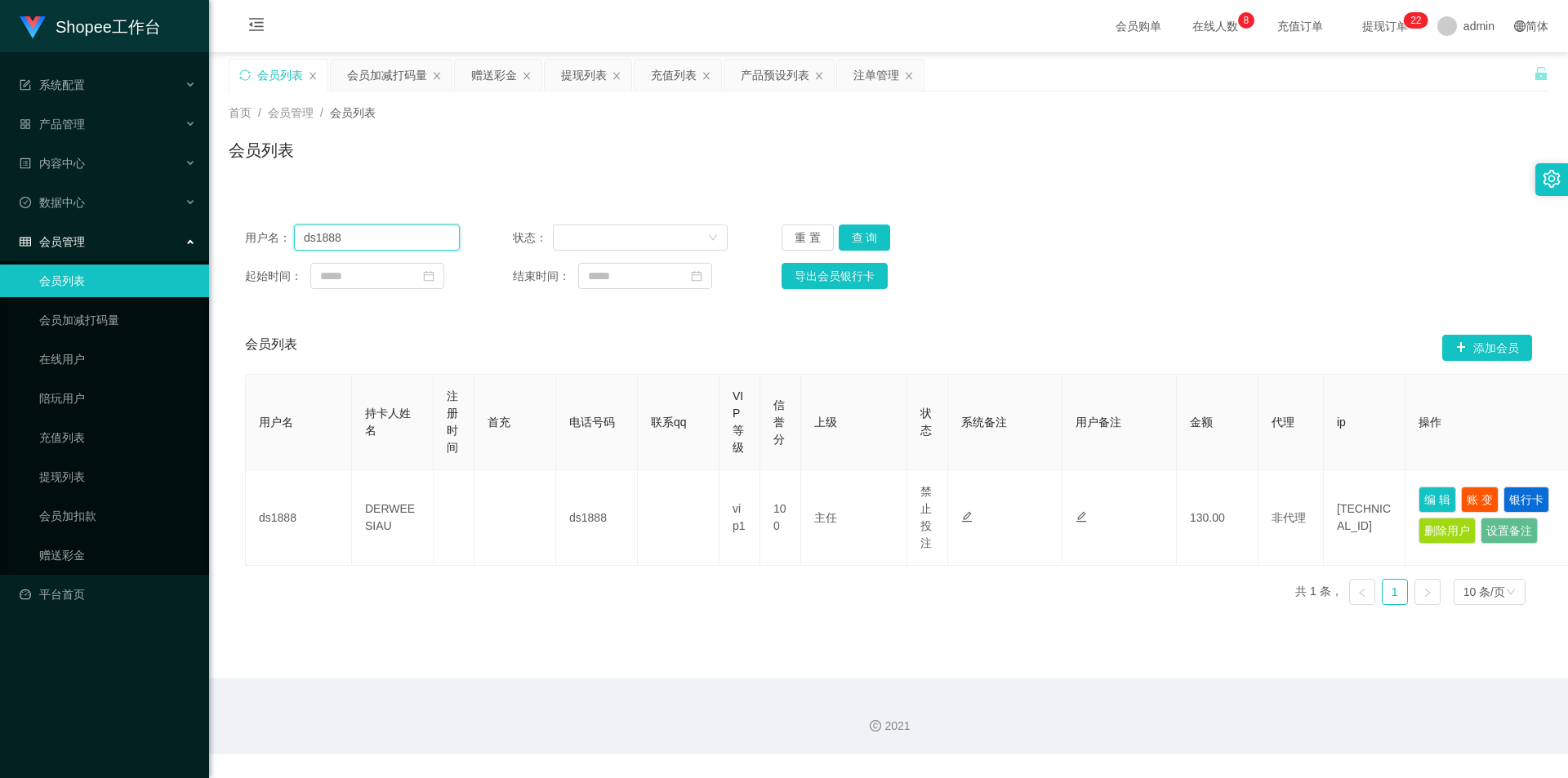
drag, startPoint x: 0, startPoint y: 0, endPoint x: 445, endPoint y: 291, distance: 531.7
click at [383, 240] on input "ds1888" at bounding box center [377, 238] width 166 height 26
paste input "abcdefghijklmn"
type input "abcdefghijklmn"
drag, startPoint x: 853, startPoint y: 226, endPoint x: 853, endPoint y: 239, distance: 13.0
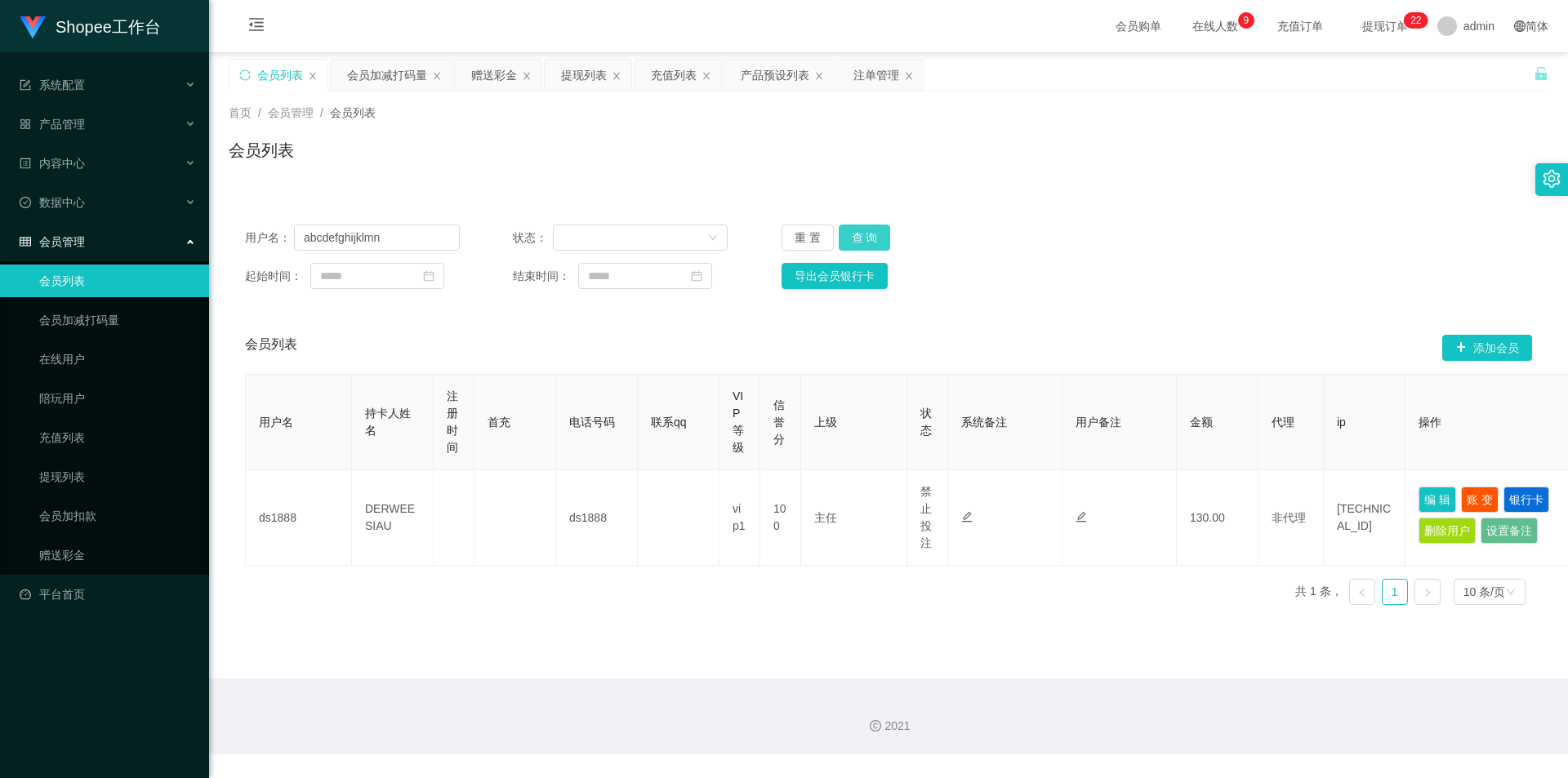
click at [853, 226] on button "查 询" at bounding box center [865, 238] width 52 height 26
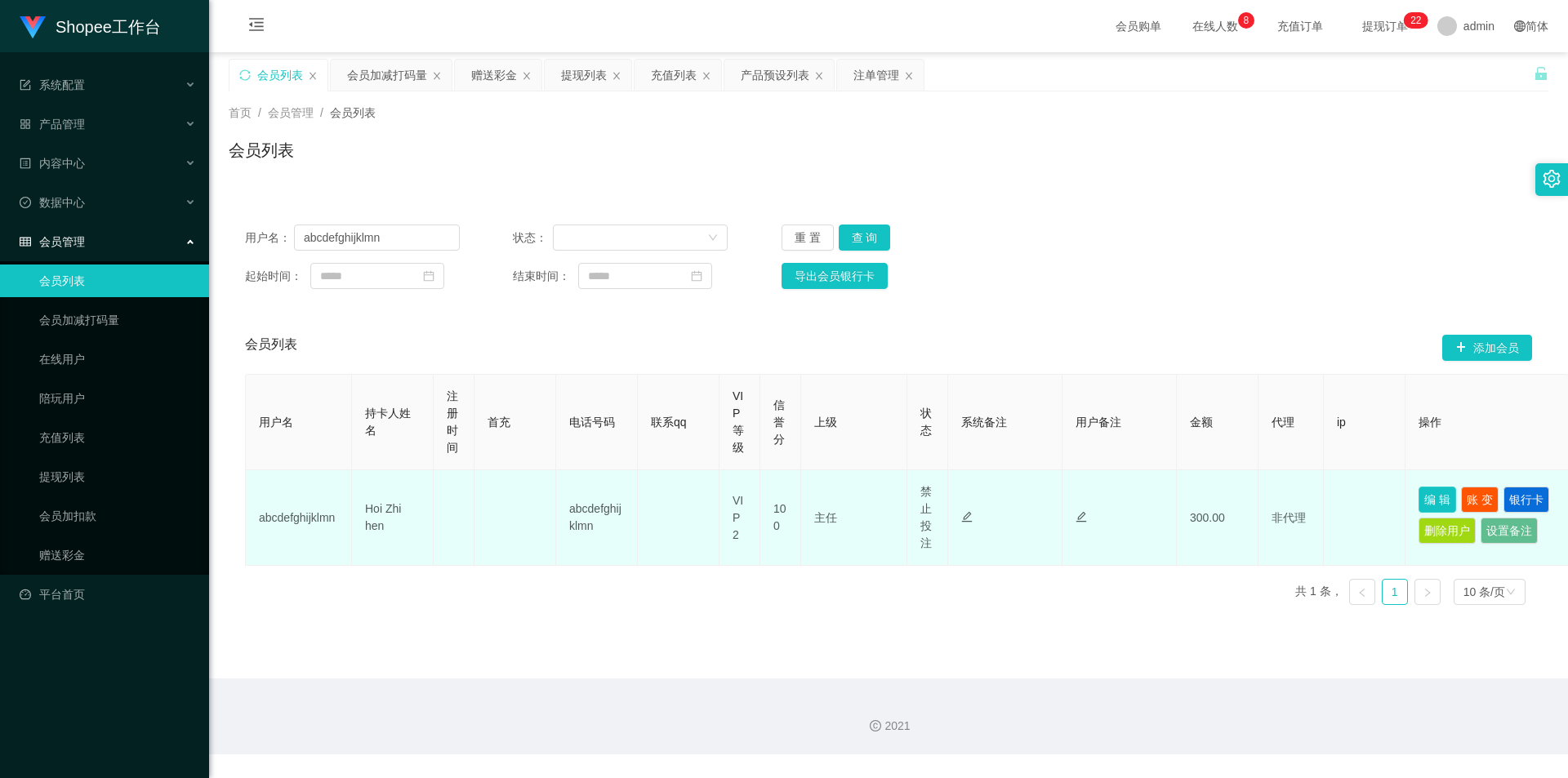
drag, startPoint x: 1434, startPoint y: 499, endPoint x: 1117, endPoint y: 775, distance: 420.3
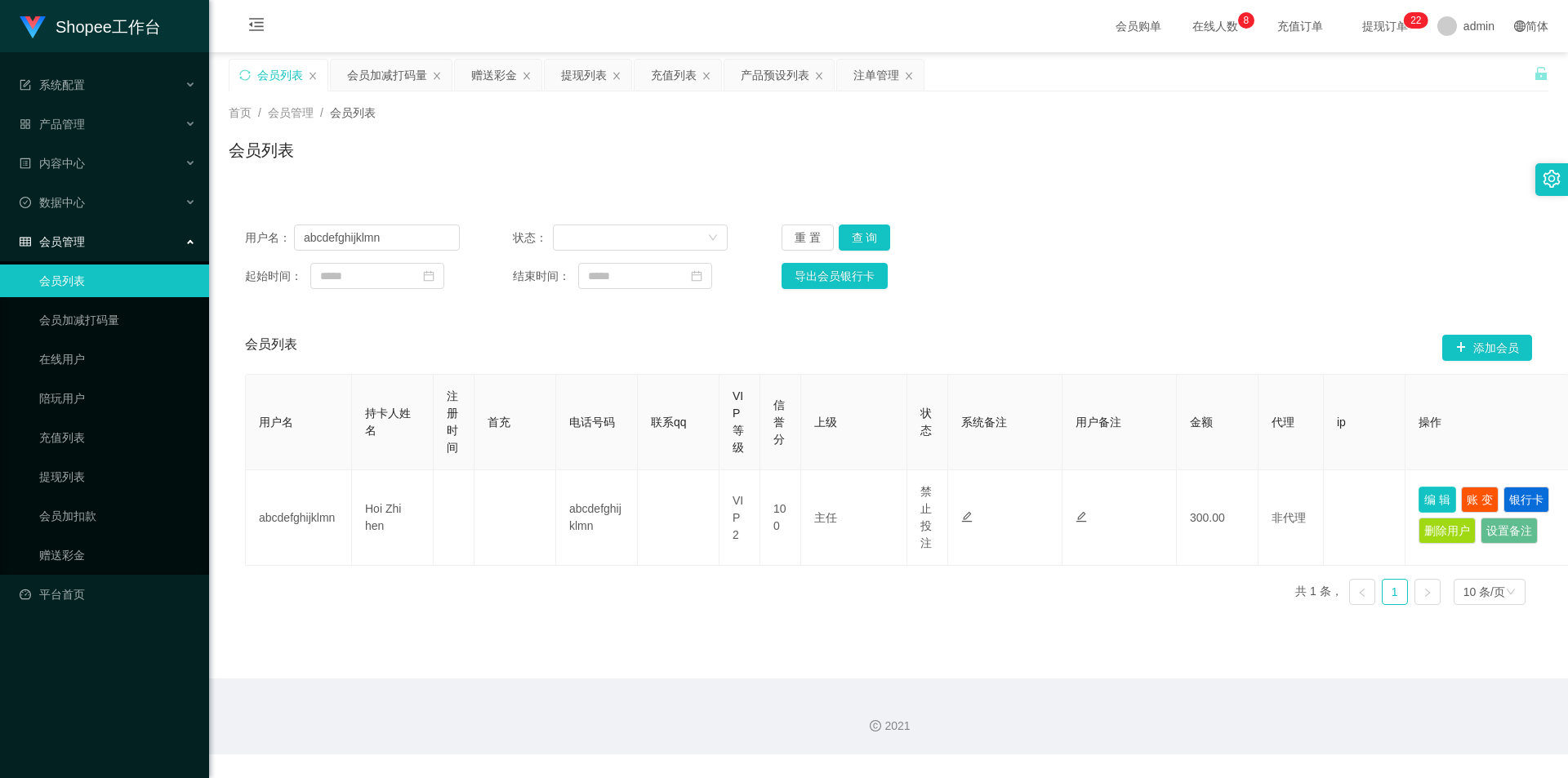
click at [1434, 499] on button "编 辑" at bounding box center [1437, 499] width 38 height 26
type input "abcdefghijklmn"
type input "Hoi Zhi hen"
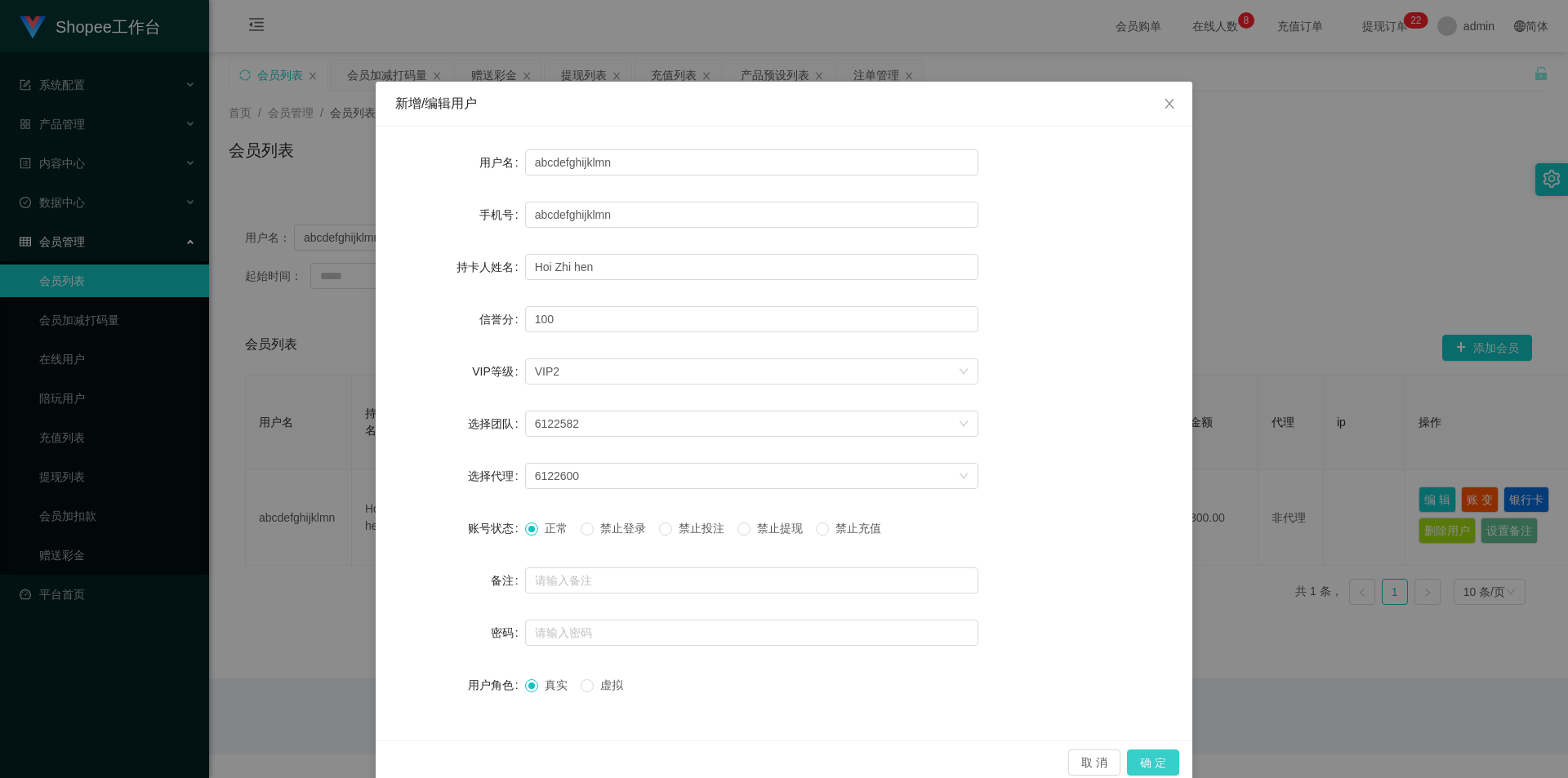
click at [1150, 755] on button "确 定" at bounding box center [1153, 763] width 52 height 26
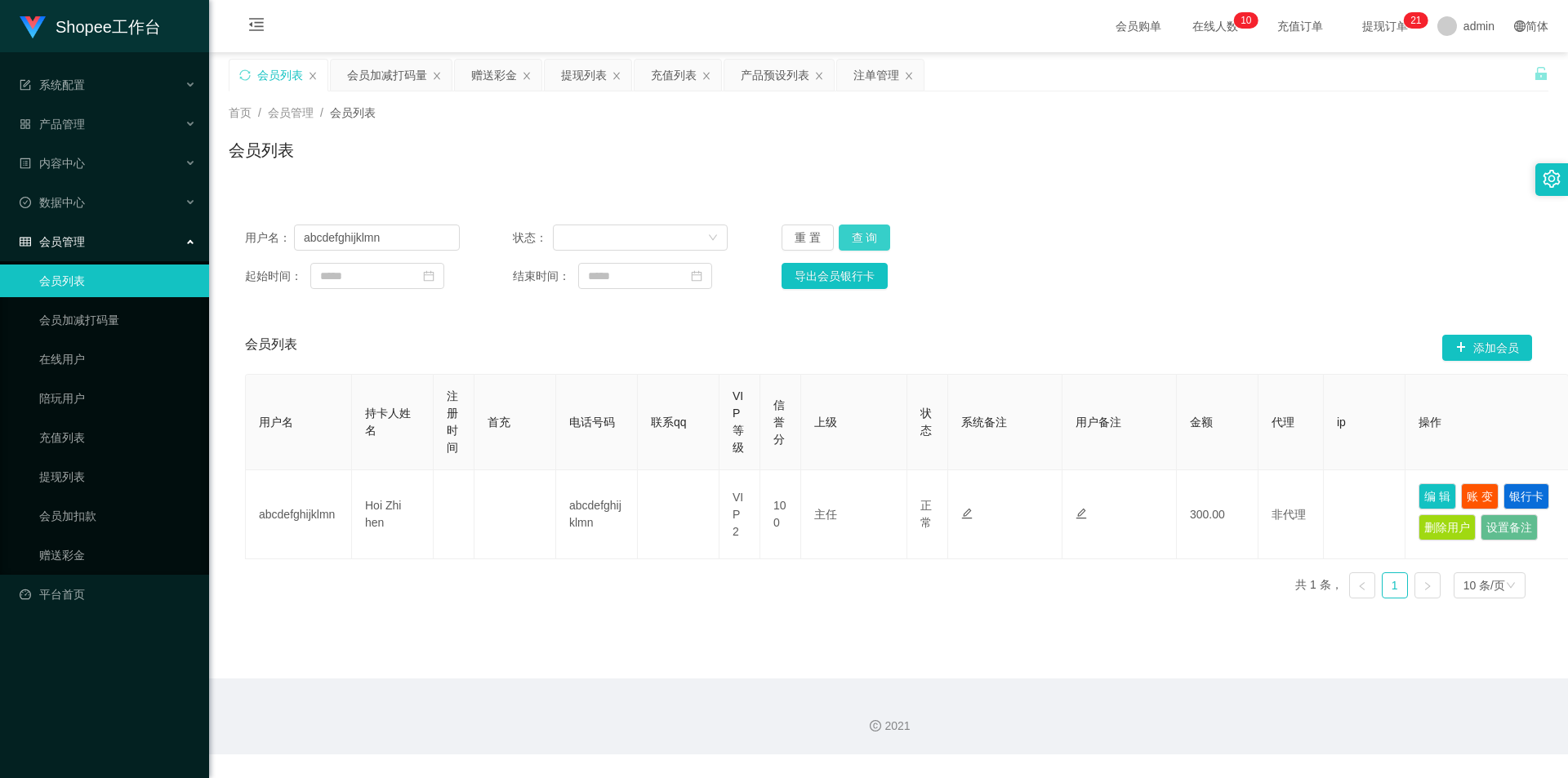
click at [849, 239] on button "查 询" at bounding box center [865, 238] width 52 height 26
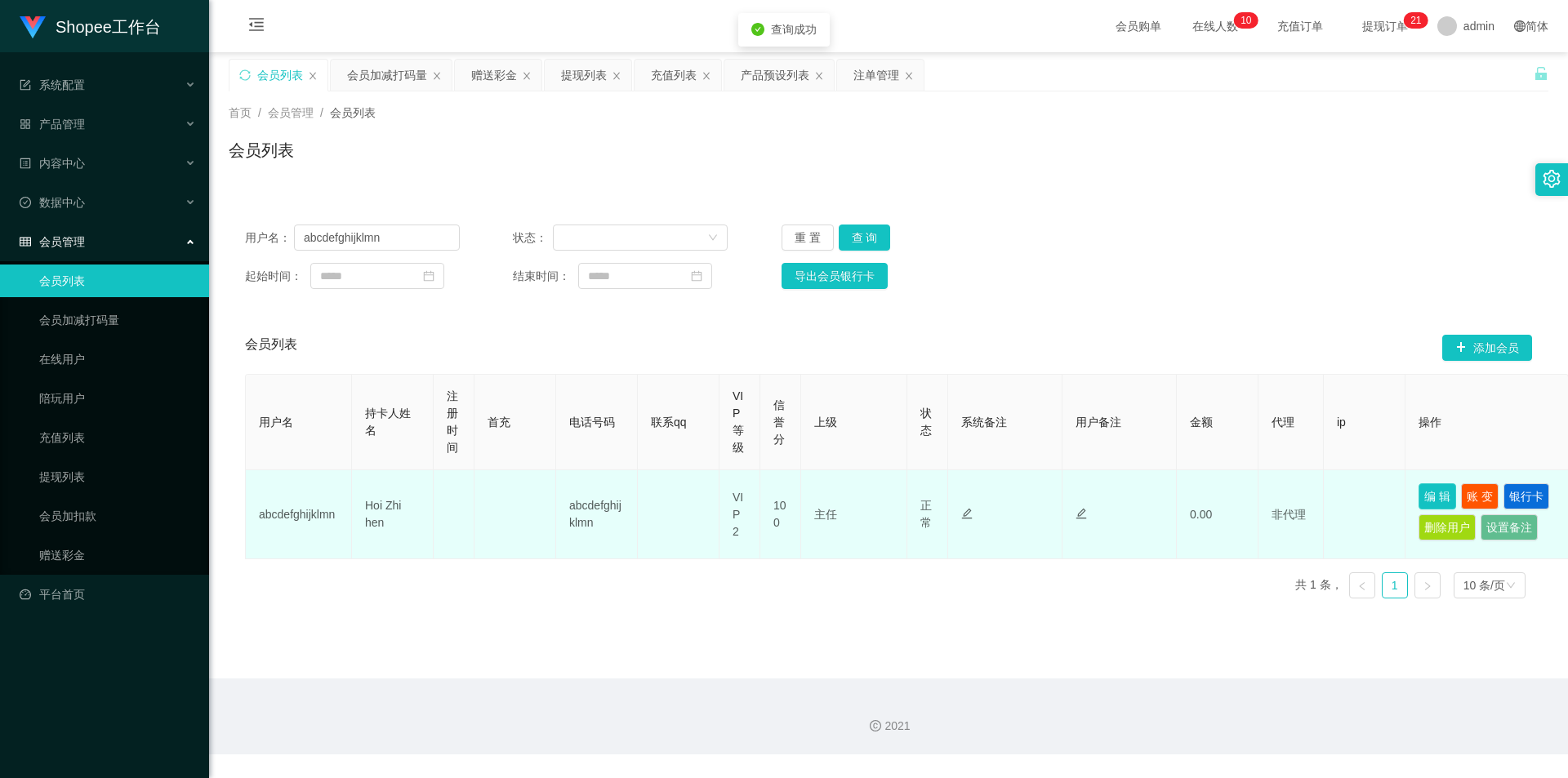
click at [1445, 501] on button "编 辑" at bounding box center [1437, 496] width 38 height 26
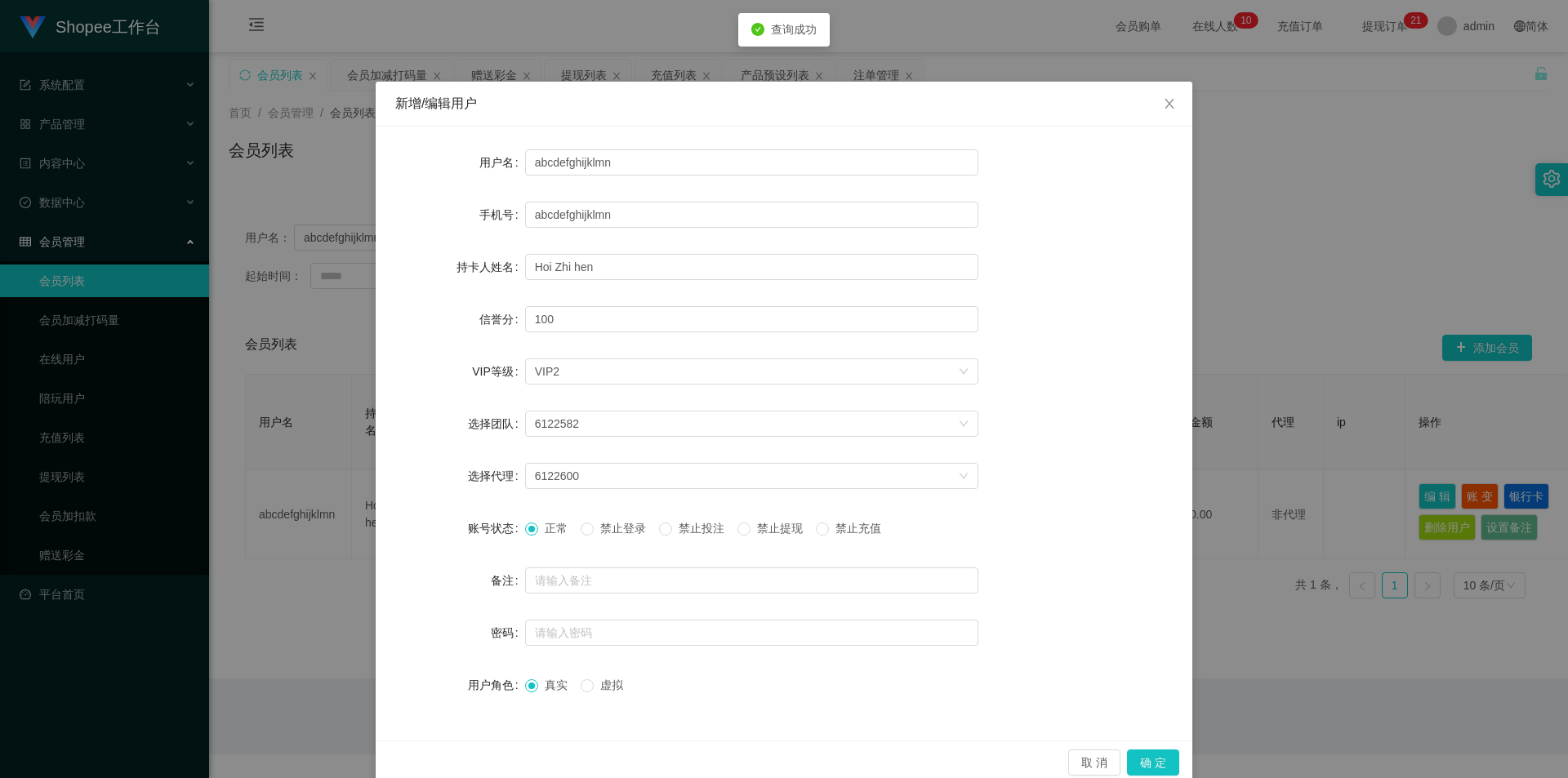
click at [681, 534] on span "禁止投注" at bounding box center [701, 527] width 59 height 13
click at [1160, 768] on button "确 定" at bounding box center [1153, 763] width 52 height 26
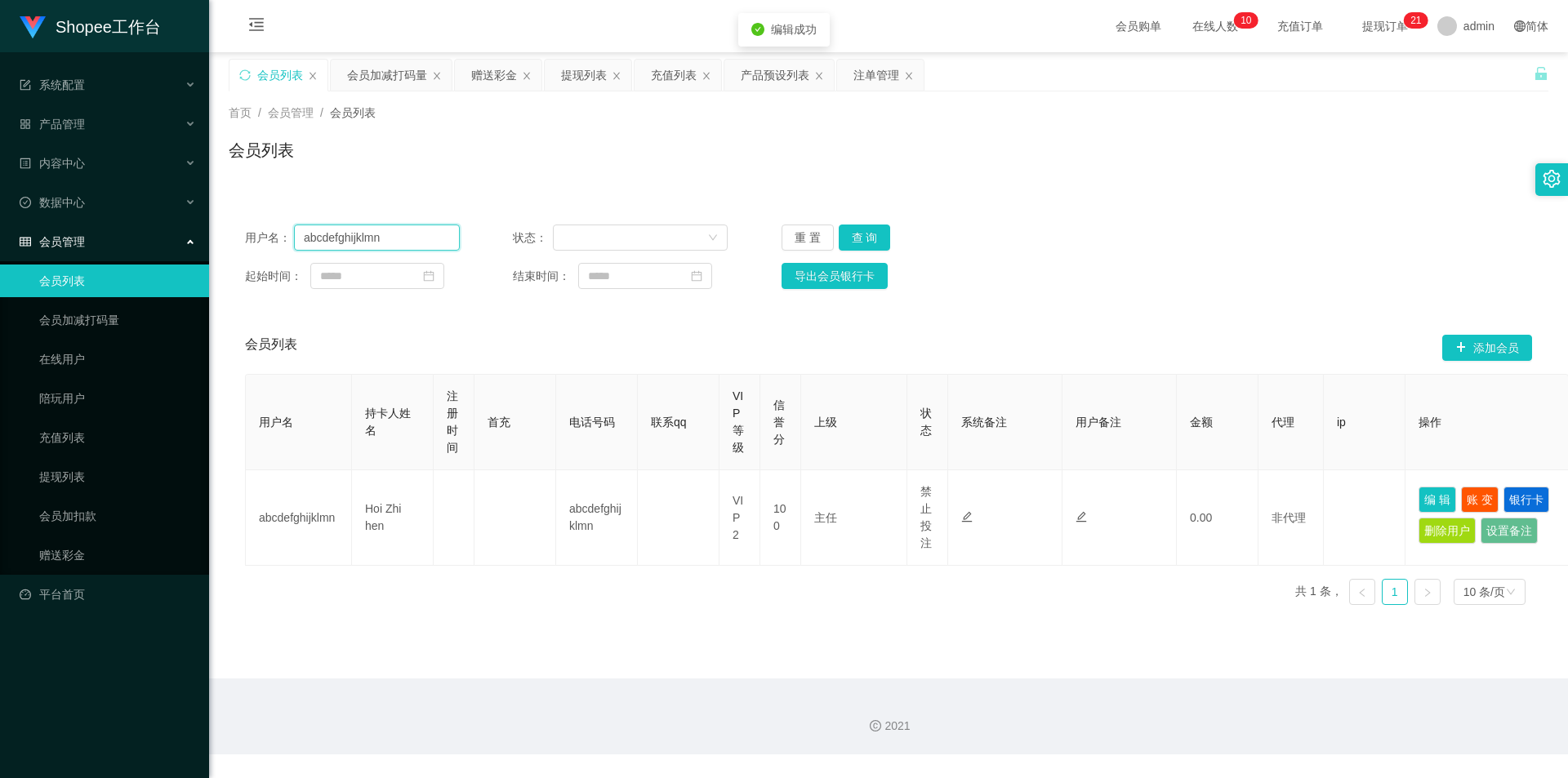
click at [396, 243] on input "abcdefghijklmn" at bounding box center [377, 238] width 166 height 26
drag, startPoint x: 367, startPoint y: 65, endPoint x: 380, endPoint y: 103, distance: 40.2
click at [367, 65] on div "会员加减打码量" at bounding box center [388, 75] width 80 height 31
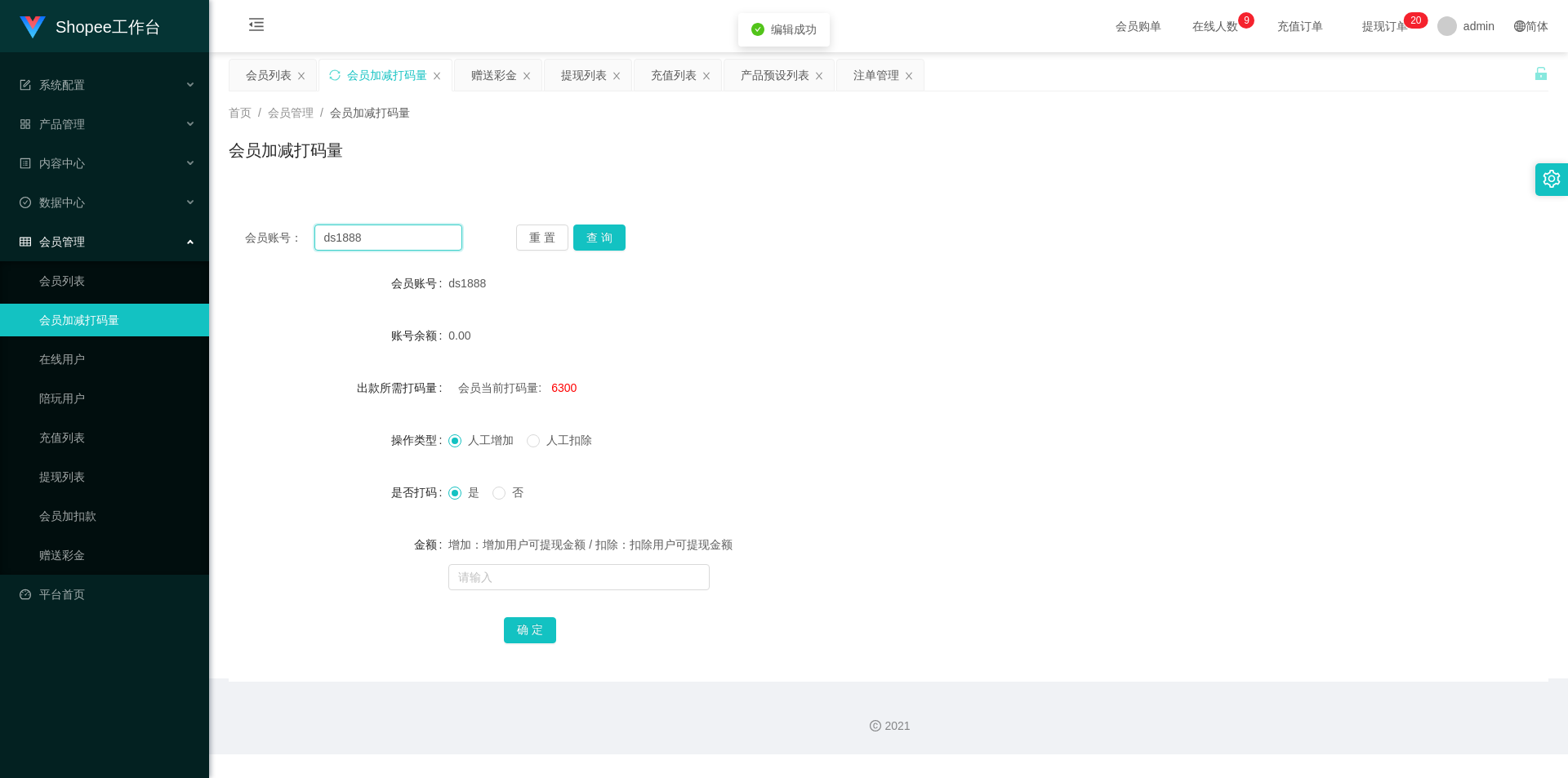
click at [439, 234] on input "ds1888" at bounding box center [389, 238] width 148 height 26
paste input "abcdefghijklmn"
type input "abcdefghijklmn"
click at [576, 227] on button "查 询" at bounding box center [599, 238] width 52 height 26
click at [241, 65] on div "会员列表" at bounding box center [273, 75] width 87 height 31
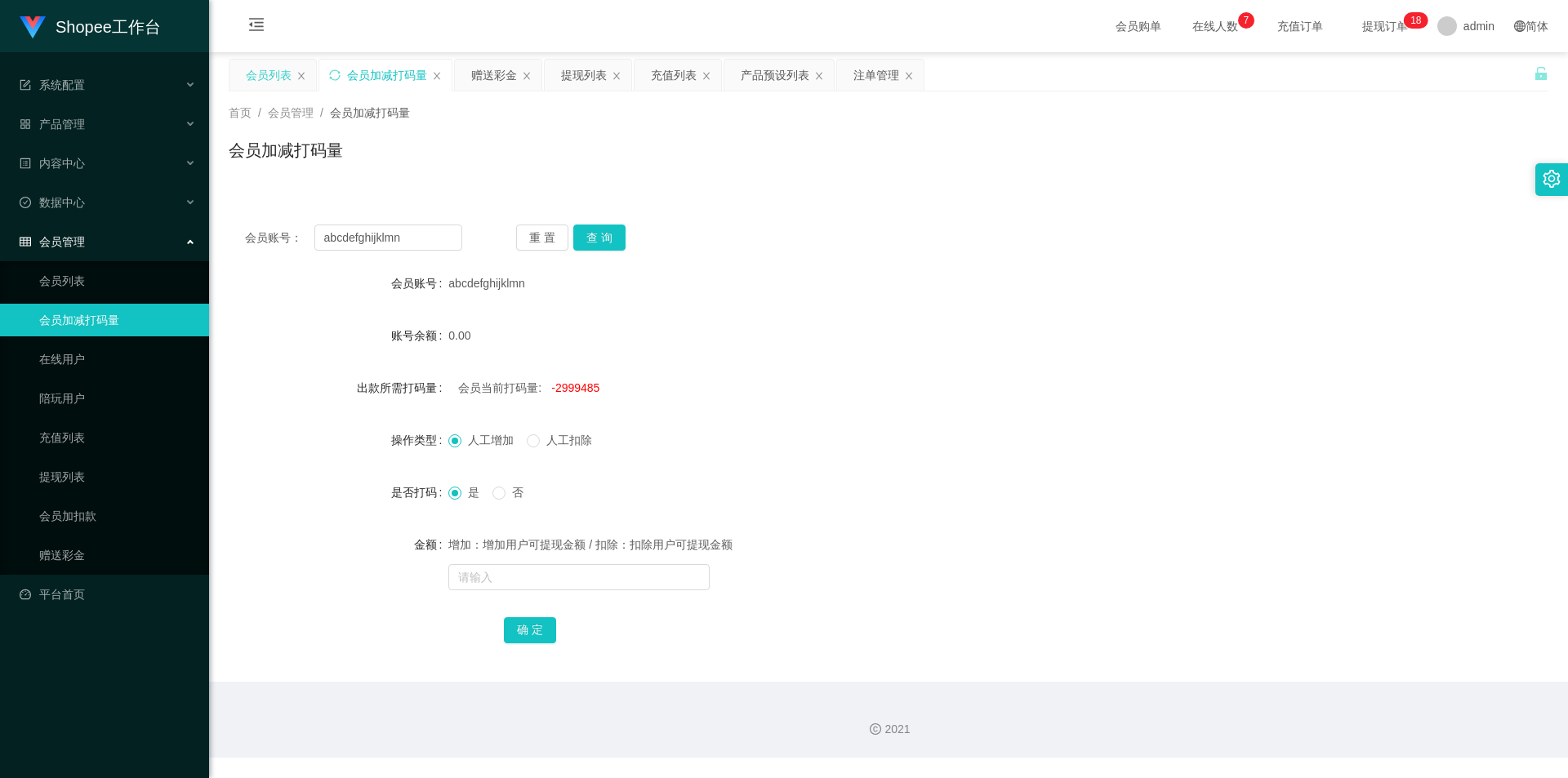
click at [274, 66] on div "会员列表" at bounding box center [269, 75] width 46 height 31
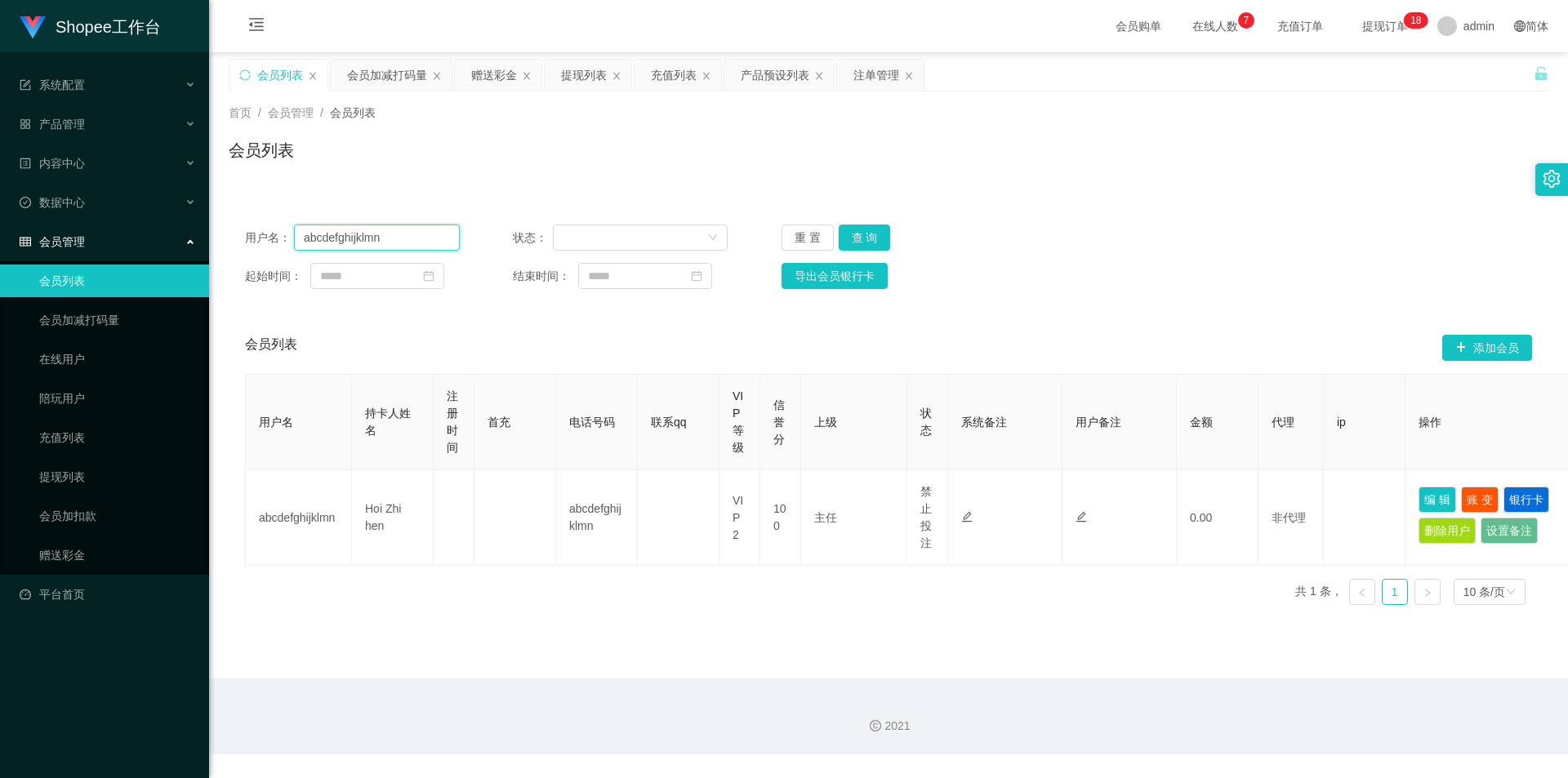
click at [352, 244] on input "abcdefghijklmn" at bounding box center [377, 238] width 166 height 26
paste input "Angelwei"
type input "Angelwei"
click at [881, 226] on button "查 询" at bounding box center [865, 238] width 52 height 26
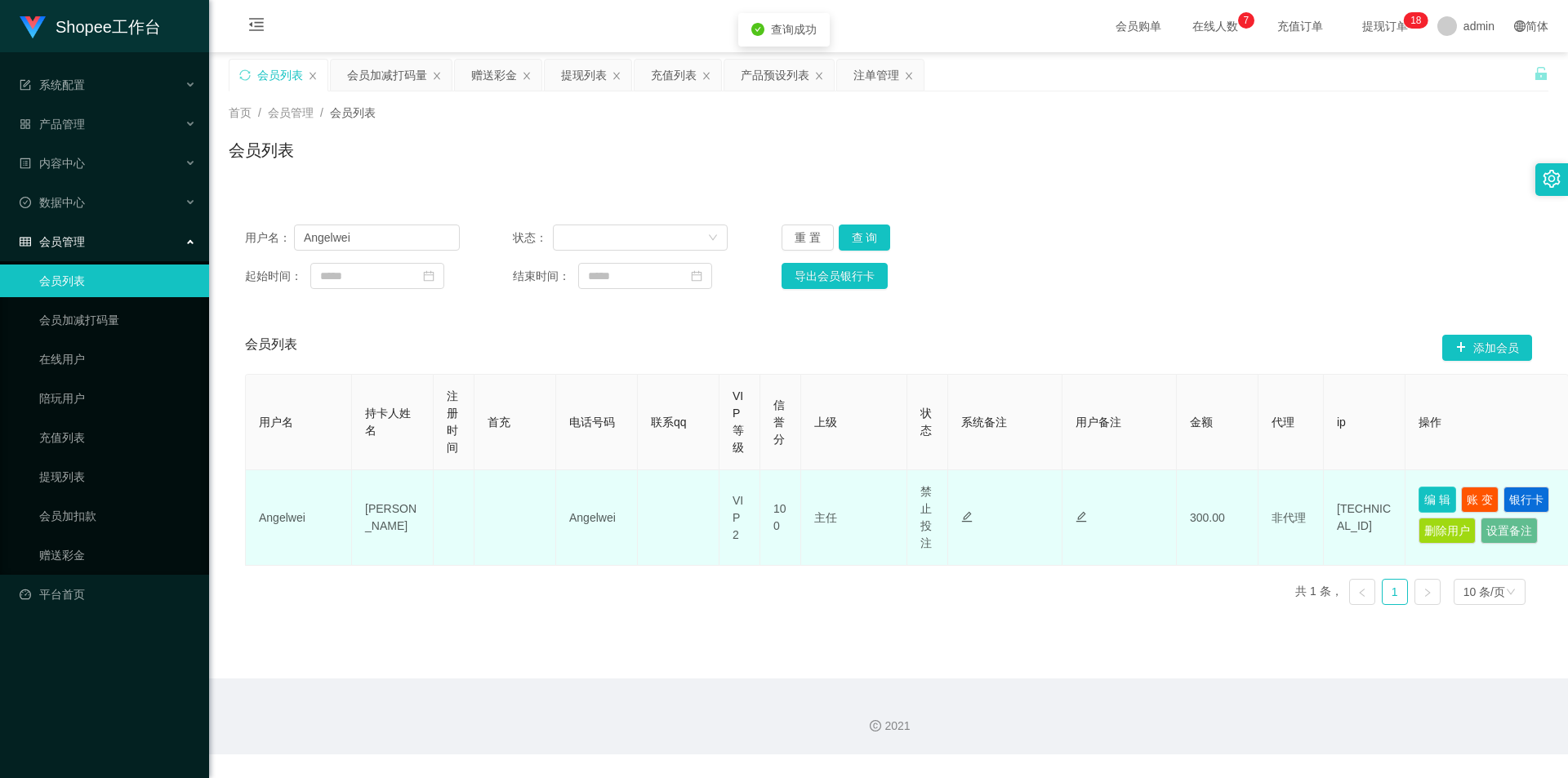
click at [1454, 498] on button "编 辑" at bounding box center [1437, 499] width 38 height 26
type input "Angelwei"
type input "尤佐伟"
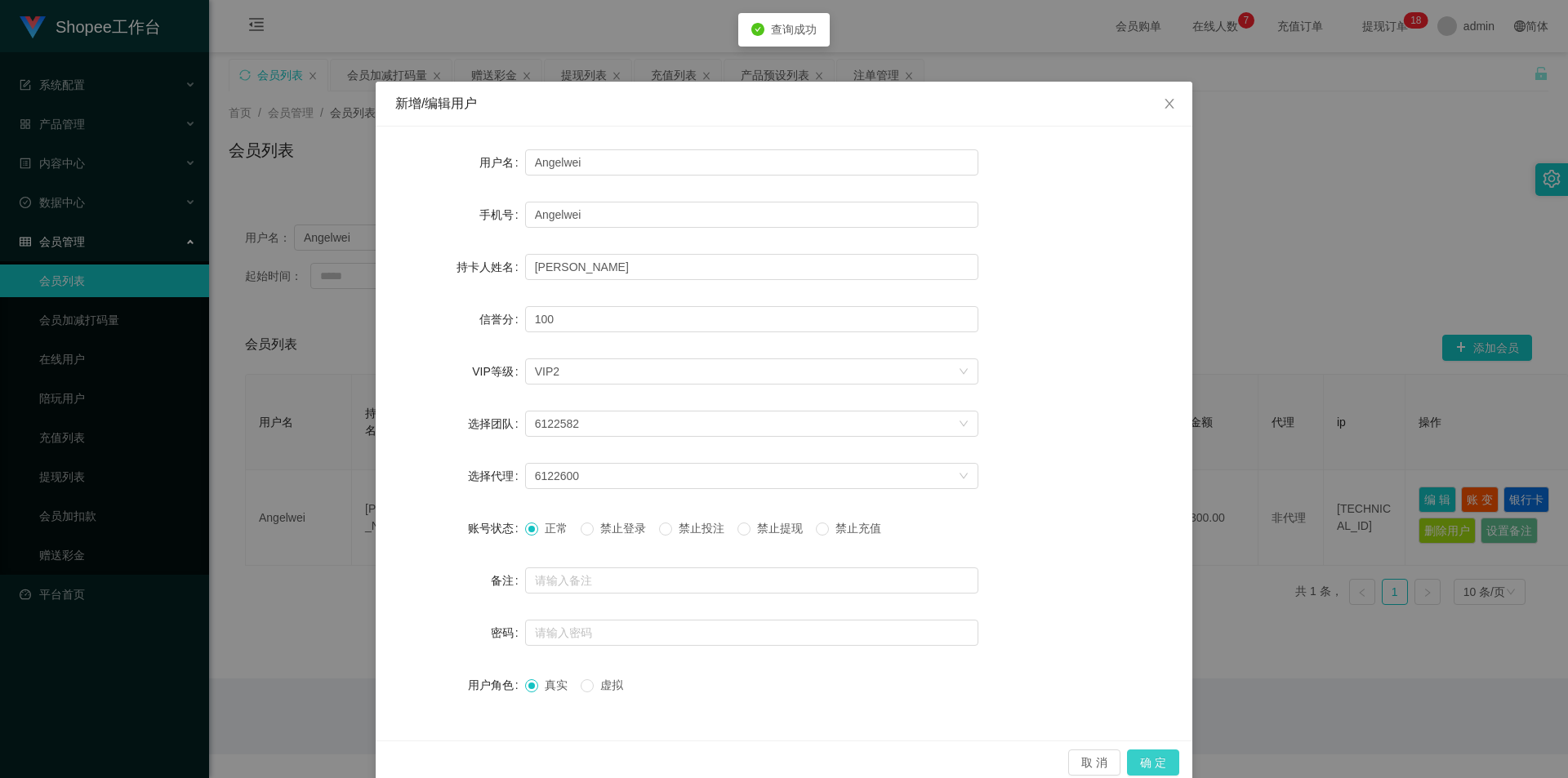
click at [1165, 751] on button "确 定" at bounding box center [1153, 763] width 52 height 26
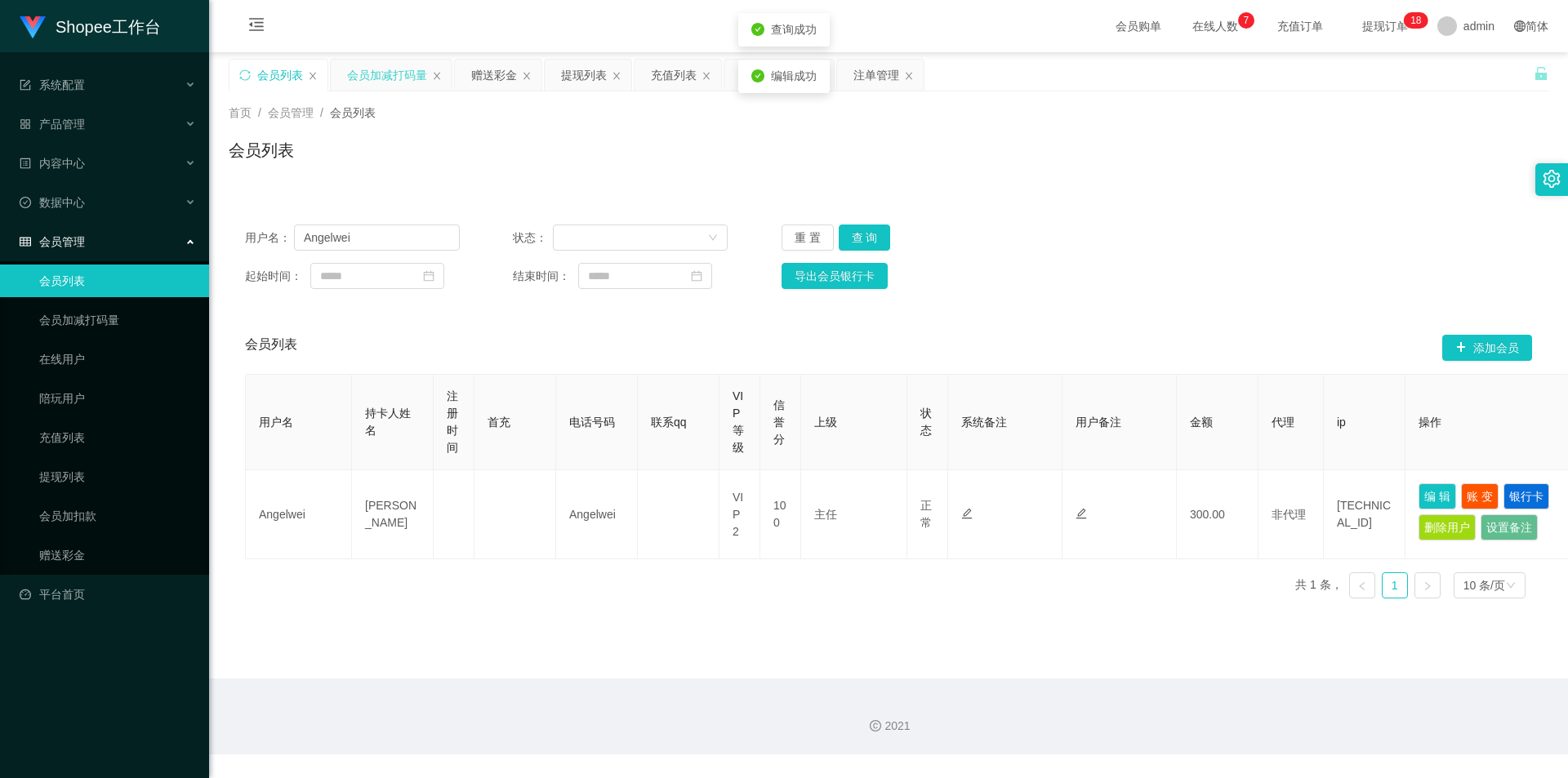
click at [374, 78] on div "会员加减打码量" at bounding box center [388, 75] width 80 height 31
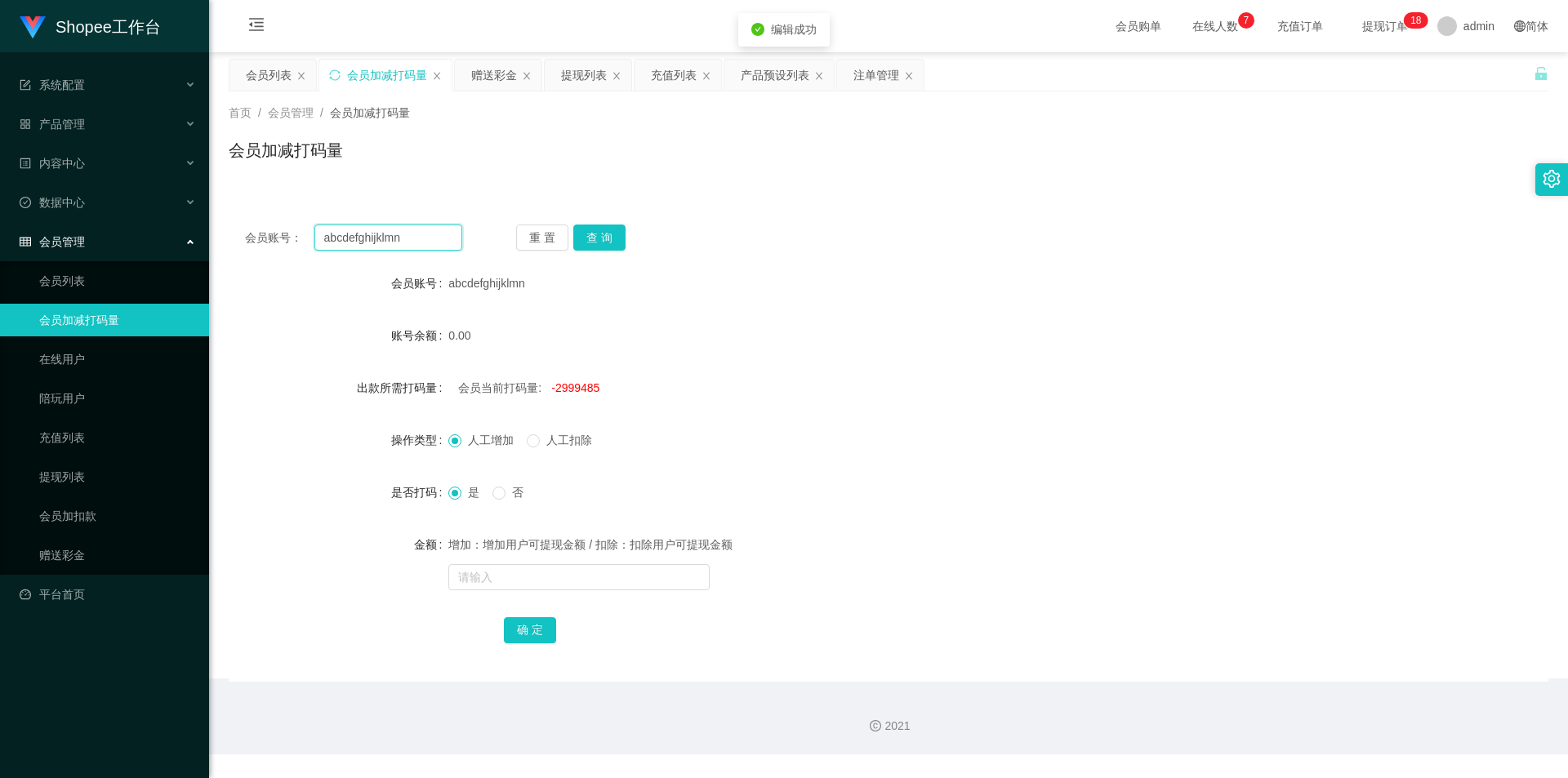
drag, startPoint x: 382, startPoint y: 234, endPoint x: 400, endPoint y: 247, distance: 22.2
click at [382, 234] on input "abcdefghijklmn" at bounding box center [389, 238] width 148 height 26
paste input "Angelwei"
type input "Angelwei"
click at [589, 232] on button "查 询" at bounding box center [599, 238] width 52 height 26
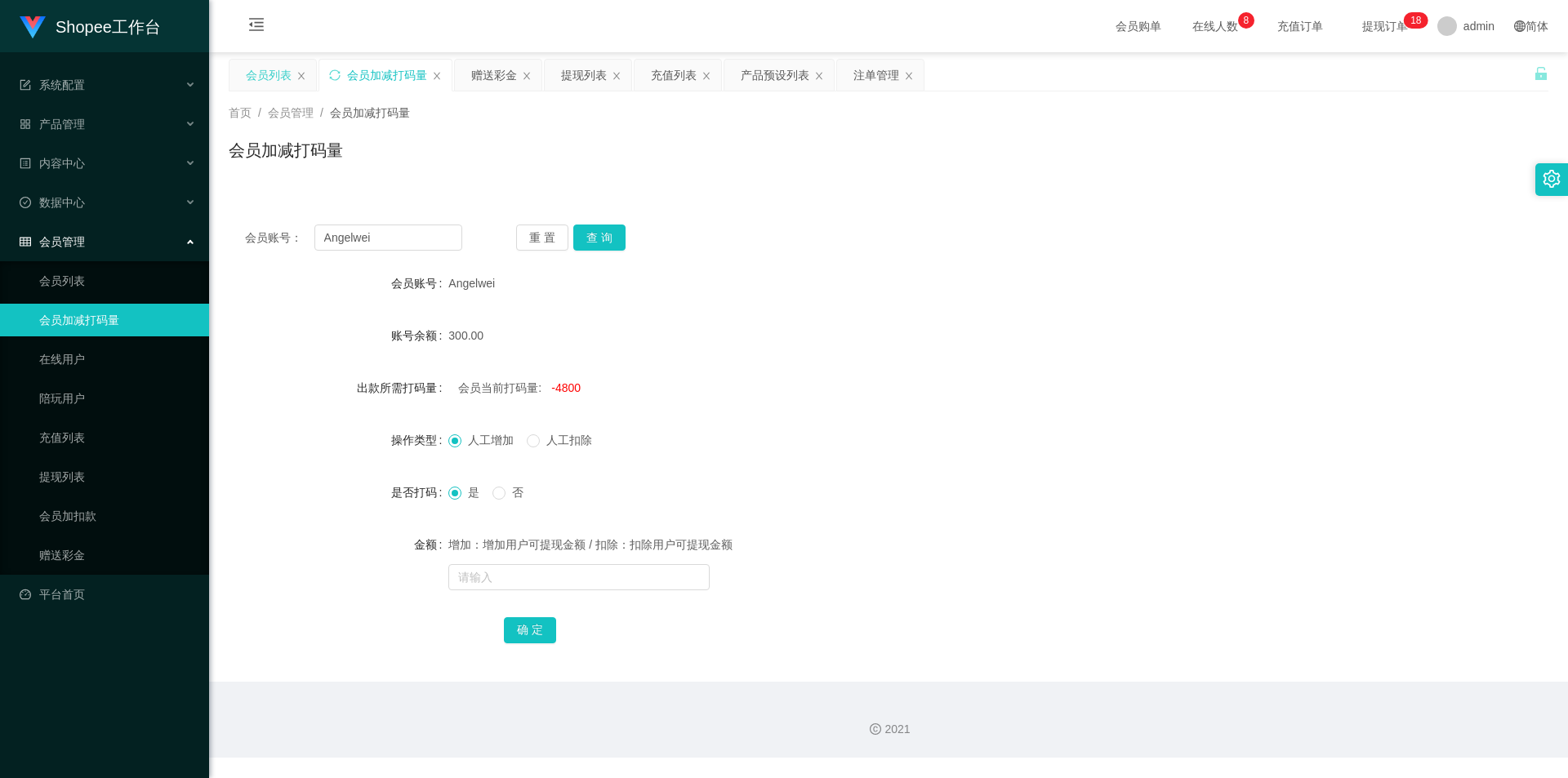
click at [267, 87] on div "会员列表" at bounding box center [269, 75] width 46 height 31
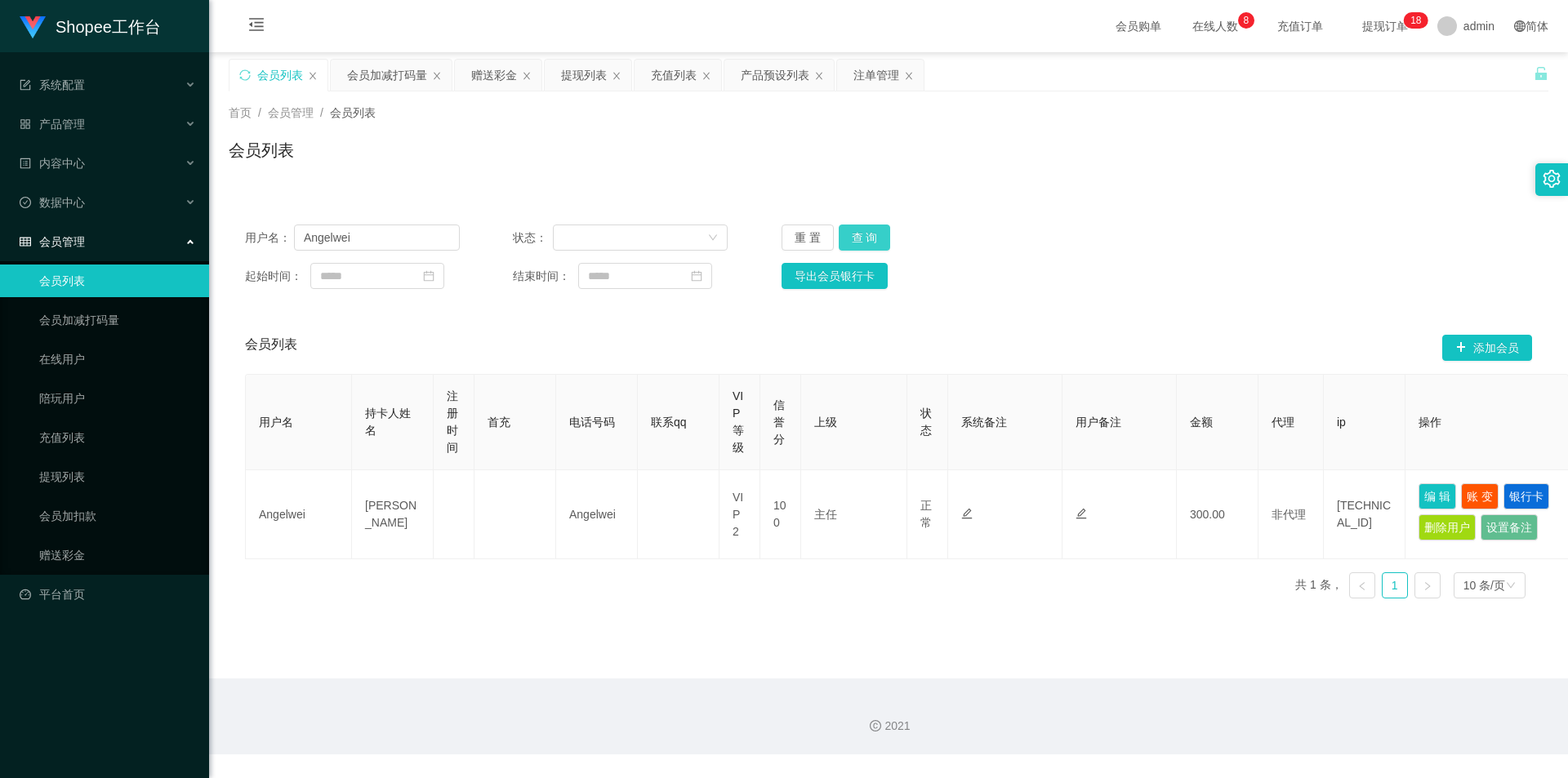
click at [868, 230] on button "查 询" at bounding box center [865, 238] width 52 height 26
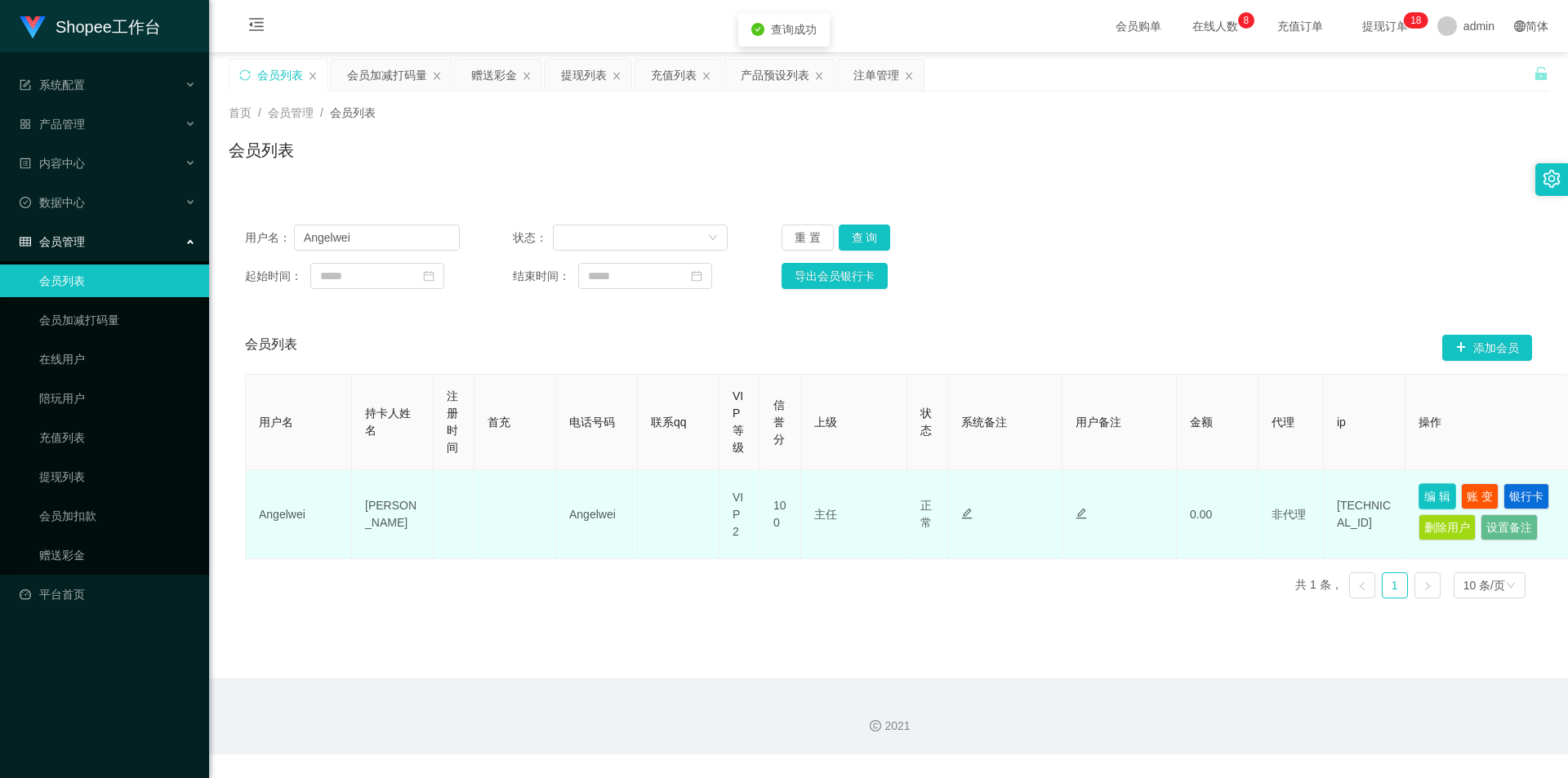
click at [1438, 486] on button "编 辑" at bounding box center [1437, 496] width 38 height 26
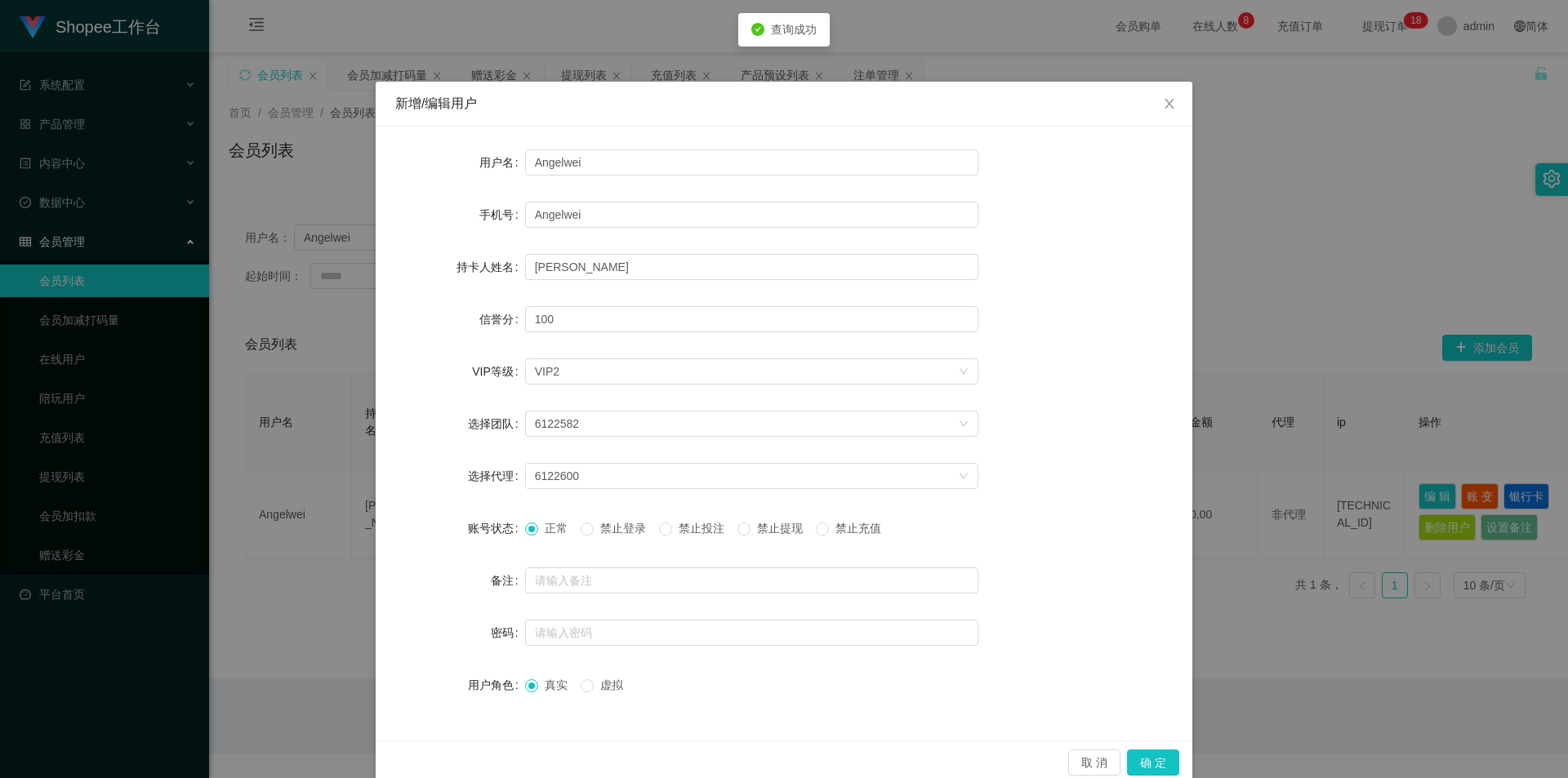
click at [674, 520] on label "禁止投注" at bounding box center [695, 528] width 72 height 17
click at [1165, 750] on button "确 定" at bounding box center [1153, 763] width 52 height 26
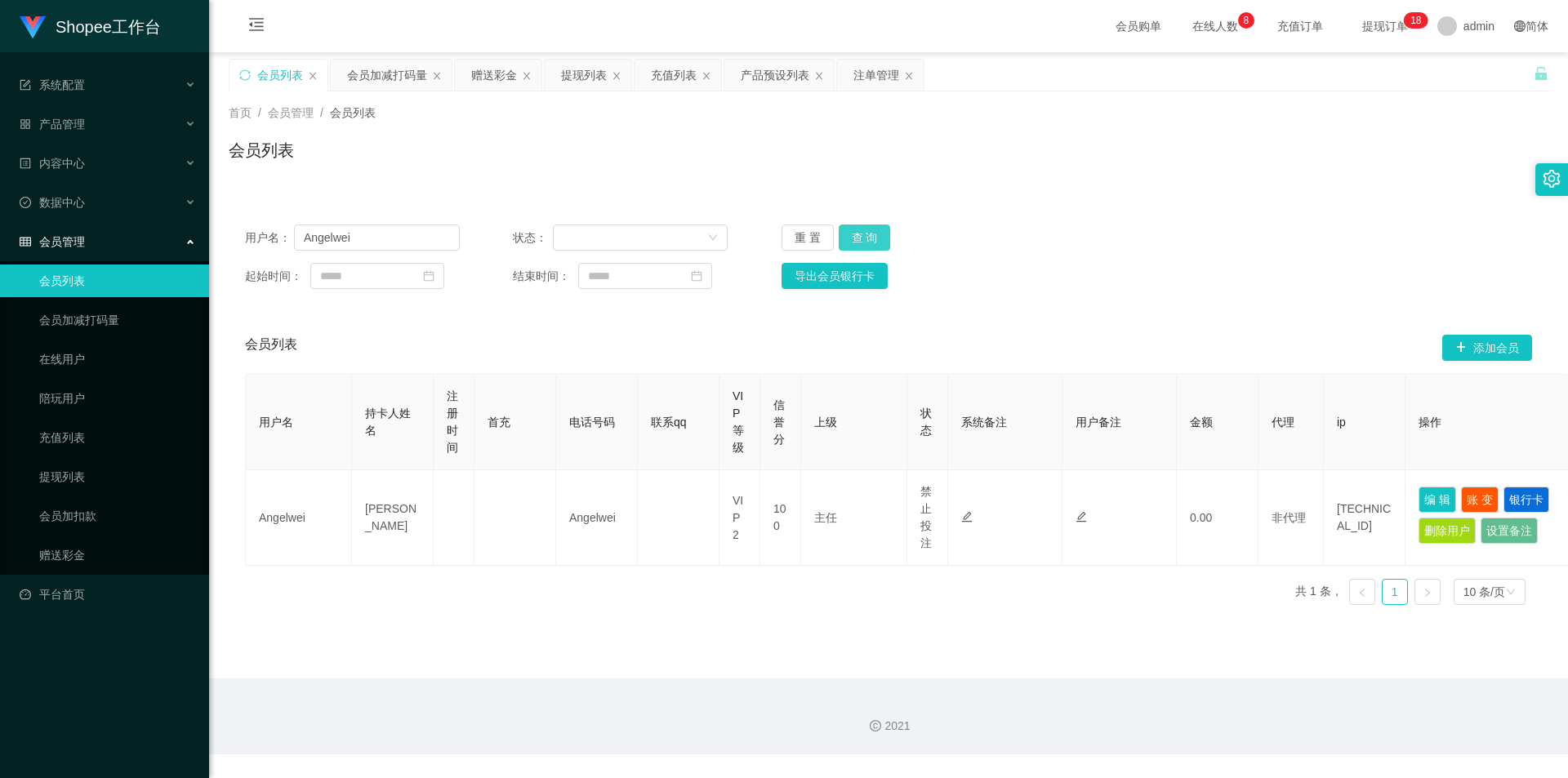
click at [850, 226] on button "查 询" at bounding box center [865, 238] width 52 height 26
drag, startPoint x: 380, startPoint y: 236, endPoint x: 390, endPoint y: 237, distance: 10.0
click at [387, 238] on input "Angelwei" at bounding box center [377, 238] width 166 height 26
paste input "123321"
type input "123321"
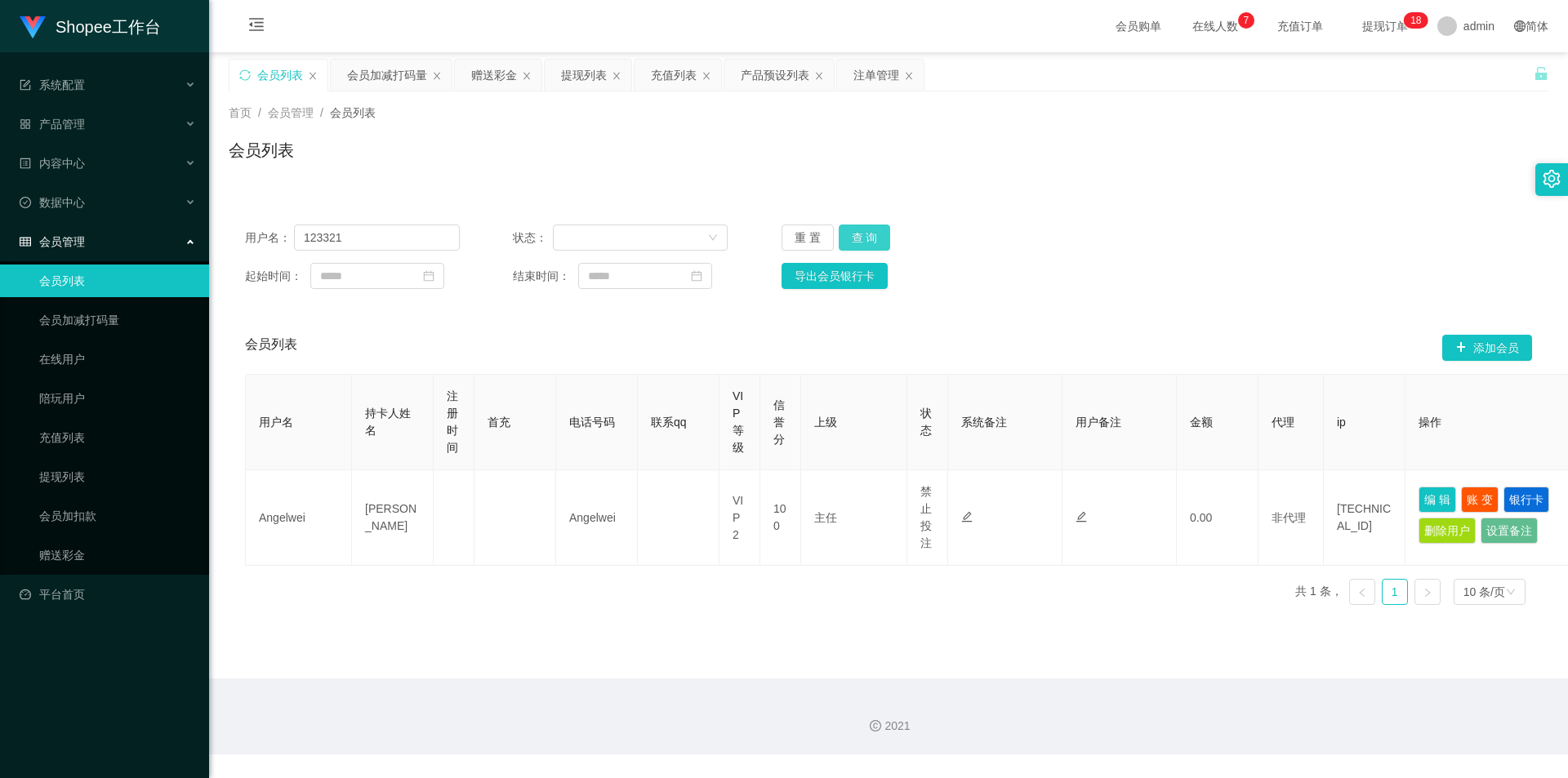
drag, startPoint x: 853, startPoint y: 230, endPoint x: 850, endPoint y: 246, distance: 16.3
click at [853, 230] on button "查 询" at bounding box center [865, 238] width 52 height 26
drag, startPoint x: 365, startPoint y: 84, endPoint x: 373, endPoint y: 80, distance: 8.9
click at [367, 82] on div "会员加减打码量" at bounding box center [388, 75] width 80 height 31
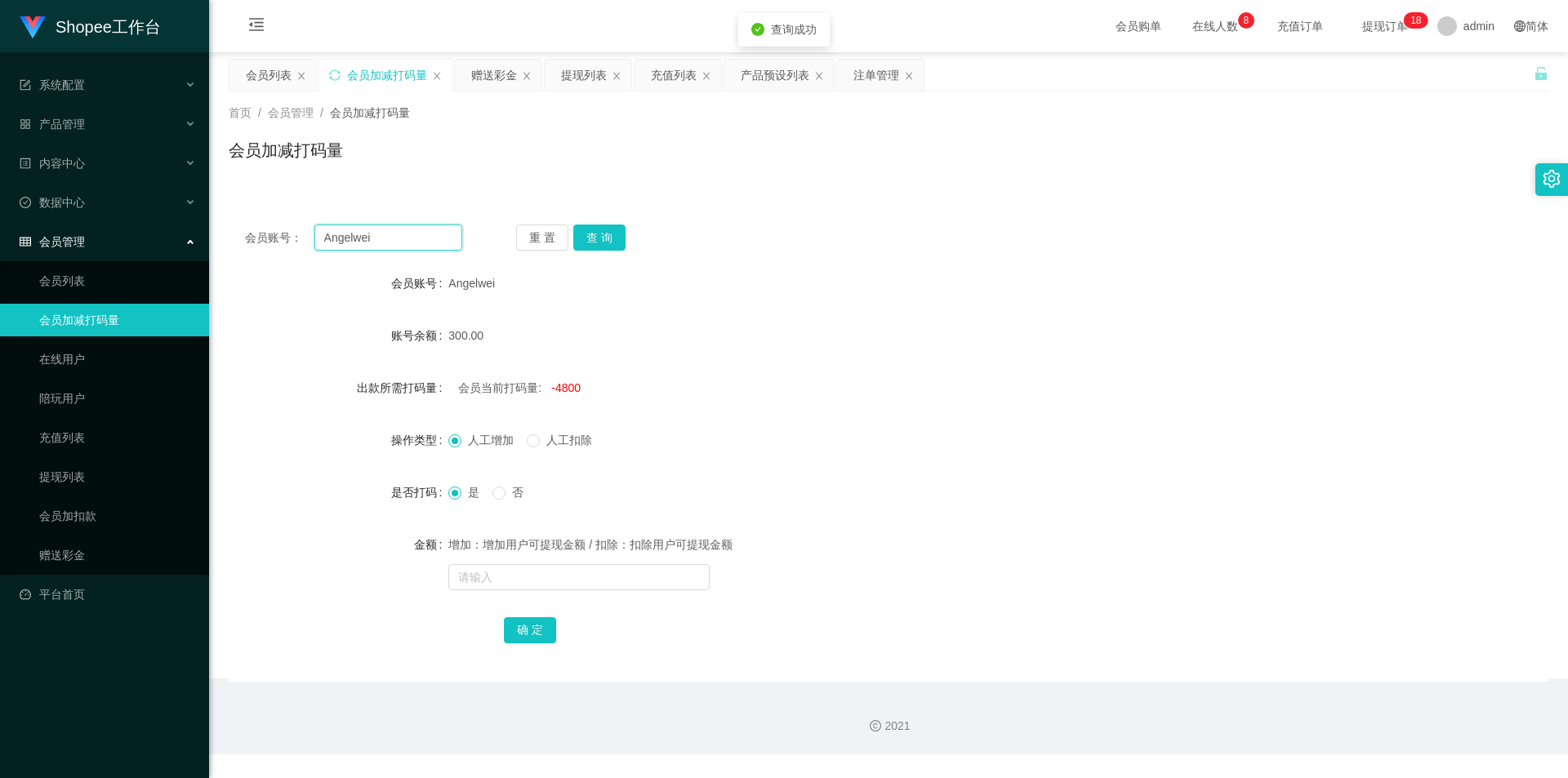
click at [360, 238] on input "Angelwei" at bounding box center [389, 238] width 148 height 26
paste input "123321"
type input "123321"
click at [613, 229] on button "查 询" at bounding box center [599, 238] width 52 height 26
click at [250, 69] on div "会员列表" at bounding box center [269, 75] width 46 height 31
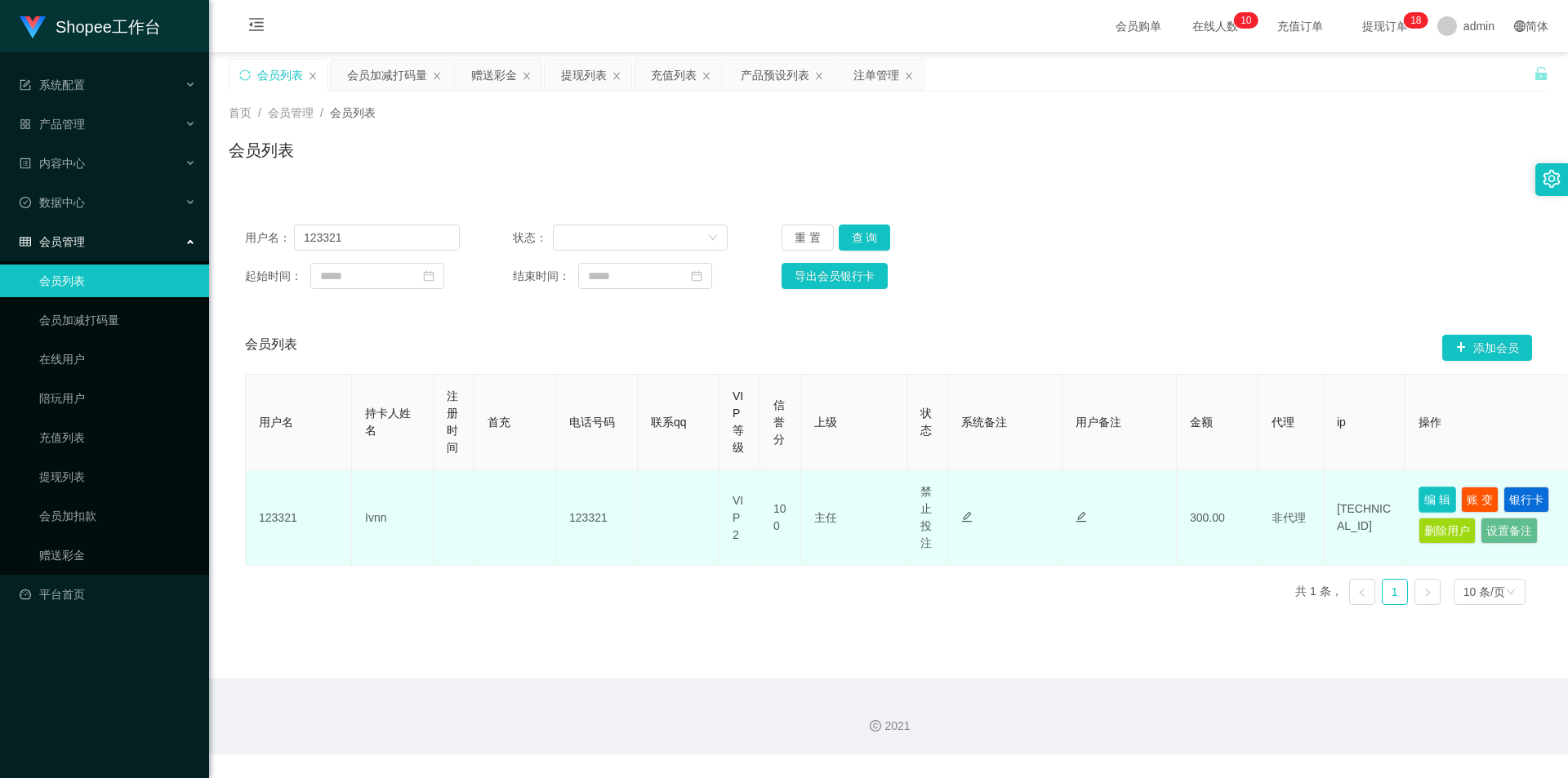
click at [1430, 503] on button "编 辑" at bounding box center [1437, 499] width 38 height 26
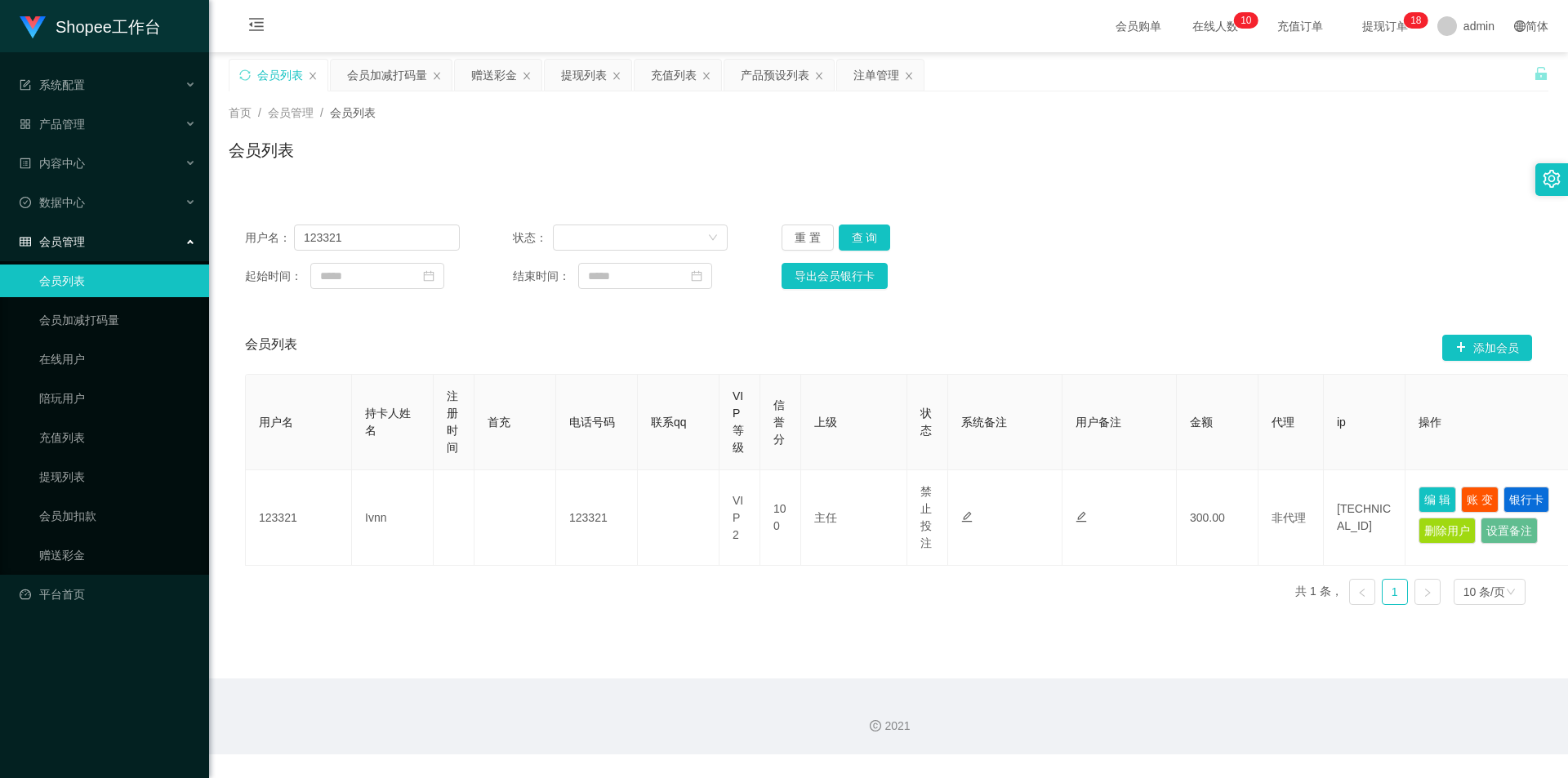
type input "123321"
type input "Ivnn"
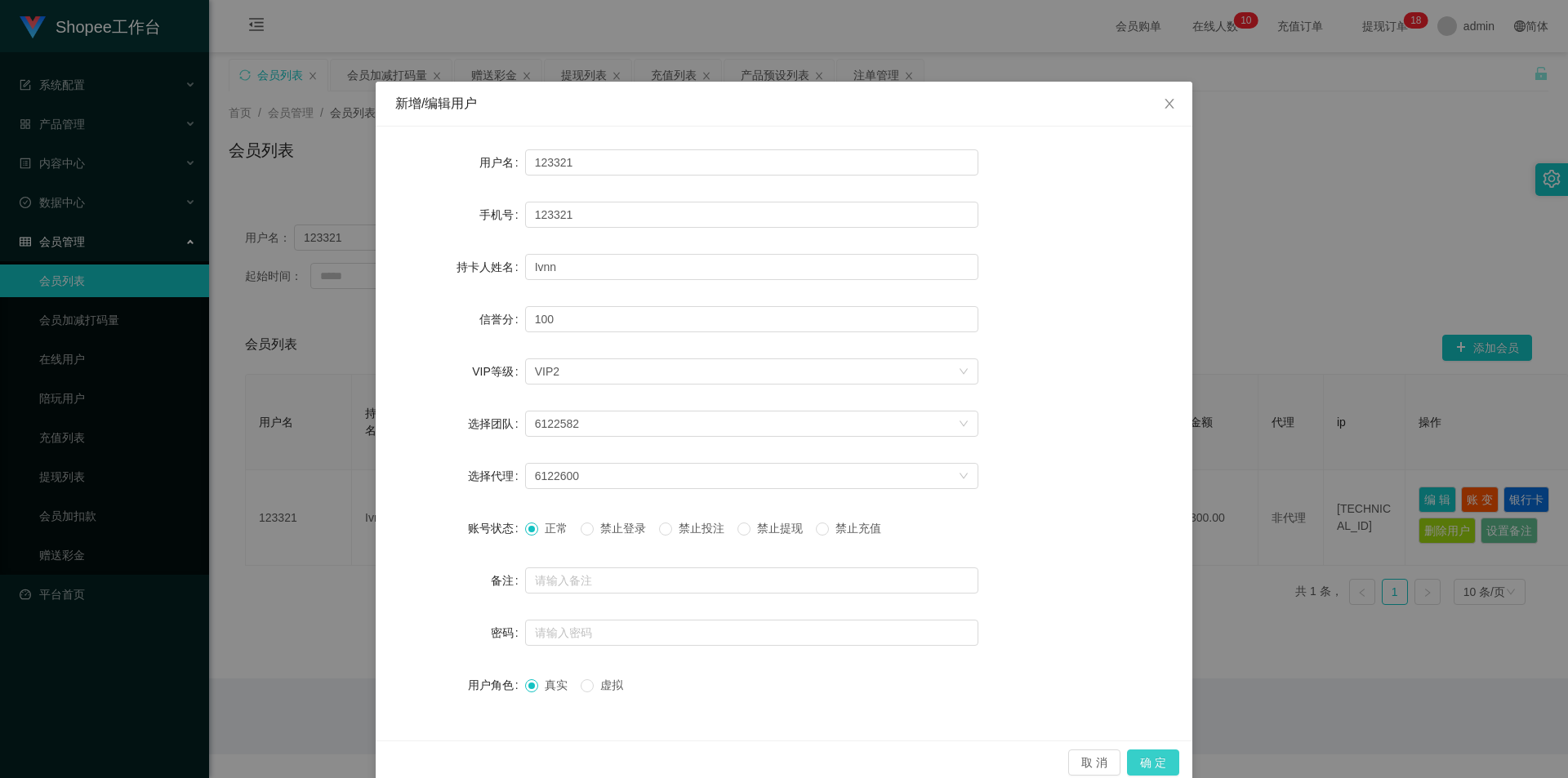
click at [1136, 753] on button "确 定" at bounding box center [1153, 763] width 52 height 26
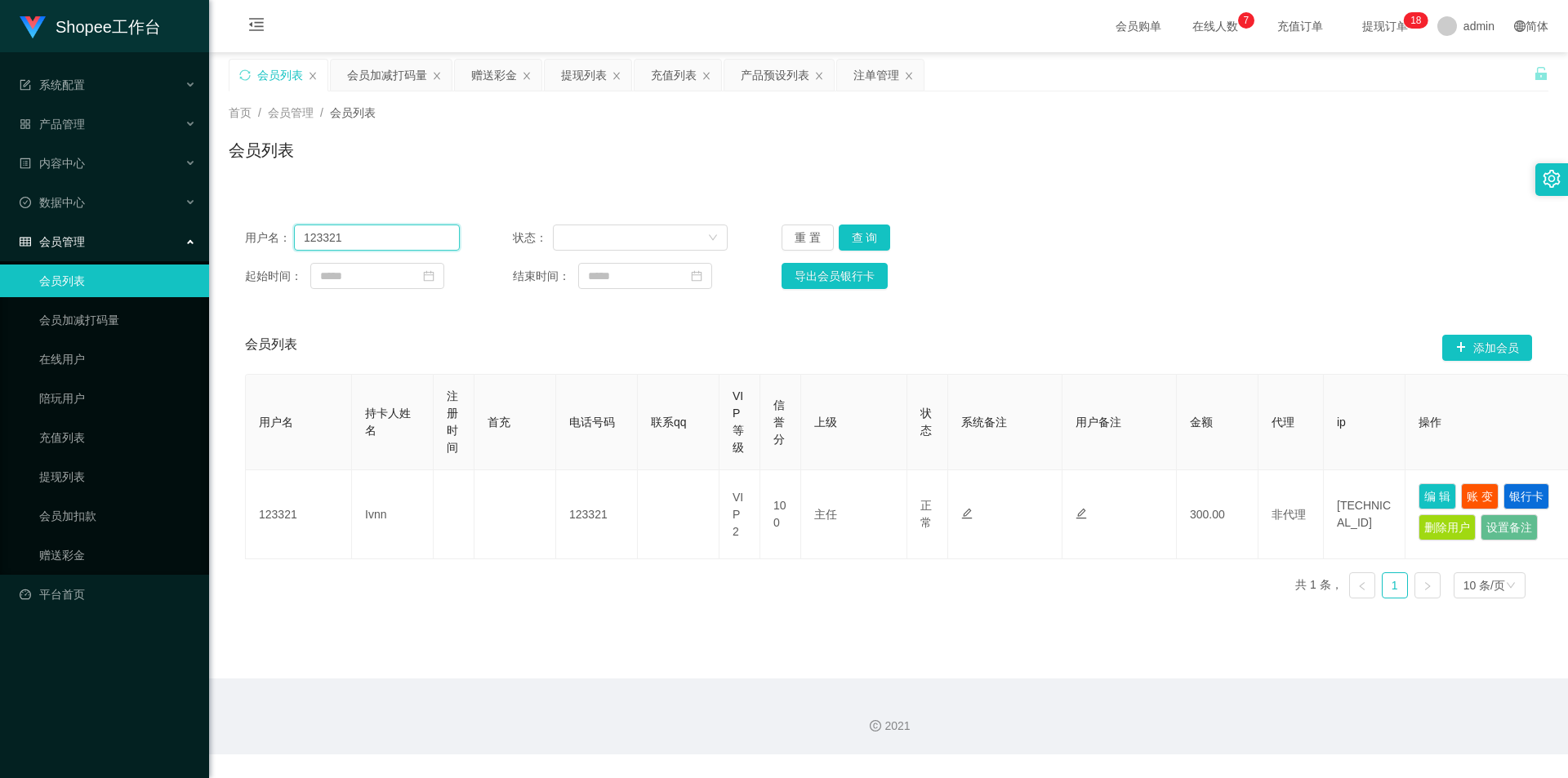
click at [407, 236] on input "123321" at bounding box center [377, 238] width 166 height 26
paste input "daibkia"
type input "daibkia"
click at [880, 226] on button "查 询" at bounding box center [865, 238] width 52 height 26
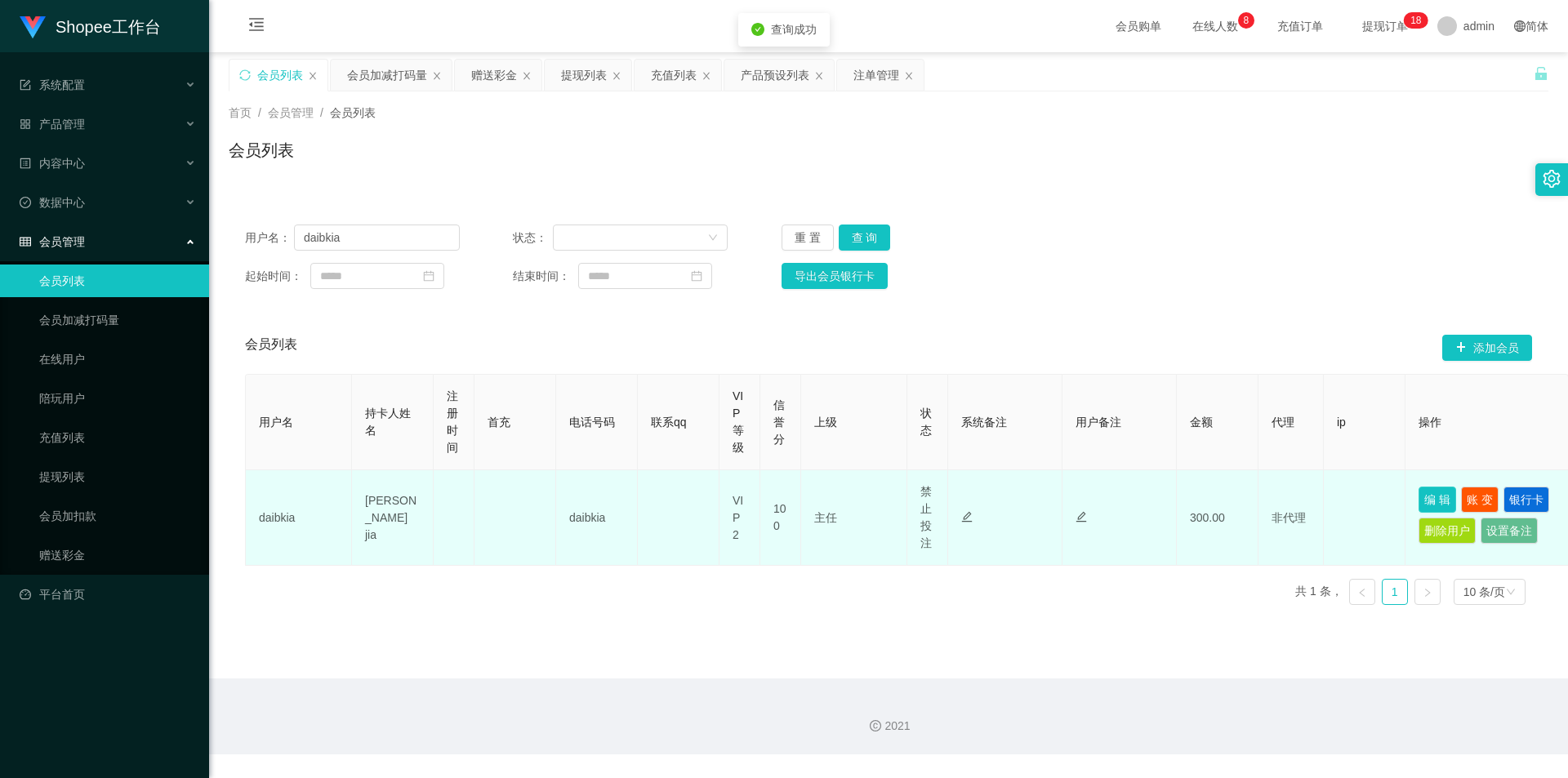
click at [1431, 500] on button "编 辑" at bounding box center [1437, 499] width 38 height 26
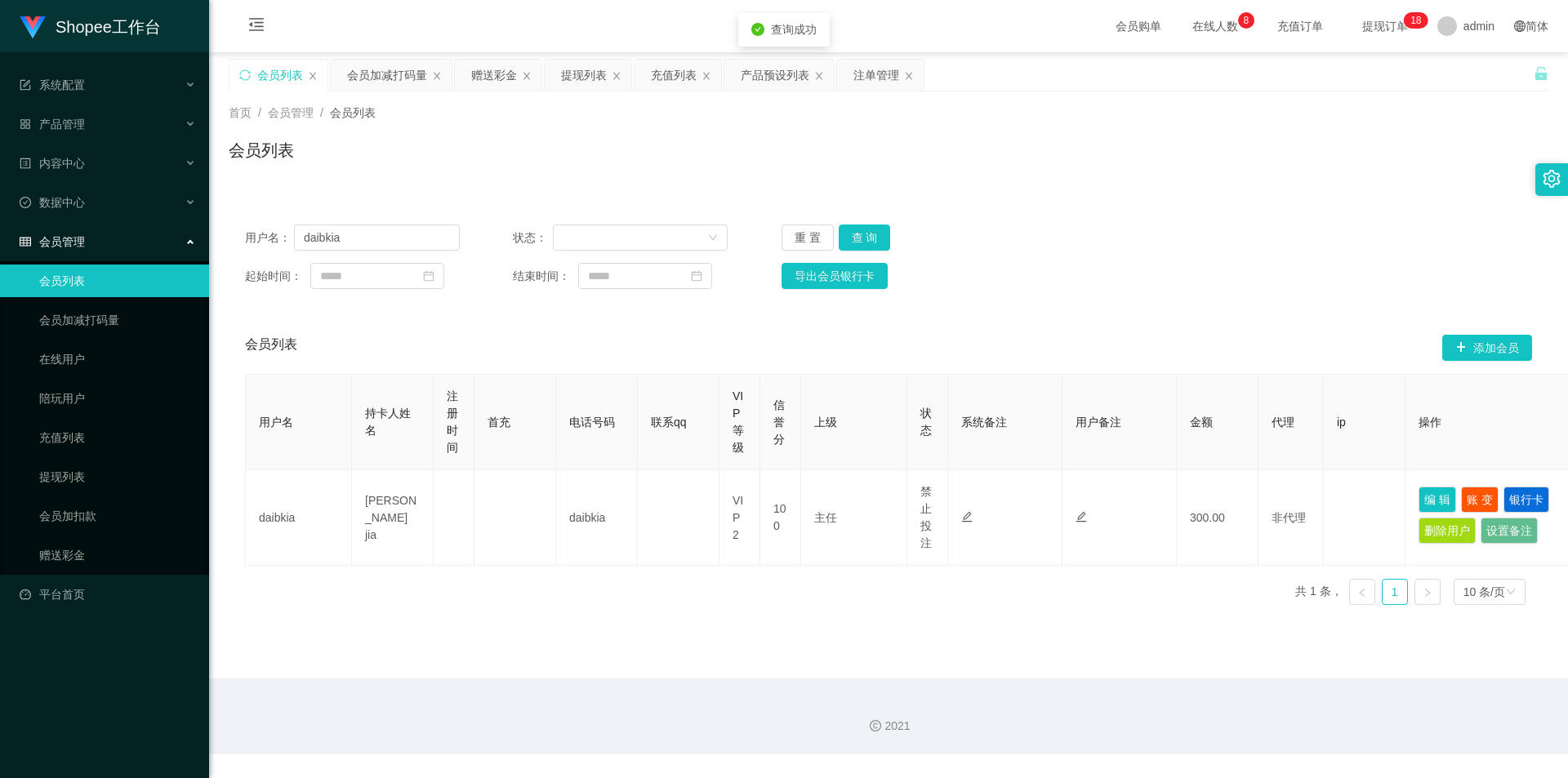
type input "daibkia"
type input "liew zhen jia"
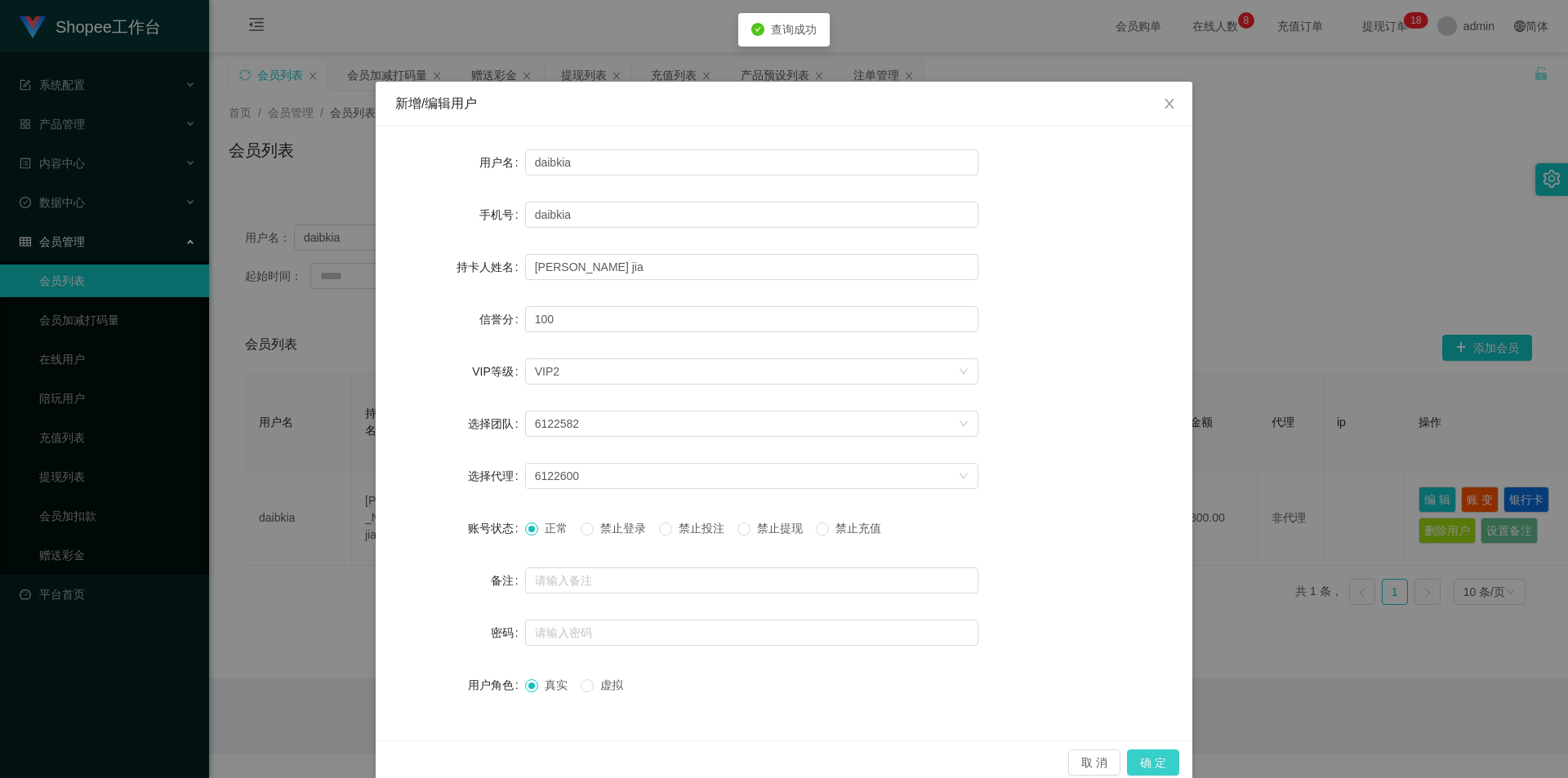
click at [1131, 755] on button "确 定" at bounding box center [1153, 763] width 52 height 26
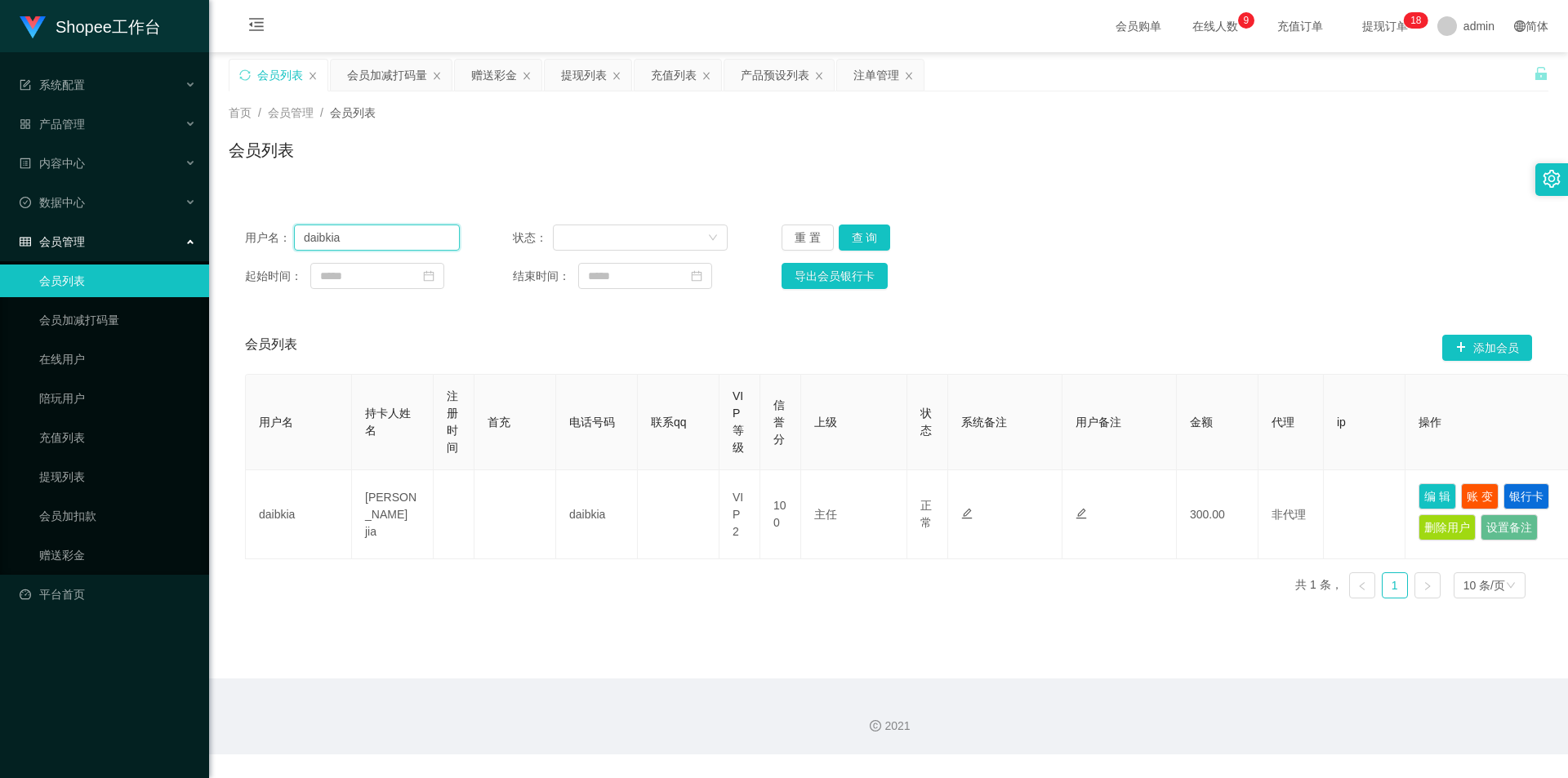
drag, startPoint x: 400, startPoint y: 232, endPoint x: 513, endPoint y: 264, distance: 117.4
click at [400, 232] on input "daibkia" at bounding box center [377, 238] width 166 height 26
paste input "123321"
type input "123321"
click at [863, 227] on button "查 询" at bounding box center [865, 238] width 52 height 26
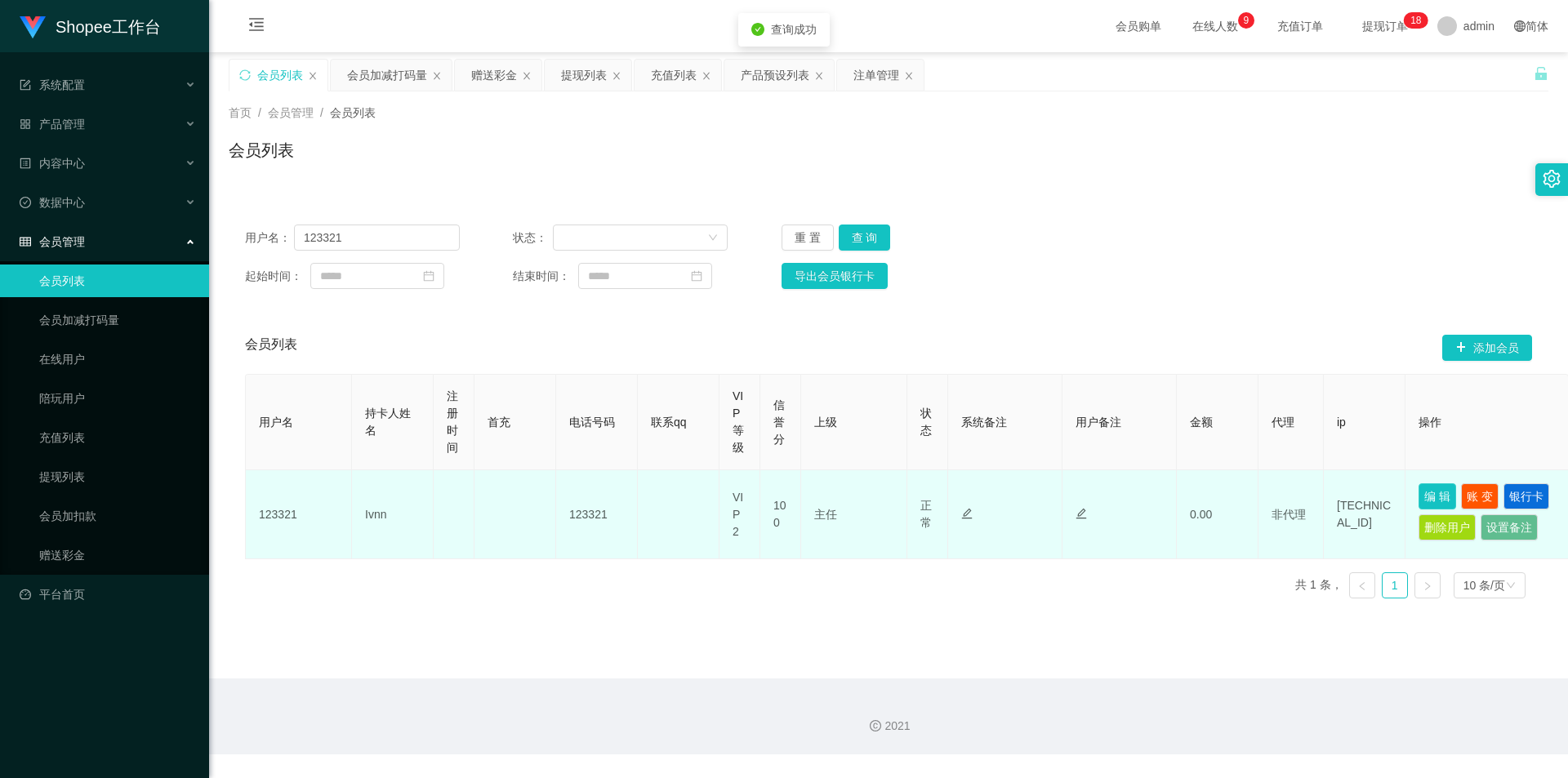
click at [1426, 490] on button "编 辑" at bounding box center [1437, 496] width 38 height 26
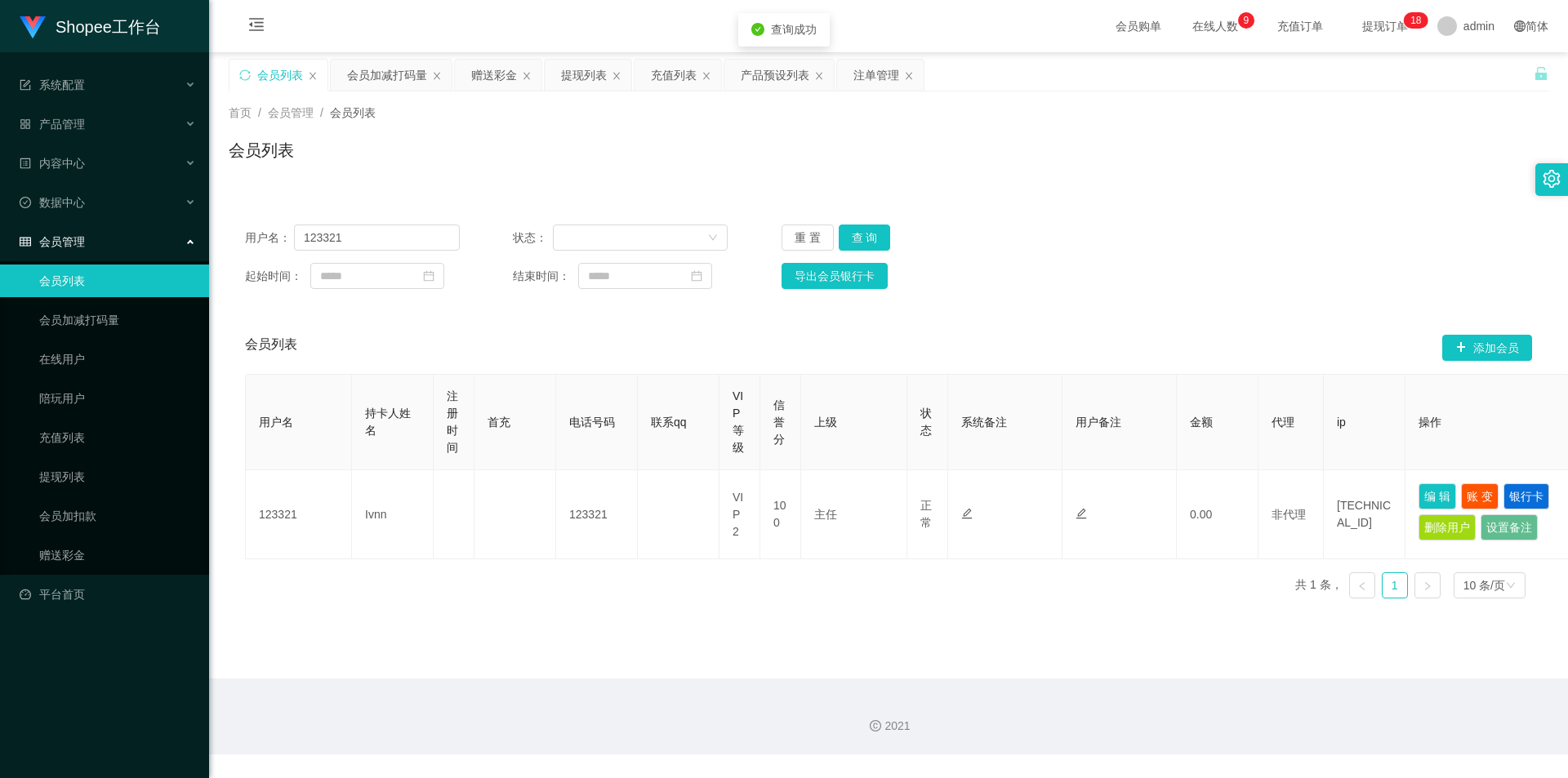
type input "123321"
type input "Ivnn"
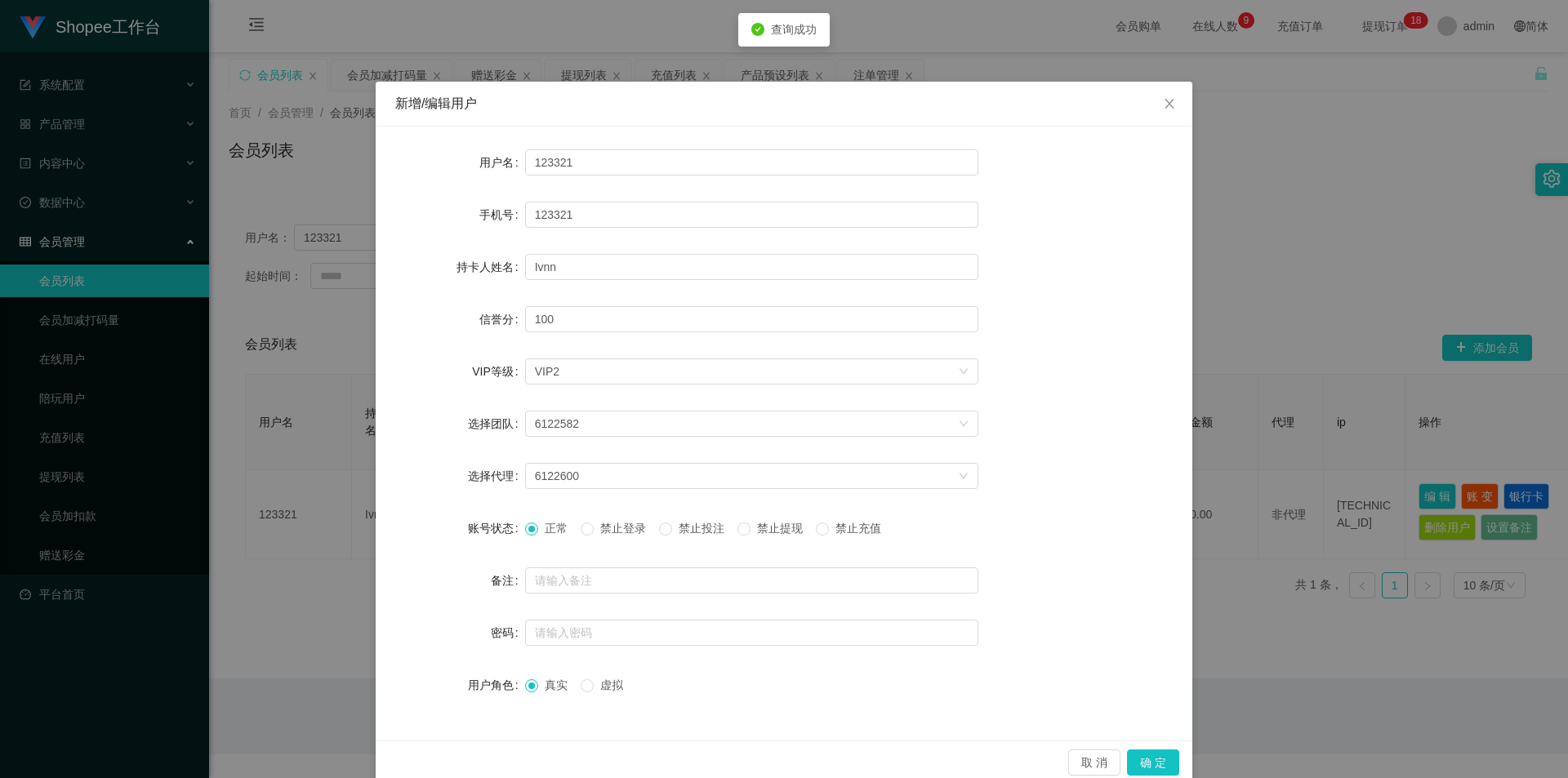
drag, startPoint x: 708, startPoint y: 526, endPoint x: 707, endPoint y: 541, distance: 15.0
click at [708, 528] on span "禁止投注" at bounding box center [701, 527] width 59 height 13
click at [1163, 758] on button "确 定" at bounding box center [1153, 763] width 52 height 26
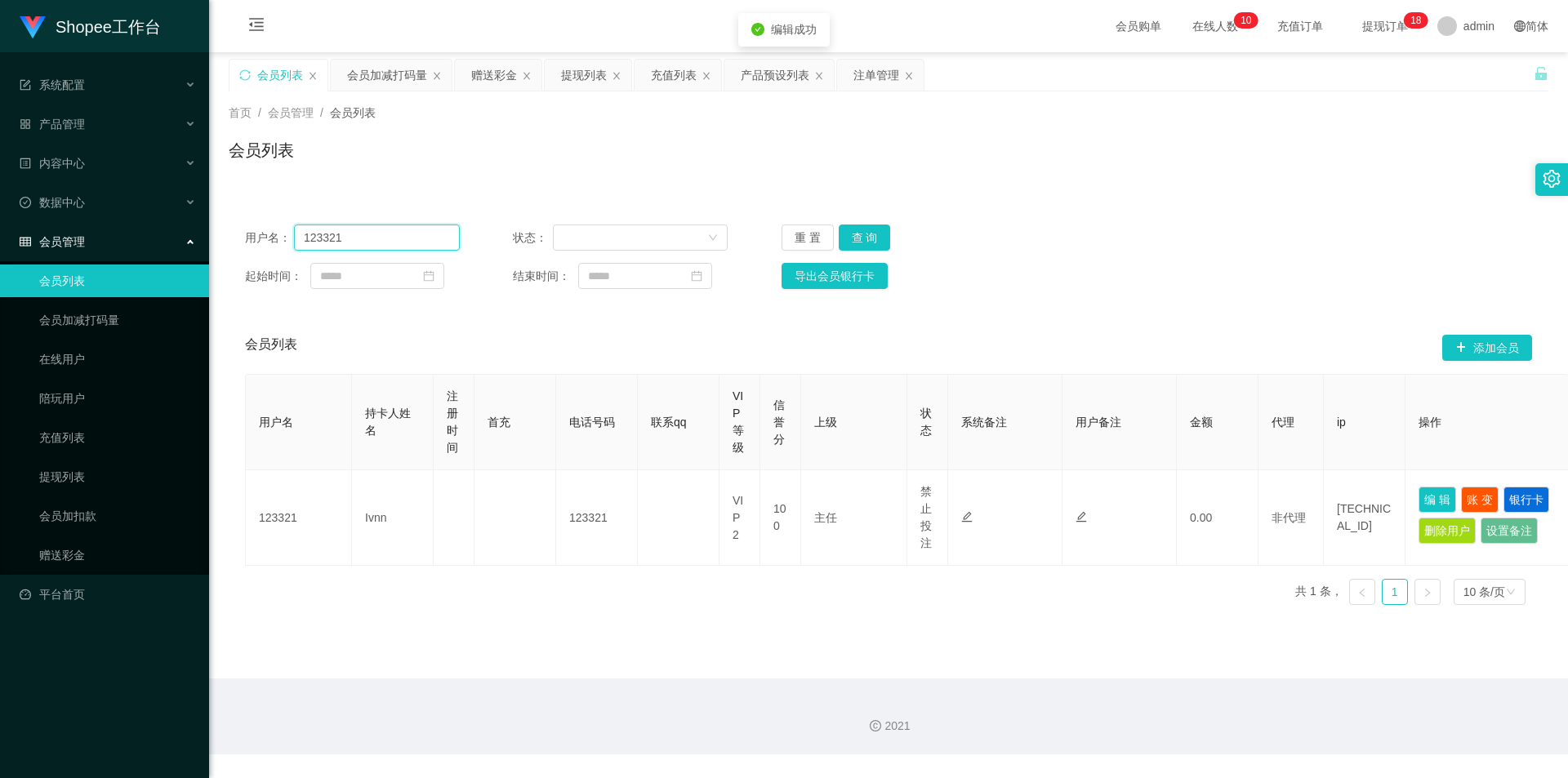
click at [404, 248] on input "123321" at bounding box center [377, 238] width 166 height 26
paste input "abcdefghijklmn"
type input "abcdefghijklmn"
drag, startPoint x: 864, startPoint y: 230, endPoint x: 831, endPoint y: 299, distance: 76.5
click at [864, 230] on button "查 询" at bounding box center [865, 238] width 52 height 26
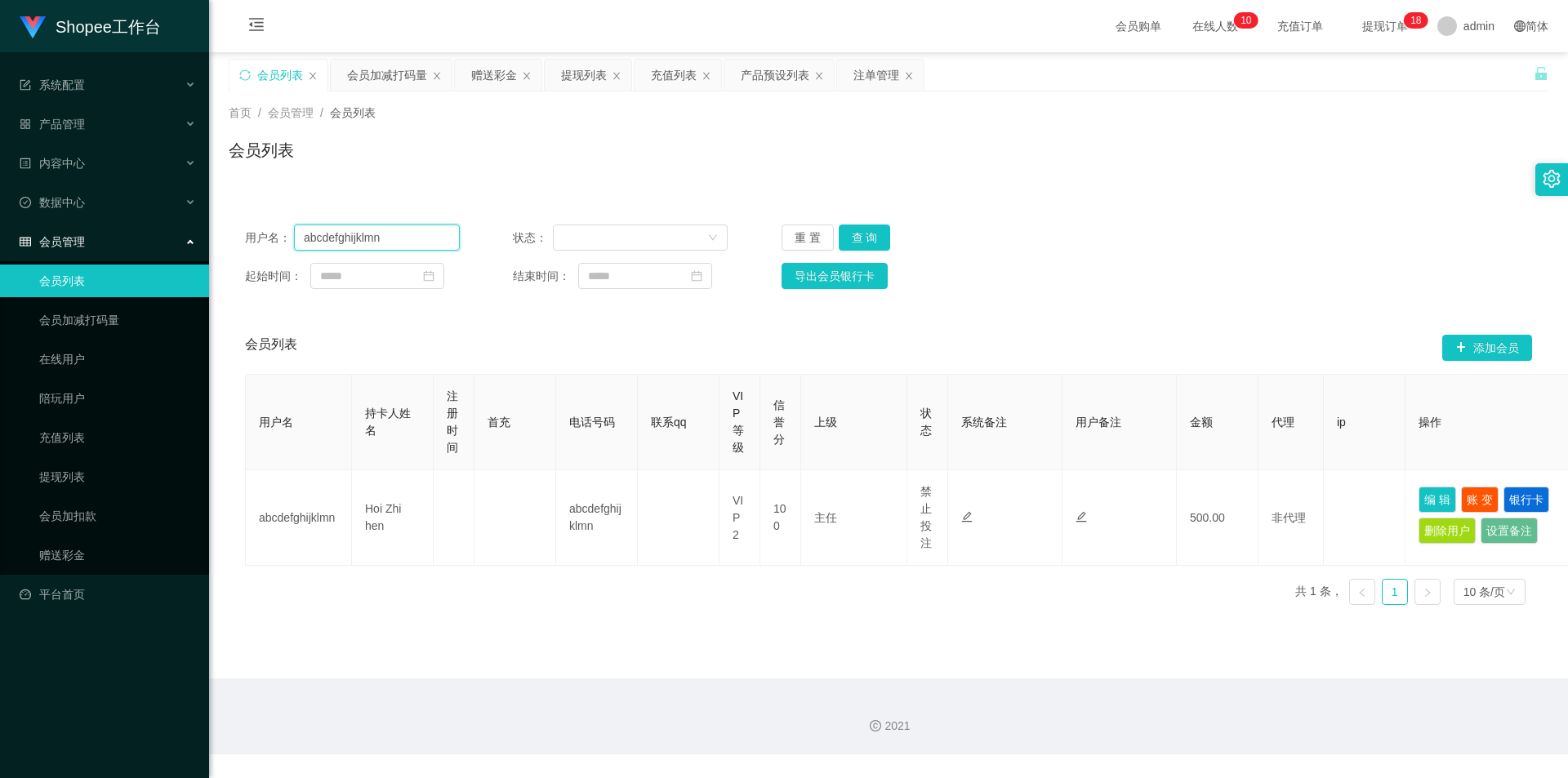
click at [421, 233] on input "abcdefghijklmn" at bounding box center [377, 238] width 166 height 26
click at [882, 78] on div "注单管理" at bounding box center [876, 75] width 46 height 31
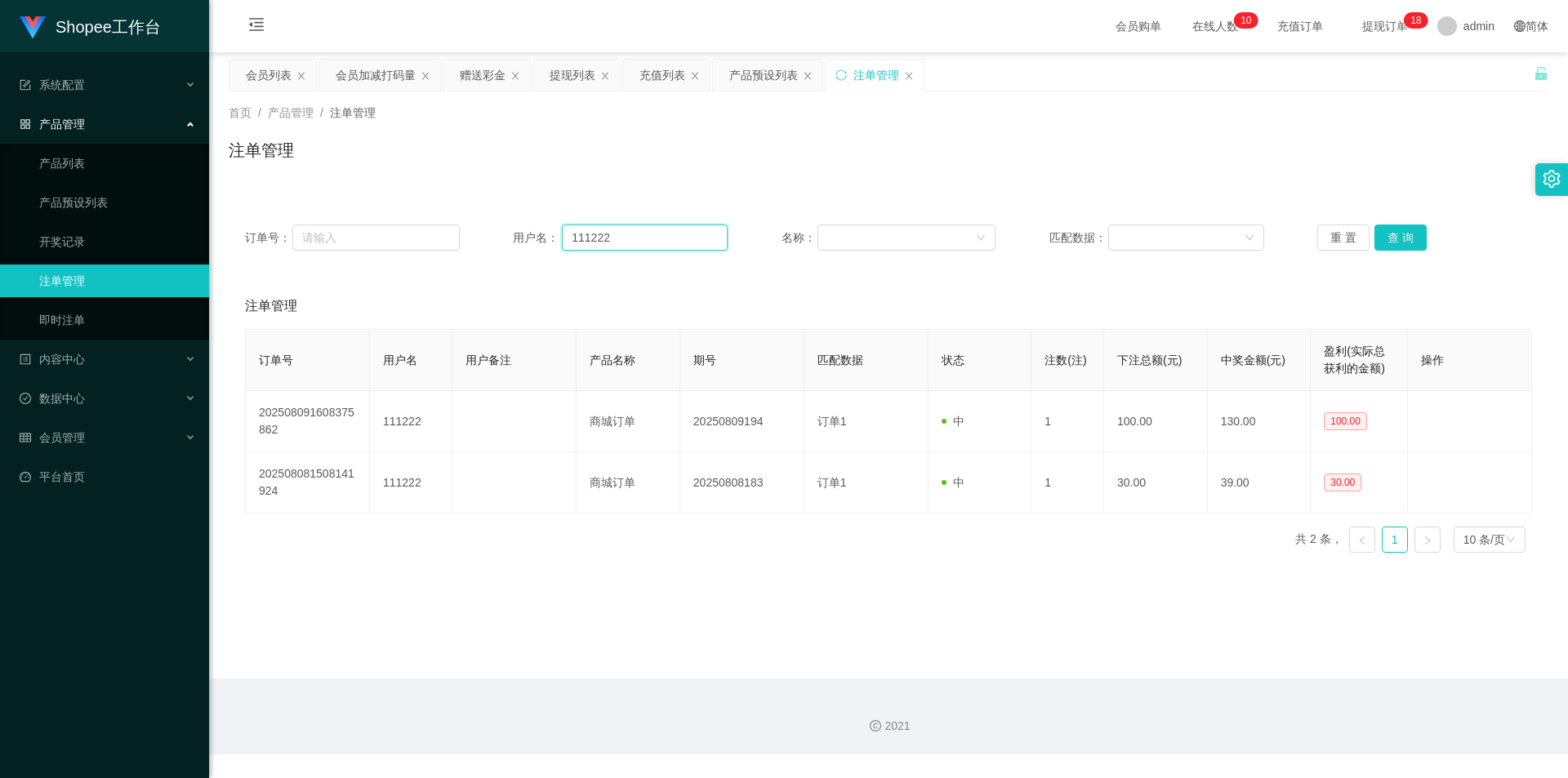
click at [653, 243] on input "111222" at bounding box center [645, 238] width 166 height 26
paste input "abcdefghijklmn"
type input "abcdefghijklmn"
click at [1393, 244] on button "查 询" at bounding box center [1400, 238] width 52 height 26
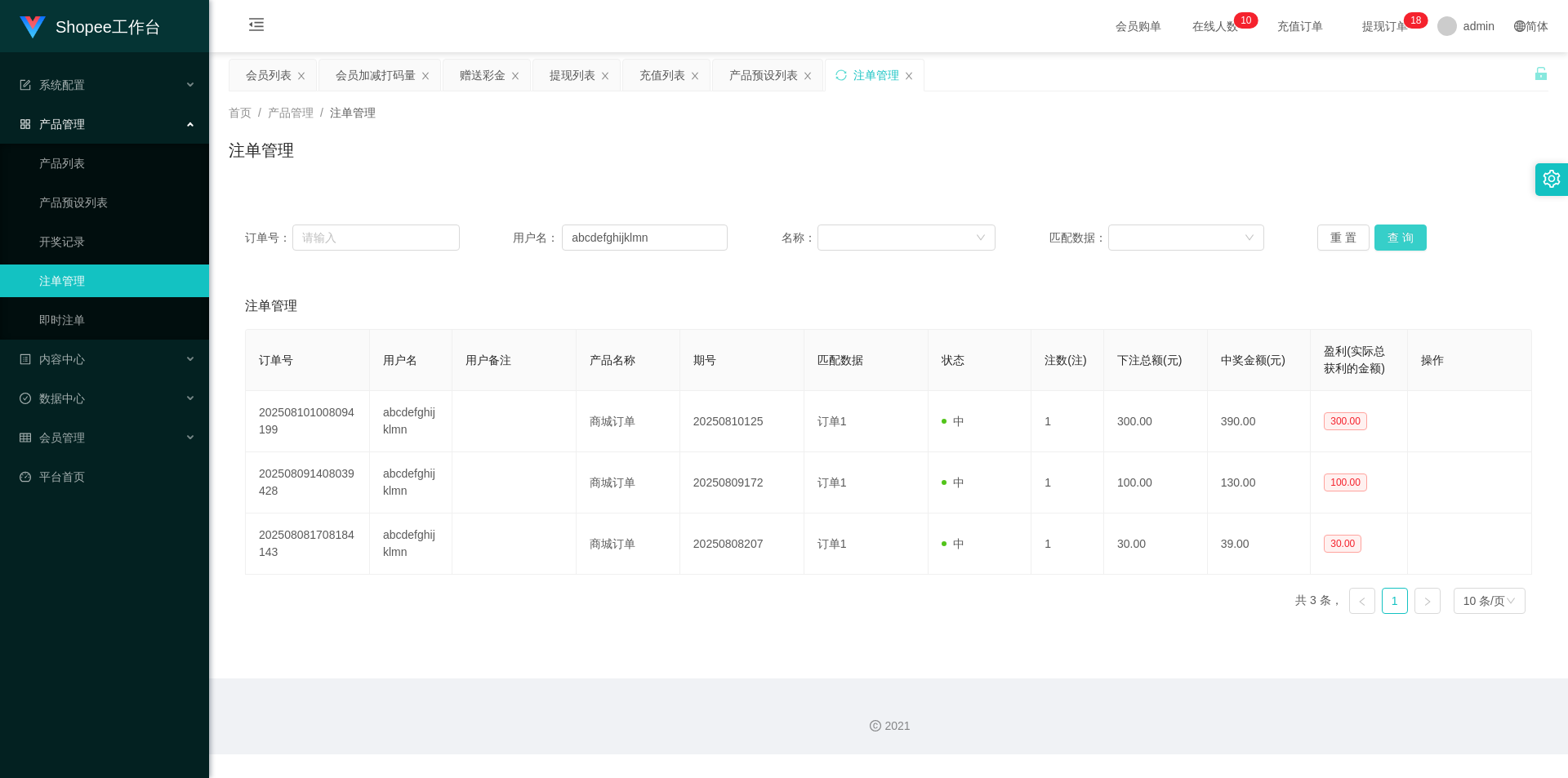
click at [1415, 234] on button "查 询" at bounding box center [1400, 238] width 52 height 26
click at [1419, 236] on button "查 询" at bounding box center [1400, 238] width 52 height 26
click at [1419, 236] on div "重 置 查 询" at bounding box center [1424, 238] width 215 height 26
click at [1419, 236] on button "查 询" at bounding box center [1400, 238] width 52 height 26
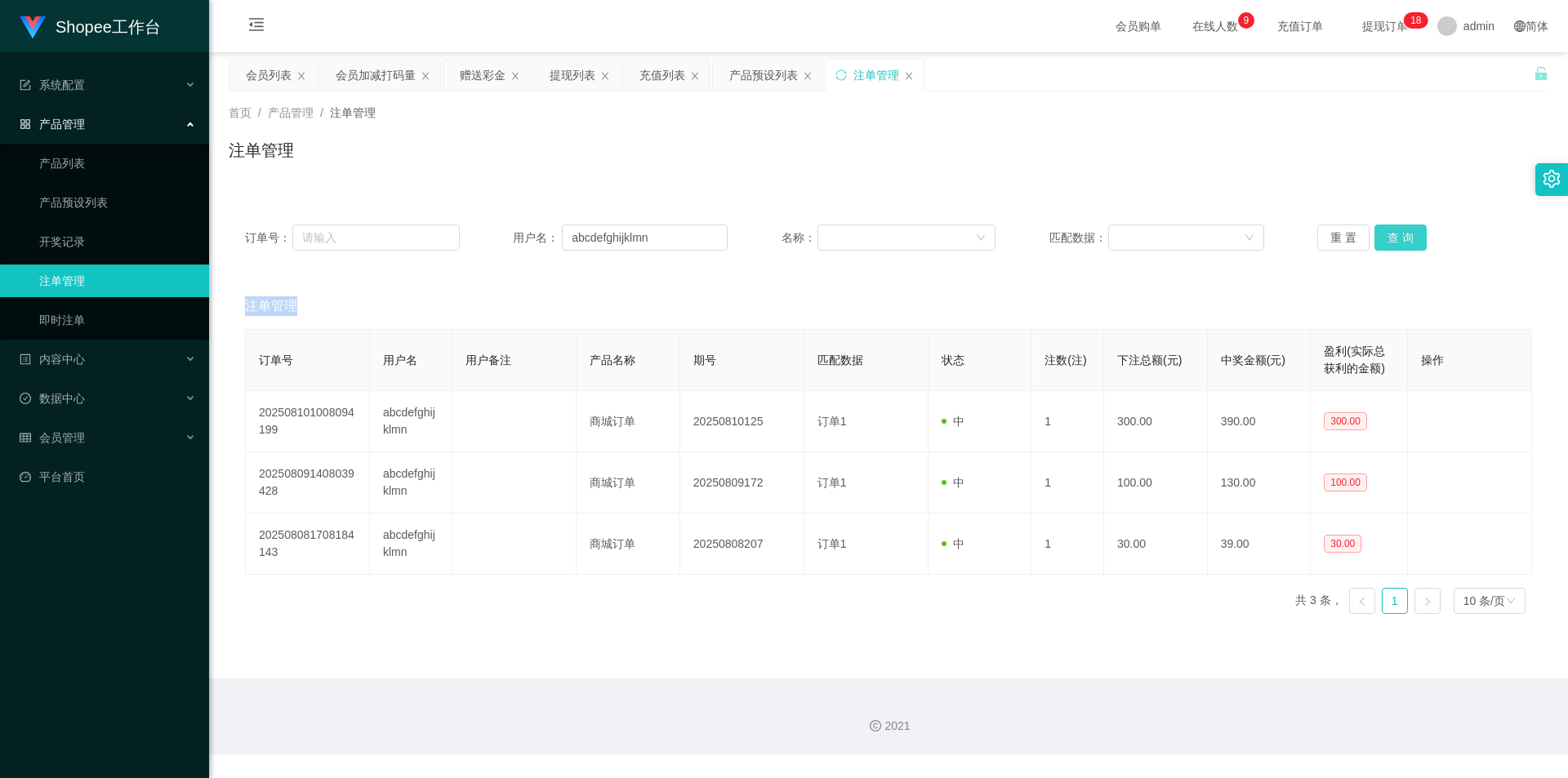
click at [1419, 236] on div "重 置 查 询" at bounding box center [1424, 238] width 215 height 26
click at [1419, 236] on button "查 询" at bounding box center [1400, 238] width 52 height 26
click at [1410, 244] on button "查 询" at bounding box center [1400, 238] width 52 height 26
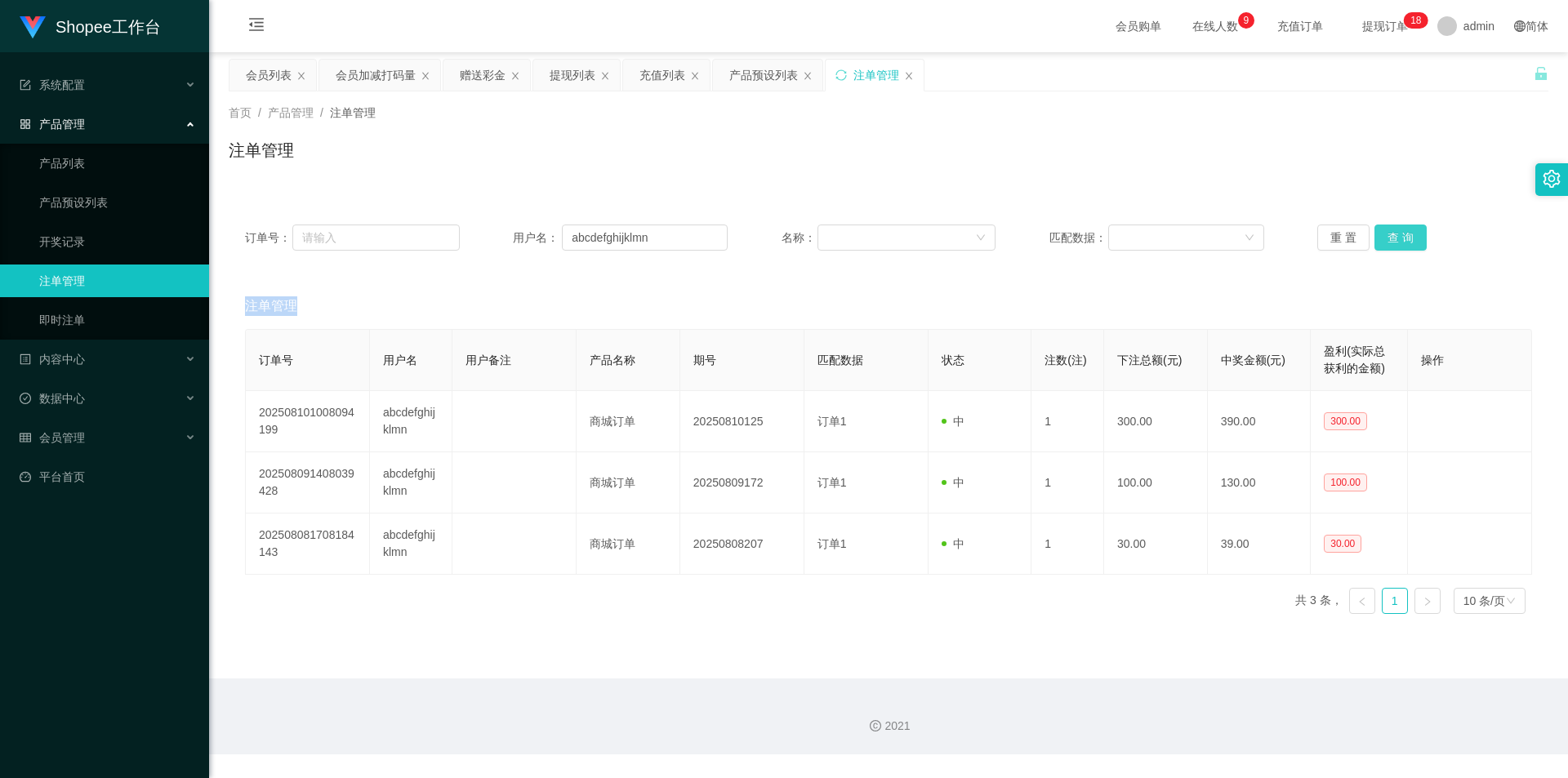
click at [1410, 244] on div "重 置 查 询" at bounding box center [1424, 238] width 215 height 26
click at [1410, 244] on button "查 询" at bounding box center [1400, 238] width 52 height 26
click at [1405, 238] on button "查 询" at bounding box center [1400, 238] width 52 height 26
click at [1405, 238] on button "查 询" at bounding box center [1409, 238] width 70 height 26
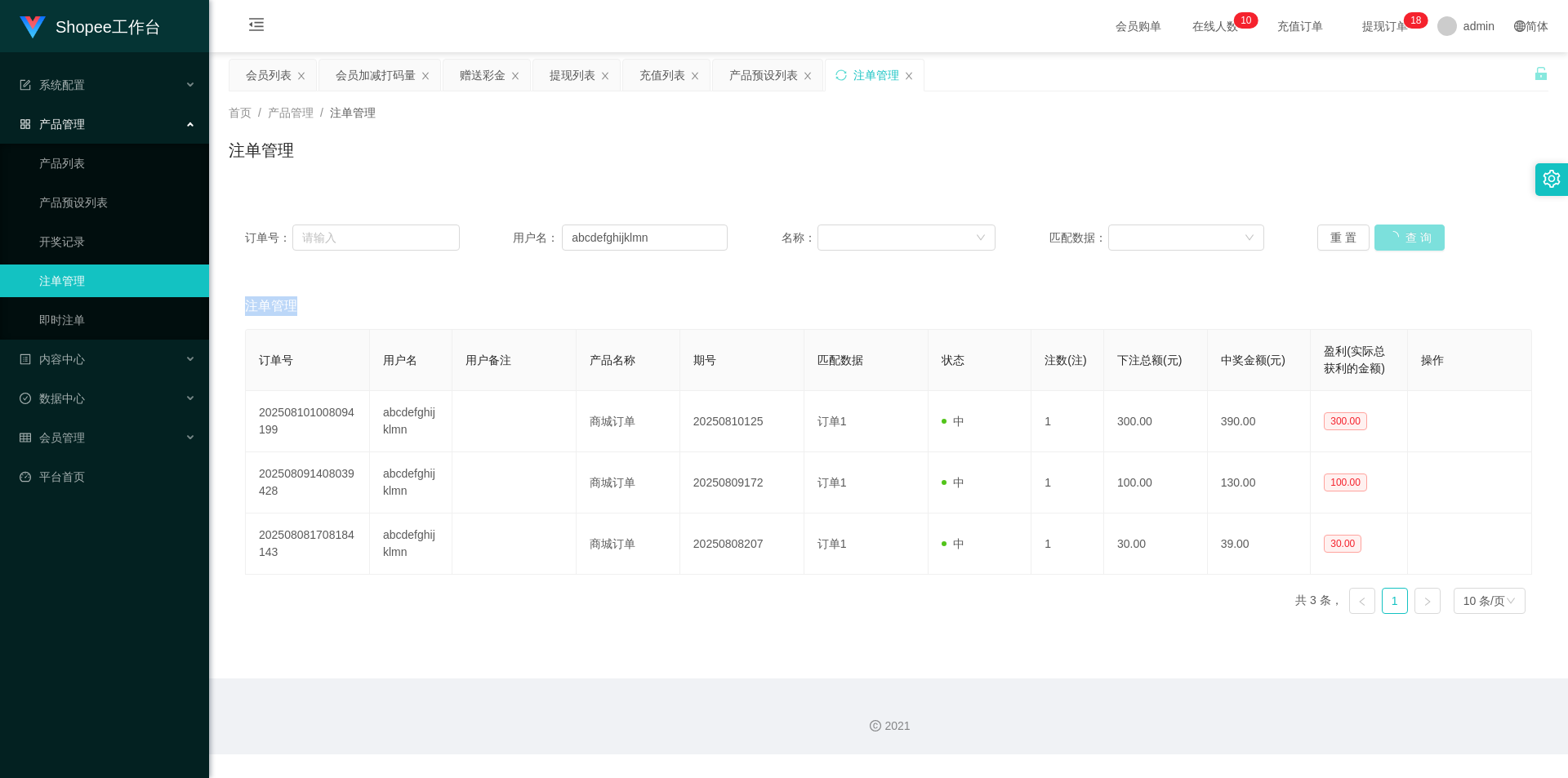
click at [1405, 238] on div "重 置 查 询" at bounding box center [1424, 238] width 215 height 26
click at [1405, 238] on button "查 询" at bounding box center [1400, 238] width 52 height 26
click at [1405, 238] on div "重 置 查 询" at bounding box center [1424, 238] width 215 height 26
click at [270, 72] on div "会员列表" at bounding box center [269, 75] width 46 height 31
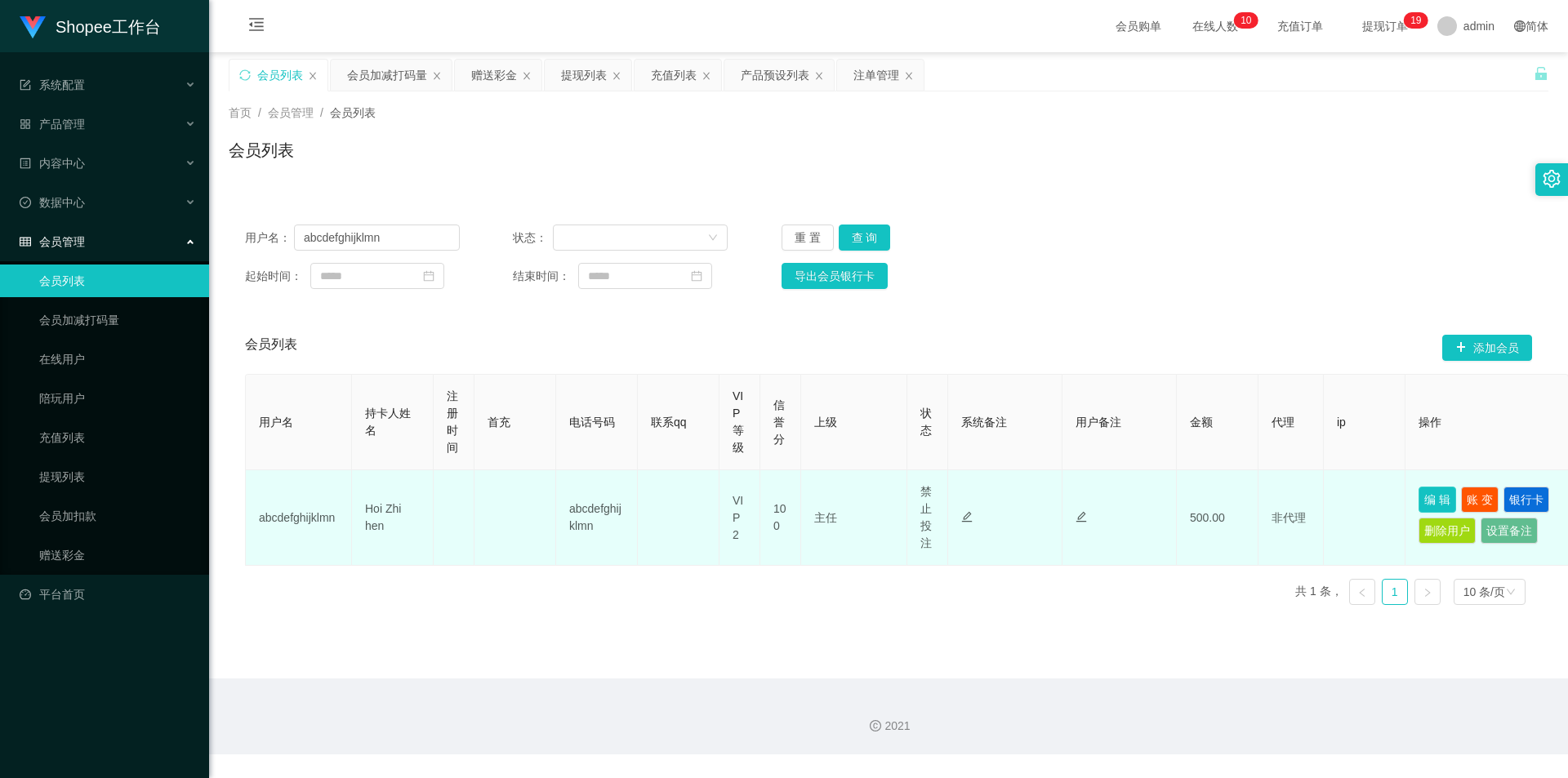
click at [1432, 490] on button "编 辑" at bounding box center [1437, 499] width 38 height 26
type input "abcdefghijklmn"
type input "Hoi Zhi hen"
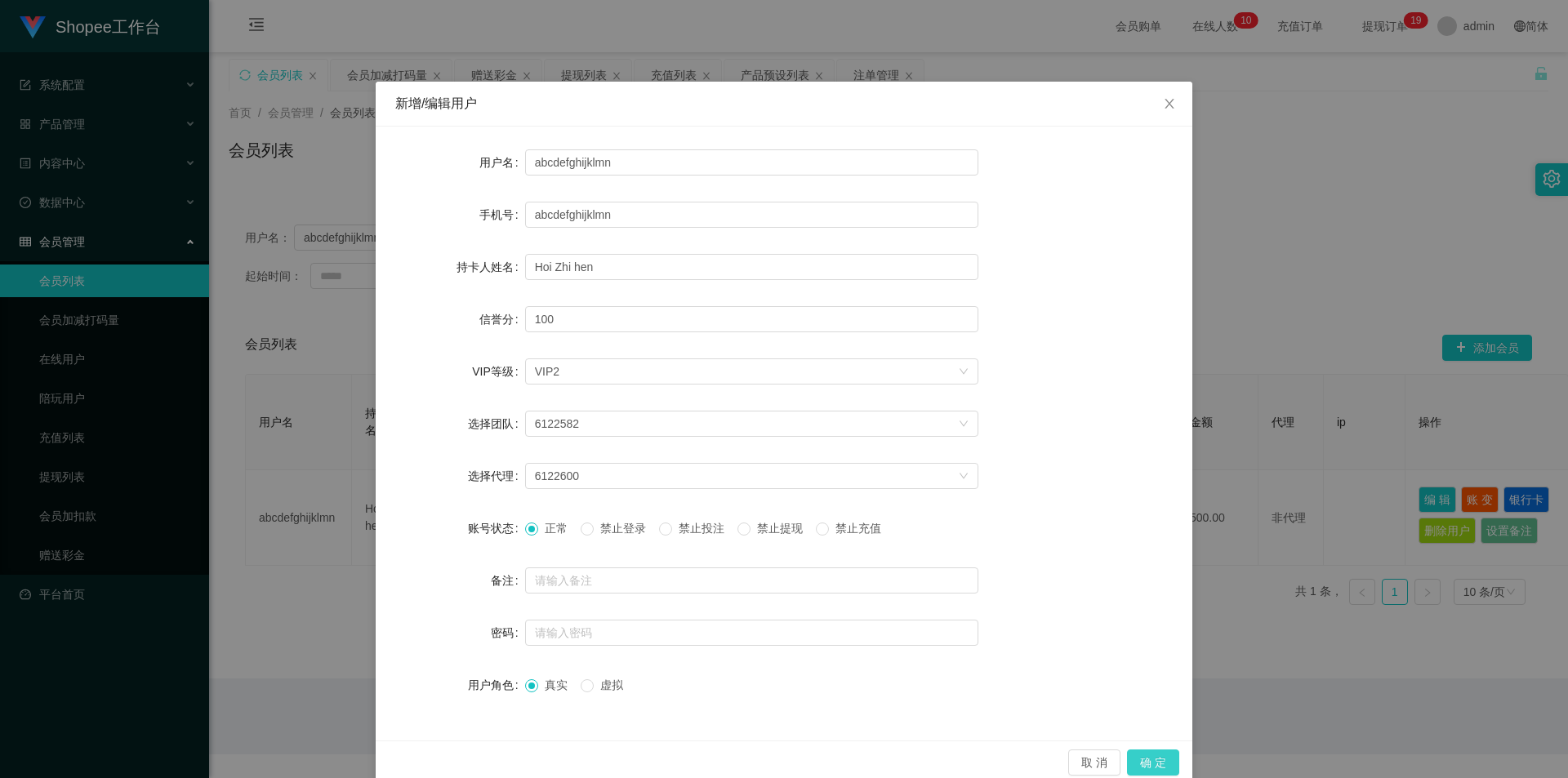
click at [1158, 759] on button "确 定" at bounding box center [1153, 763] width 52 height 26
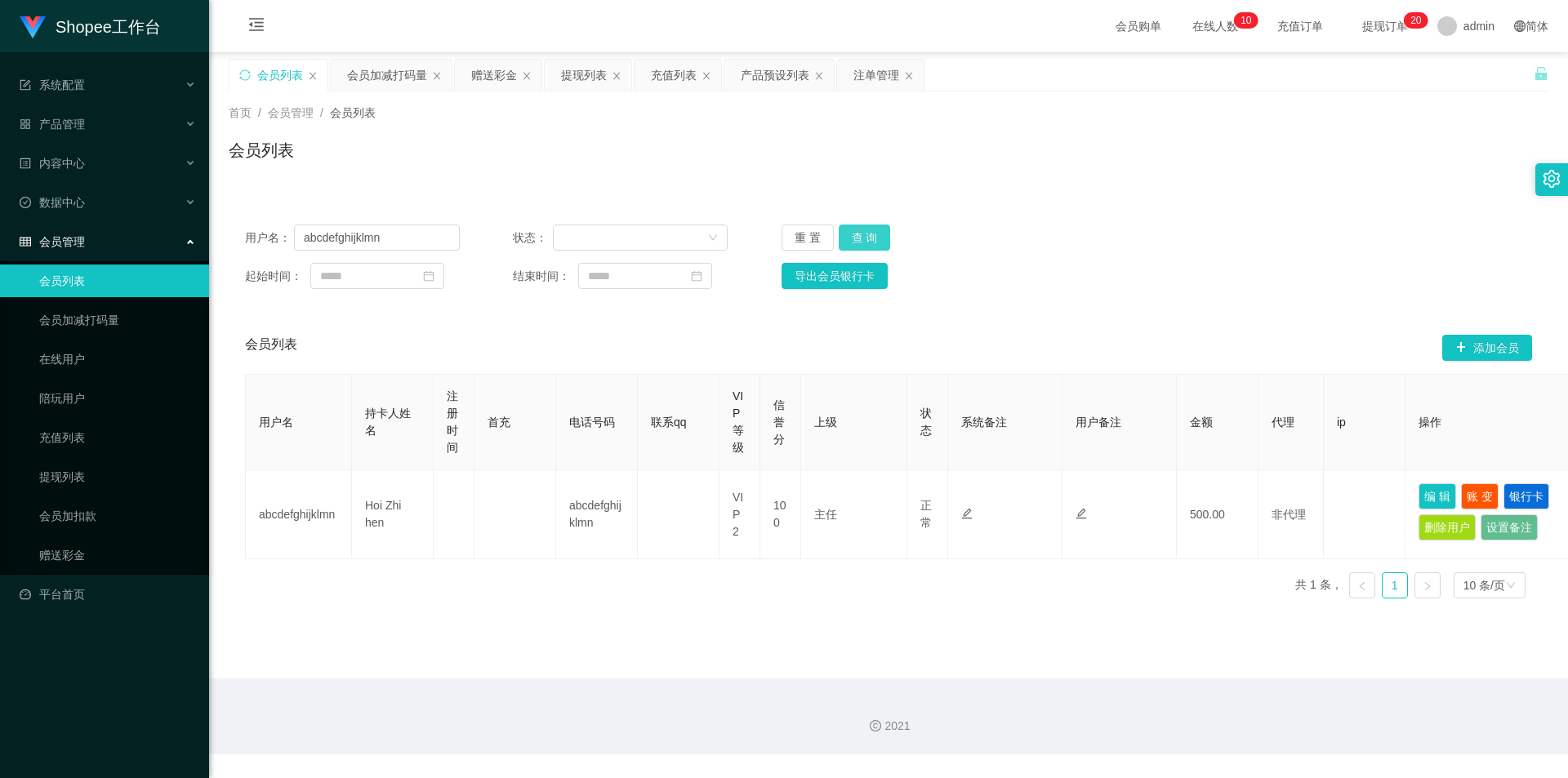
click at [885, 231] on button "查 询" at bounding box center [865, 238] width 52 height 26
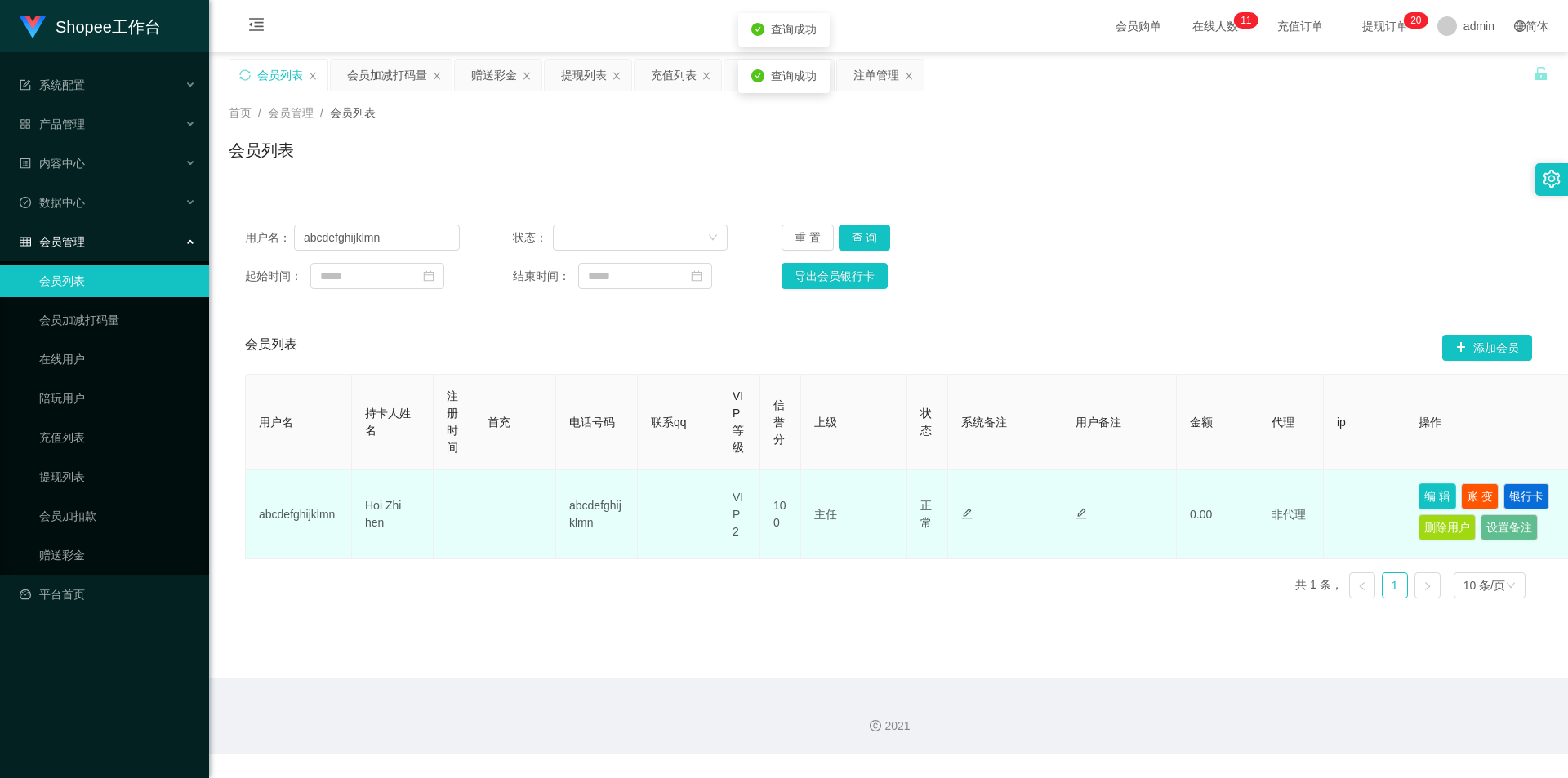
click at [1432, 503] on button "编 辑" at bounding box center [1437, 496] width 38 height 26
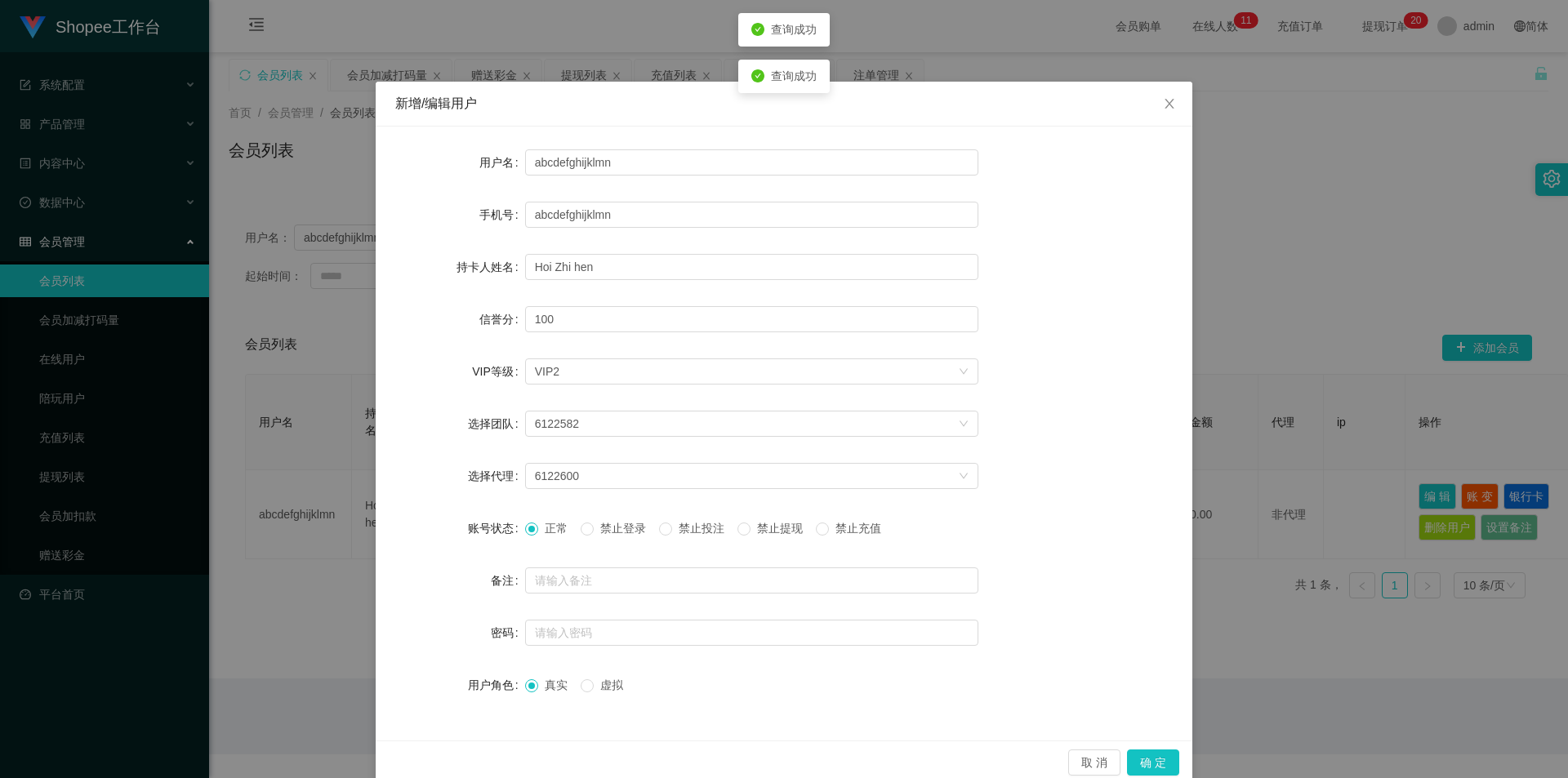
click at [707, 530] on span "禁止投注" at bounding box center [701, 527] width 59 height 13
click at [1132, 750] on button "确 定" at bounding box center [1153, 763] width 52 height 26
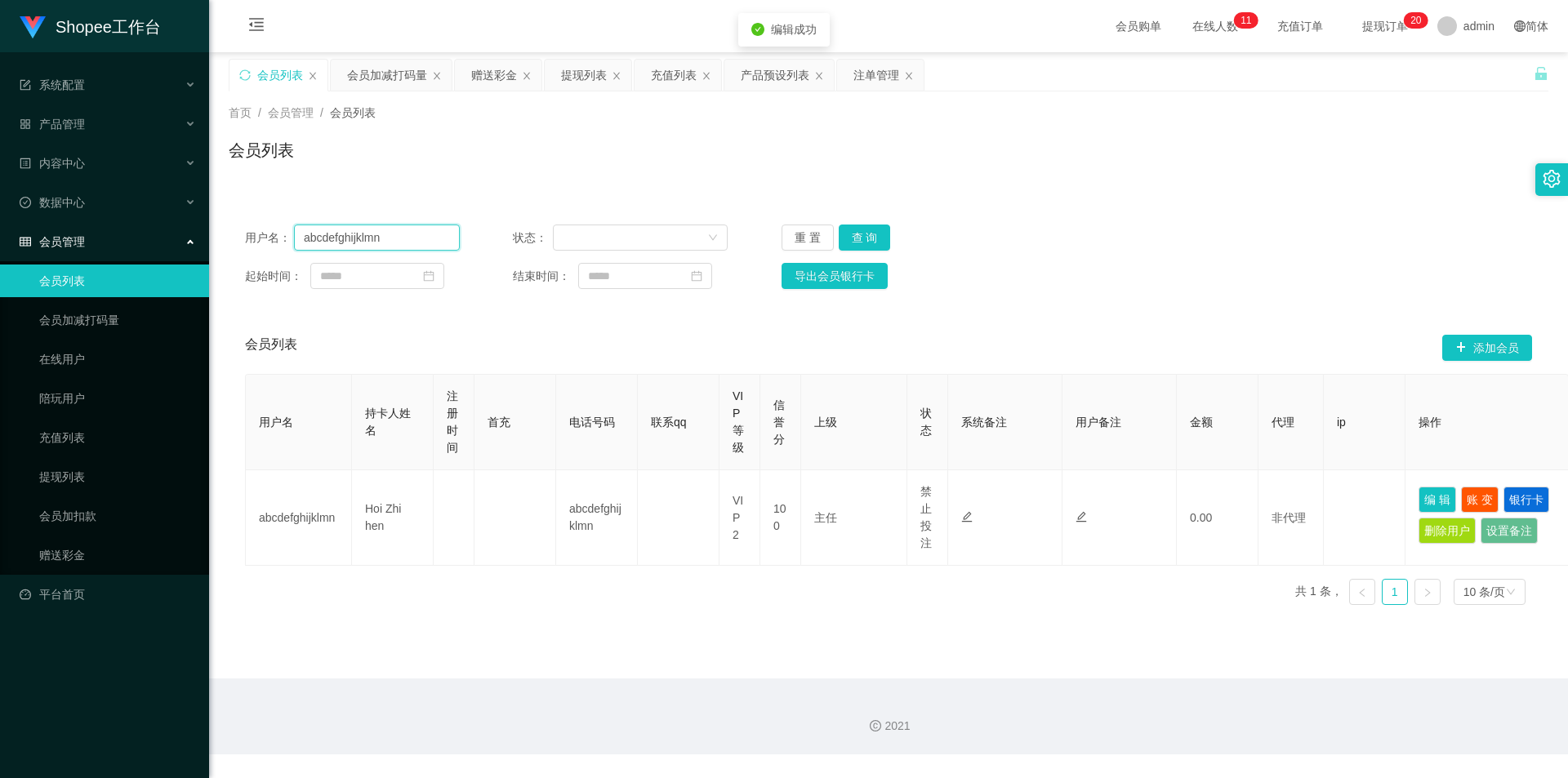
drag, startPoint x: 400, startPoint y: 235, endPoint x: 496, endPoint y: 251, distance: 97.3
click at [402, 235] on input "abcdefghijklmn" at bounding box center [377, 238] width 166 height 26
paste input "Angelwei"
type input "Angelwei"
click at [872, 242] on button "查 询" at bounding box center [865, 238] width 52 height 26
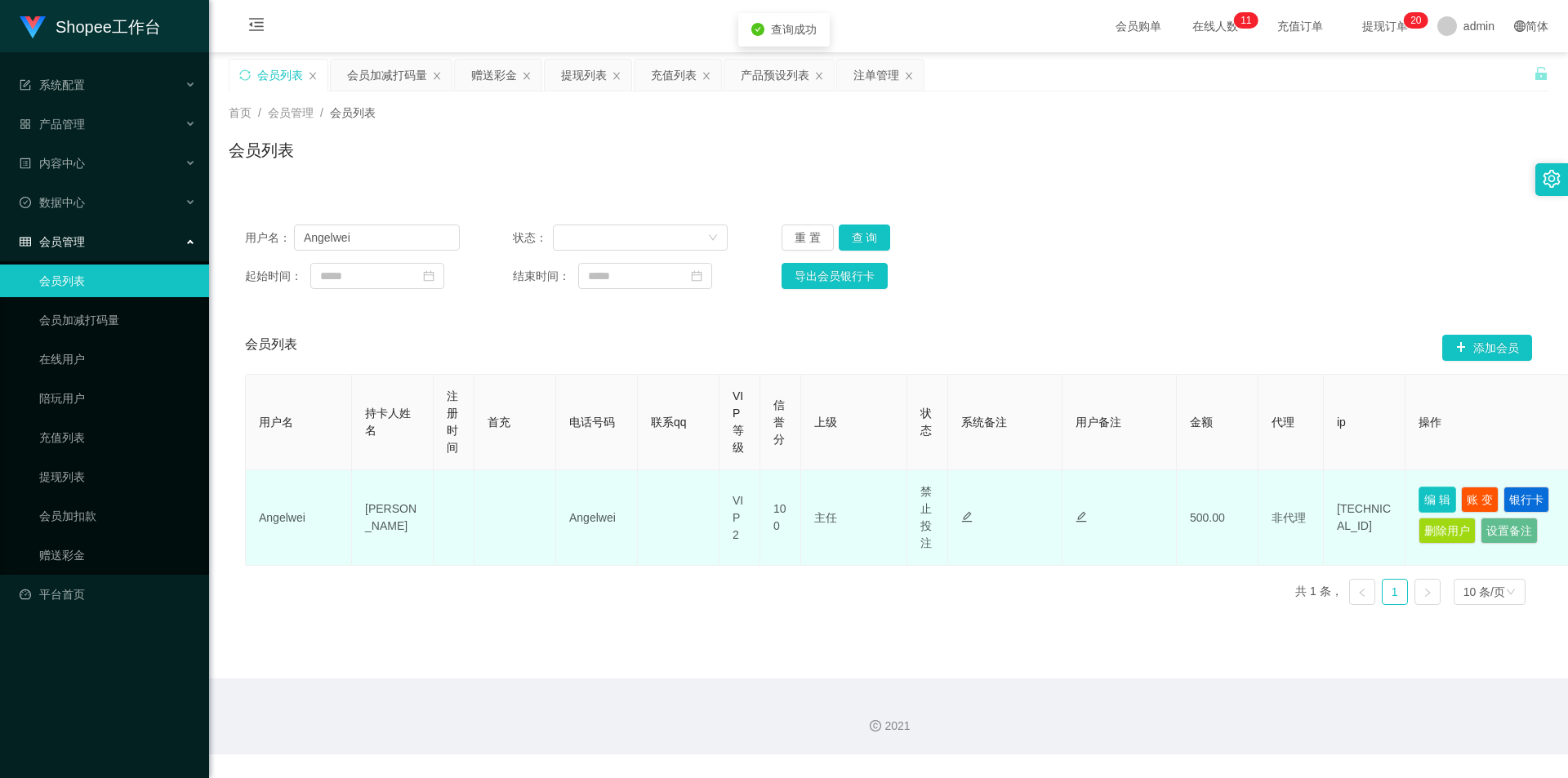
click at [1422, 490] on button "编 辑" at bounding box center [1437, 499] width 38 height 26
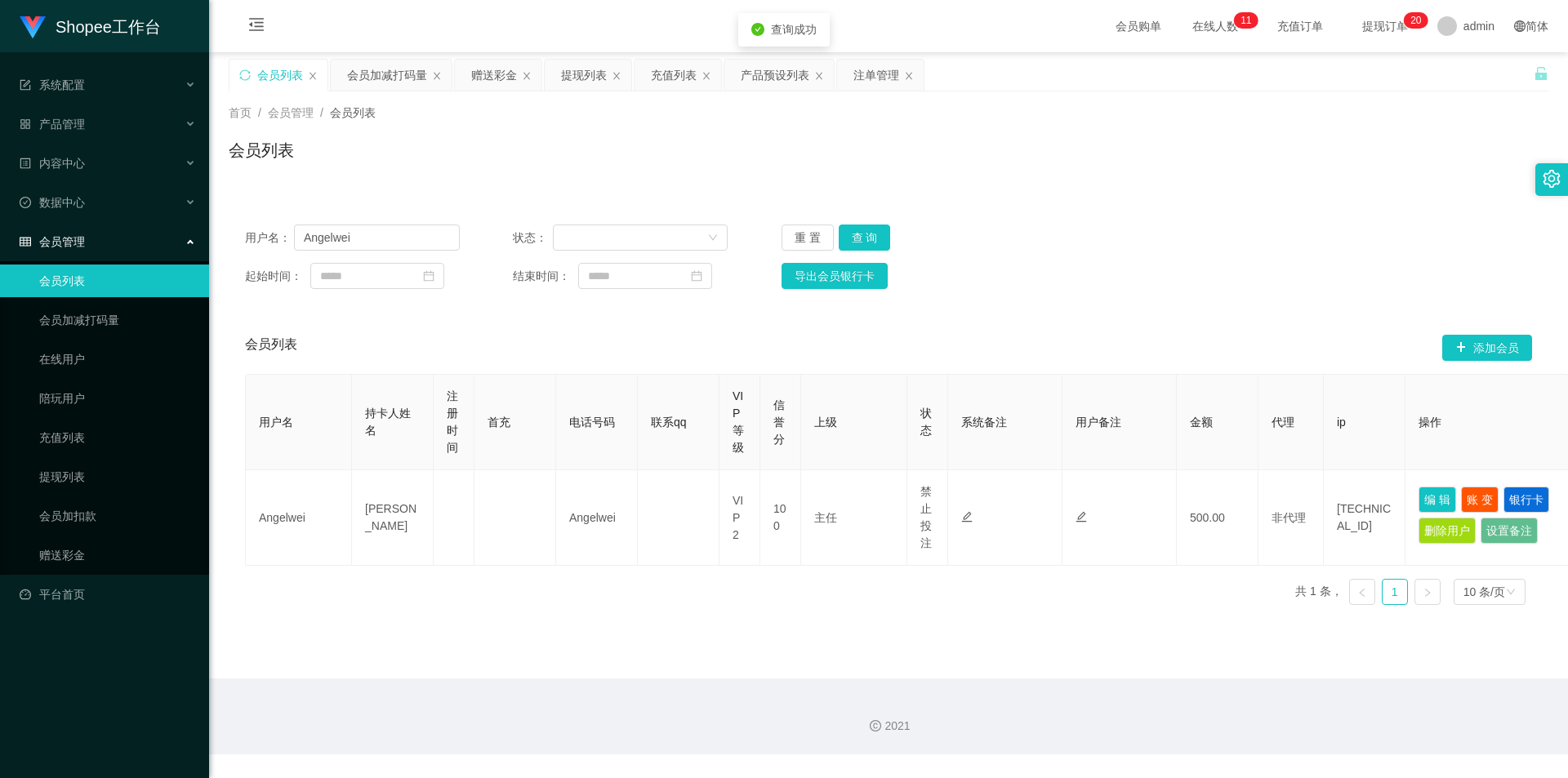
type input "Angelwei"
type input "尤佐伟"
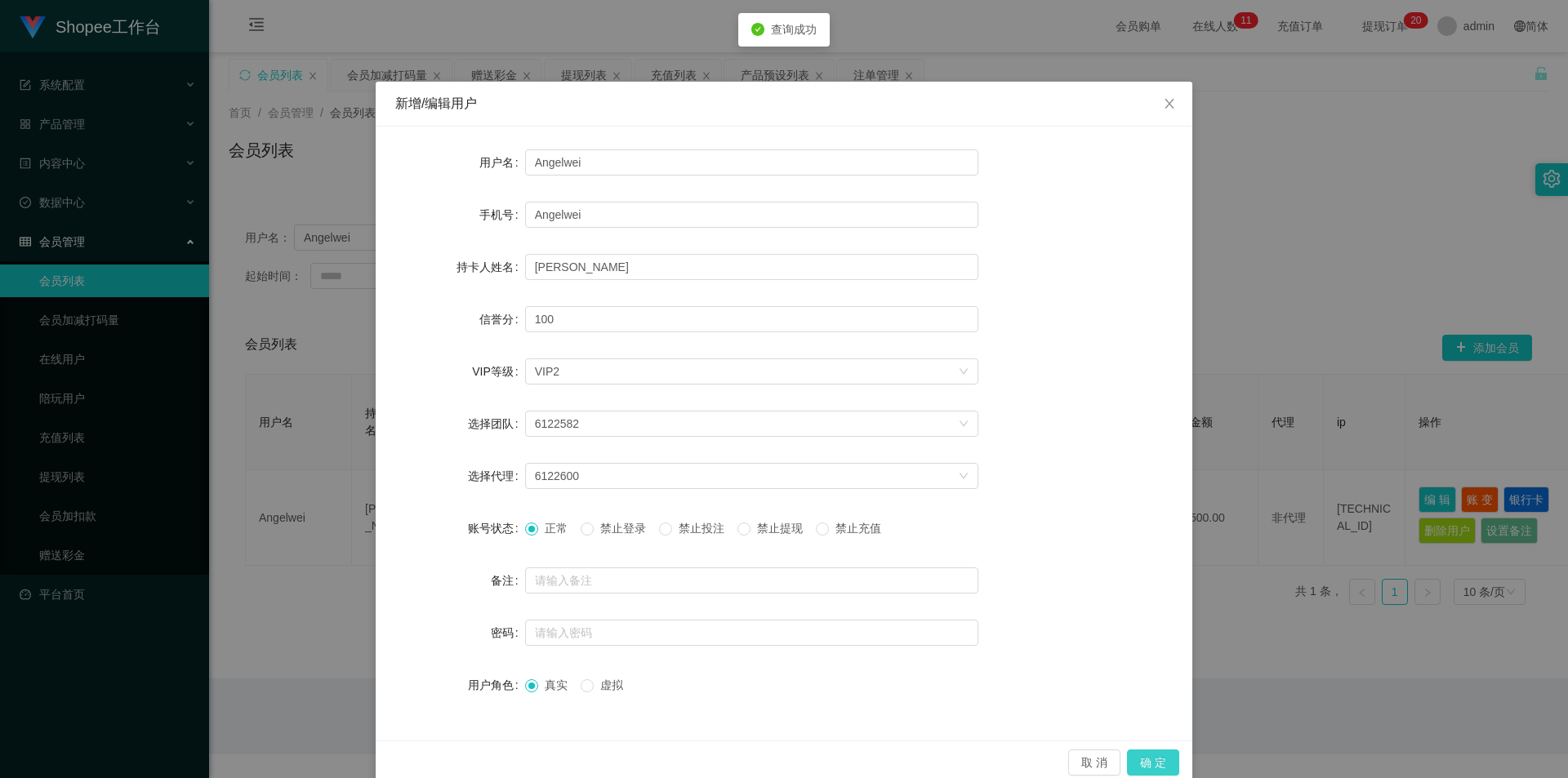
drag, startPoint x: 1155, startPoint y: 758, endPoint x: 808, endPoint y: 772, distance: 347.3
click at [1155, 758] on button "确 定" at bounding box center [1153, 763] width 52 height 26
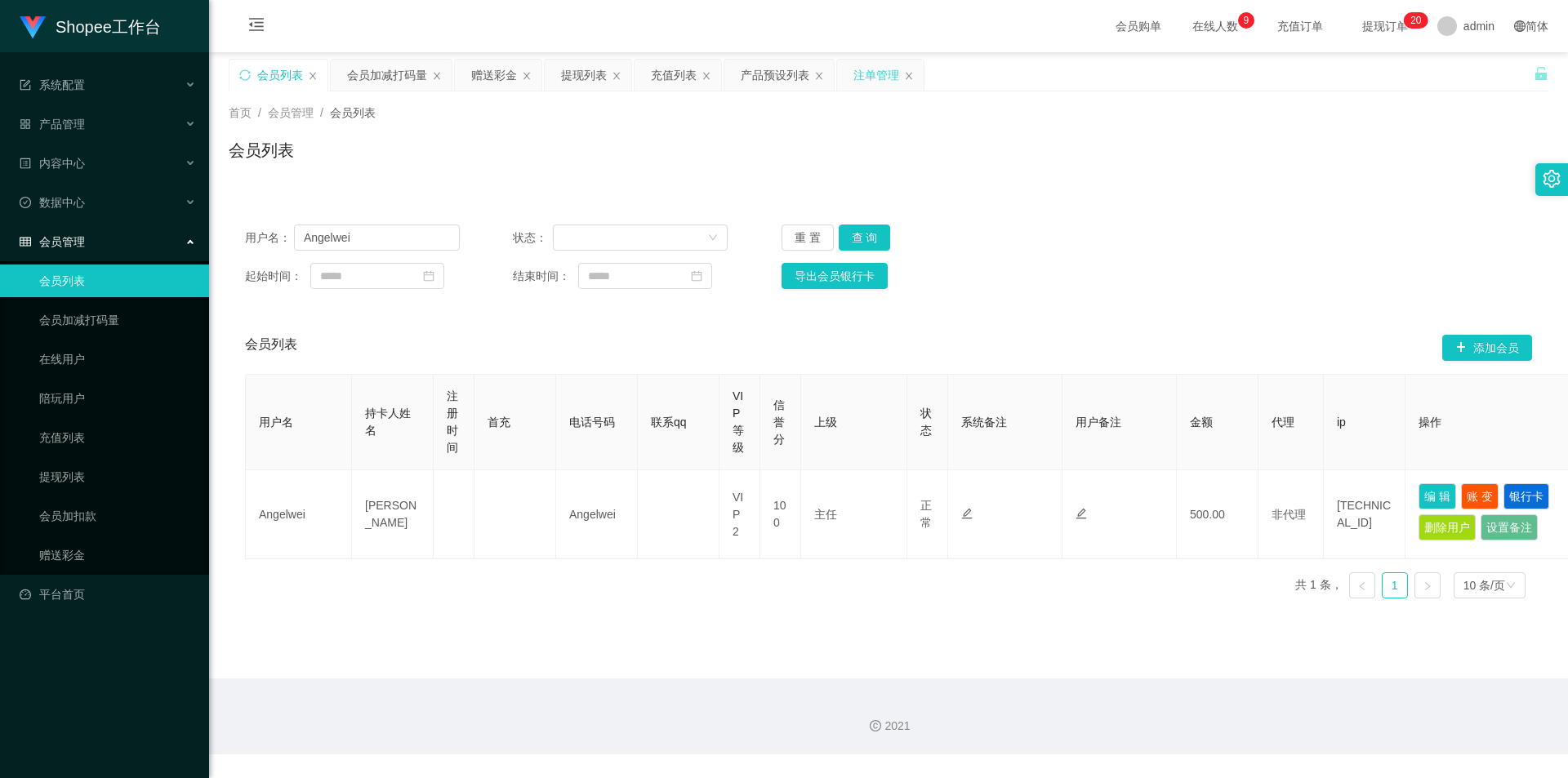
click at [880, 78] on div "注单管理" at bounding box center [876, 75] width 46 height 31
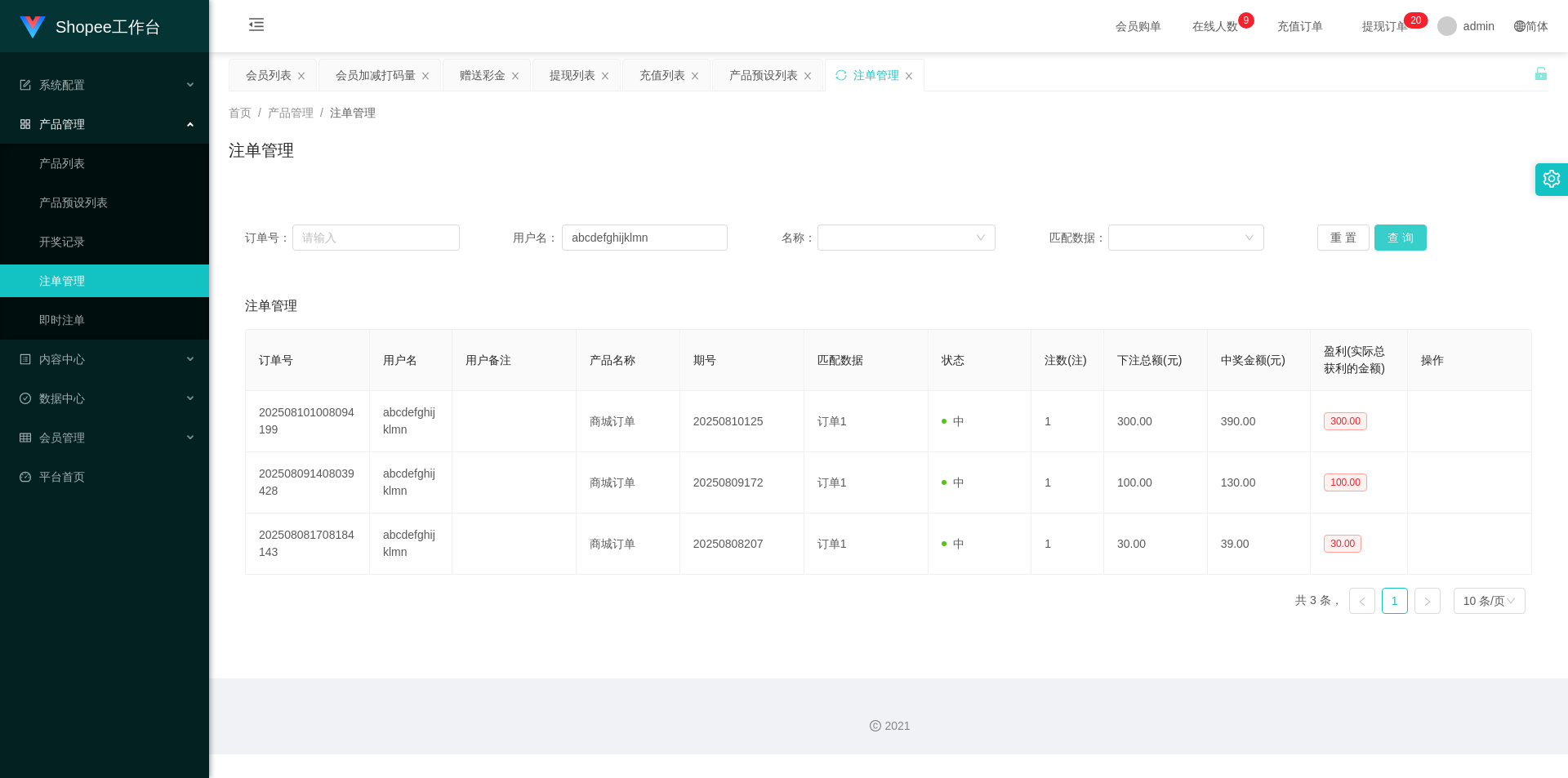
click at [1393, 233] on button "查 询" at bounding box center [1400, 238] width 52 height 26
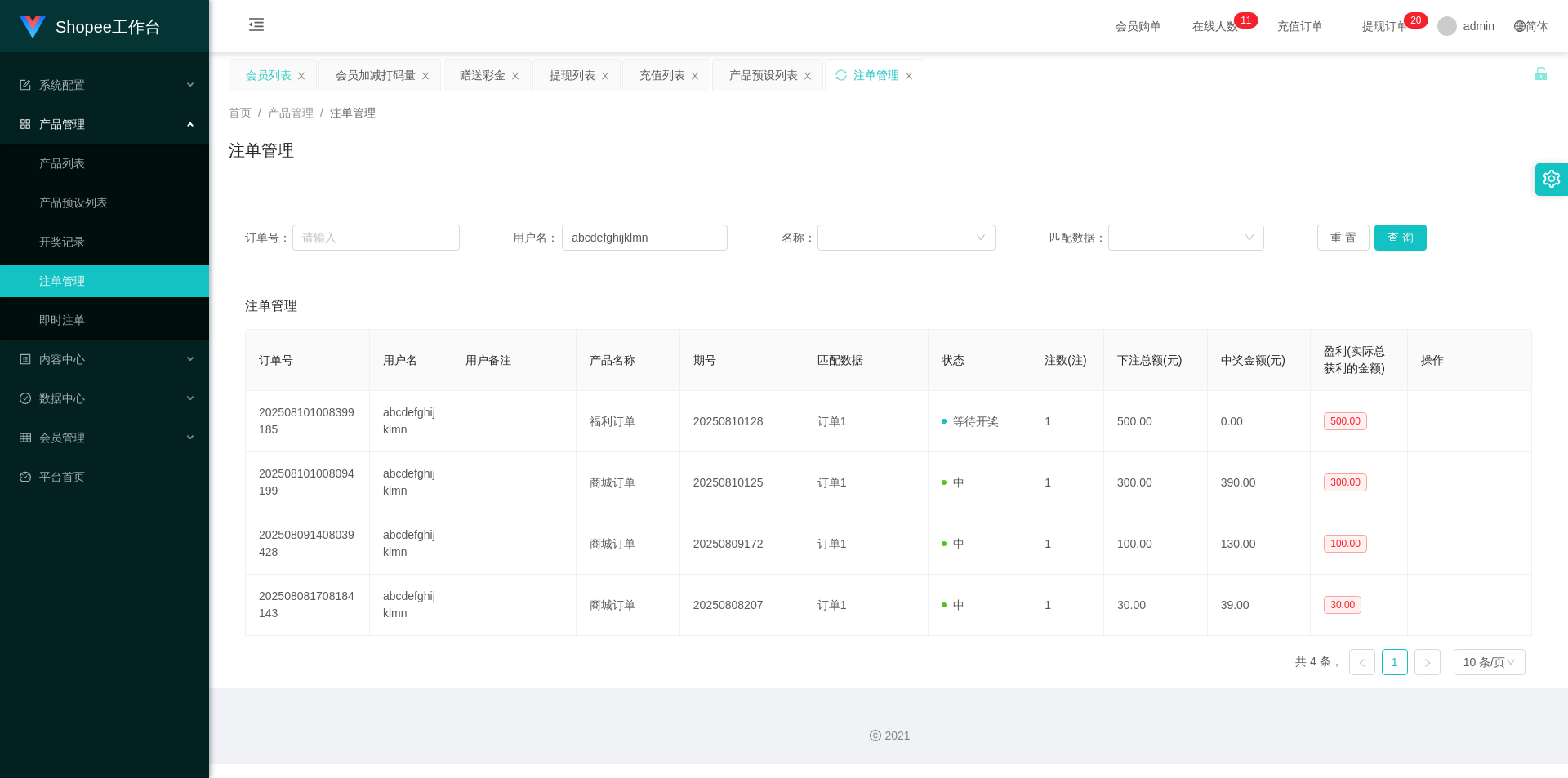
click at [256, 73] on div "会员列表" at bounding box center [269, 75] width 46 height 31
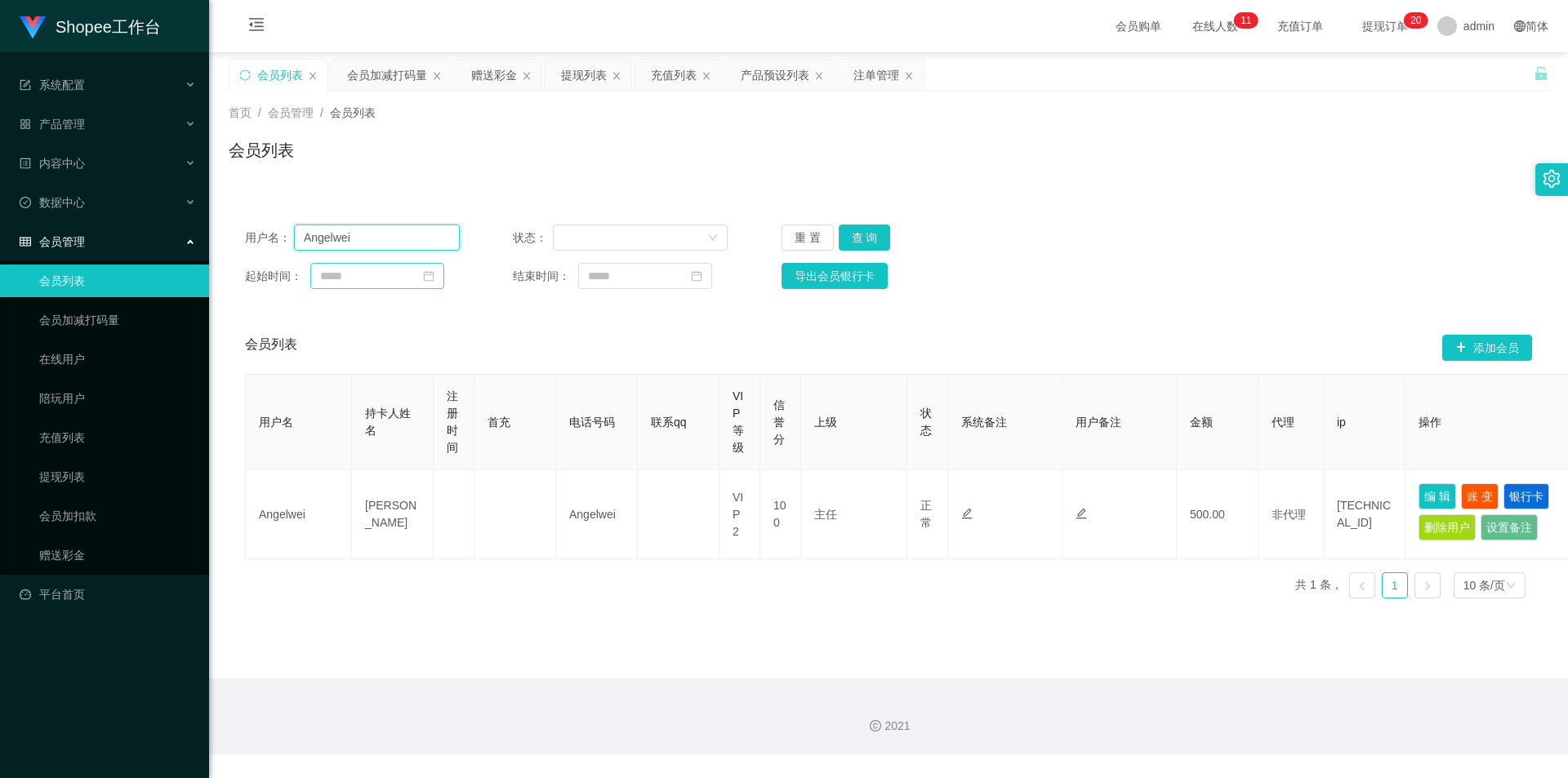
drag, startPoint x: 411, startPoint y: 231, endPoint x: 448, endPoint y: 267, distance: 51.6
click at [411, 231] on input "Angelwei" at bounding box center [377, 238] width 166 height 26
click at [859, 231] on button "查 询" at bounding box center [865, 238] width 52 height 26
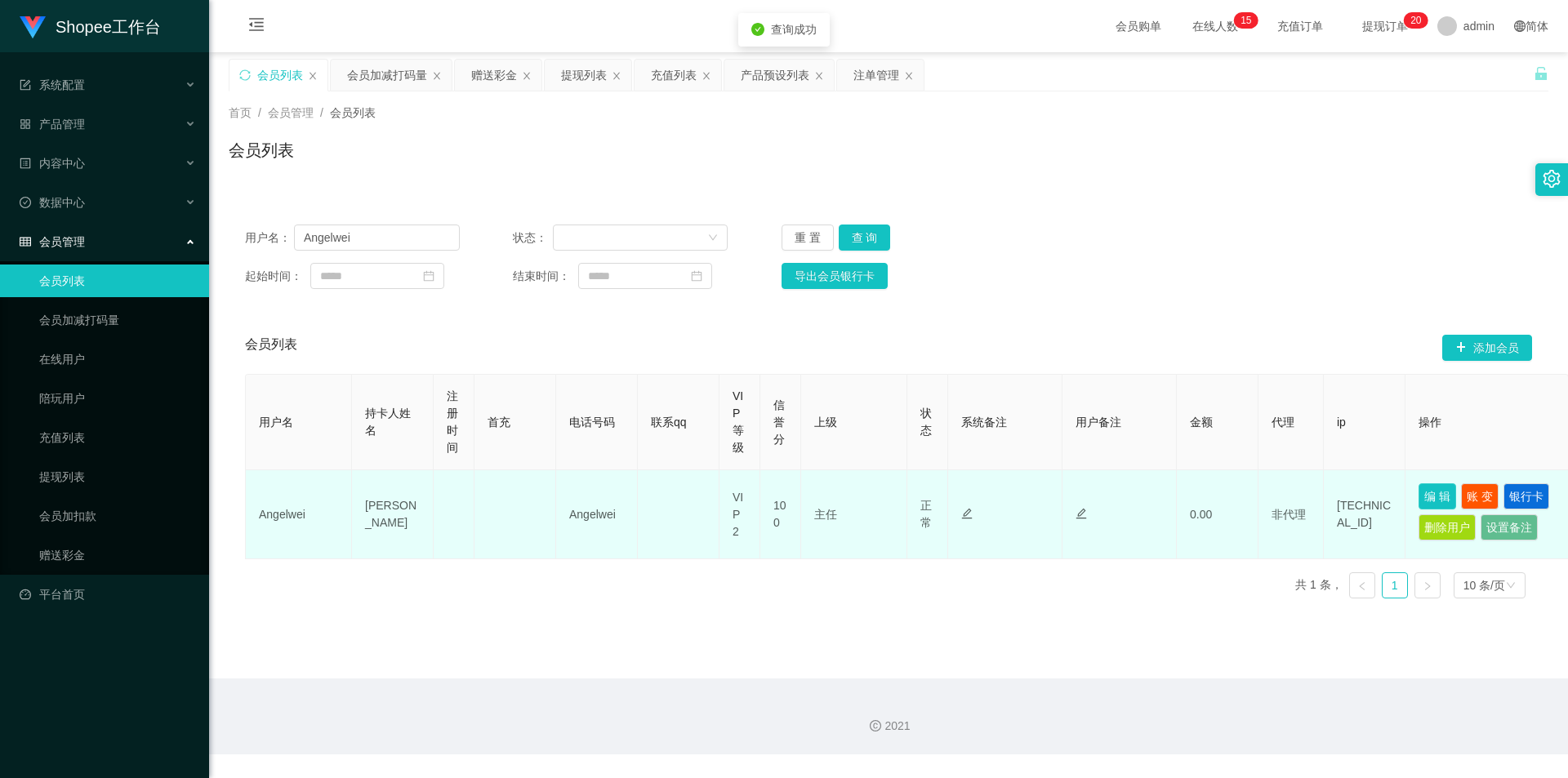
click at [1440, 485] on button "编 辑" at bounding box center [1437, 496] width 38 height 26
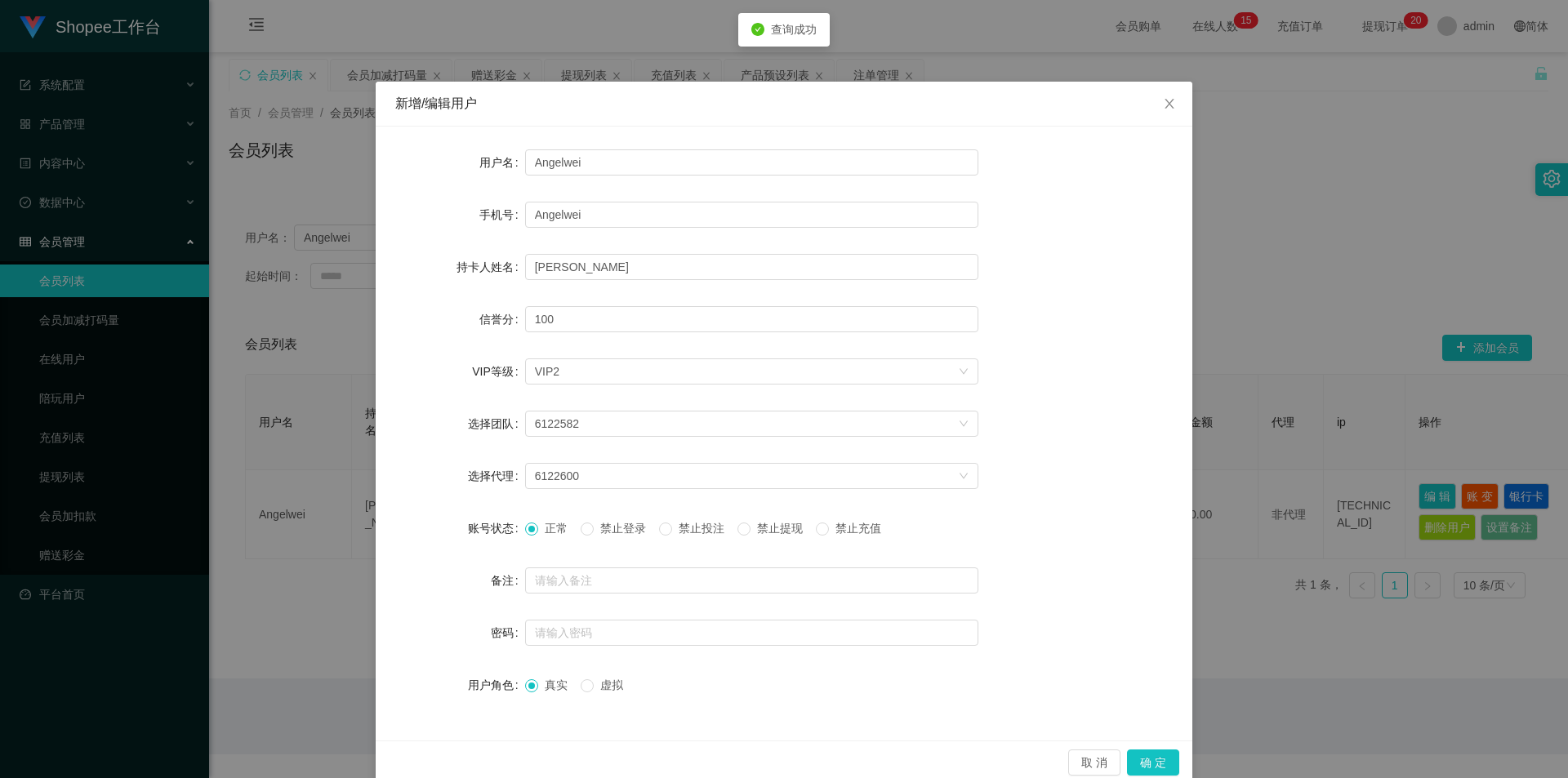
click at [717, 526] on span "禁止投注" at bounding box center [701, 527] width 59 height 13
click at [1146, 757] on button "确 定" at bounding box center [1153, 763] width 52 height 26
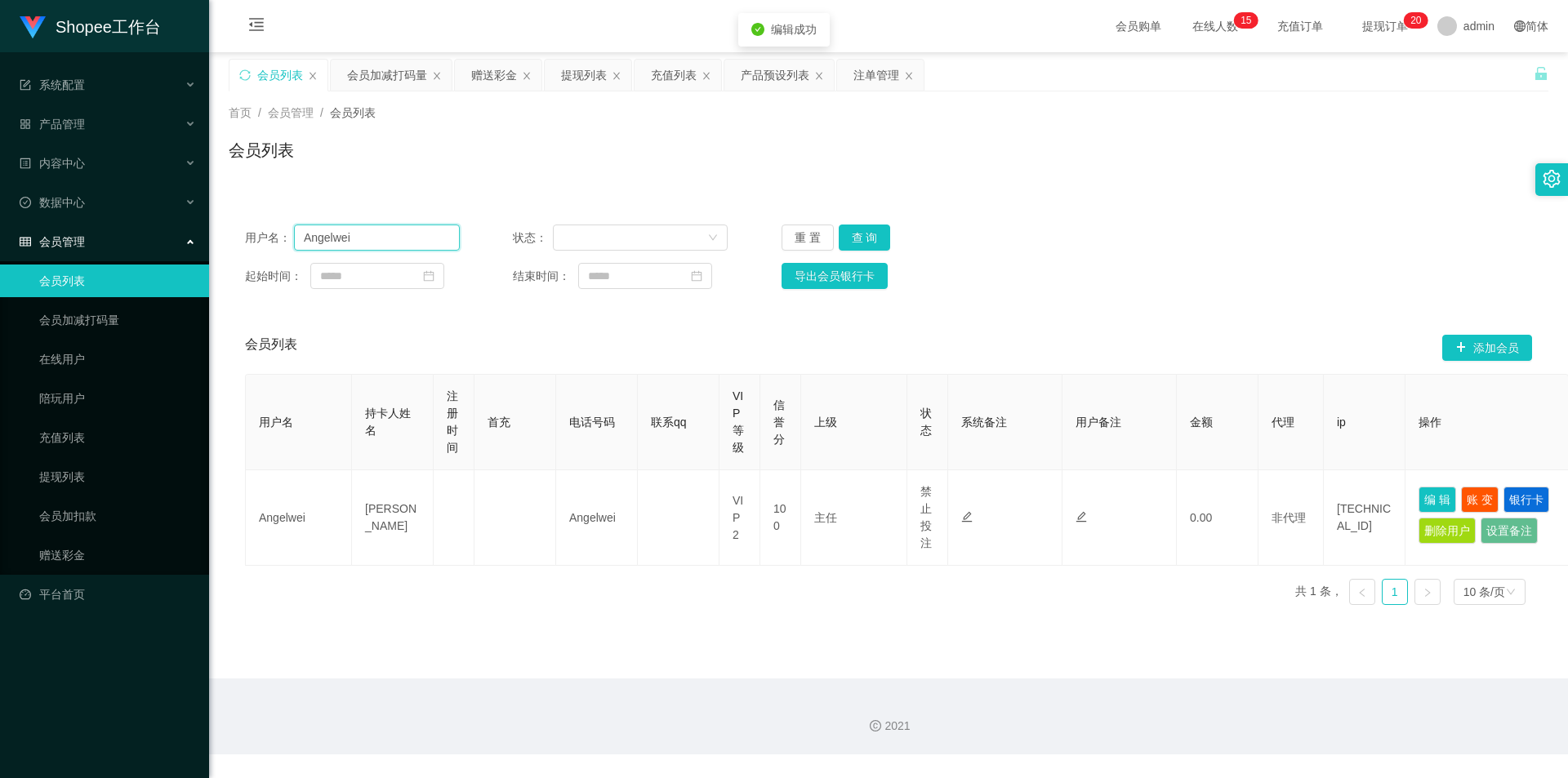
click at [410, 247] on input "Angelwei" at bounding box center [377, 238] width 166 height 26
paste input "0122296087"
type input "0122296087"
drag, startPoint x: 863, startPoint y: 240, endPoint x: 967, endPoint y: 308, distance: 124.3
click at [863, 240] on button "查 询" at bounding box center [865, 238] width 52 height 26
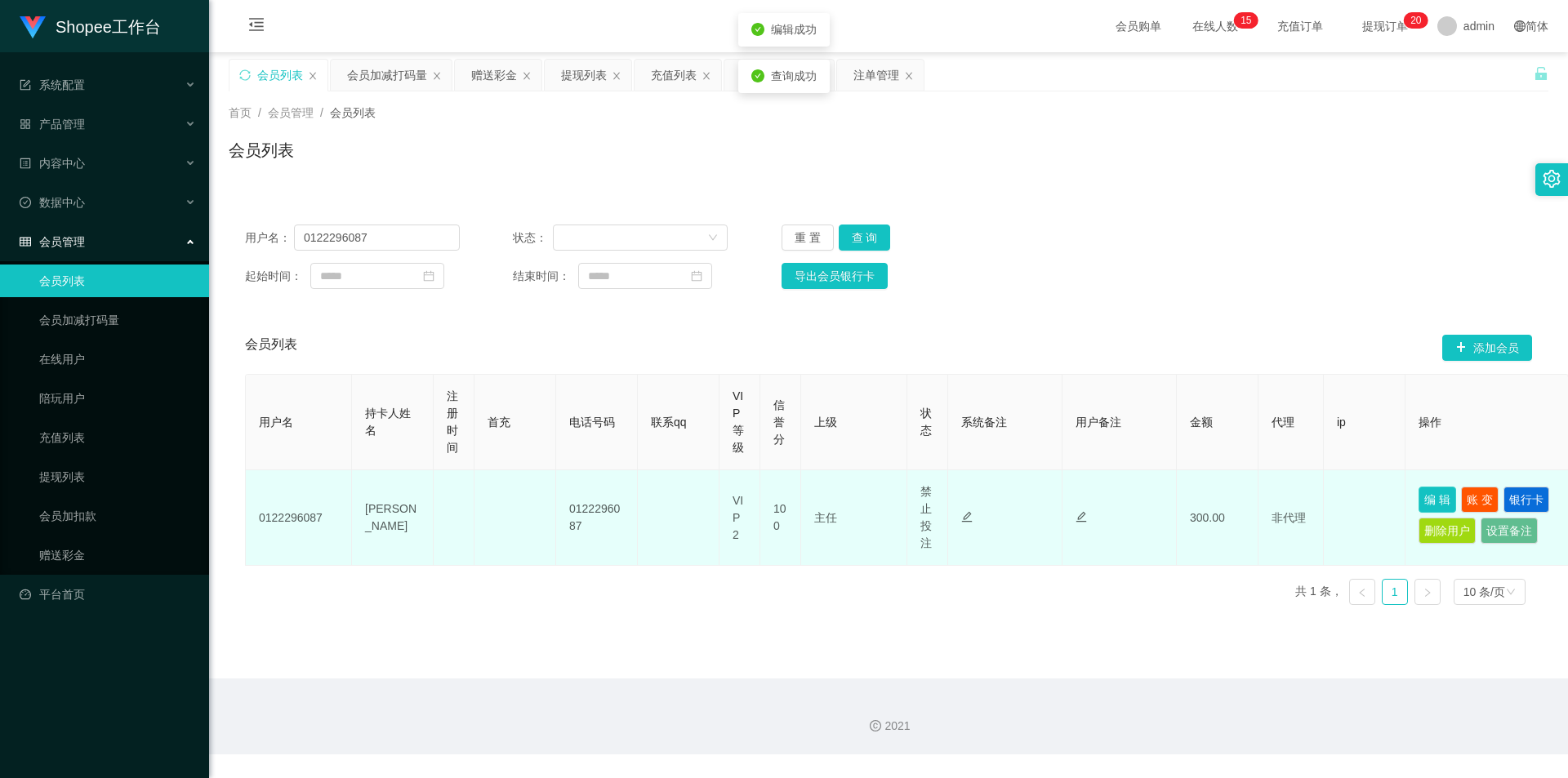
click at [1429, 499] on button "编 辑" at bounding box center [1437, 499] width 38 height 26
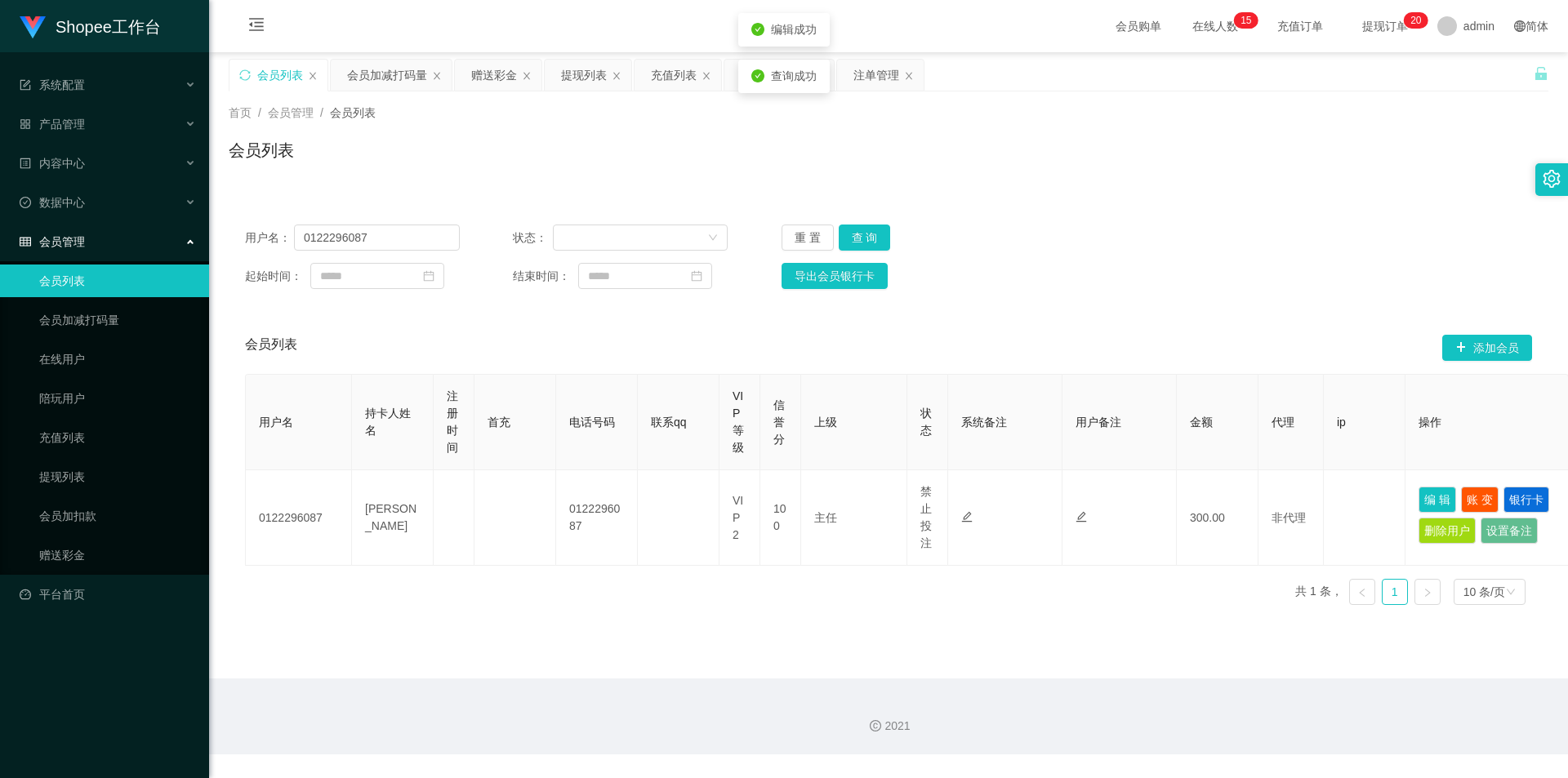
type input "0122296087"
type input "Yeow Chyi Han"
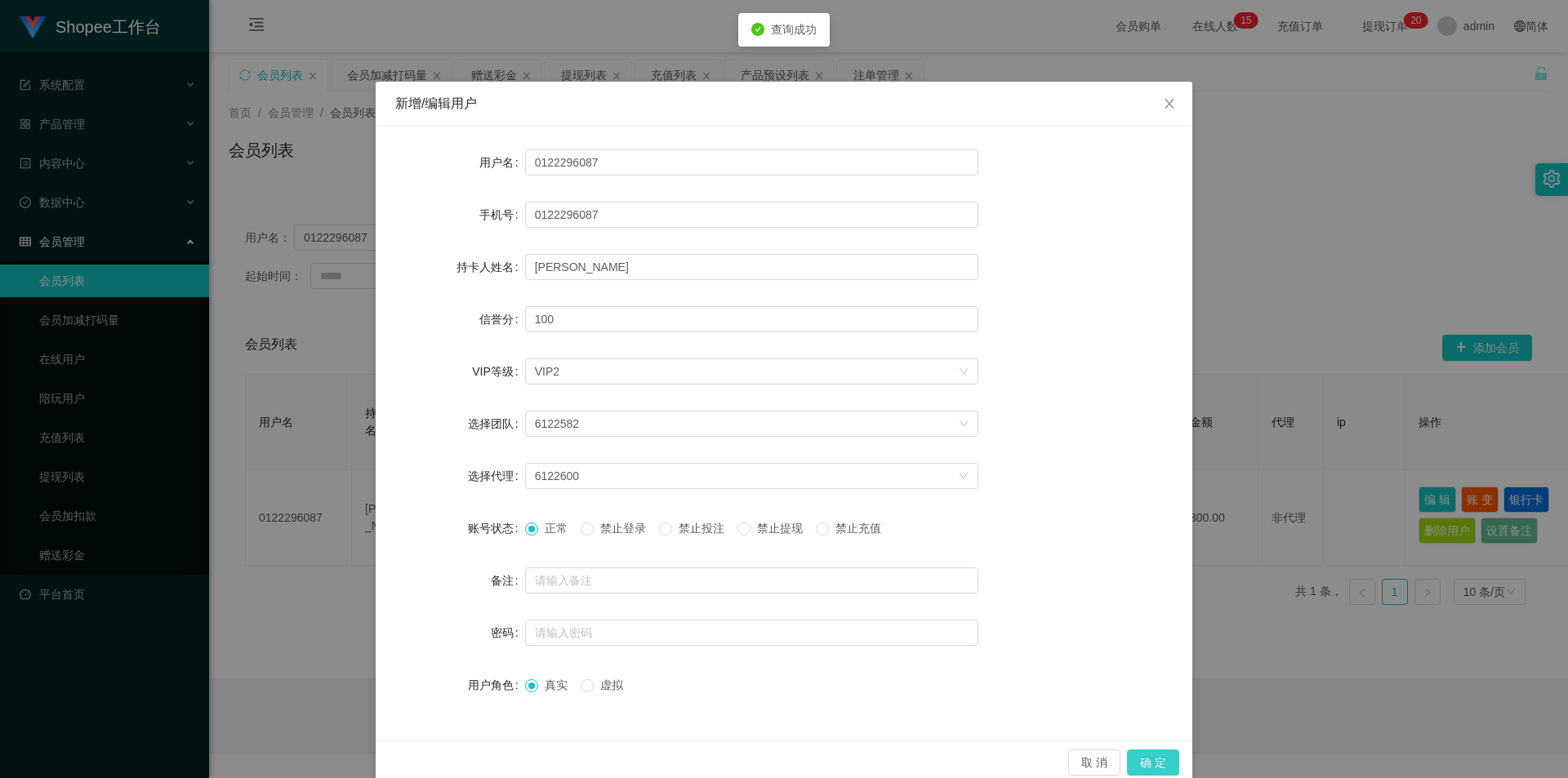
click at [1165, 761] on button "确 定" at bounding box center [1153, 763] width 52 height 26
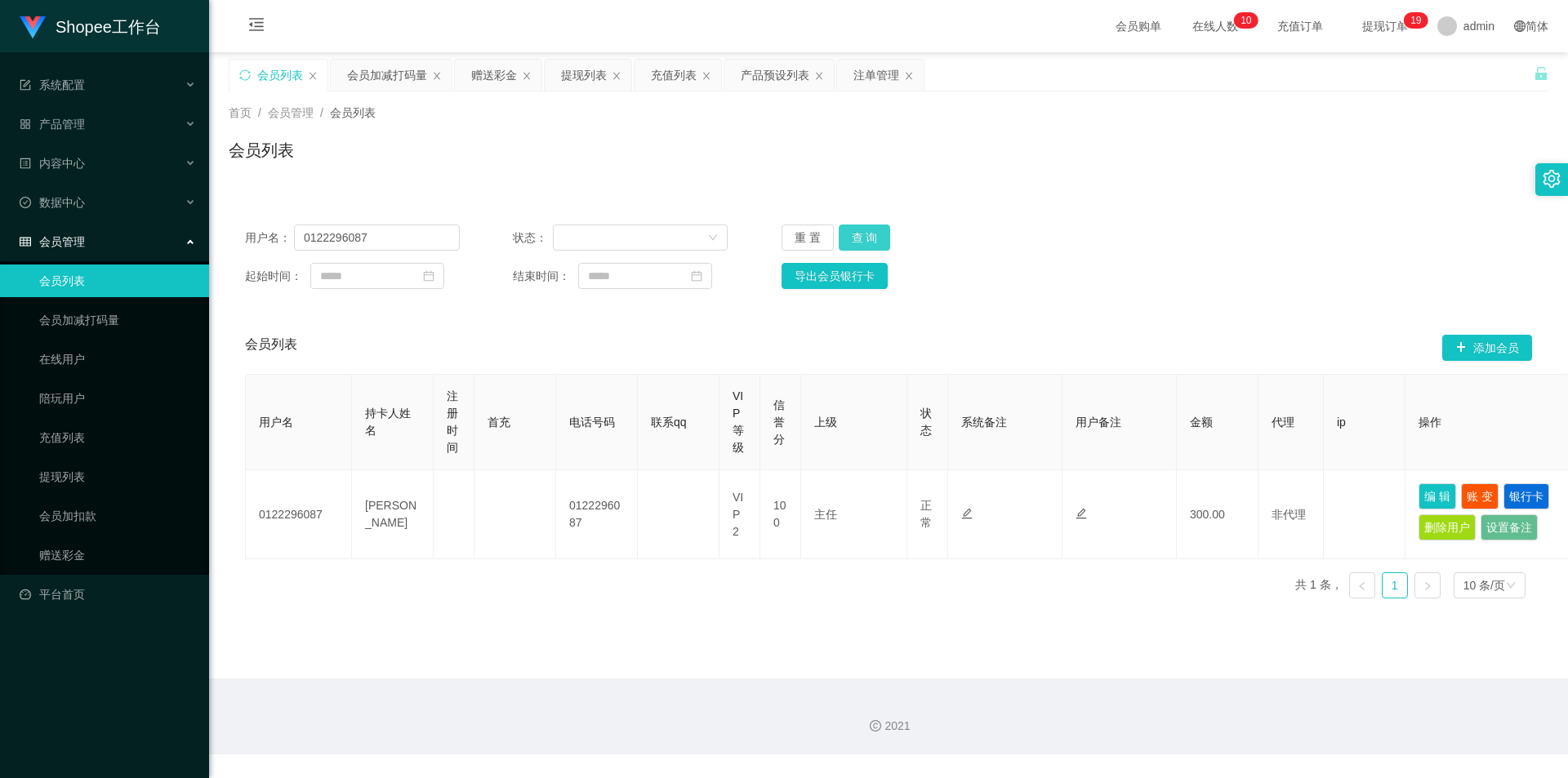
click at [858, 236] on button "查 询" at bounding box center [865, 238] width 52 height 26
click at [1449, 494] on button "编 辑" at bounding box center [1437, 496] width 38 height 26
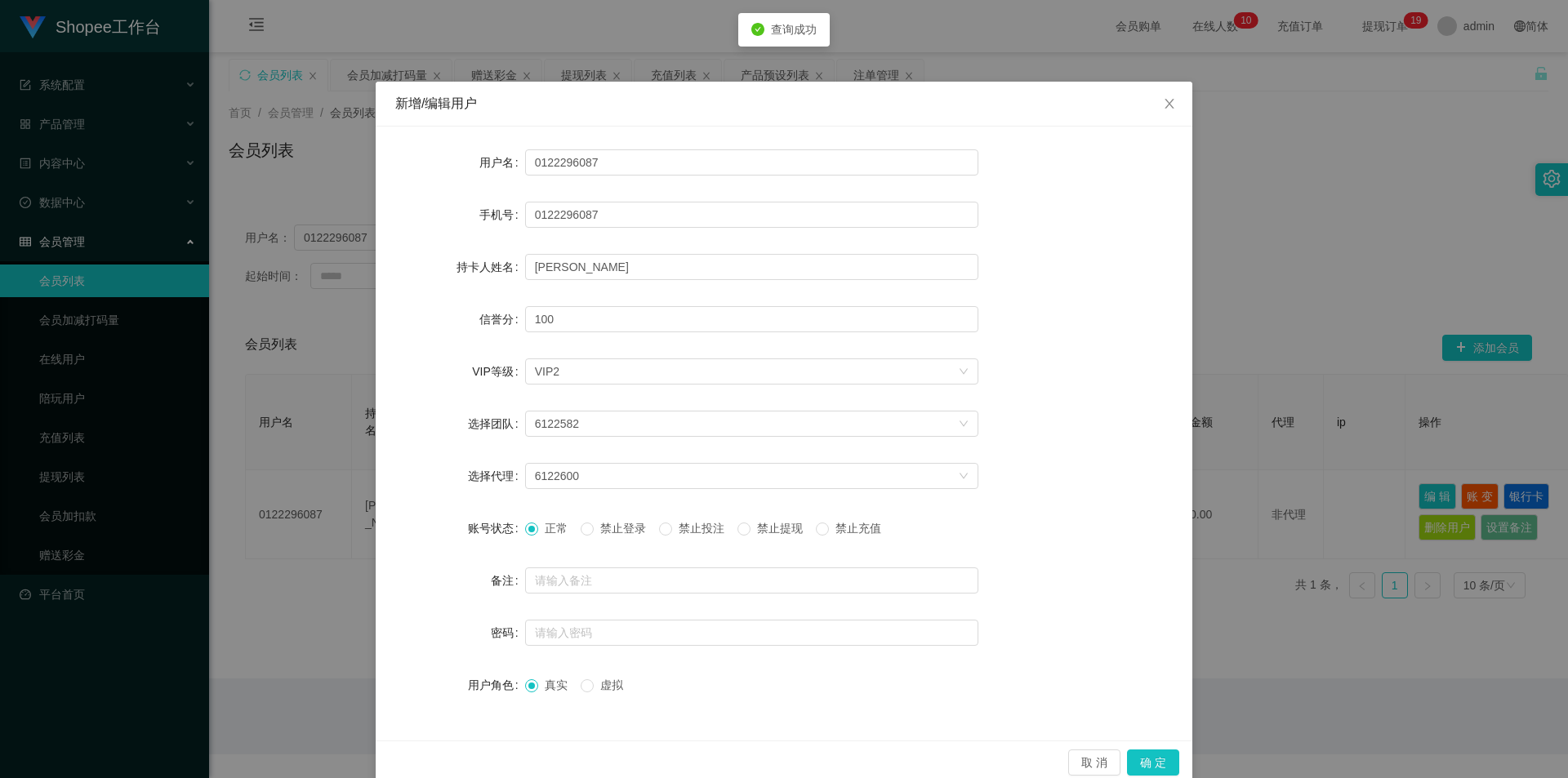
click at [724, 521] on span "禁止投注" at bounding box center [701, 527] width 59 height 13
click at [1158, 768] on button "确 定" at bounding box center [1153, 763] width 52 height 26
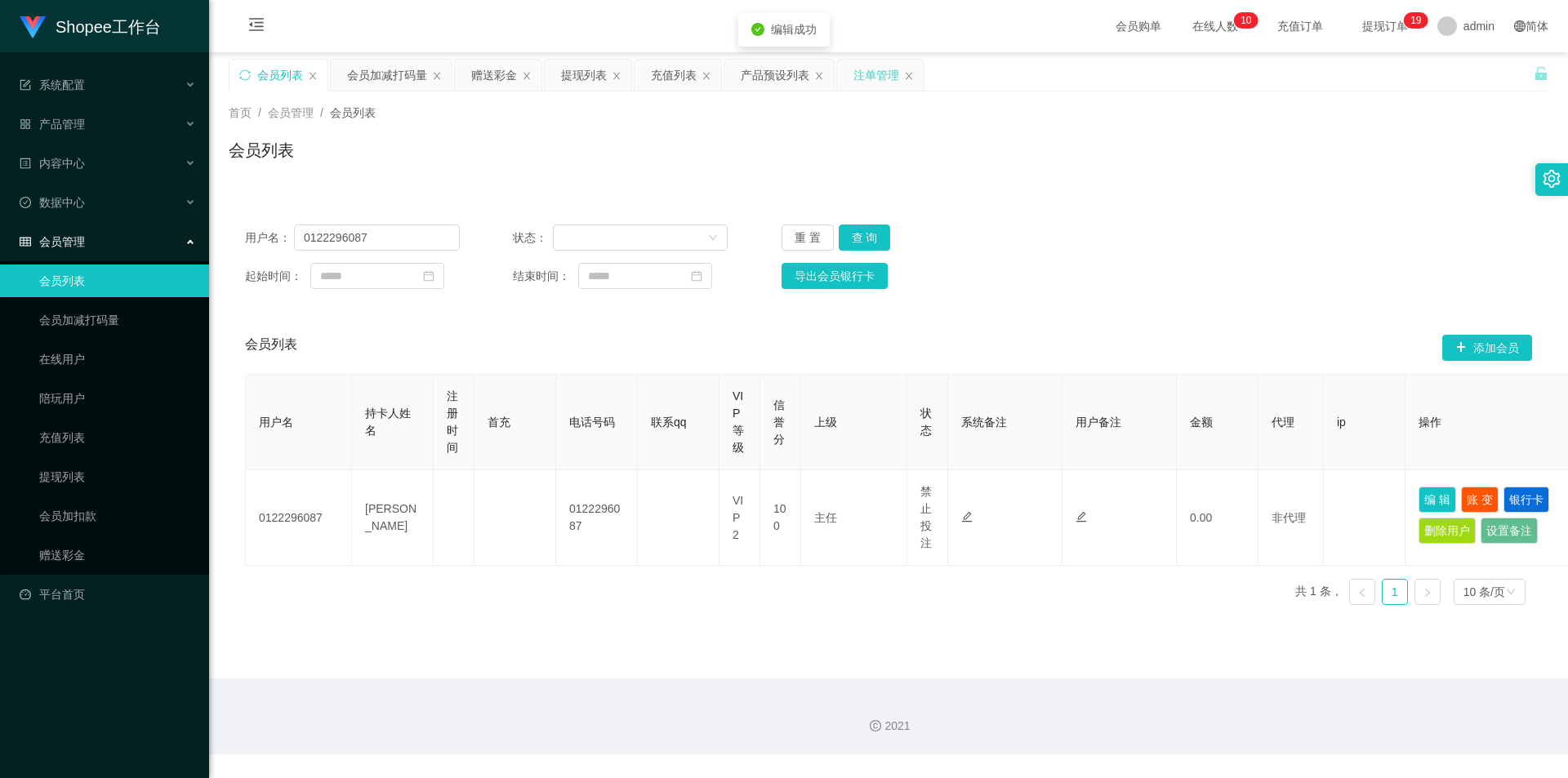
click at [867, 75] on div "注单管理" at bounding box center [876, 75] width 46 height 31
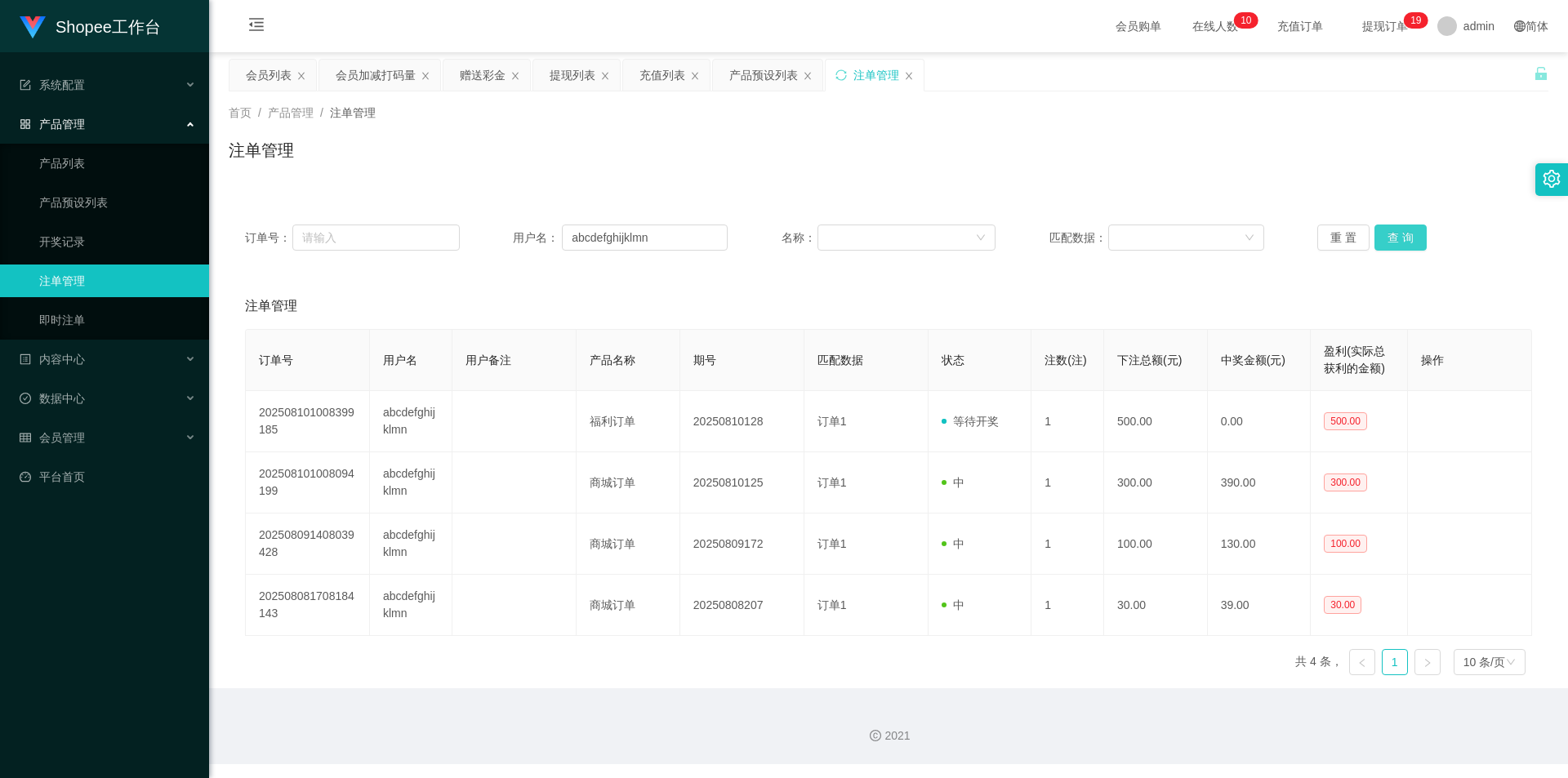
click at [1413, 230] on button "查 询" at bounding box center [1400, 238] width 52 height 26
click at [371, 74] on div "会员加减打码量" at bounding box center [376, 75] width 80 height 31
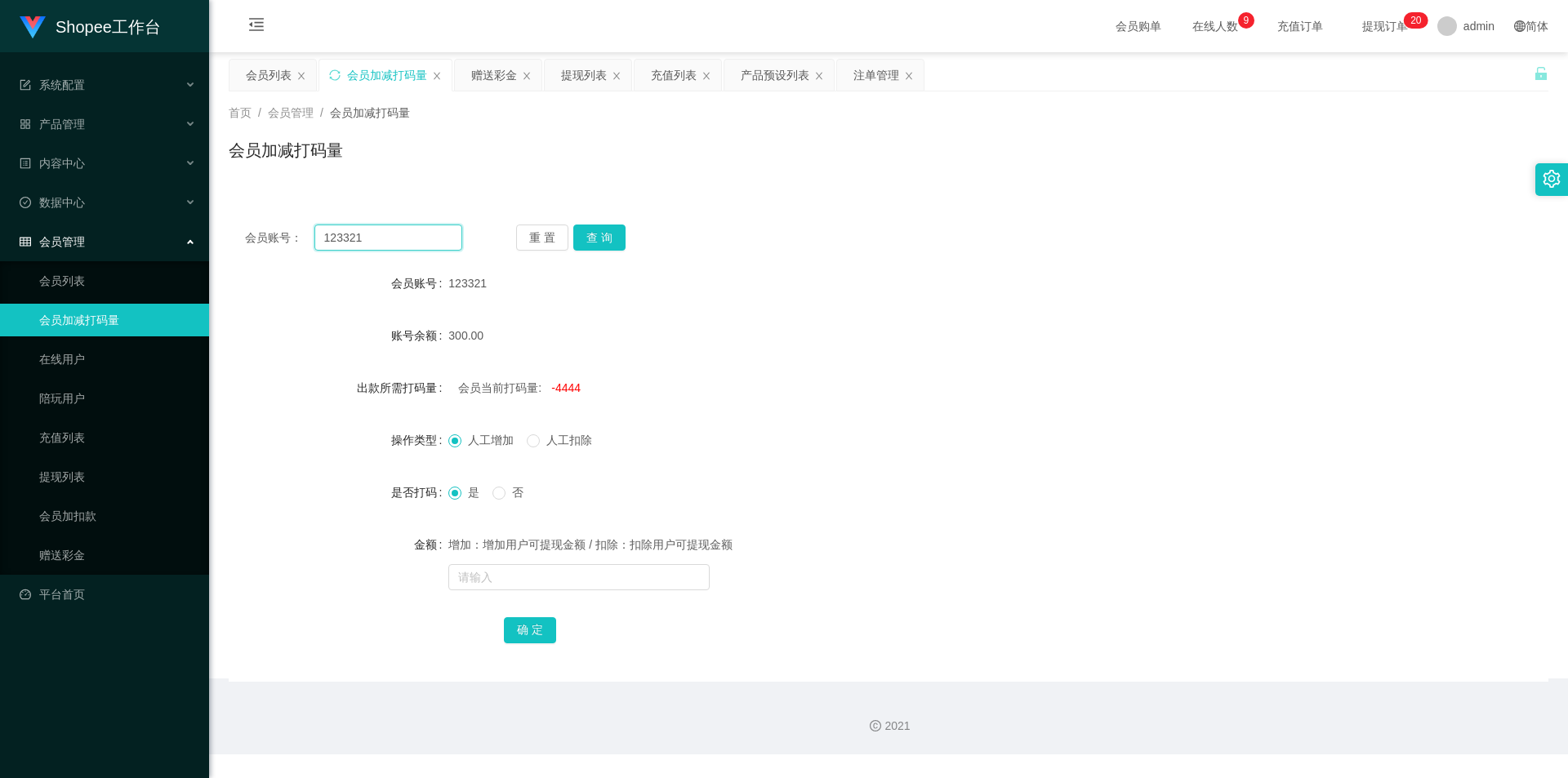
click at [392, 242] on input "123321" at bounding box center [389, 238] width 148 height 26
paste input "abcdefghijklmn"
click at [593, 243] on button "查 询" at bounding box center [599, 238] width 52 height 26
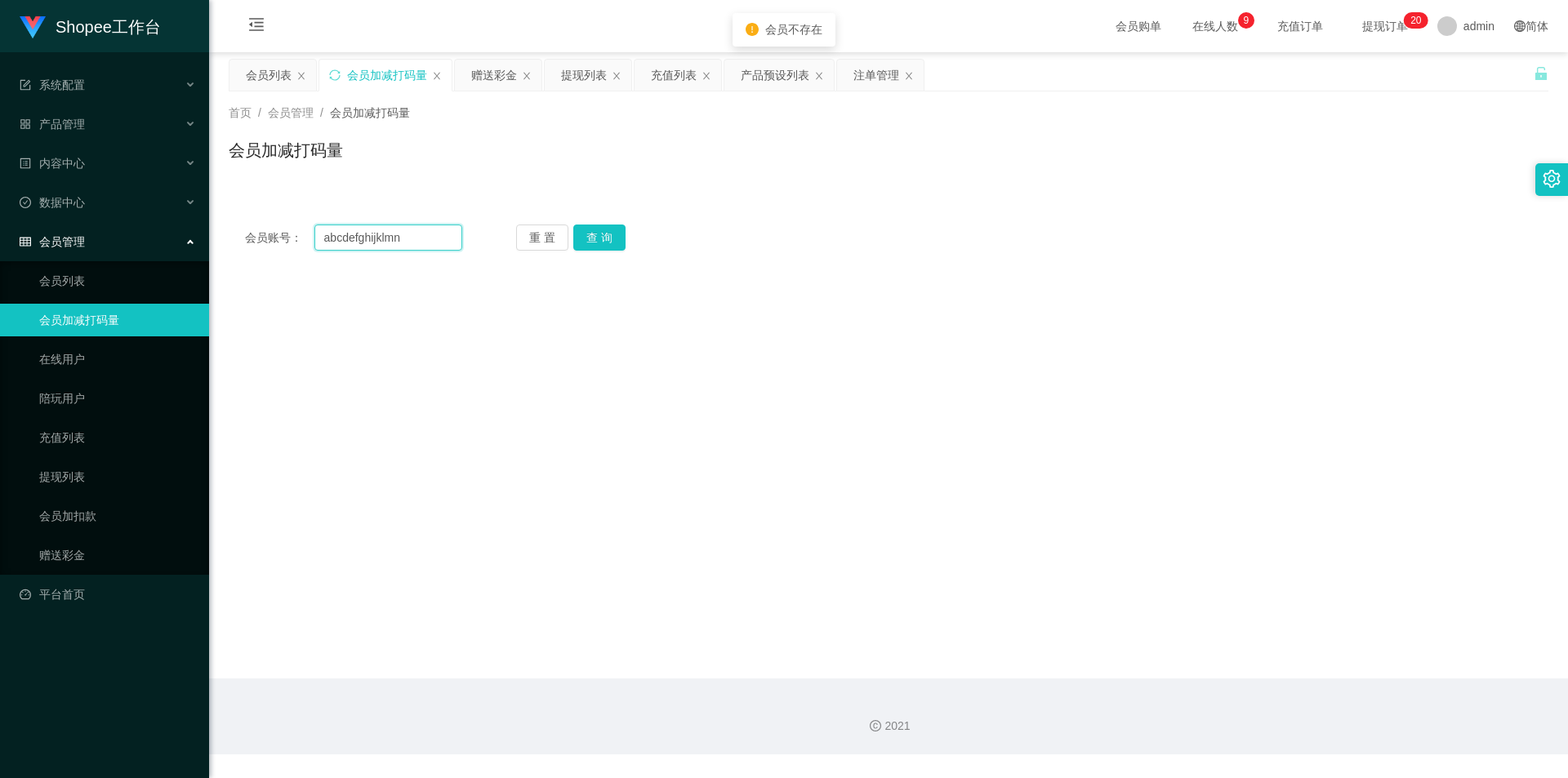
click at [424, 244] on input "abcdefghijklmn" at bounding box center [389, 238] width 148 height 26
type input "abcdefghijklmn"
click at [611, 247] on button "查 询" at bounding box center [599, 238] width 52 height 26
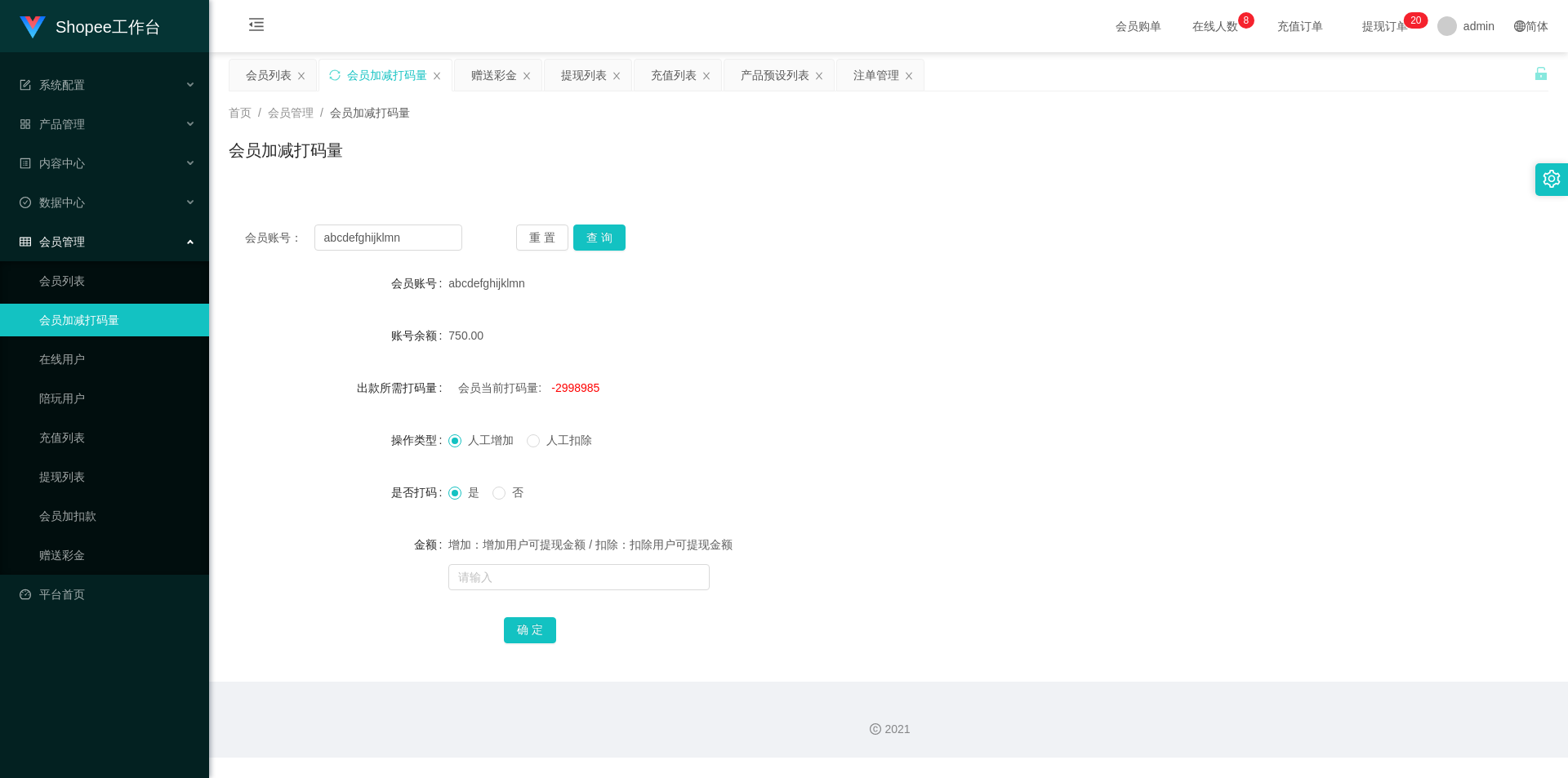
click at [589, 385] on span "-2998985" at bounding box center [575, 388] width 48 height 13
copy span "2998985"
click at [553, 564] on input "text" at bounding box center [579, 577] width 262 height 26
paste input "2998985"
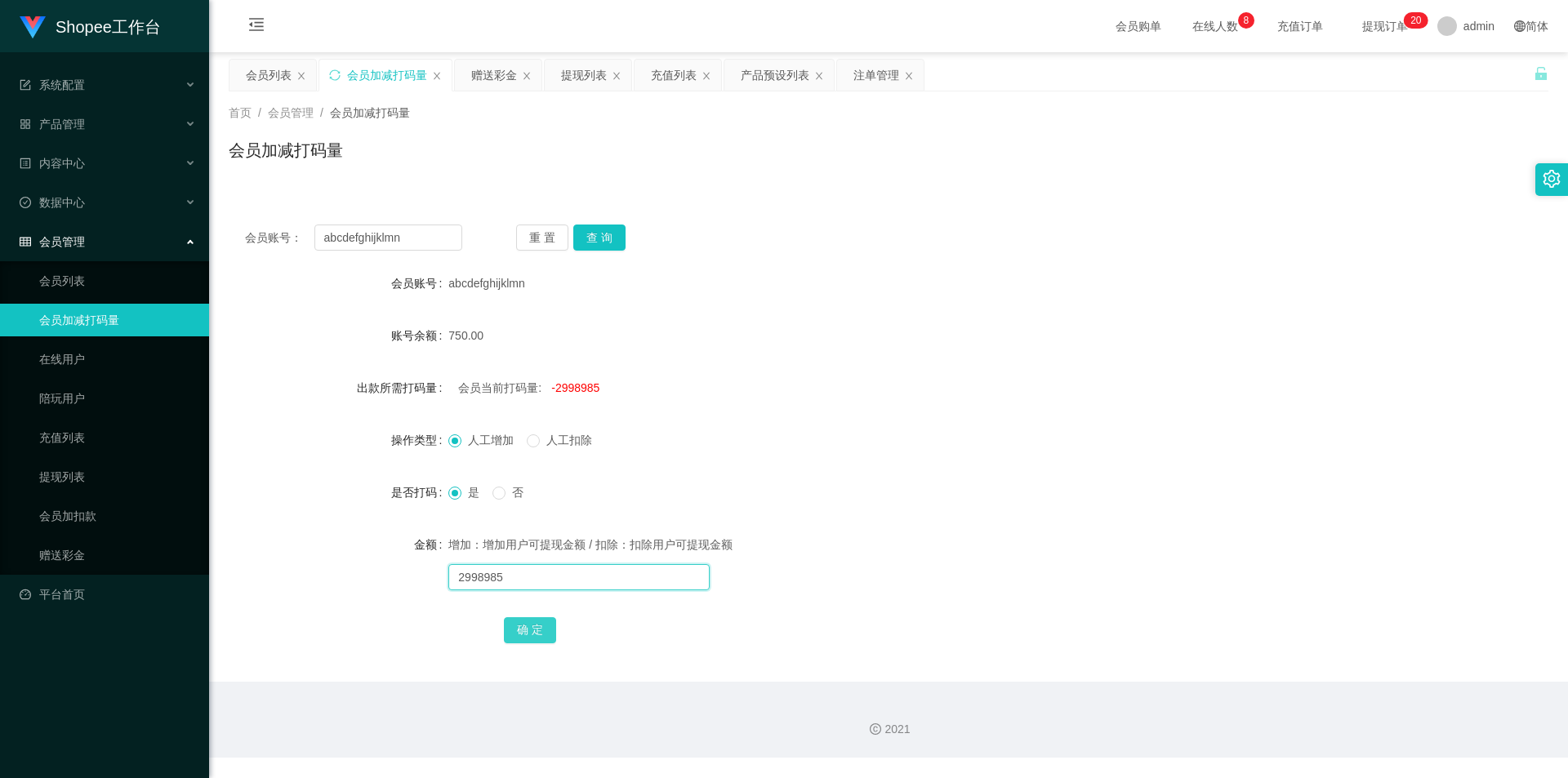
type input "2998985"
click at [530, 620] on button "确 定" at bounding box center [529, 630] width 52 height 26
click at [526, 578] on input "text" at bounding box center [579, 577] width 262 height 26
type input "5960"
click at [525, 621] on button "确 定" at bounding box center [529, 630] width 52 height 26
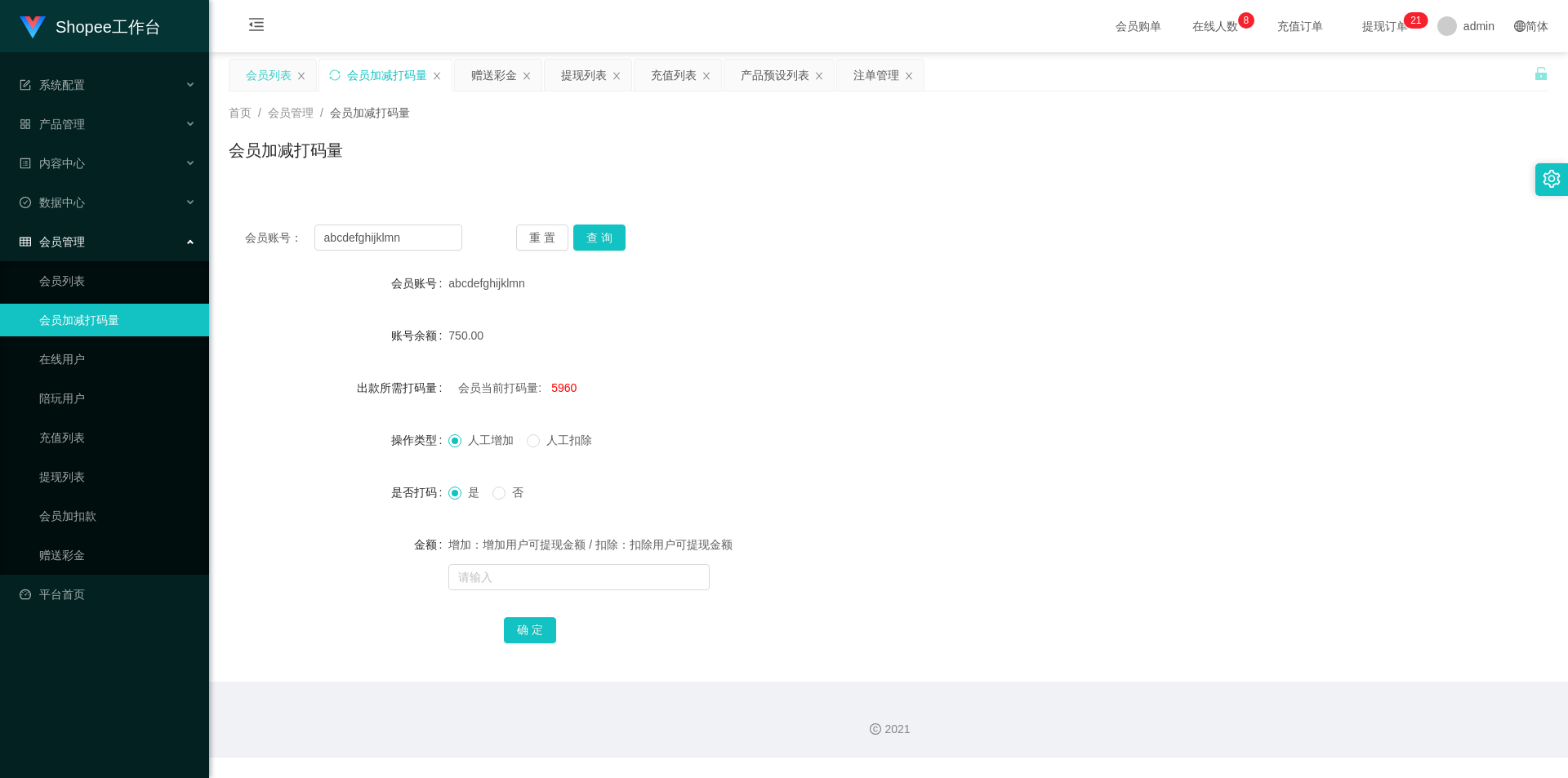
click at [249, 74] on div "会员列表" at bounding box center [269, 75] width 46 height 31
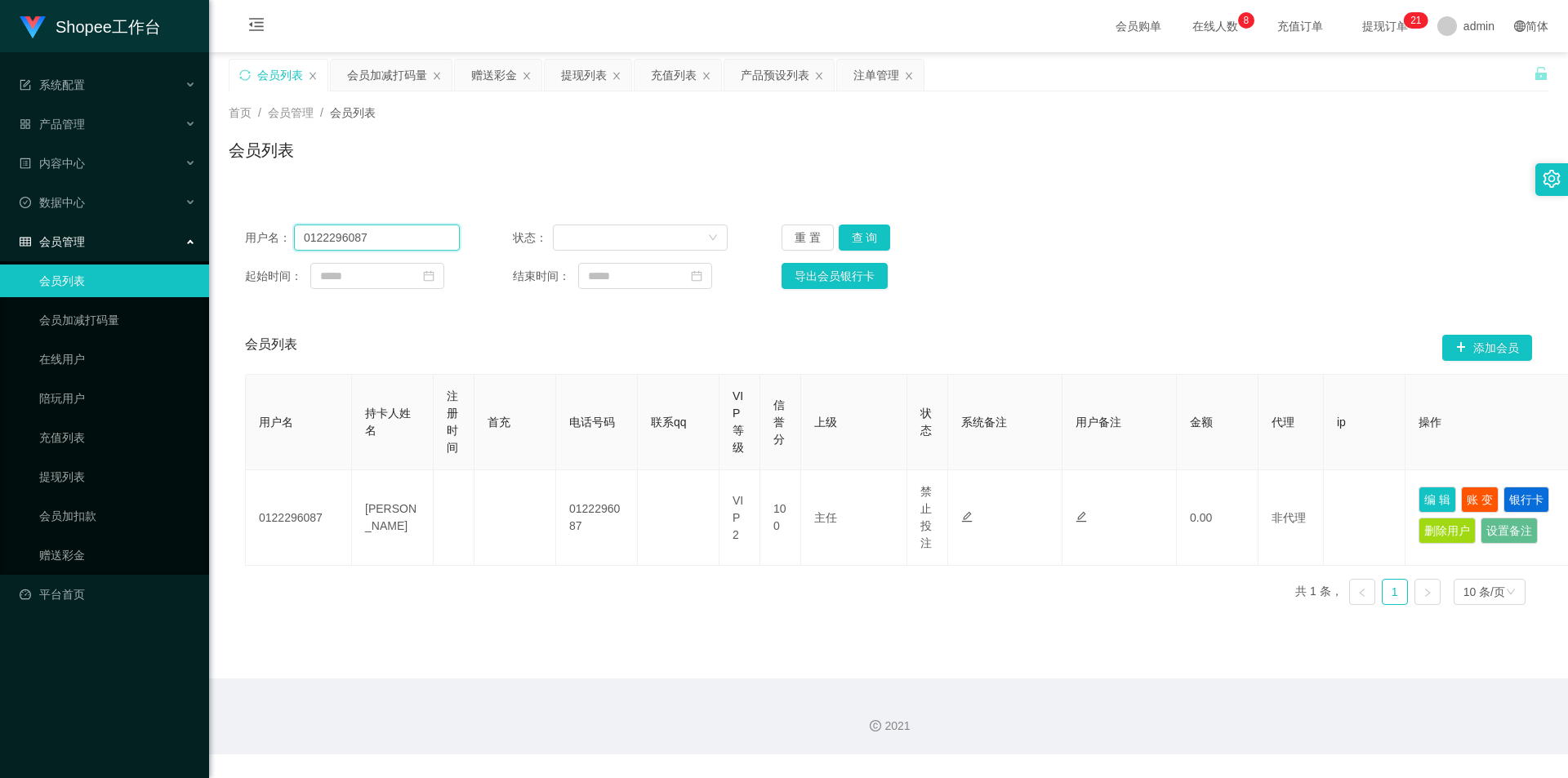
drag, startPoint x: 370, startPoint y: 238, endPoint x: 388, endPoint y: 242, distance: 18.4
click at [371, 238] on input "0122296087" at bounding box center [377, 238] width 166 height 26
drag, startPoint x: 858, startPoint y: 242, endPoint x: 1142, endPoint y: 335, distance: 298.8
click at [858, 242] on button "查 询" at bounding box center [865, 238] width 52 height 26
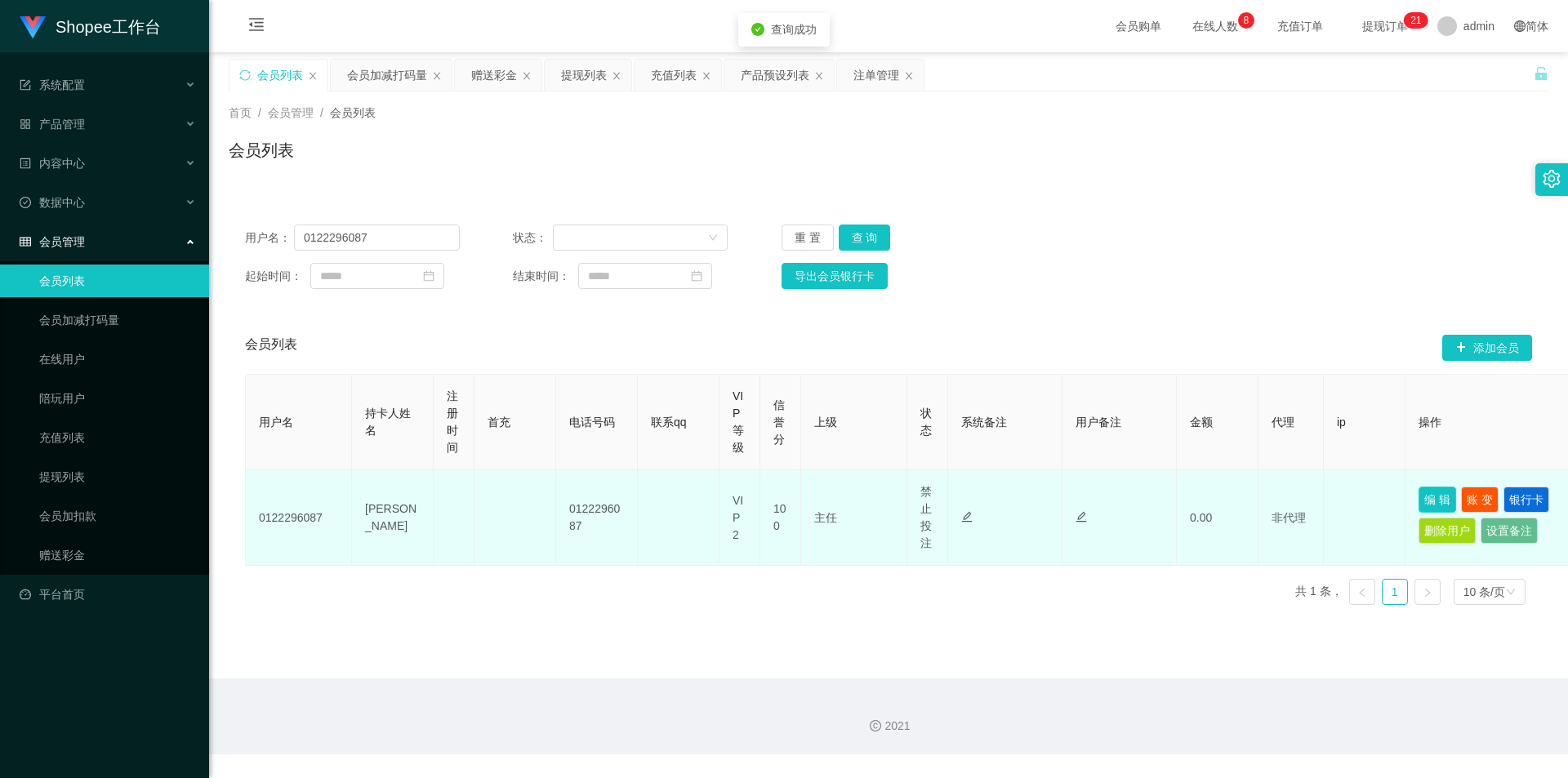
click at [1435, 494] on button "编 辑" at bounding box center [1437, 499] width 38 height 26
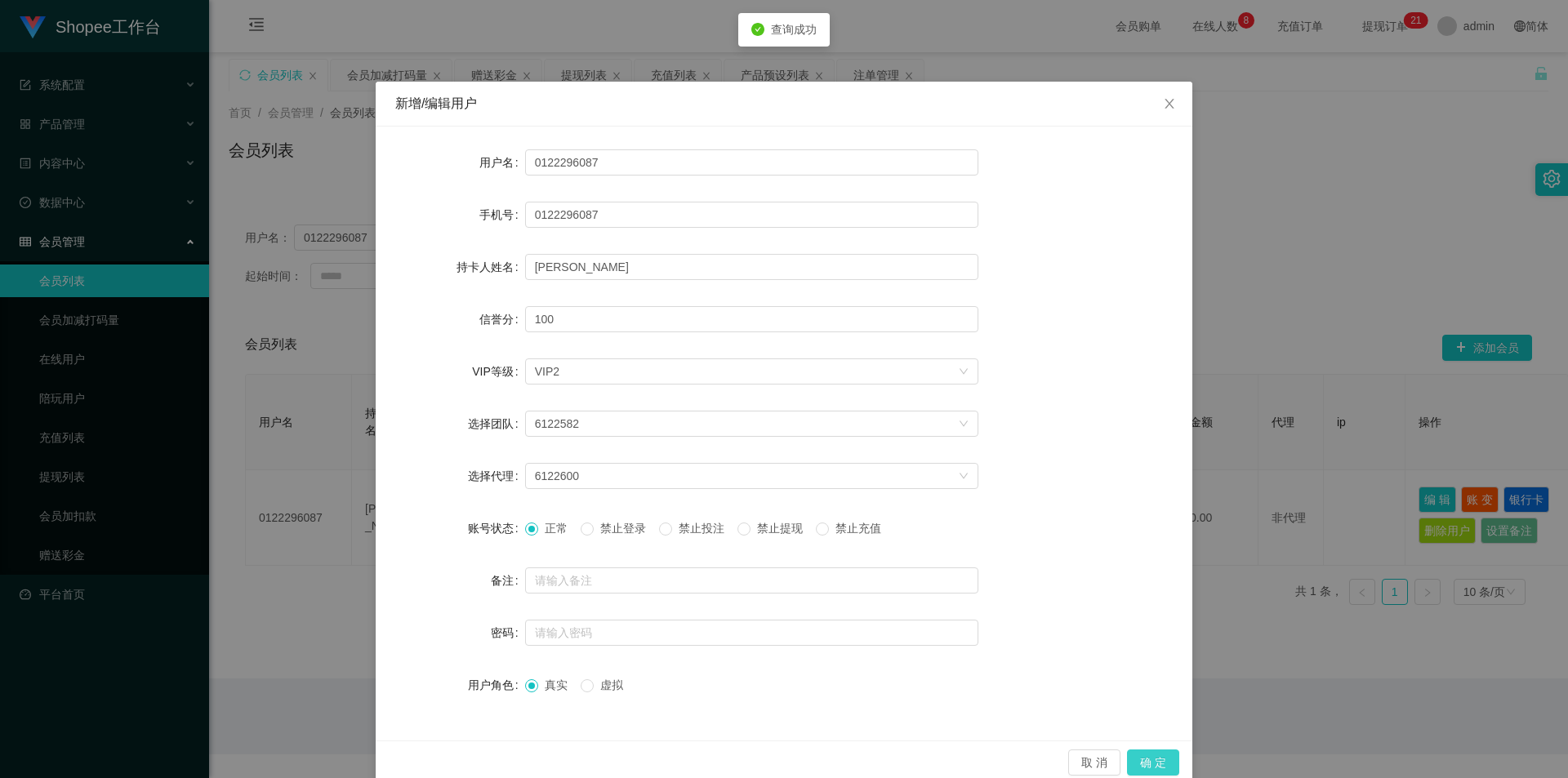
click at [1153, 759] on button "确 定" at bounding box center [1153, 763] width 52 height 26
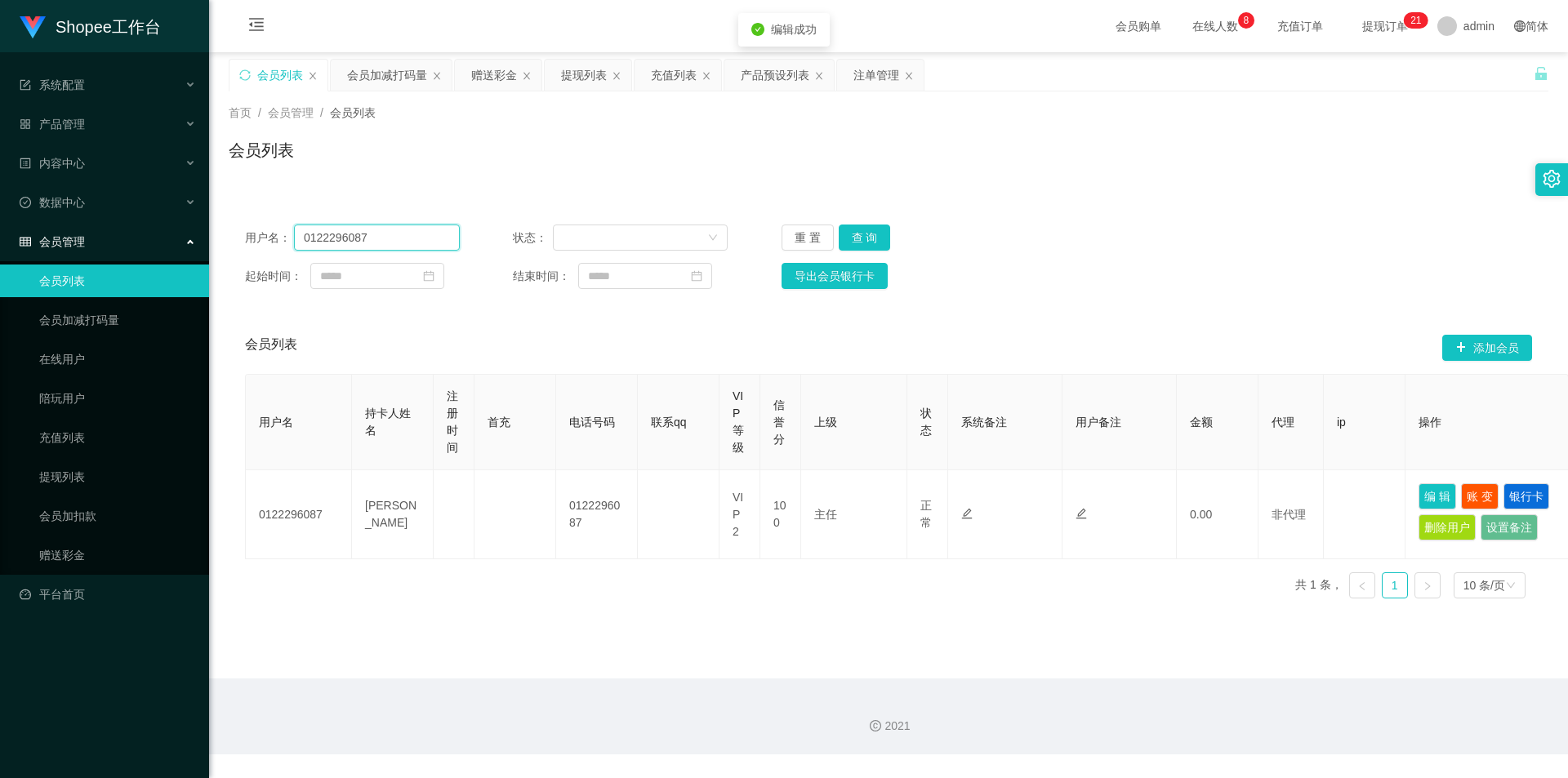
click at [404, 235] on input "0122296087" at bounding box center [377, 238] width 166 height 26
click at [864, 234] on button "查 询" at bounding box center [865, 238] width 52 height 26
drag, startPoint x: 406, startPoint y: 246, endPoint x: 502, endPoint y: 259, distance: 96.9
click at [406, 246] on input "0122296087" at bounding box center [377, 238] width 166 height 26
drag, startPoint x: 862, startPoint y: 224, endPoint x: 866, endPoint y: 246, distance: 22.4
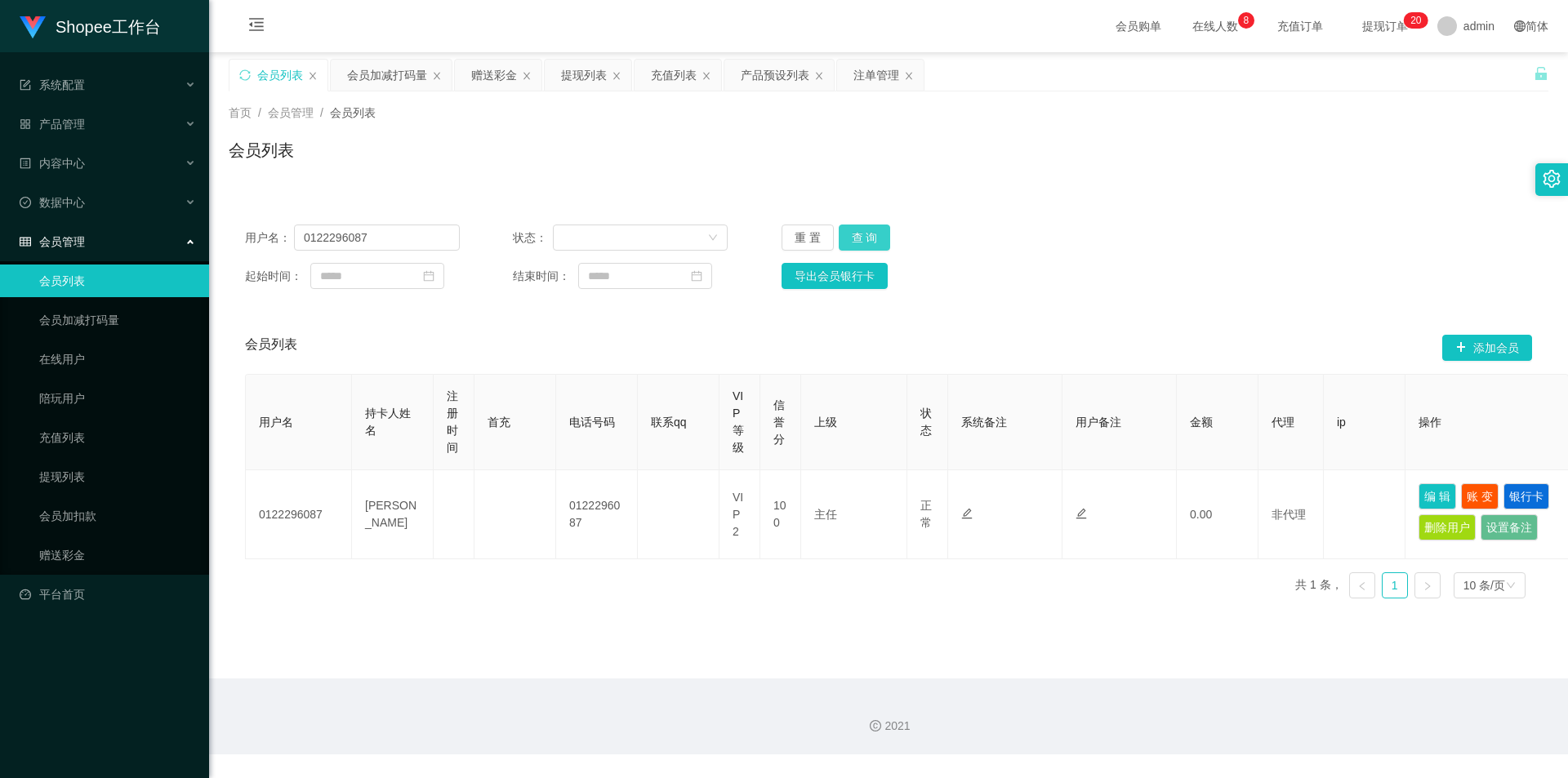
click at [862, 224] on div "用户名： 0122296087 状态： 重 置 查 询 起始时间： 结束时间： 导出会员银行卡" at bounding box center [888, 257] width 1319 height 97
click at [866, 246] on button "查 询" at bounding box center [865, 238] width 52 height 26
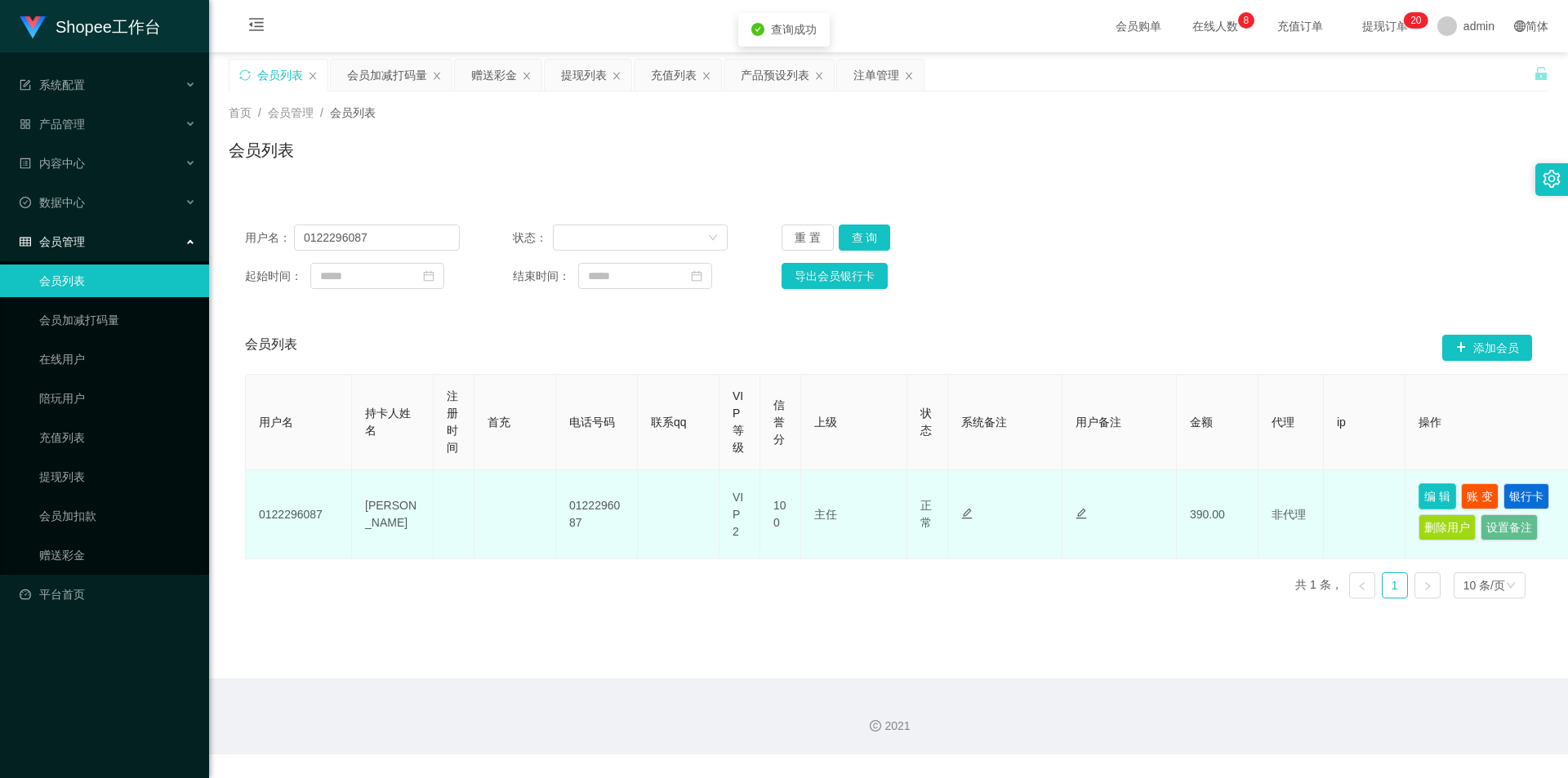
click at [1430, 497] on button "编 辑" at bounding box center [1437, 496] width 38 height 26
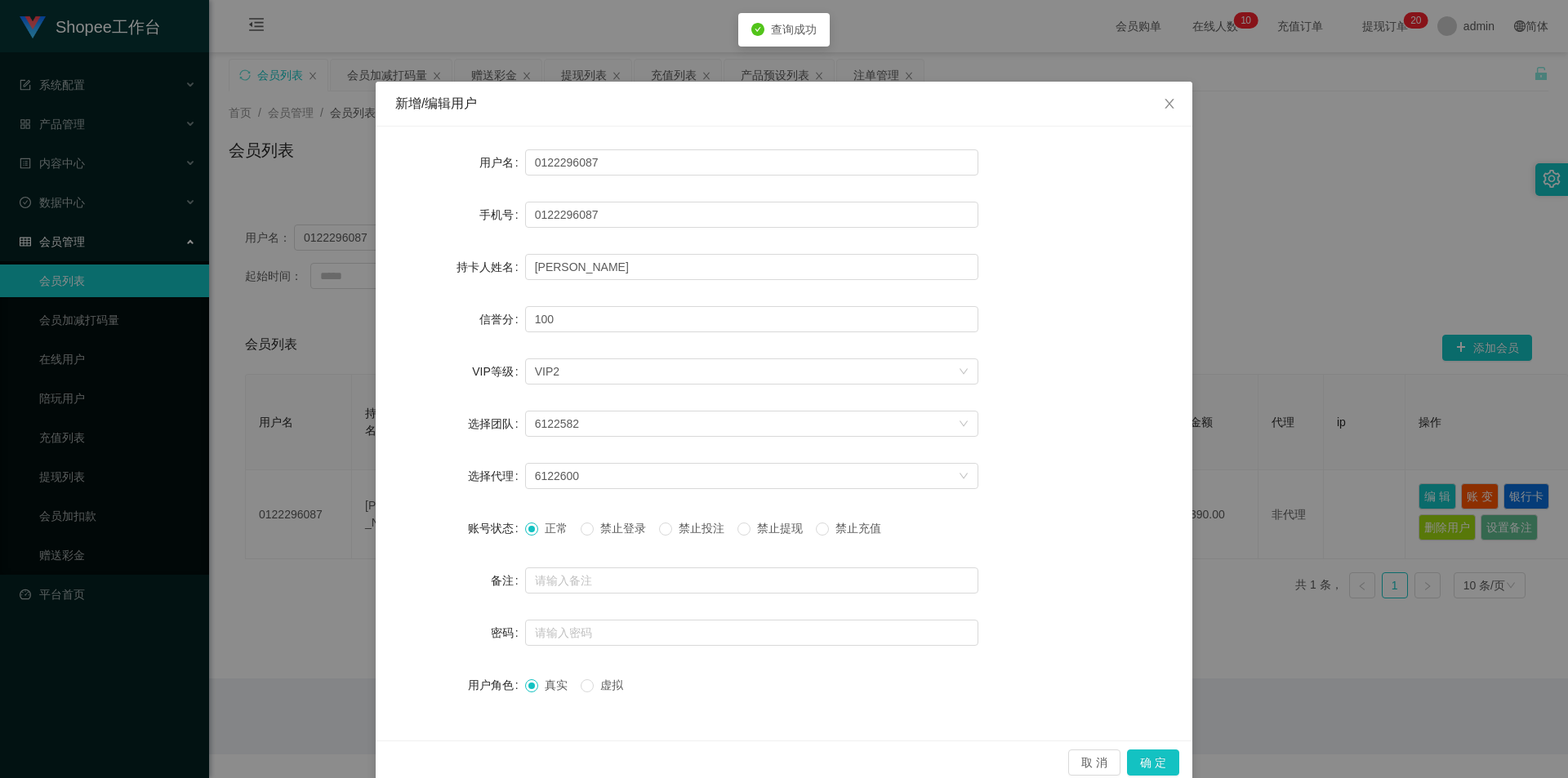
click at [693, 533] on span "禁止投注" at bounding box center [701, 527] width 59 height 13
click at [1145, 763] on button "确 定" at bounding box center [1153, 763] width 52 height 26
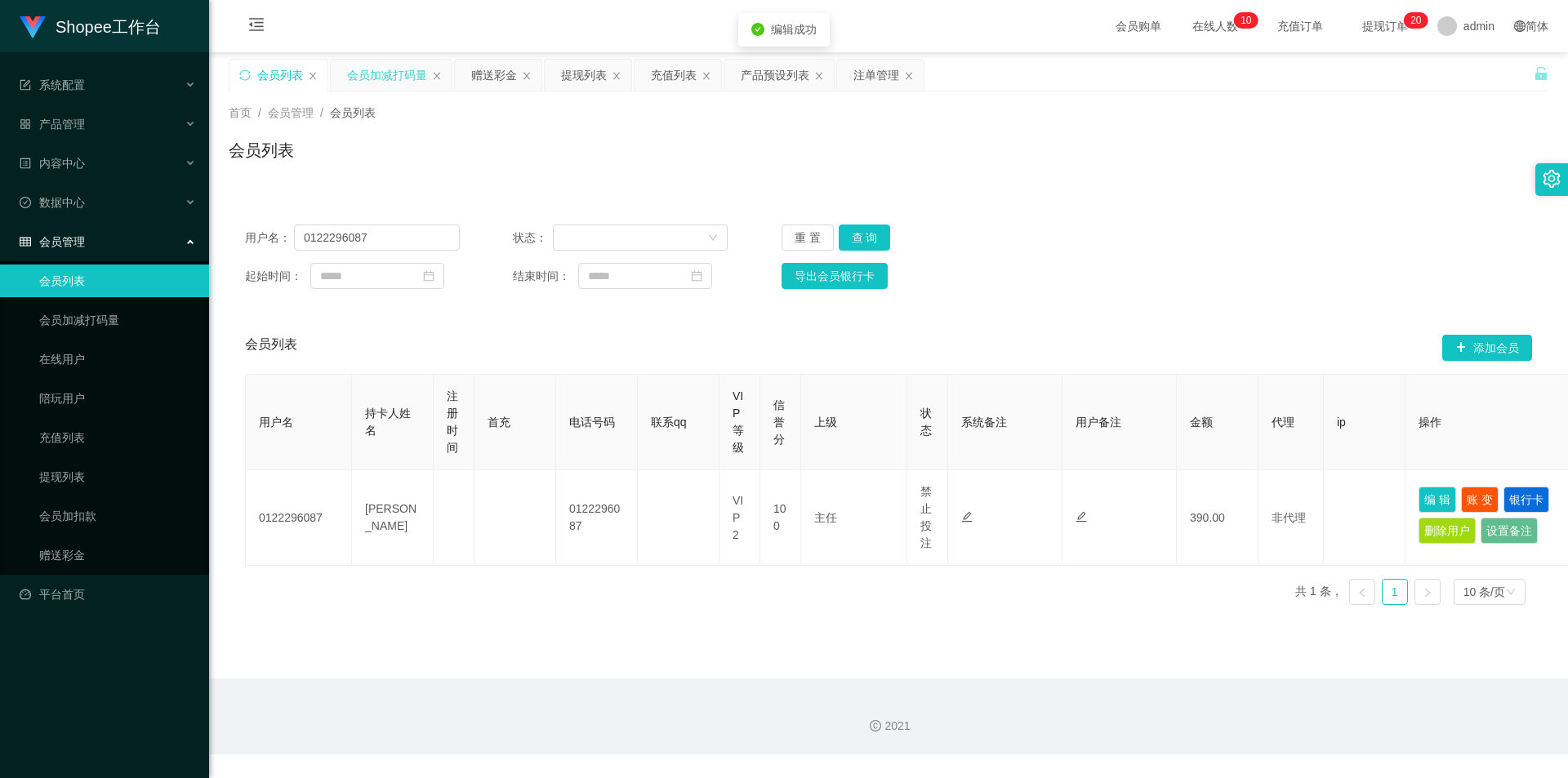
click at [375, 72] on div "会员加减打码量" at bounding box center [388, 75] width 80 height 31
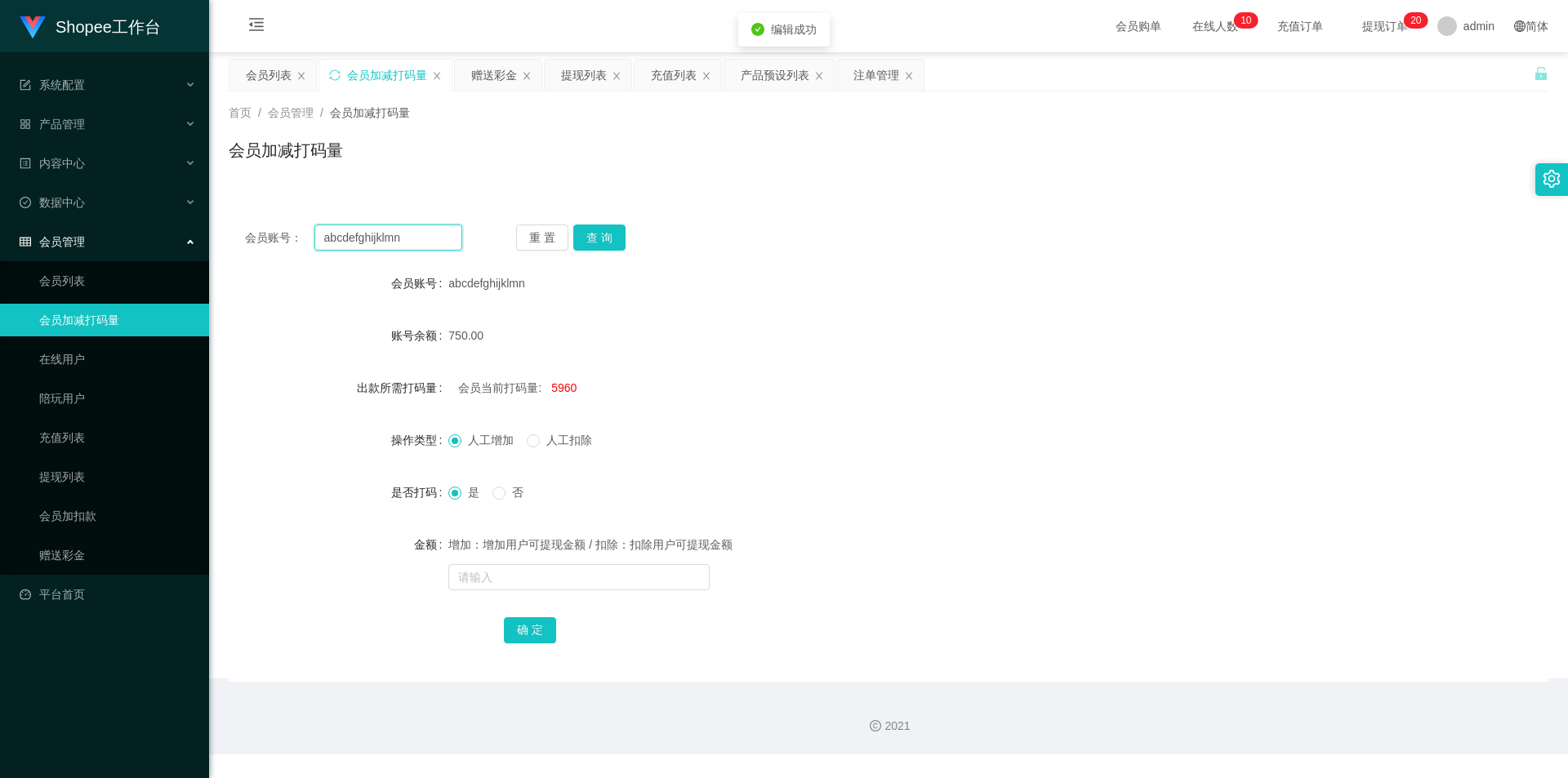
click at [401, 248] on input "abcdefghijklmn" at bounding box center [389, 238] width 148 height 26
paste input "0122296087"
type input "0122296087"
click at [599, 240] on button "查 询" at bounding box center [599, 238] width 52 height 26
drag, startPoint x: 428, startPoint y: 257, endPoint x: 426, endPoint y: 246, distance: 11.2
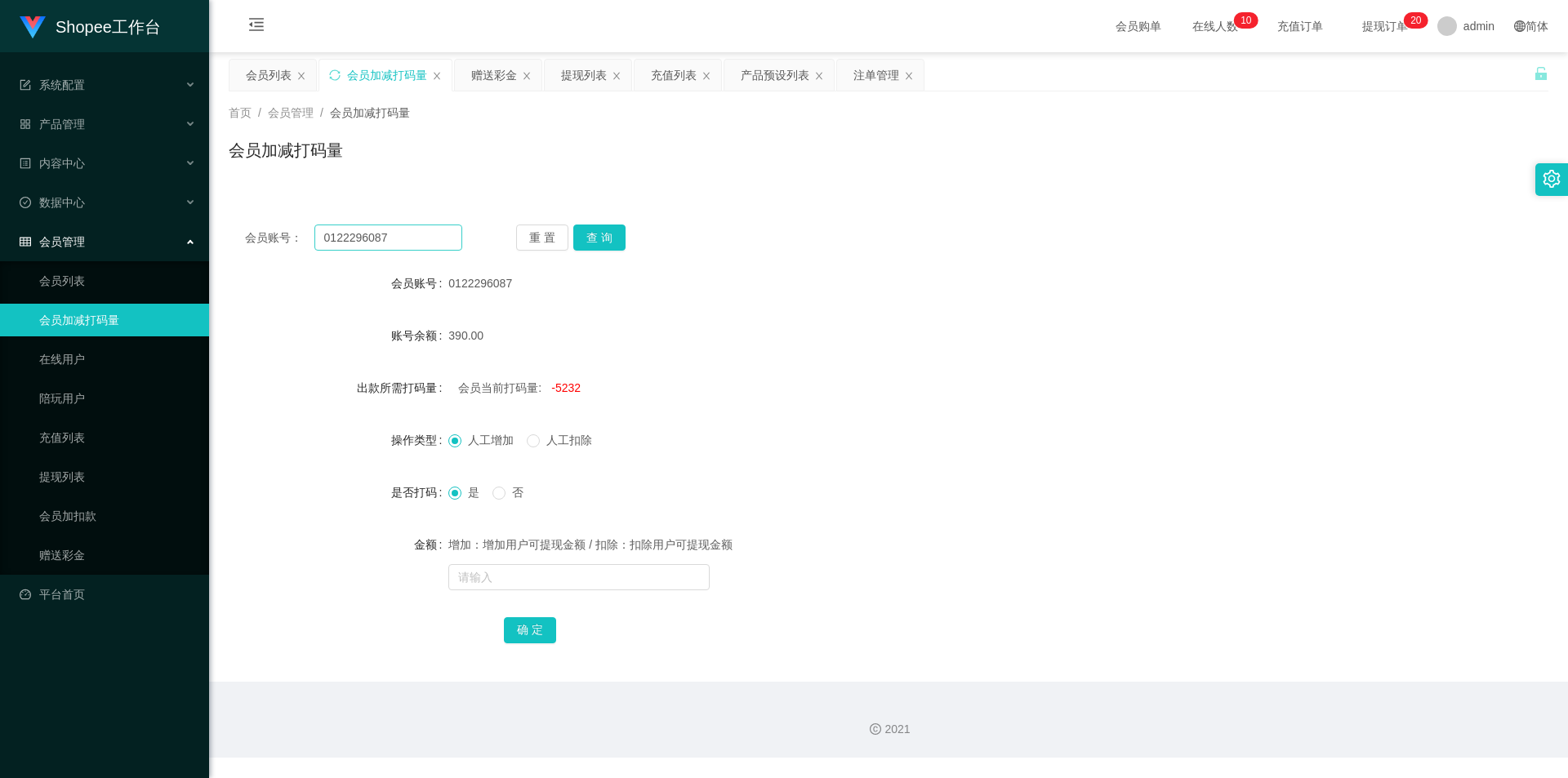
click at [428, 255] on div "会员账号： 0122296087 重 置 查 询 会员账号 0122296087 账号余额 390.00 出款所需打码量 会员当前打码量: -5232 操作类…" at bounding box center [888, 445] width 1319 height 473
click at [426, 243] on input "0122296087" at bounding box center [389, 238] width 148 height 26
drag, startPoint x: 854, startPoint y: 78, endPoint x: 844, endPoint y: 94, distance: 18.9
click at [854, 78] on div "注单管理" at bounding box center [876, 75] width 46 height 31
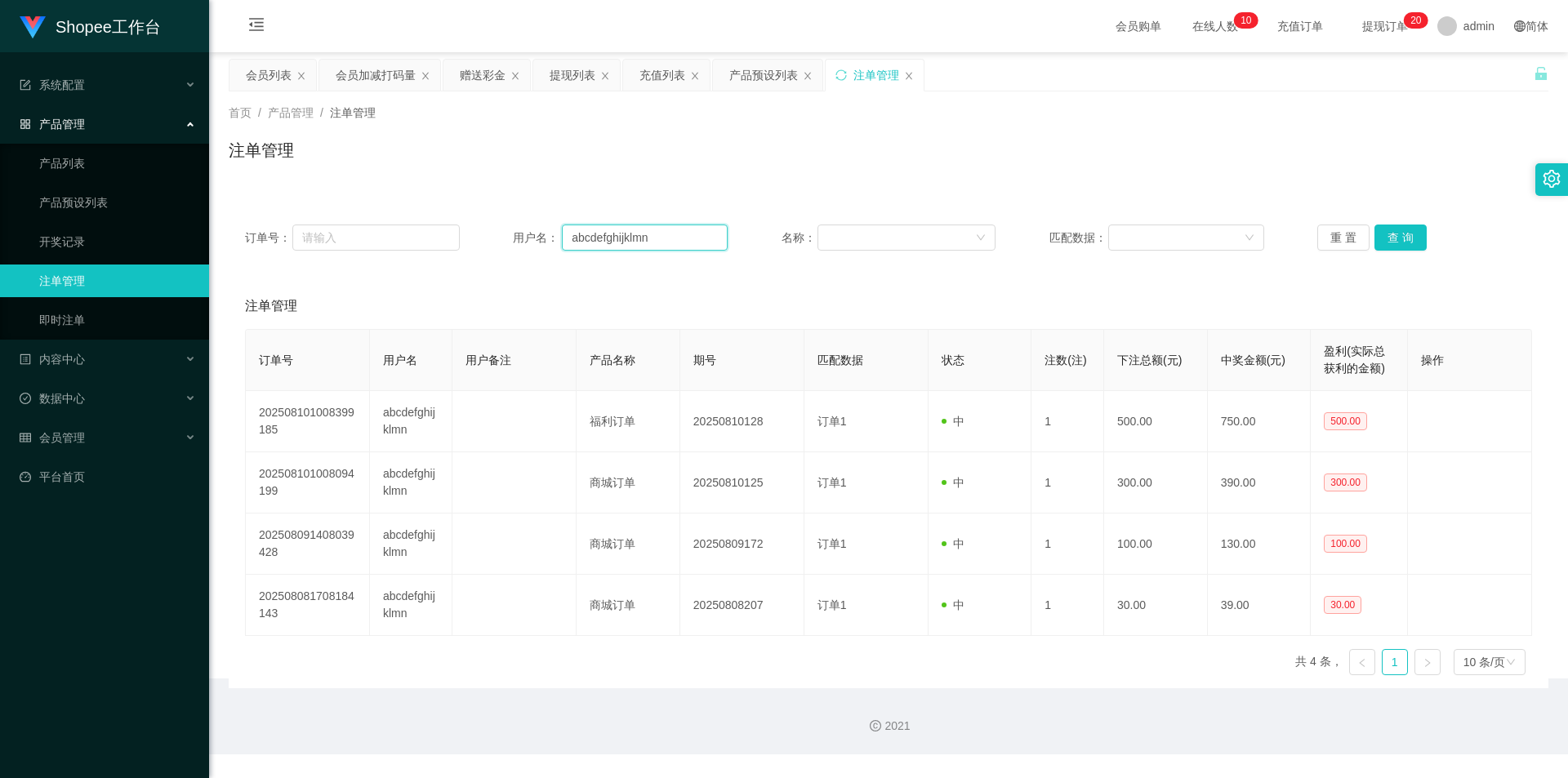
click at [616, 241] on input "abcdefghijklmn" at bounding box center [645, 238] width 166 height 26
paste input "0122296087"
type input "0122296087"
click at [1384, 239] on button "查 询" at bounding box center [1400, 238] width 52 height 26
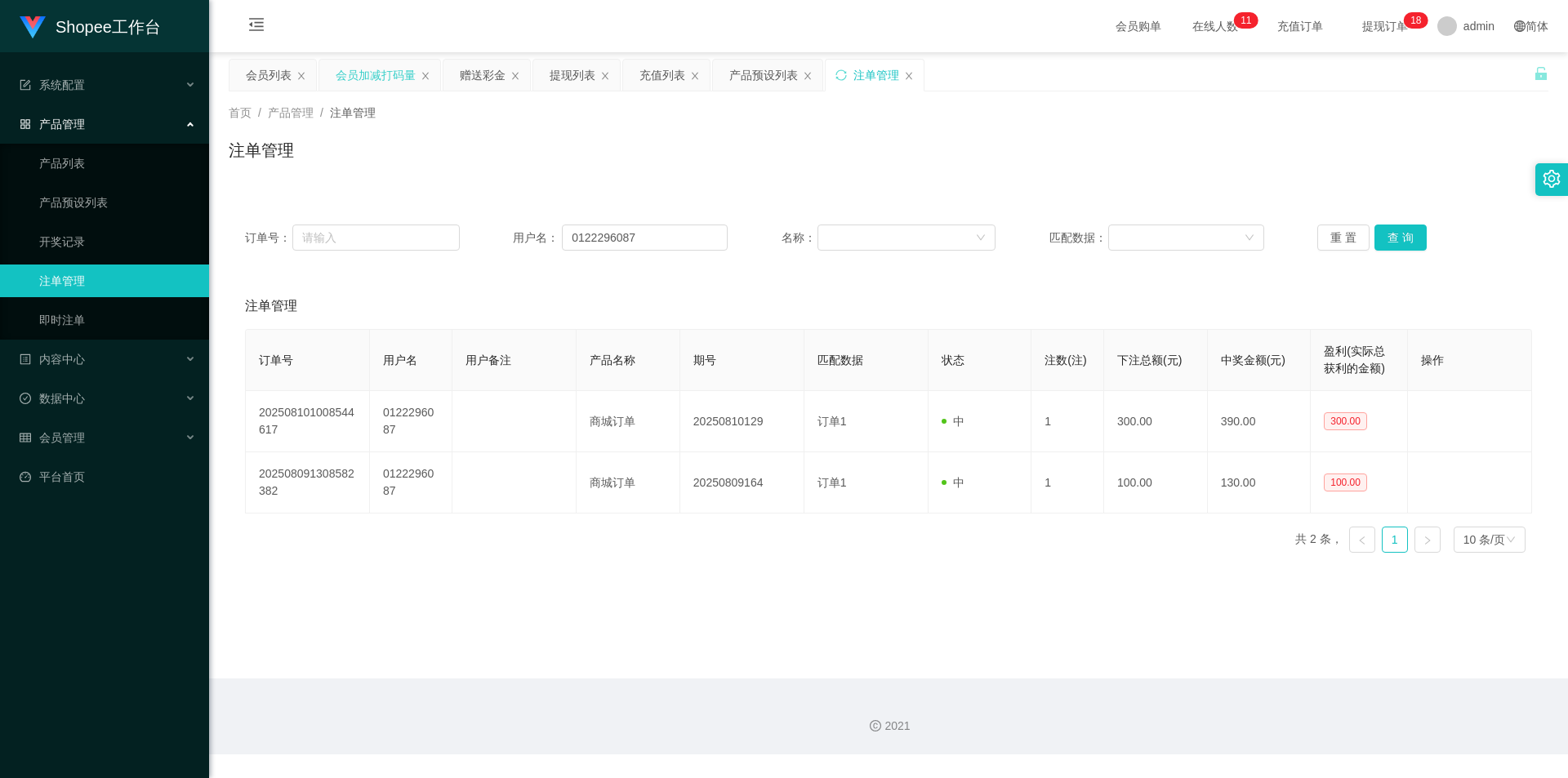
click at [371, 81] on div "会员加减打码量" at bounding box center [376, 75] width 80 height 31
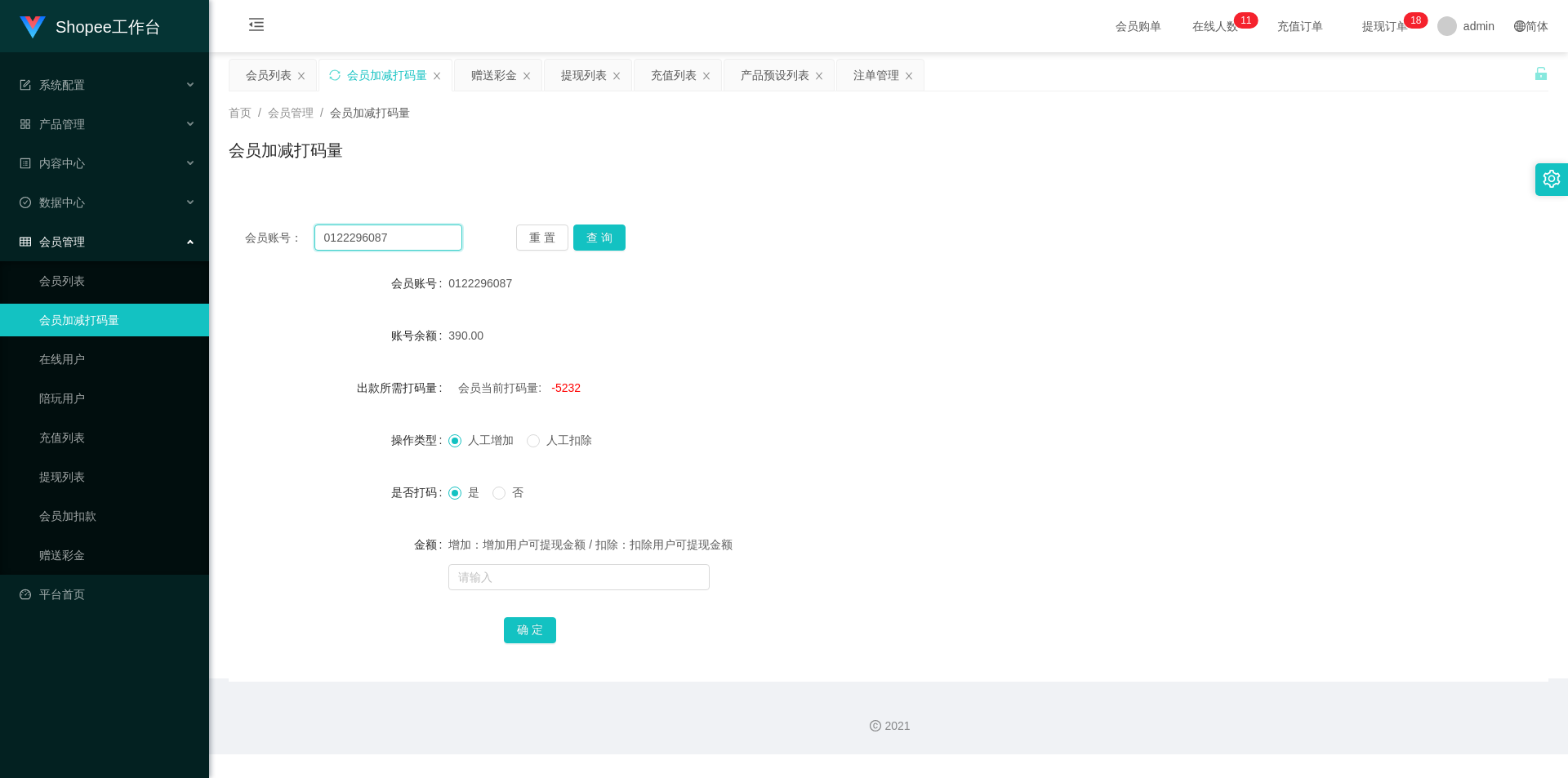
drag, startPoint x: 409, startPoint y: 235, endPoint x: 564, endPoint y: 238, distance: 155.0
click at [410, 235] on input "0122296087" at bounding box center [389, 238] width 148 height 26
paste input "Angelwei"
type input "Angelwei"
drag, startPoint x: 614, startPoint y: 240, endPoint x: 604, endPoint y: 258, distance: 20.6
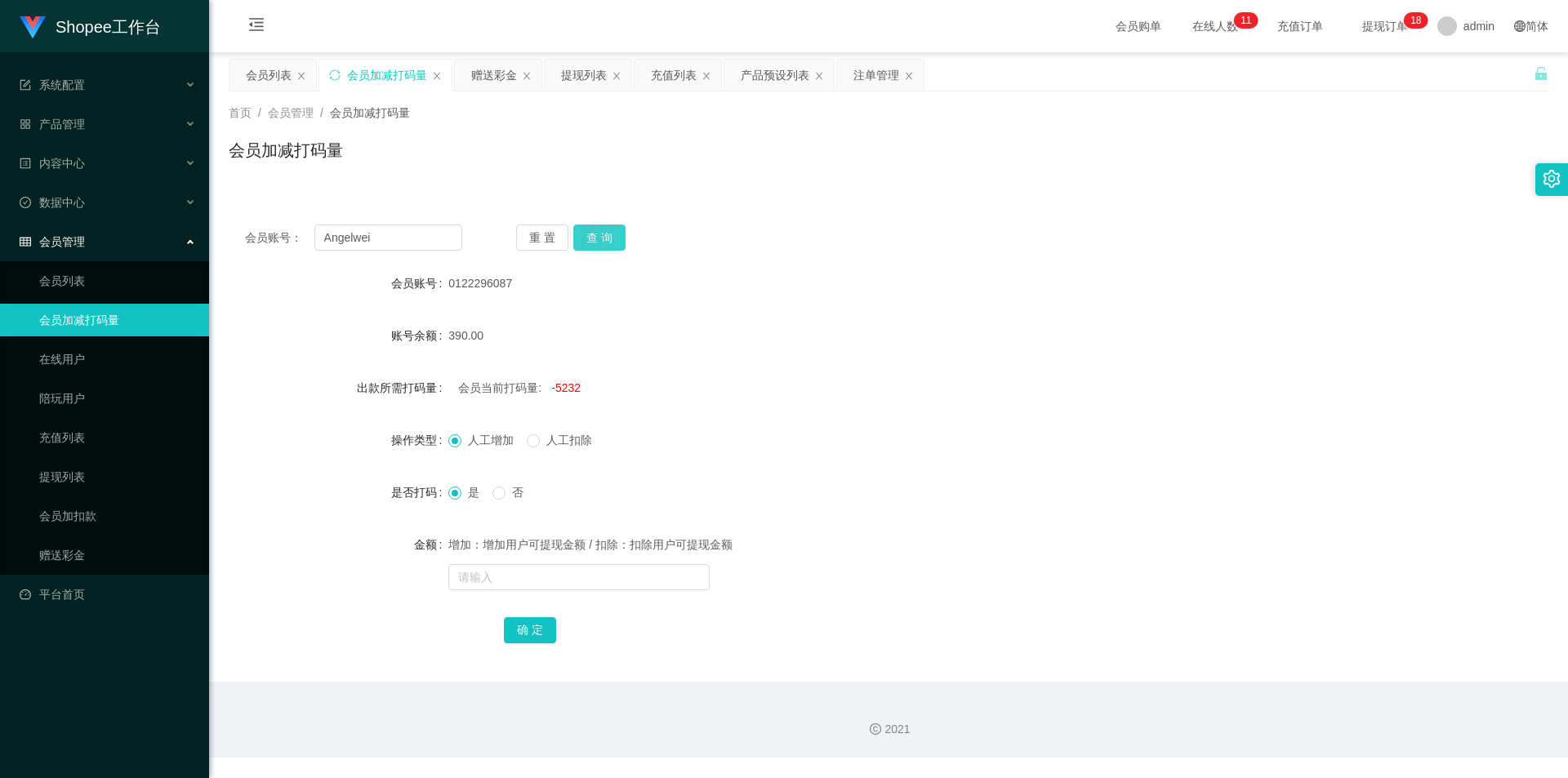
click at [614, 240] on button "查 询" at bounding box center [599, 238] width 52 height 26
click at [542, 576] on input "text" at bounding box center [579, 577] width 262 height 26
type input "9000"
click at [535, 635] on button "确 定" at bounding box center [529, 630] width 52 height 26
click at [894, 73] on div "注单管理" at bounding box center [876, 75] width 46 height 31
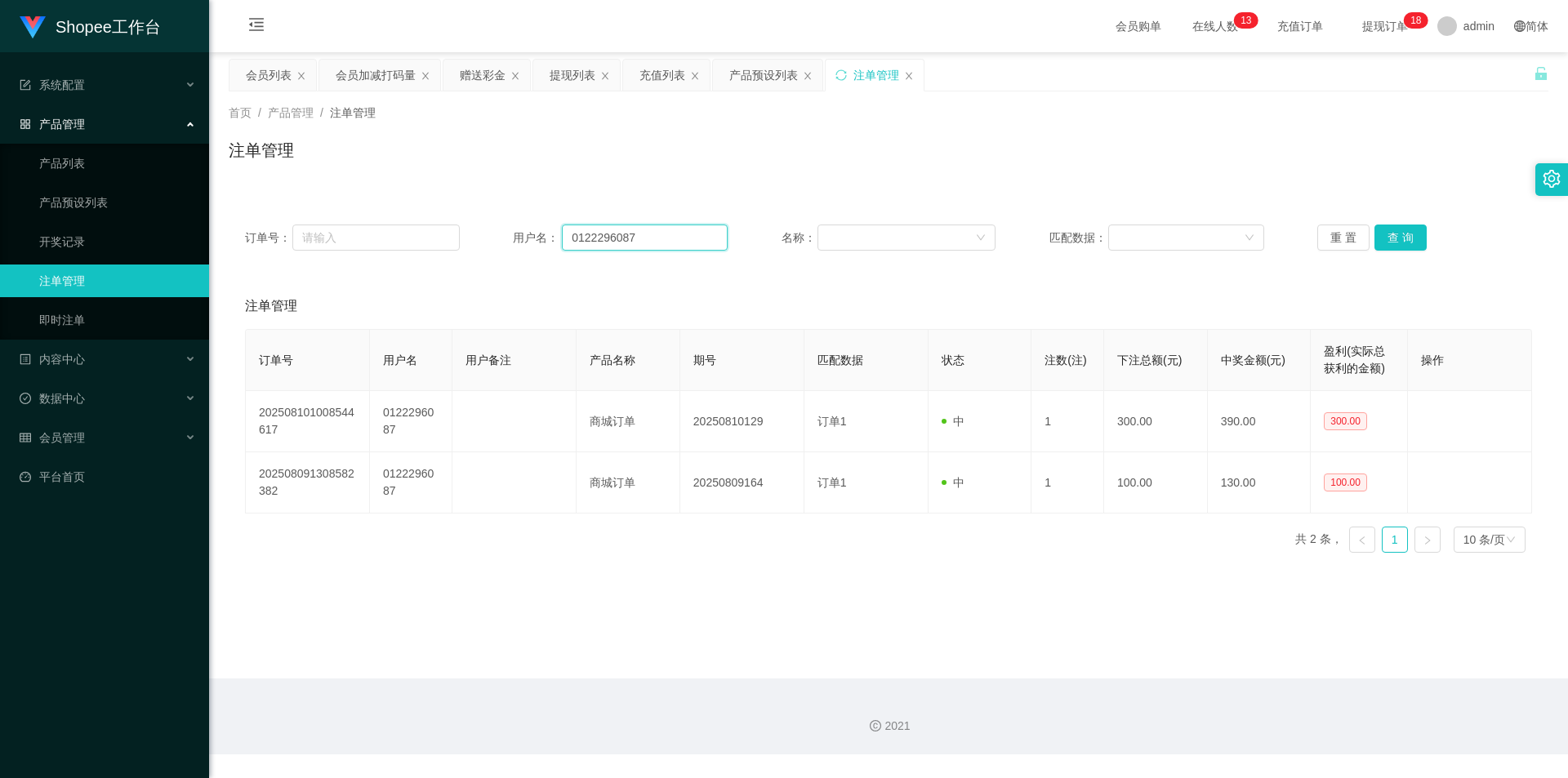
click at [657, 225] on input "0122296087" at bounding box center [645, 238] width 166 height 26
click at [1394, 239] on button "查 询" at bounding box center [1400, 238] width 52 height 26
click at [1399, 240] on button "查 询" at bounding box center [1400, 238] width 52 height 26
click at [267, 68] on div "会员列表" at bounding box center [269, 75] width 46 height 31
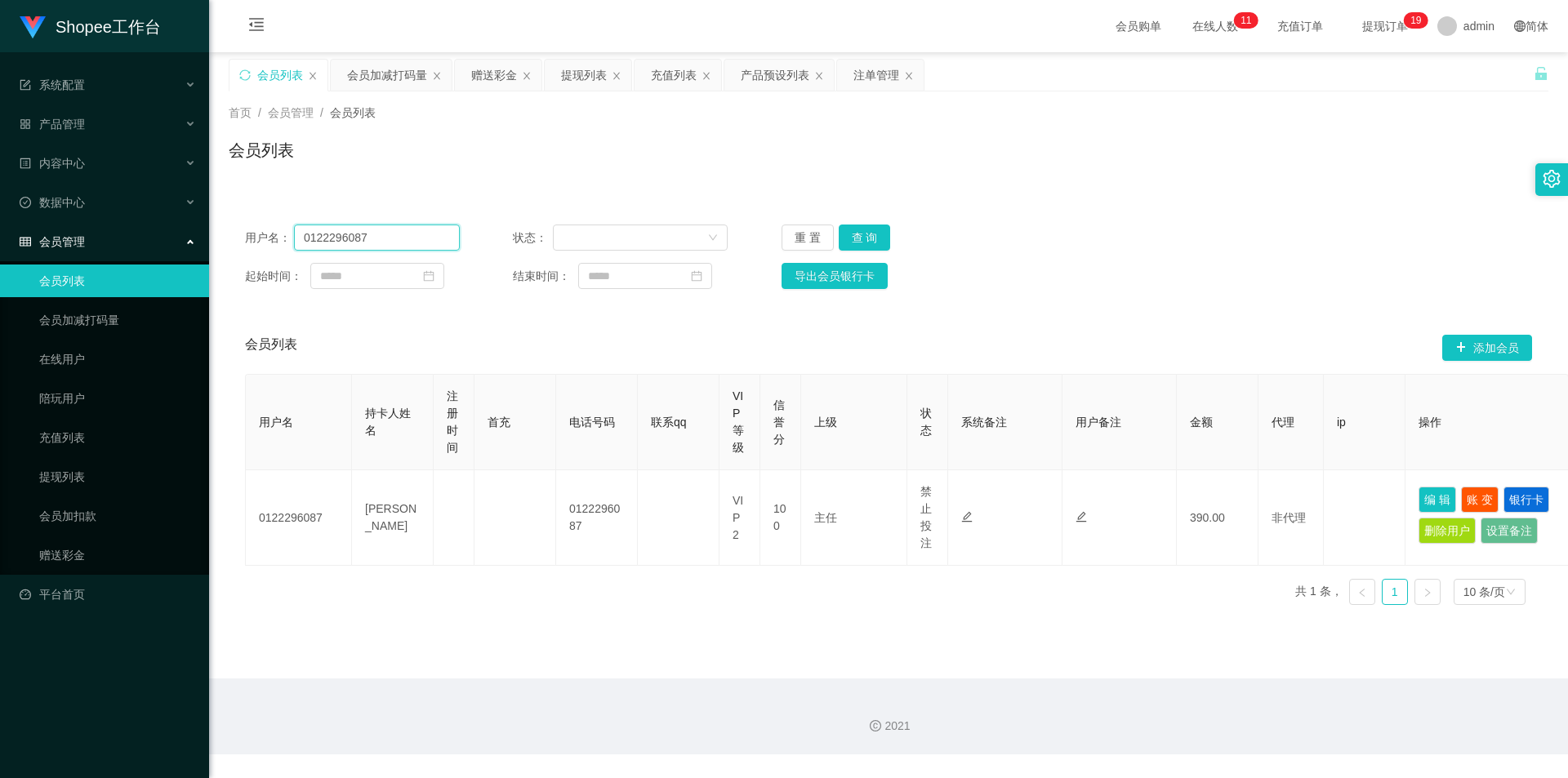
drag, startPoint x: 402, startPoint y: 238, endPoint x: 446, endPoint y: 256, distance: 47.5
click at [404, 239] on input "0122296087" at bounding box center [377, 238] width 166 height 26
paste input "kenwei000"
type input "kenwei000"
drag, startPoint x: 847, startPoint y: 227, endPoint x: 961, endPoint y: 290, distance: 130.2
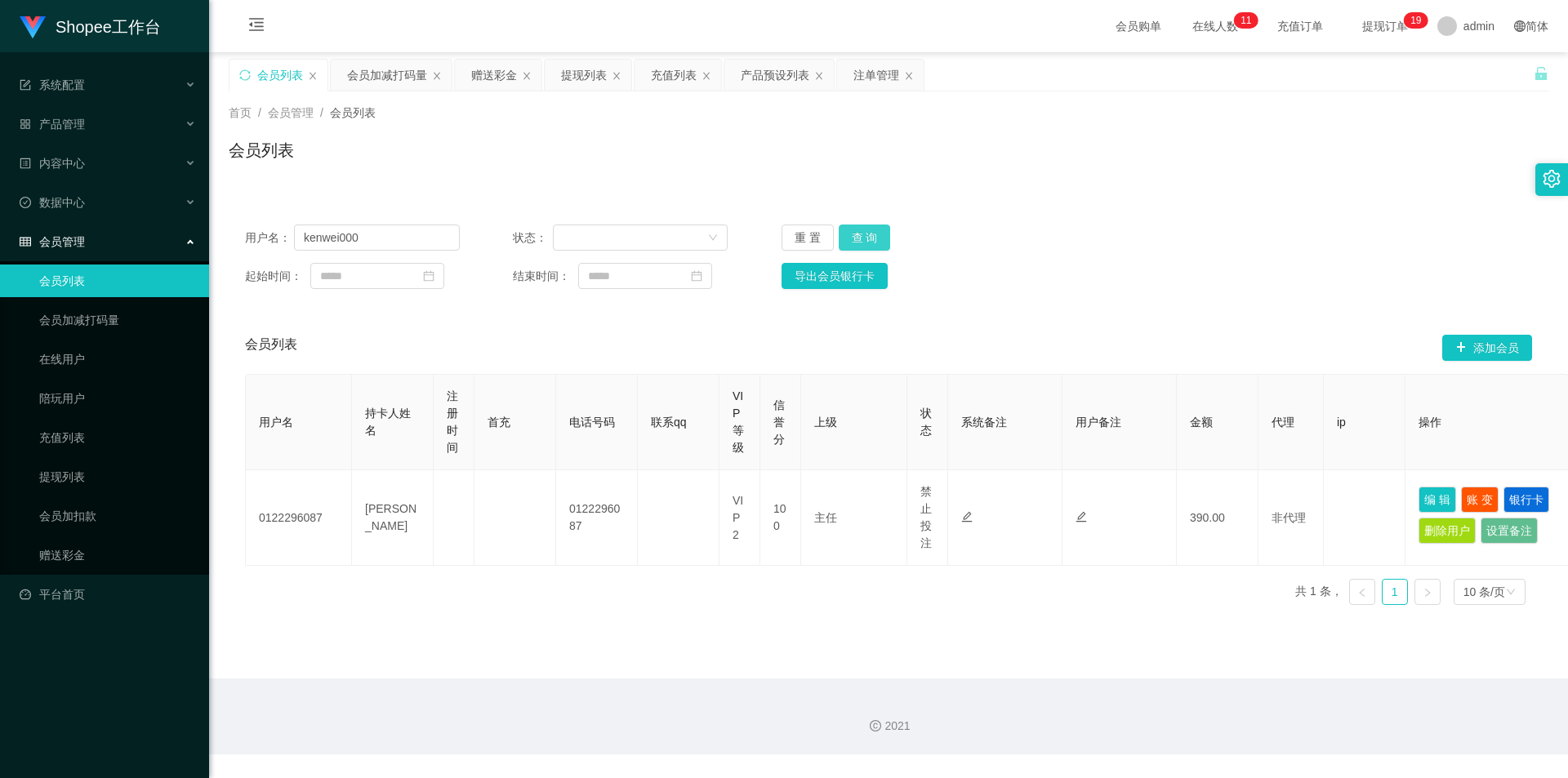
click at [847, 227] on button "查 询" at bounding box center [865, 238] width 52 height 26
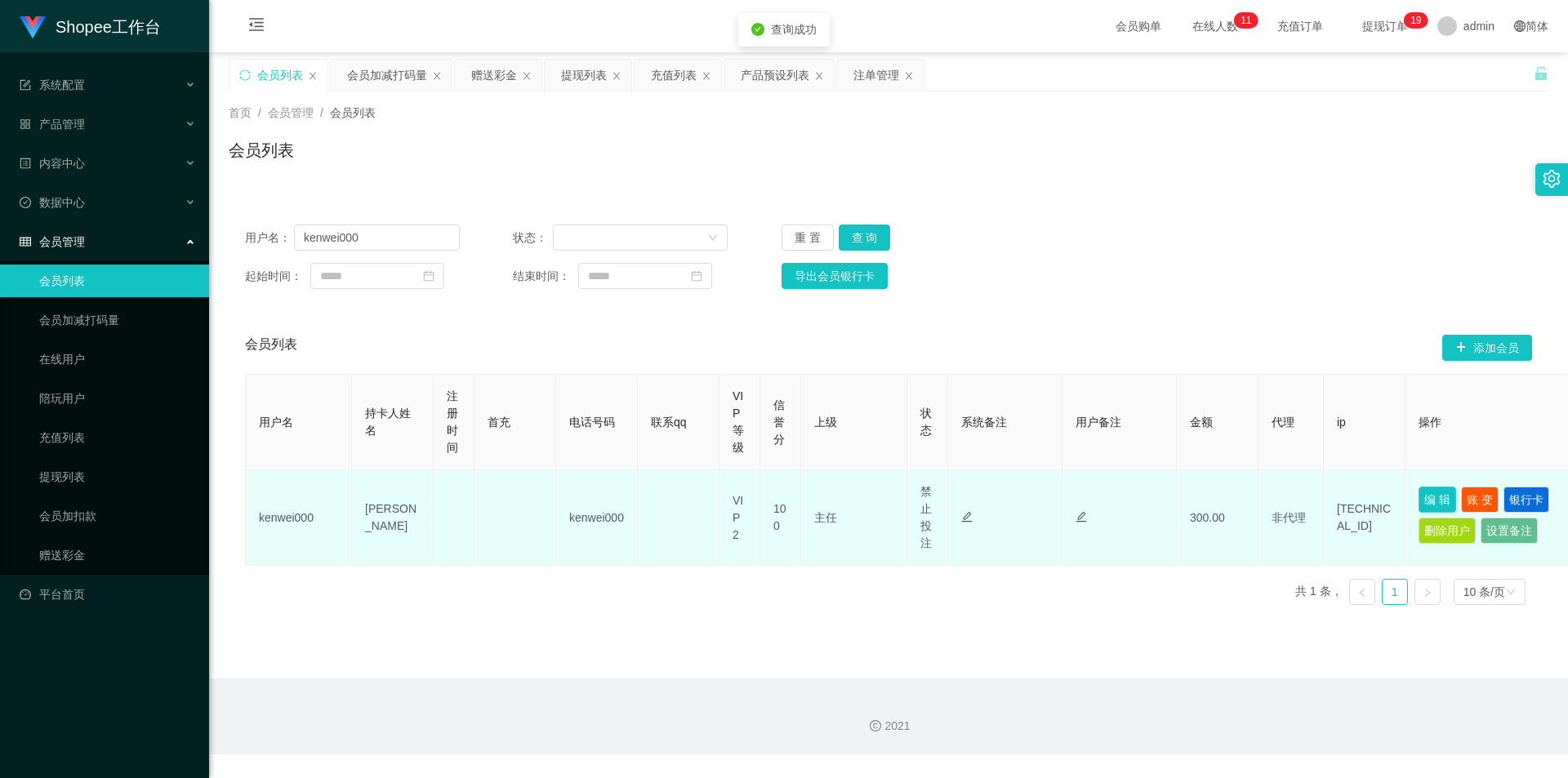
click at [1440, 497] on button "编 辑" at bounding box center [1437, 499] width 38 height 26
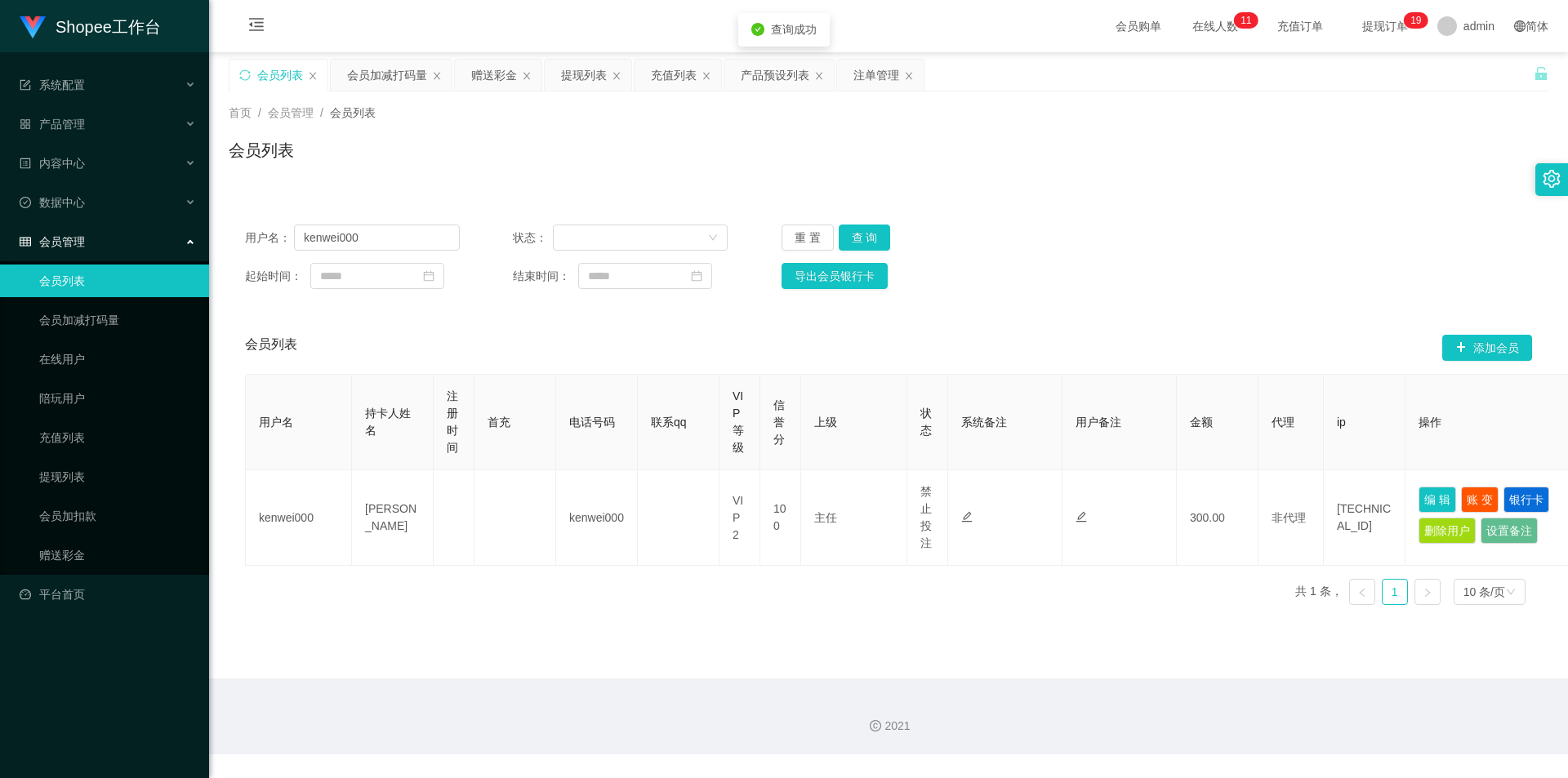
type input "kenwei000"
type input "[PERSON_NAME]"
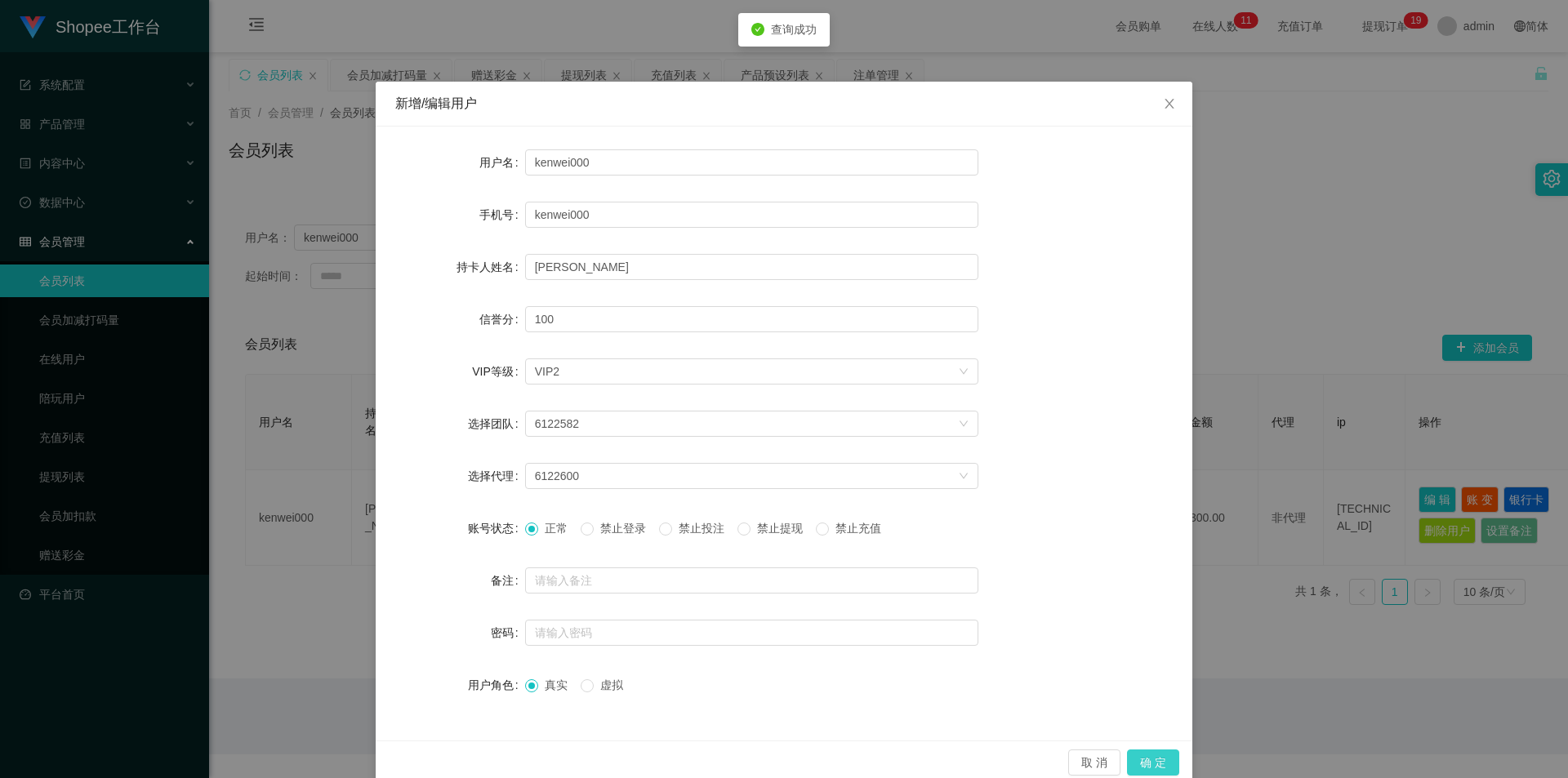
click at [1151, 771] on button "确 定" at bounding box center [1153, 763] width 52 height 26
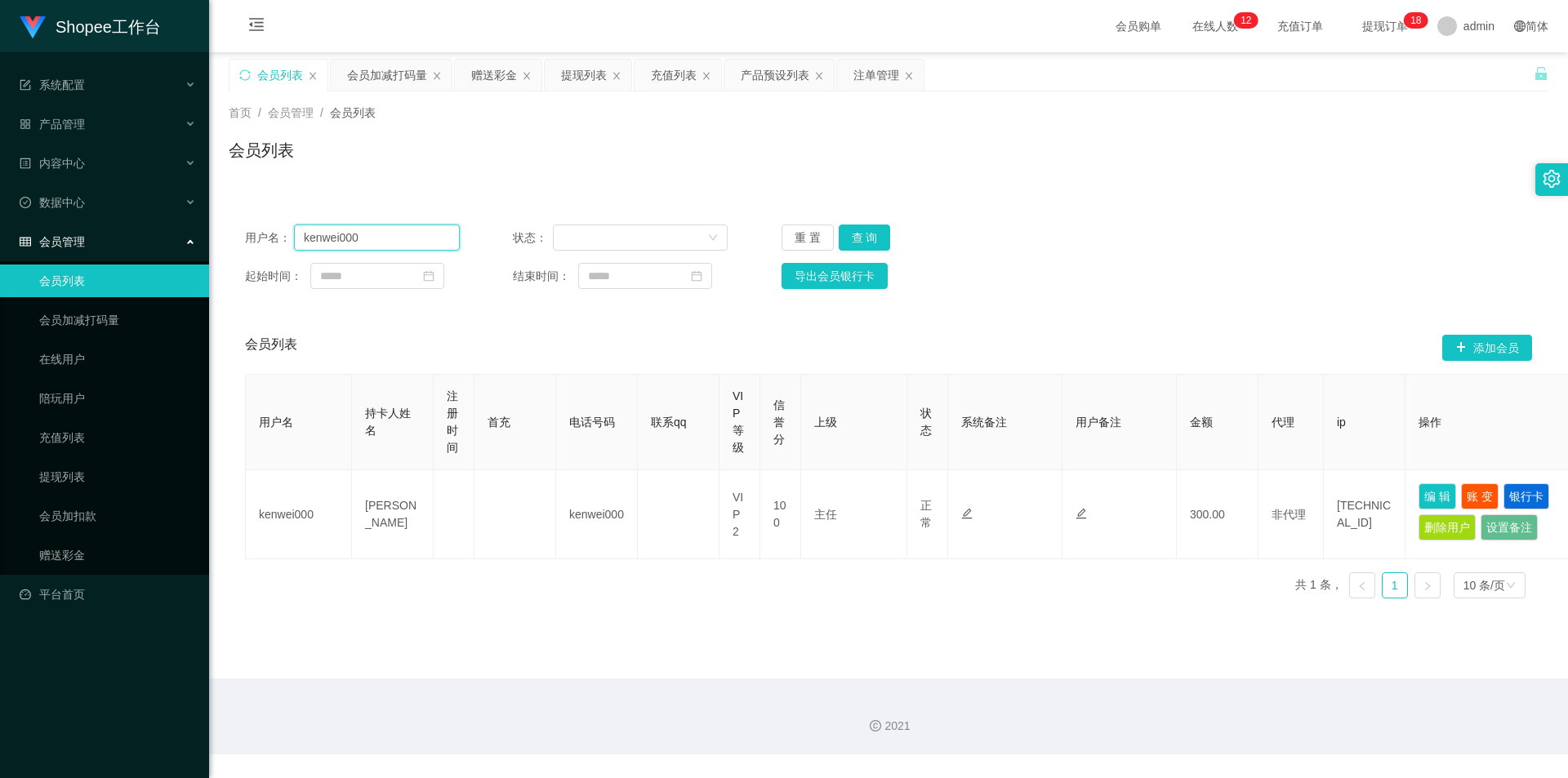
click at [391, 249] on input "kenwei000" at bounding box center [377, 238] width 166 height 26
paste input "daibkia"
type input "daibkia"
click at [883, 233] on button "查 询" at bounding box center [865, 238] width 52 height 26
drag, startPoint x: 1445, startPoint y: 486, endPoint x: 1406, endPoint y: 521, distance: 52.4
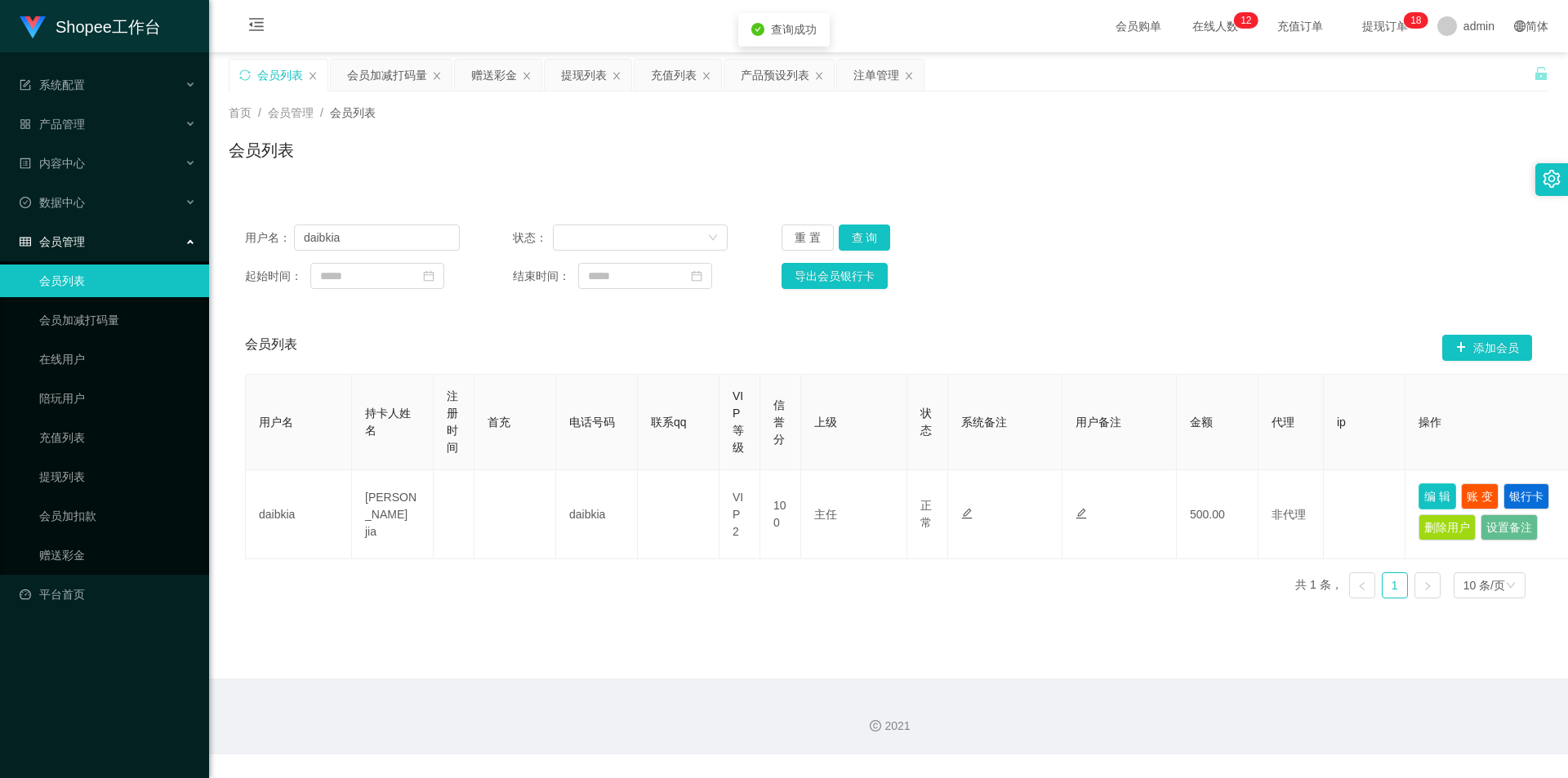
click at [1445, 486] on button "编 辑" at bounding box center [1437, 496] width 38 height 26
type input "daibkia"
type input "liew zhen jia"
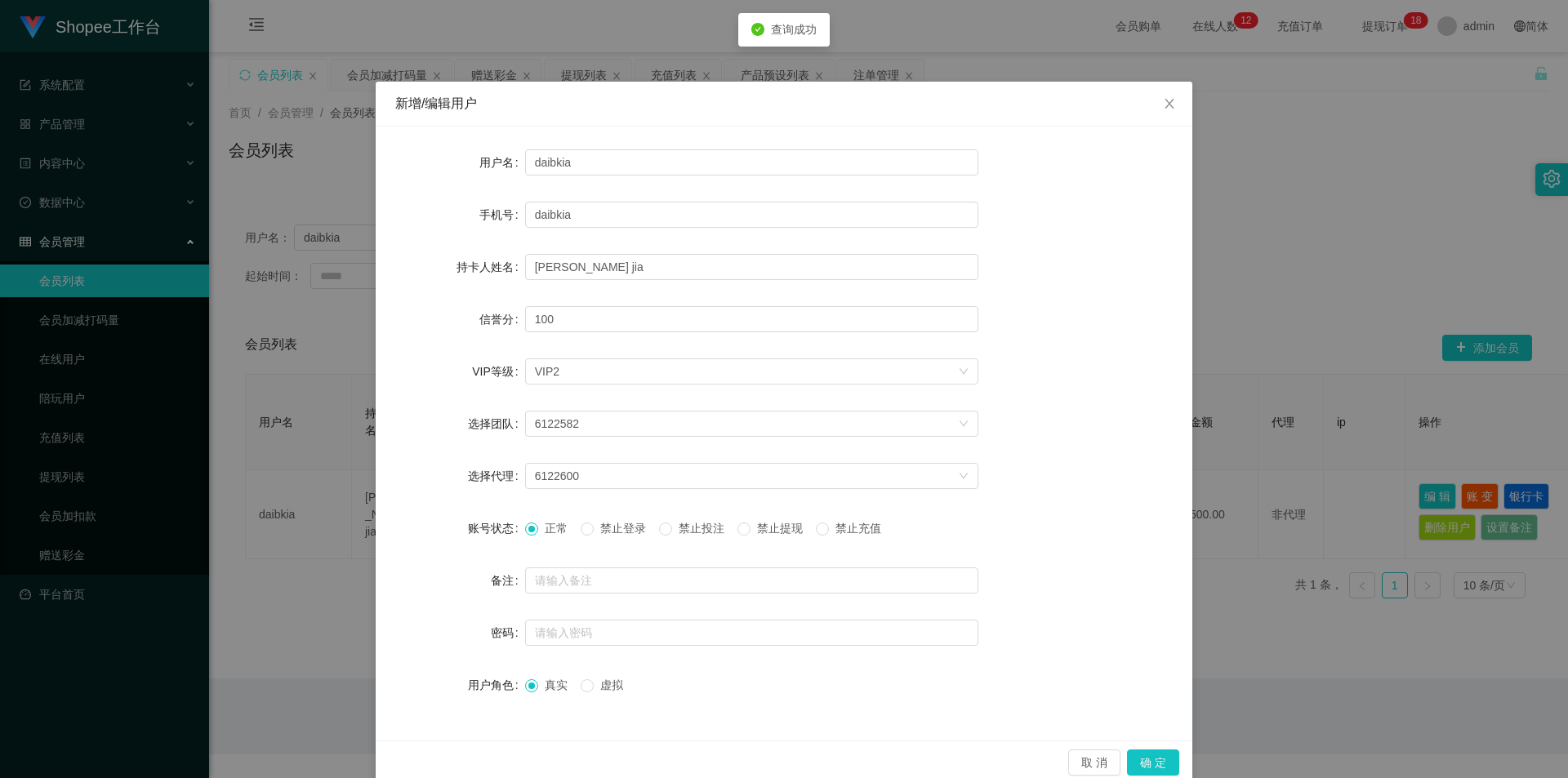
click at [1303, 716] on div "新增/编辑用户 用户名 daibkia 手机号 daibkia 持卡人姓名 liew zhen jia 信誉分 100 VIP等级 选择VIP等级 VIP2 …" at bounding box center [784, 389] width 1568 height 778
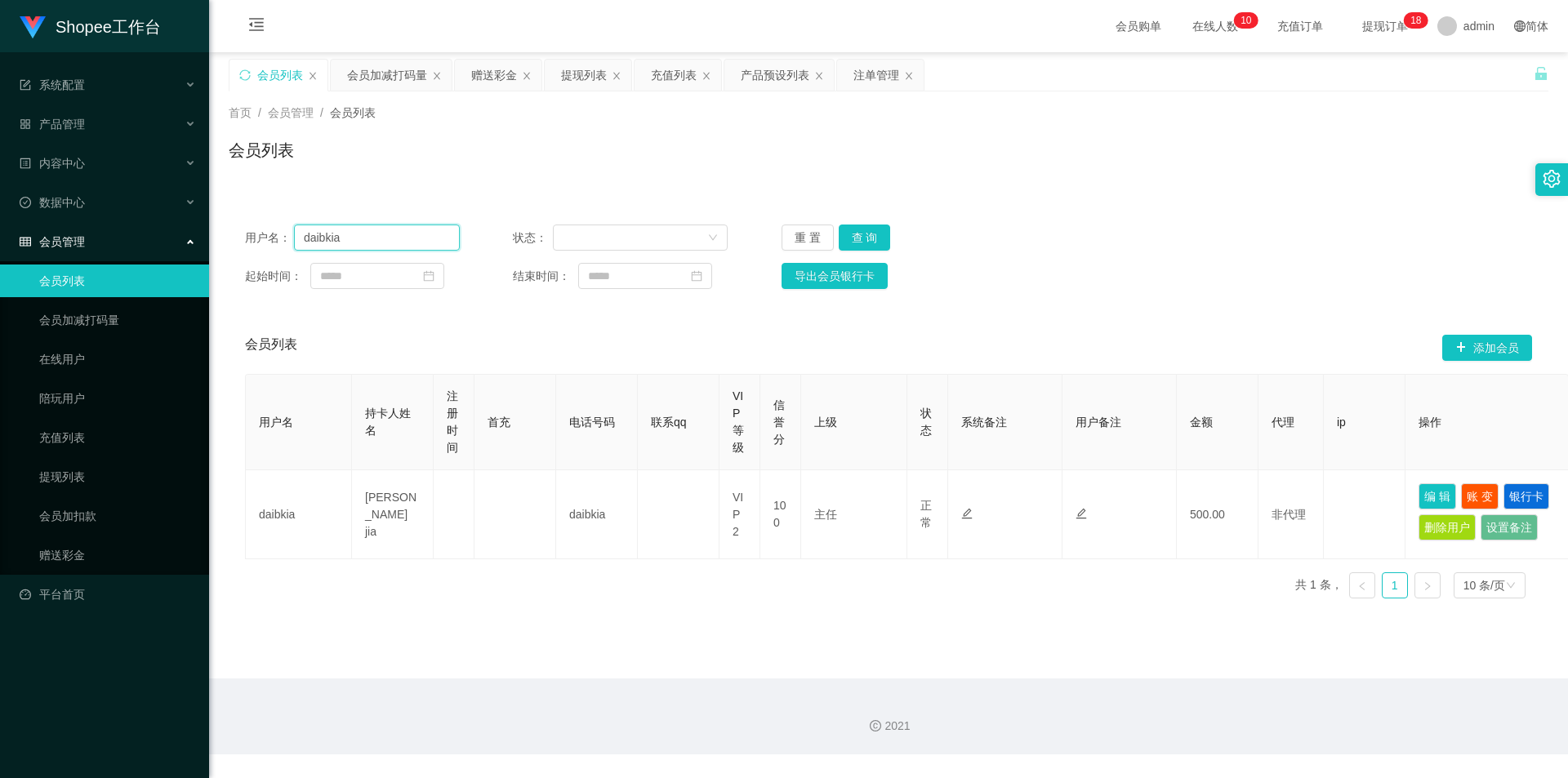
click at [428, 232] on input "daibkia" at bounding box center [377, 238] width 166 height 26
paste input "Jin4220"
type input "Jin4220"
click at [872, 240] on button "查 询" at bounding box center [865, 238] width 52 height 26
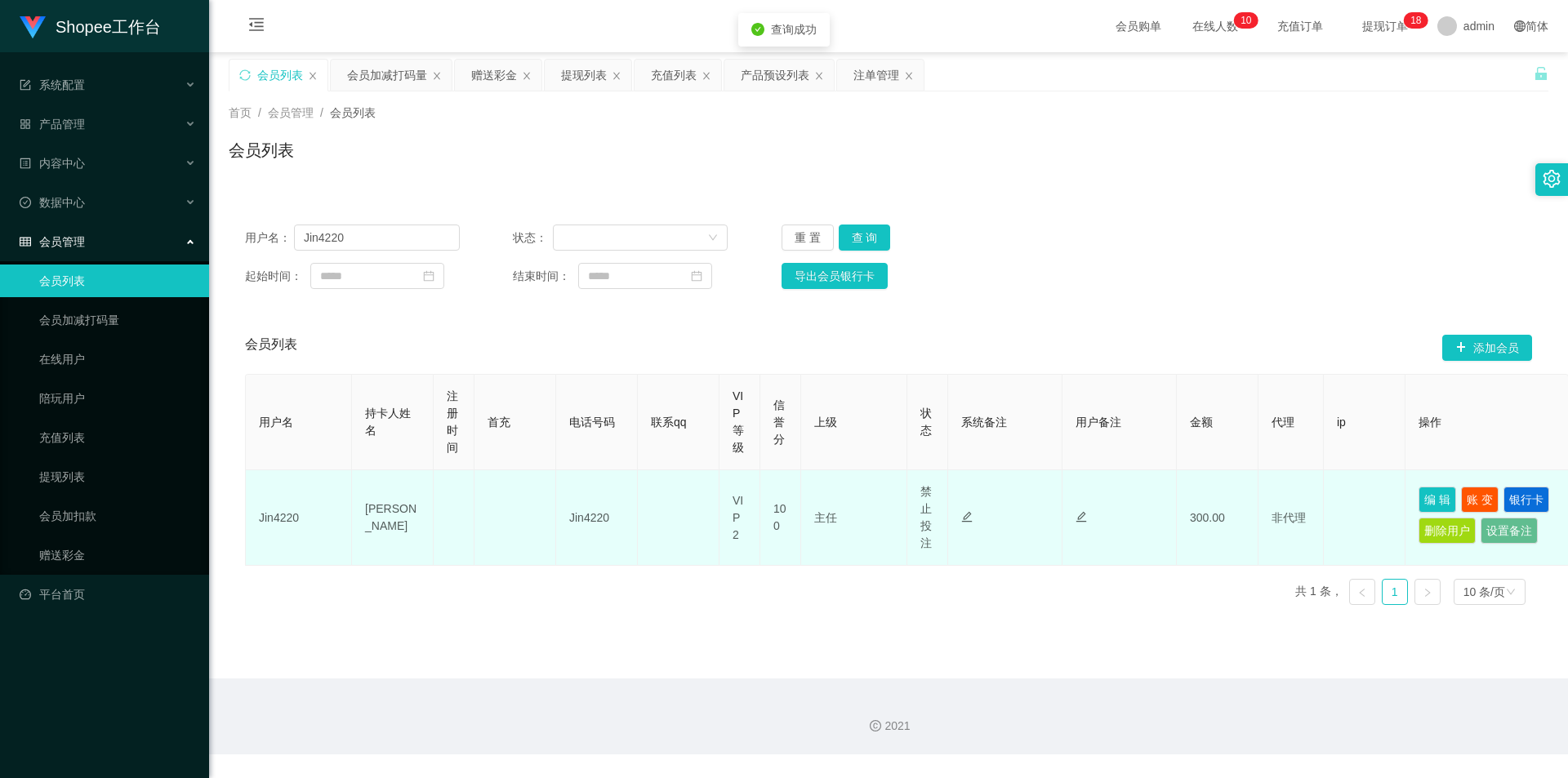
click at [1431, 483] on td "编 辑 账 变 银行卡 删除用户 设置备注" at bounding box center [1487, 518] width 164 height 96
click at [1431, 494] on button "编 辑" at bounding box center [1437, 499] width 38 height 26
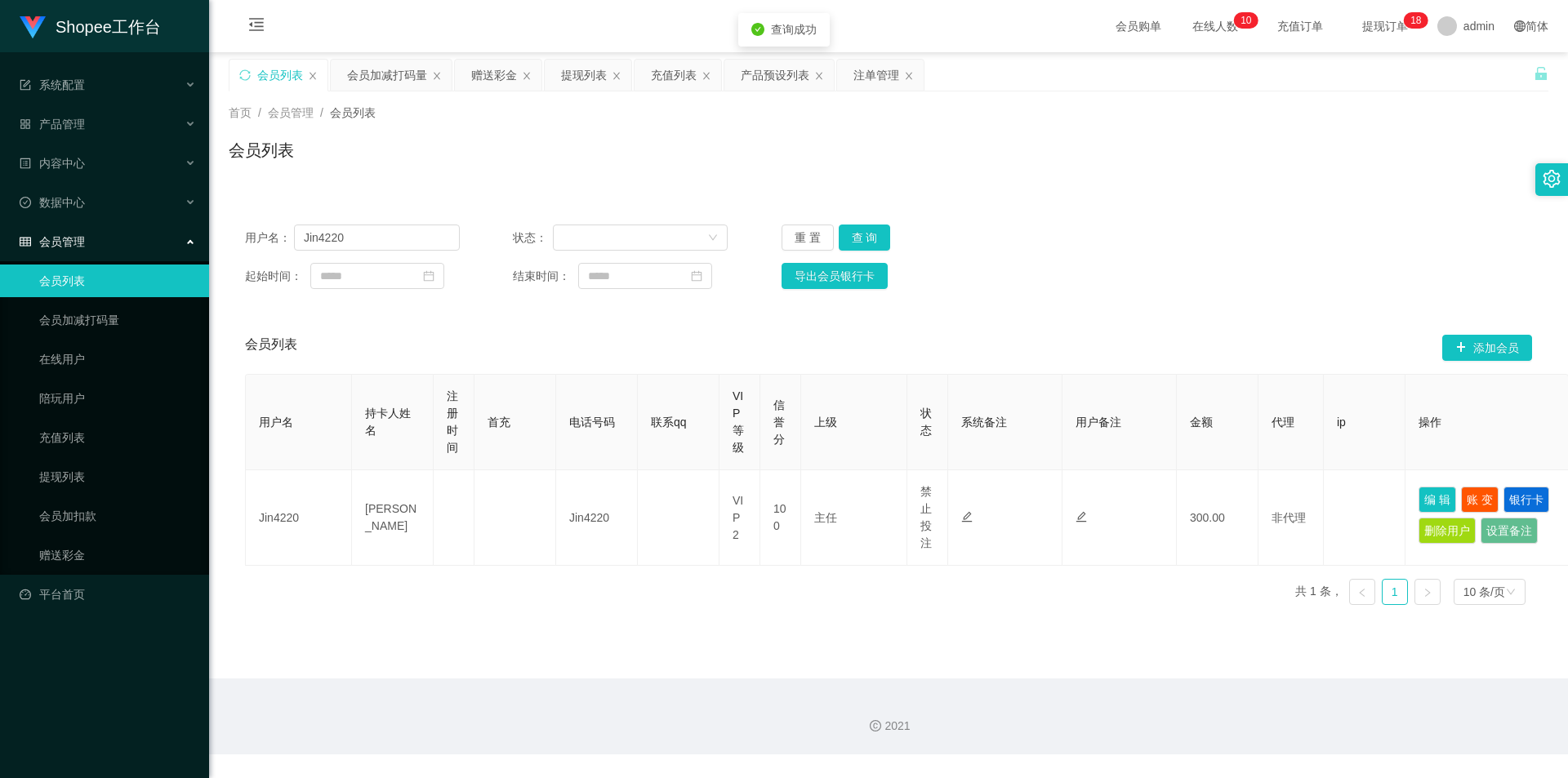
type input "Jin4220"
type input "Ho Koon hong"
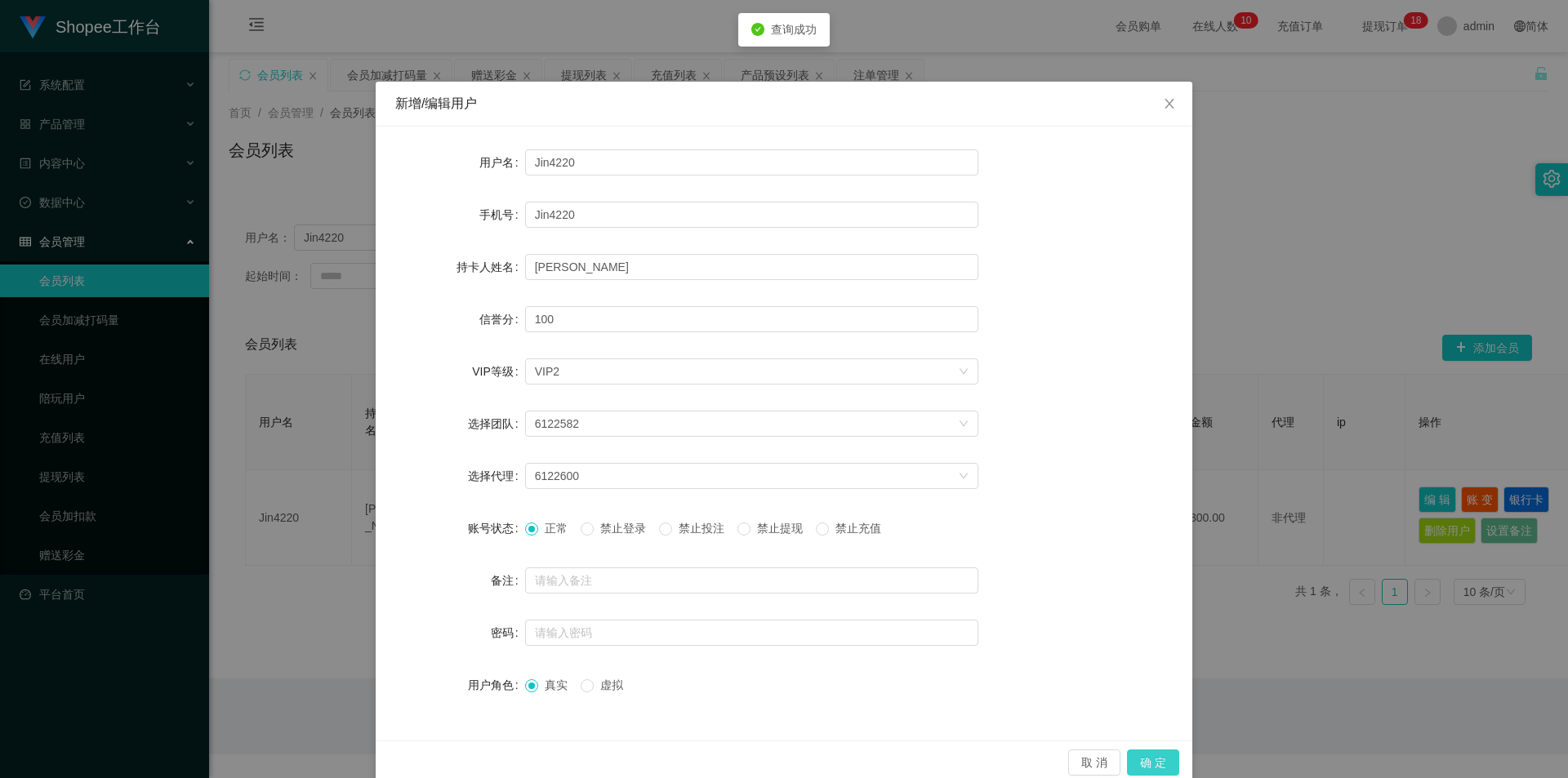
click at [1154, 758] on button "确 定" at bounding box center [1153, 763] width 52 height 26
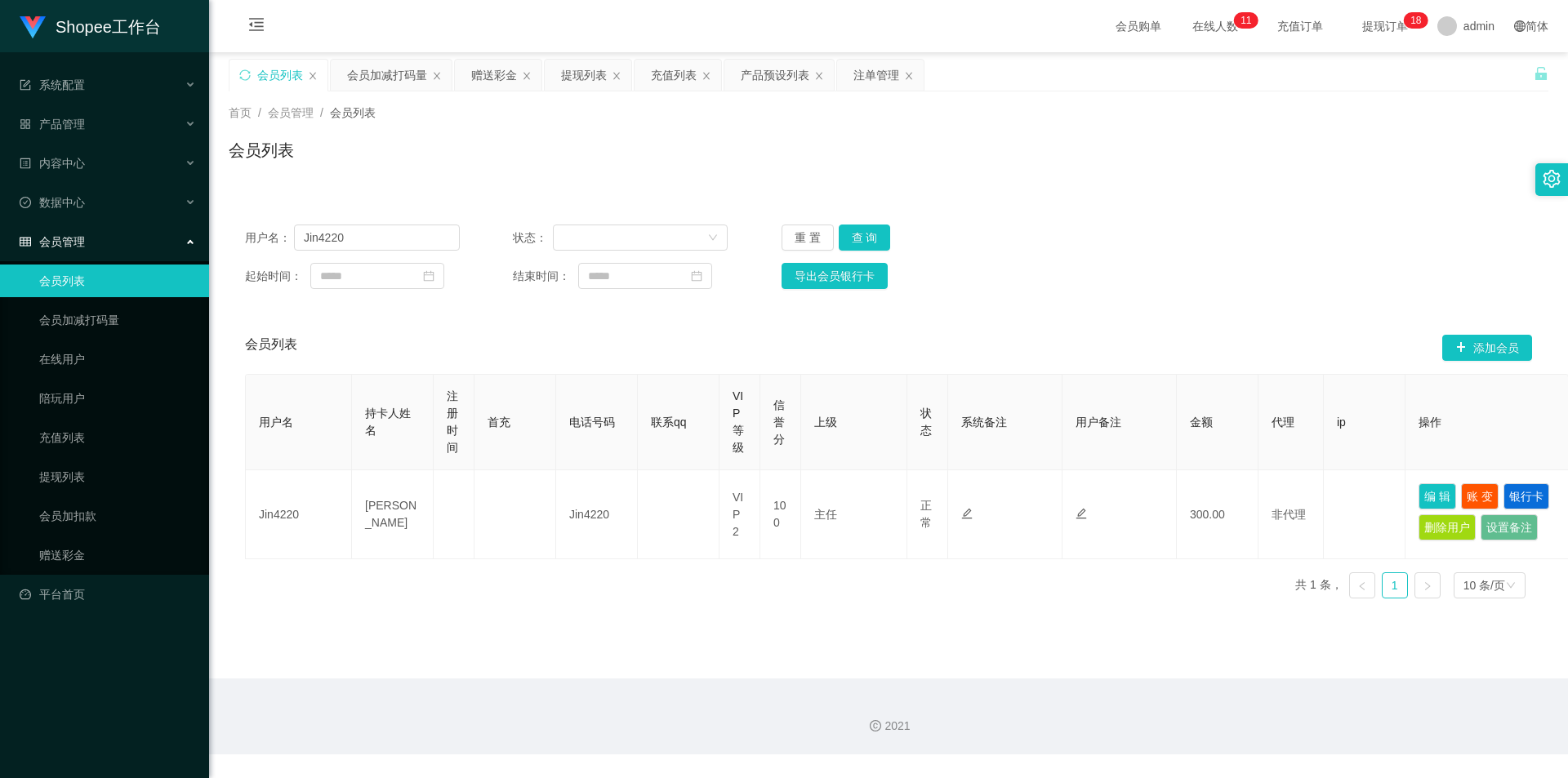
drag, startPoint x: 391, startPoint y: 252, endPoint x: 503, endPoint y: 233, distance: 113.6
click at [391, 250] on div "用户名： Jin4220 状态： 重 置 查 询 起始时间： 结束时间： 导出会员银行卡" at bounding box center [888, 257] width 1319 height 97
click at [371, 236] on input "Jin4220" at bounding box center [377, 238] width 166 height 26
drag, startPoint x: 855, startPoint y: 231, endPoint x: 865, endPoint y: 232, distance: 10.0
click at [855, 231] on button "查 询" at bounding box center [865, 238] width 52 height 26
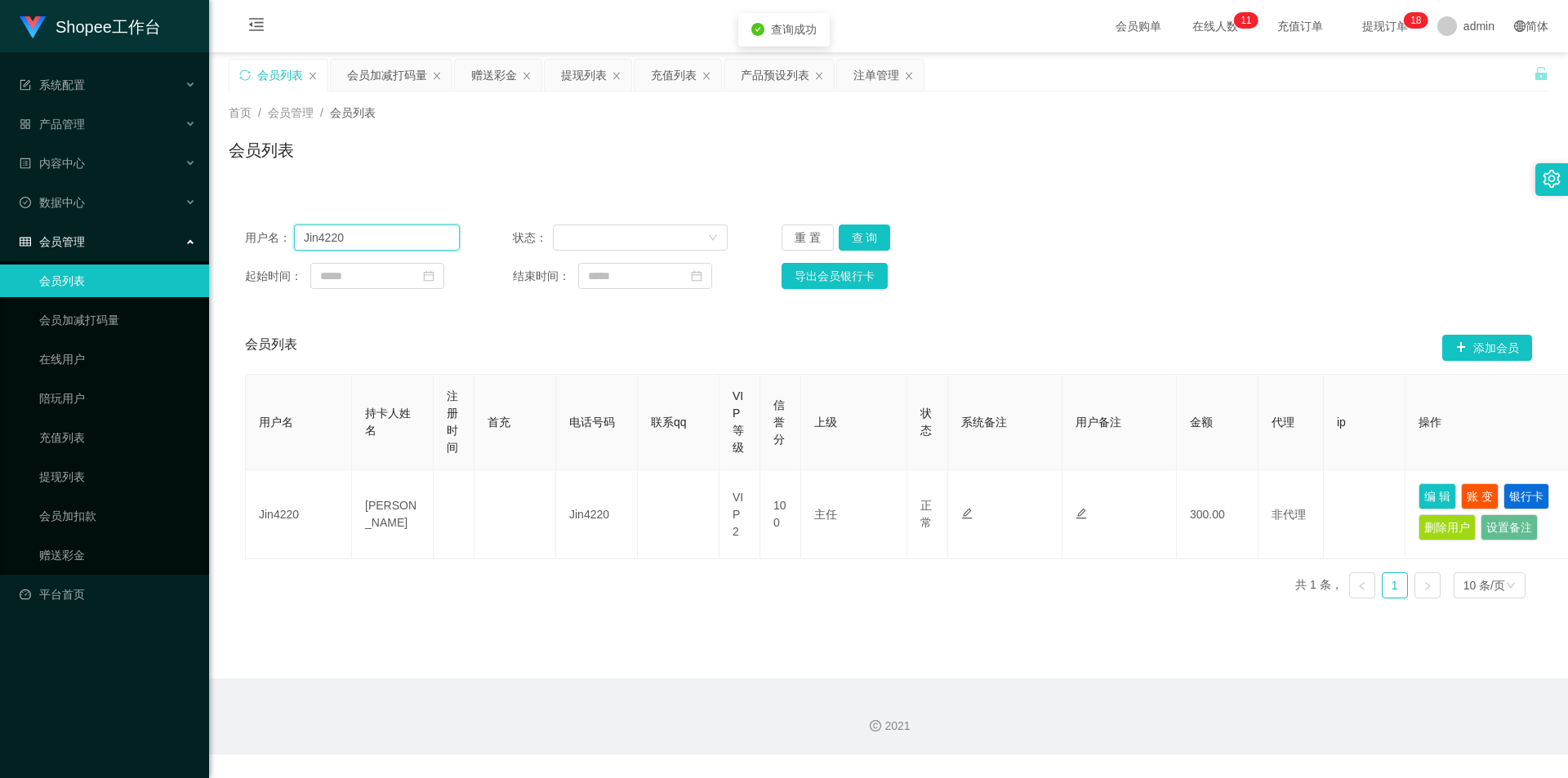
drag, startPoint x: 432, startPoint y: 235, endPoint x: 439, endPoint y: 241, distance: 9.2
click at [432, 235] on input "Jin4220" at bounding box center [377, 238] width 166 height 26
paste input "daibkia"
type input "daibkia"
click at [872, 235] on button "查 询" at bounding box center [865, 238] width 52 height 26
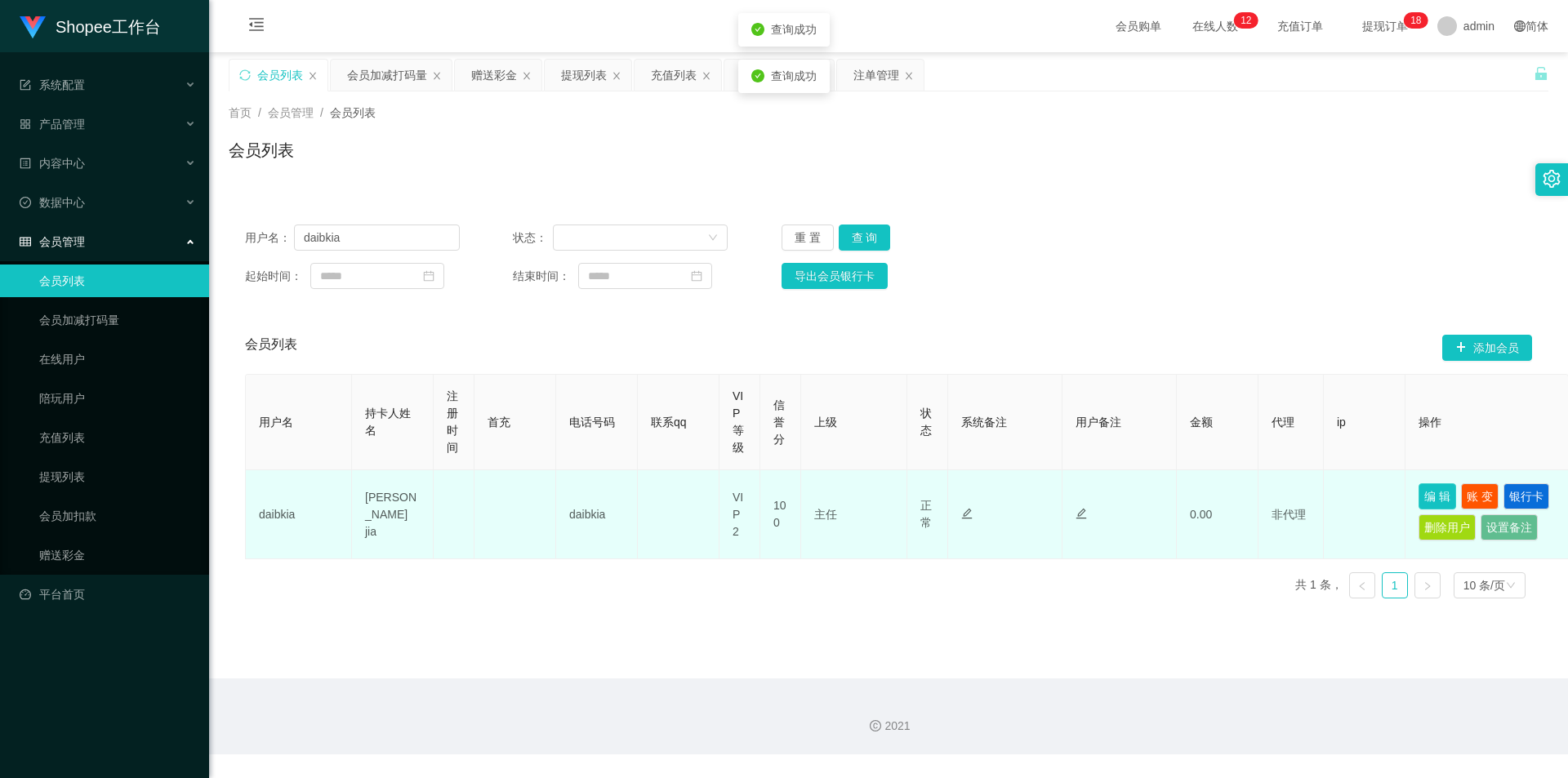
click at [1426, 486] on button "编 辑" at bounding box center [1437, 496] width 38 height 26
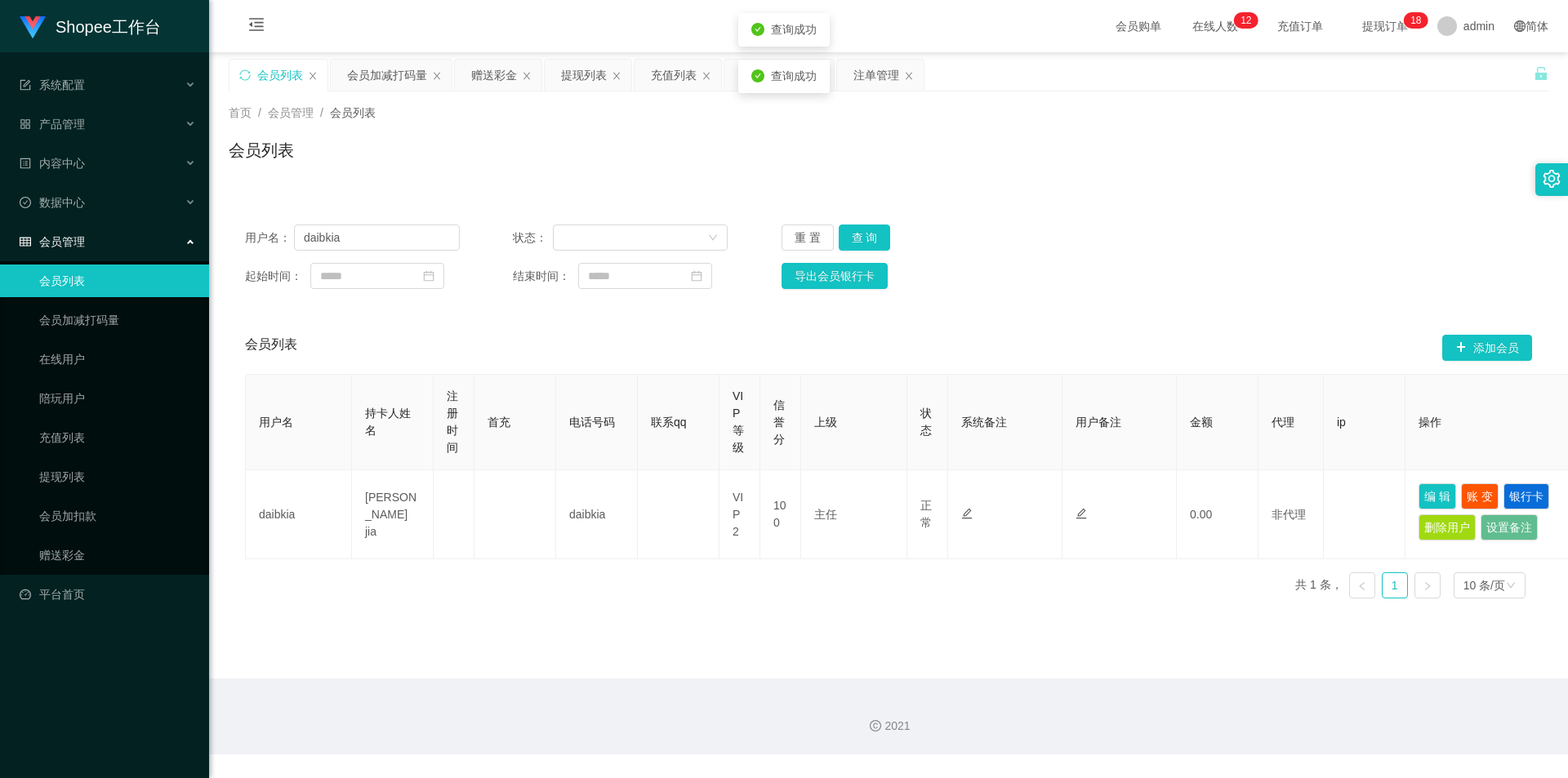
type input "daibkia"
type input "liew zhen jia"
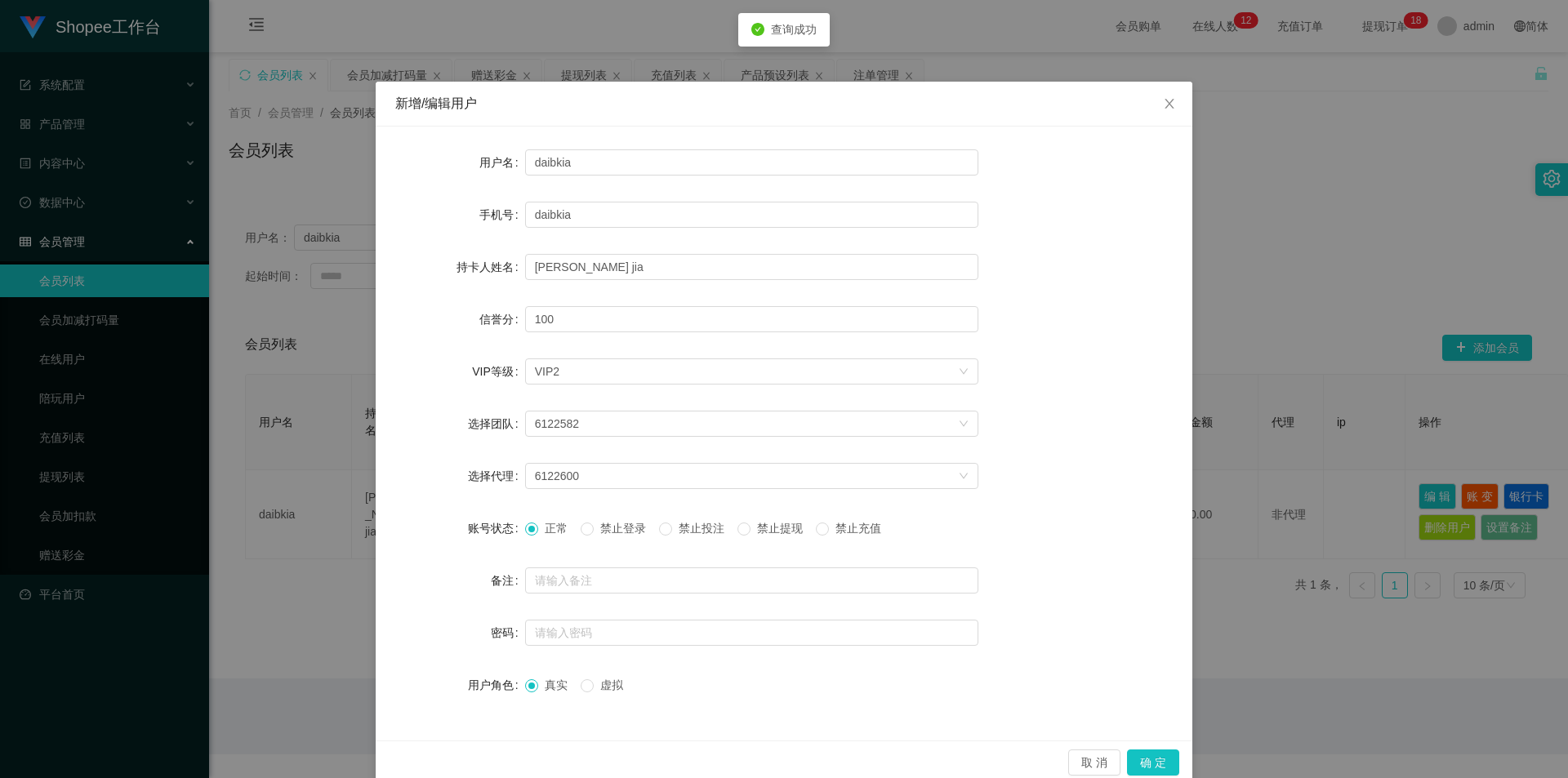
click at [678, 529] on span "禁止投注" at bounding box center [701, 527] width 59 height 13
click at [1143, 767] on button "确 定" at bounding box center [1153, 763] width 52 height 26
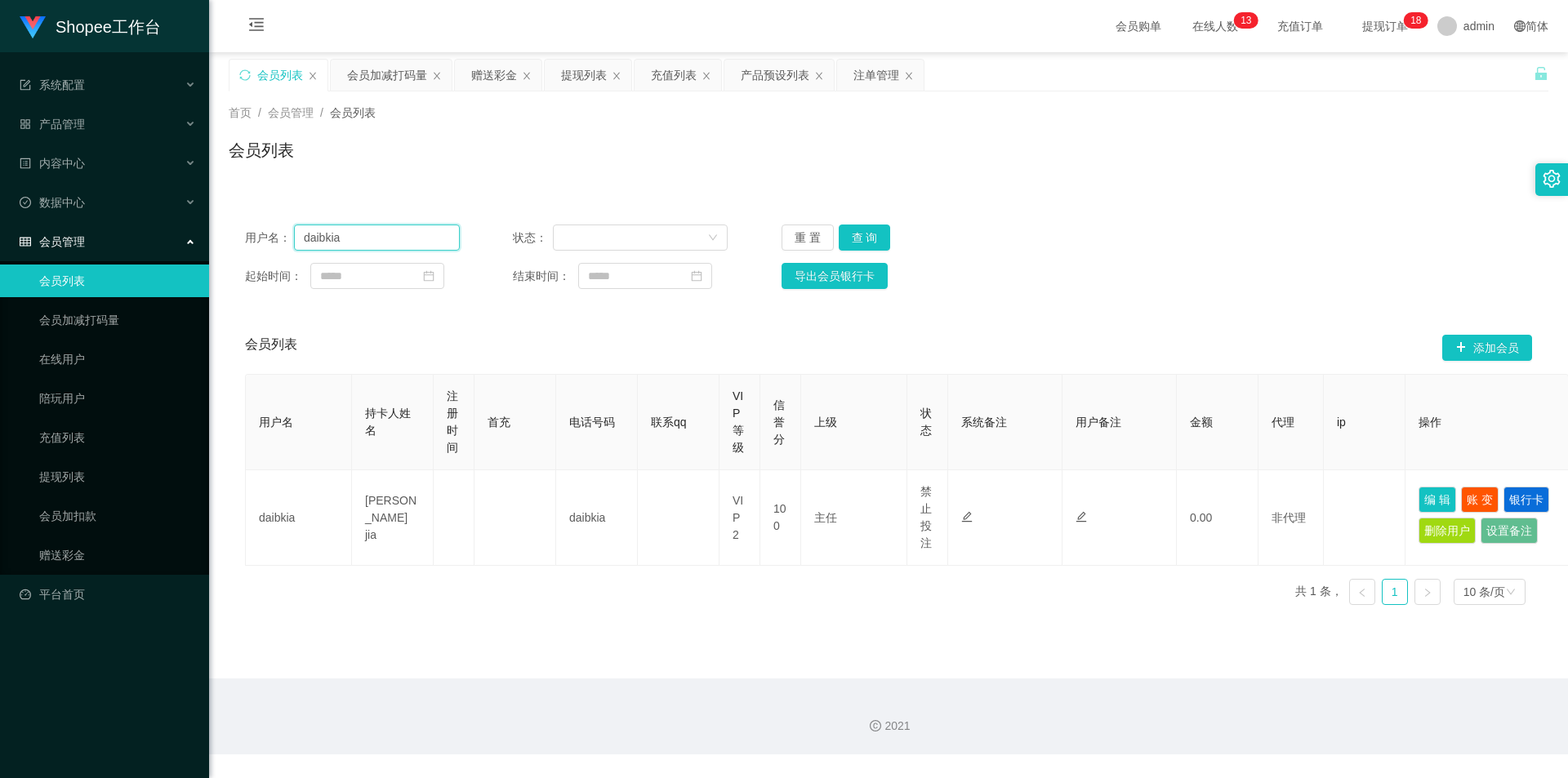
click at [434, 234] on input "daibkia" at bounding box center [377, 238] width 166 height 26
paste input "kenwei000"
type input "kenwei000"
drag, startPoint x: 845, startPoint y: 233, endPoint x: 1037, endPoint y: 305, distance: 205.1
click at [845, 233] on button "查 询" at bounding box center [865, 238] width 52 height 26
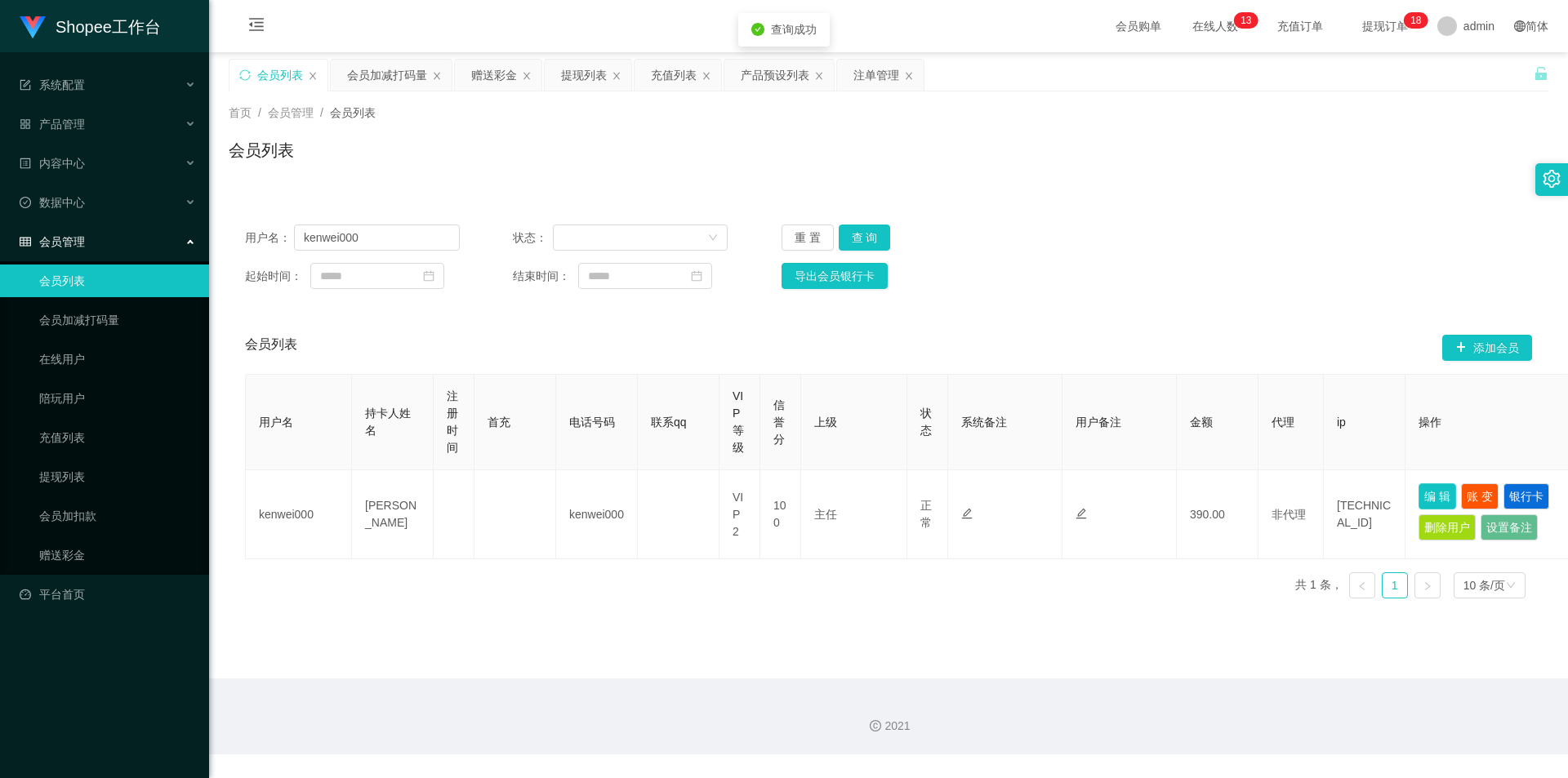
click at [1430, 488] on button "编 辑" at bounding box center [1437, 496] width 38 height 26
type input "kenwei000"
type input "[PERSON_NAME]"
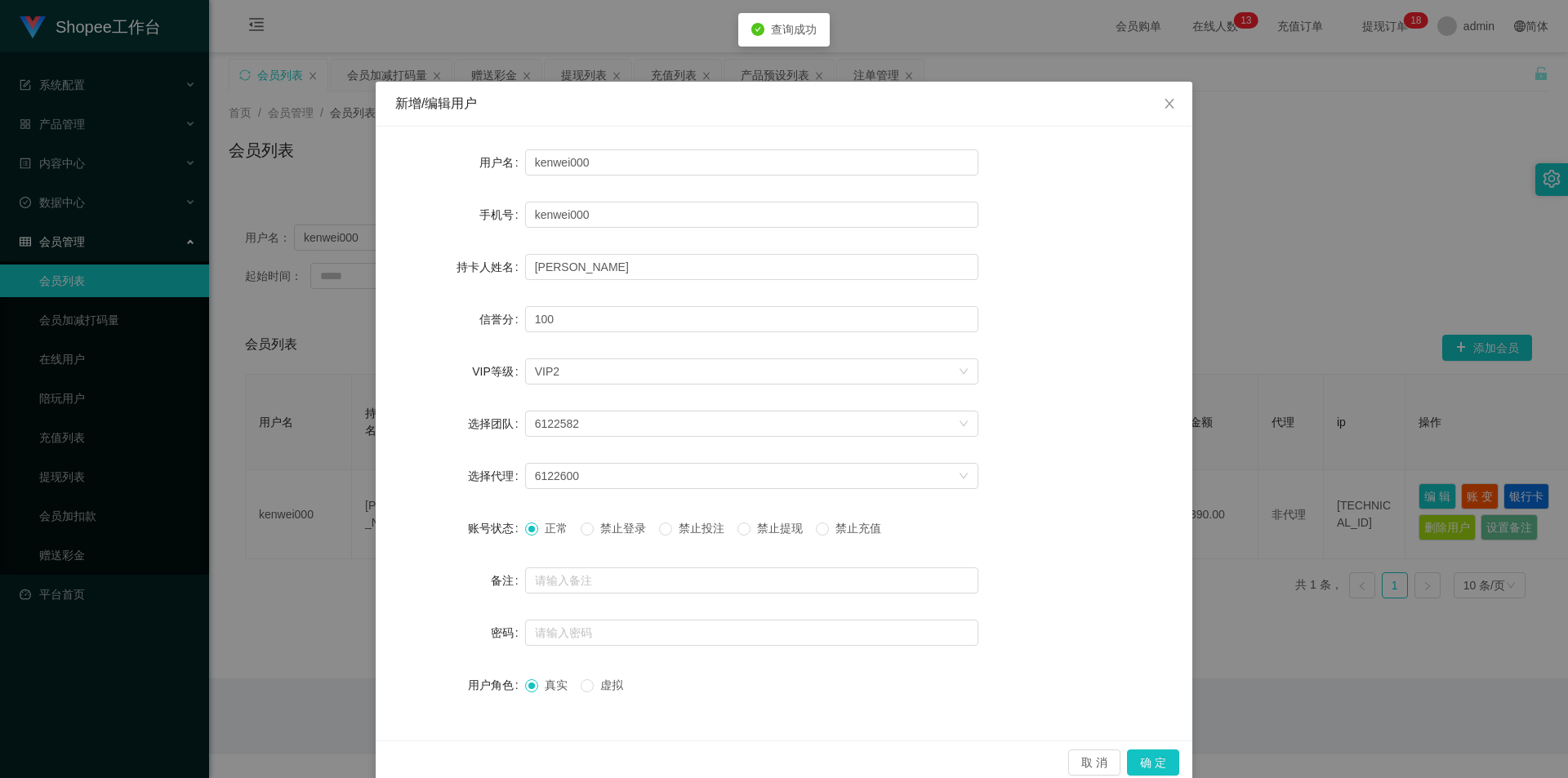
click at [683, 525] on span "禁止投注" at bounding box center [701, 527] width 59 height 13
click at [1149, 760] on button "确 定" at bounding box center [1153, 763] width 52 height 26
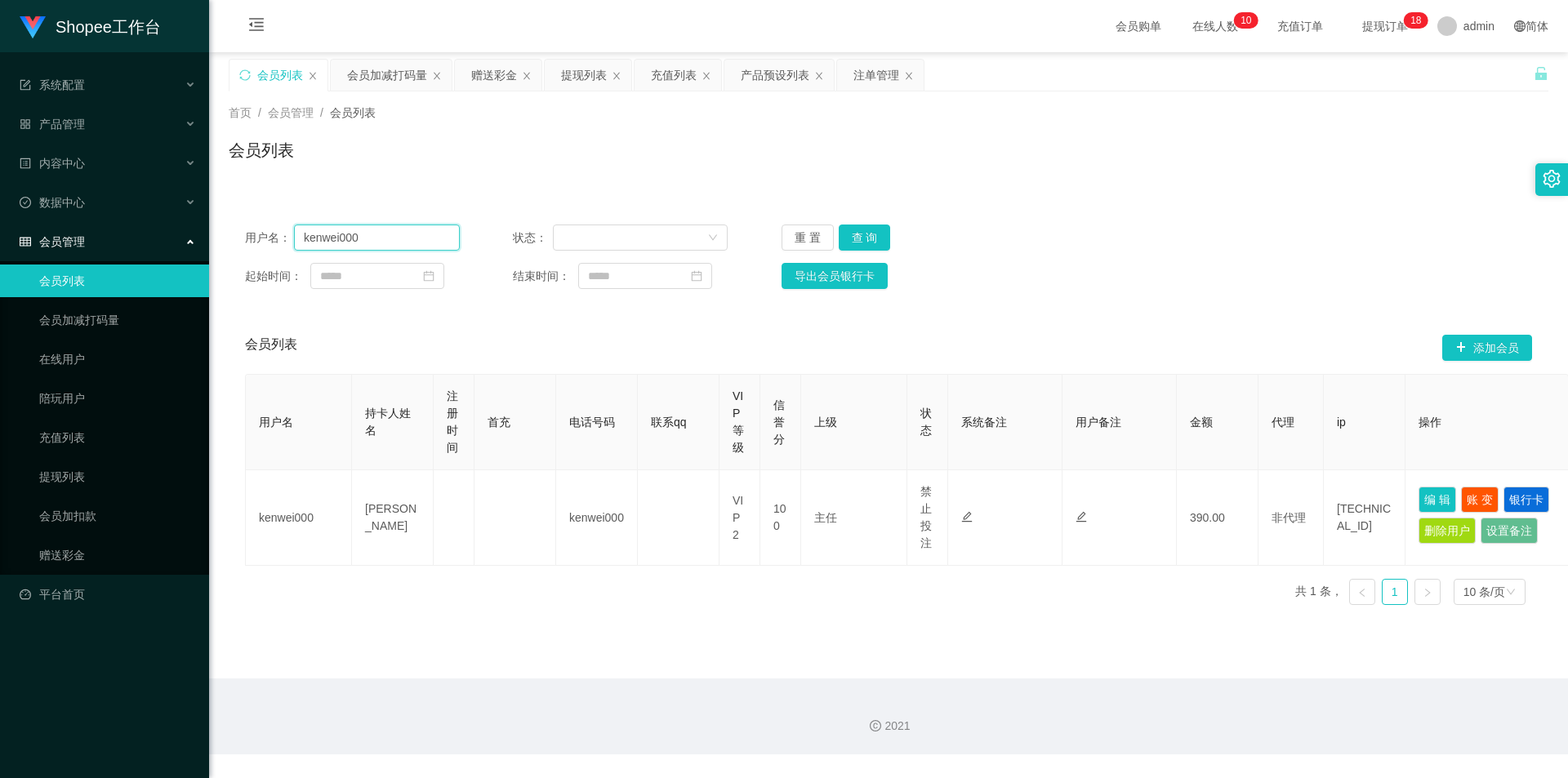
drag, startPoint x: 409, startPoint y: 238, endPoint x: 441, endPoint y: 240, distance: 32.1
click at [411, 238] on input "kenwei000" at bounding box center [377, 238] width 166 height 26
paste input "Jin422"
type input "Jin4220"
click at [859, 224] on div "用户名： Jin4220 状态： 重 置 查 询 起始时间： 结束时间： 导出会员银行卡" at bounding box center [888, 257] width 1319 height 97
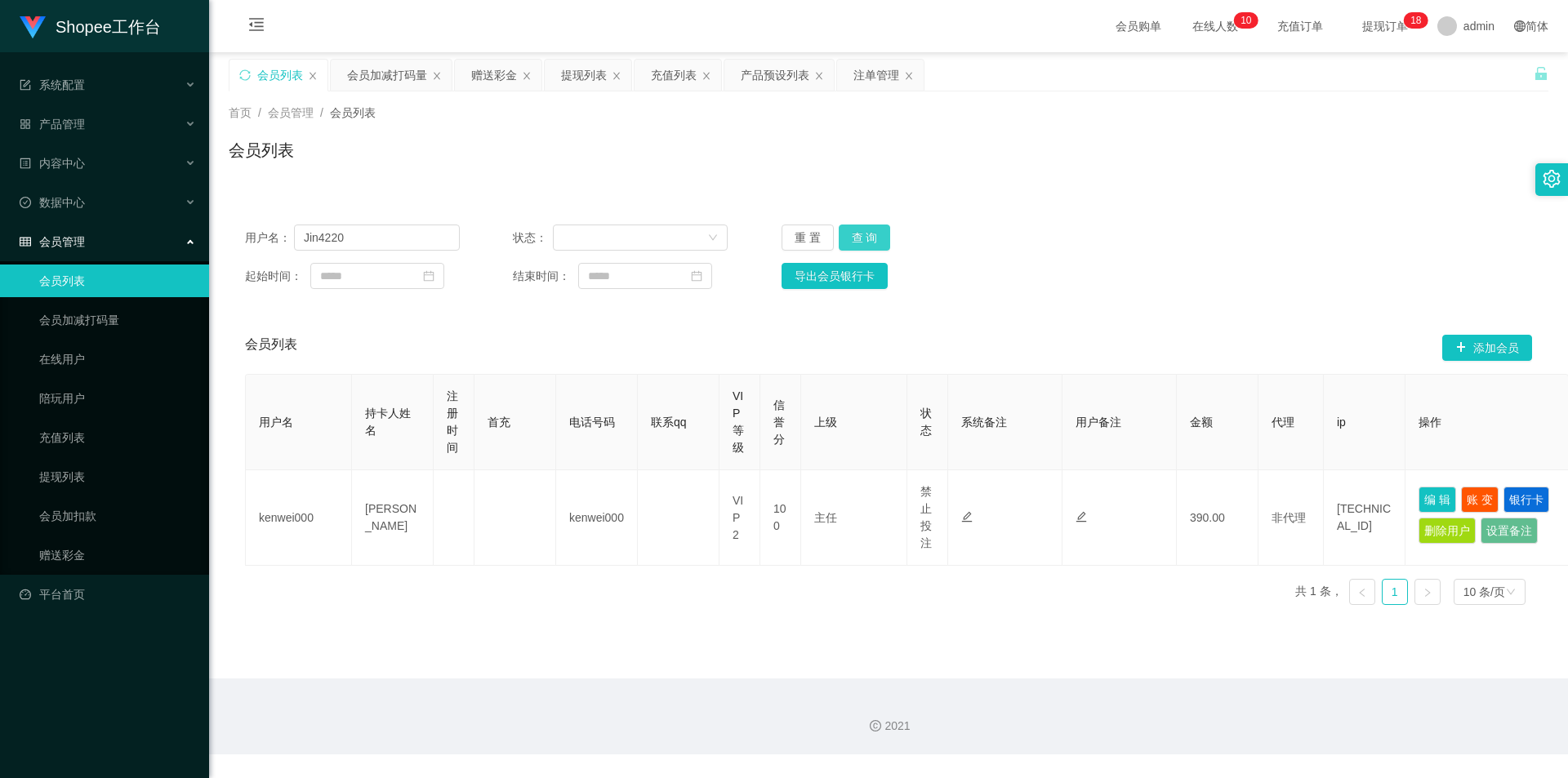
click at [870, 237] on button "查 询" at bounding box center [865, 238] width 52 height 26
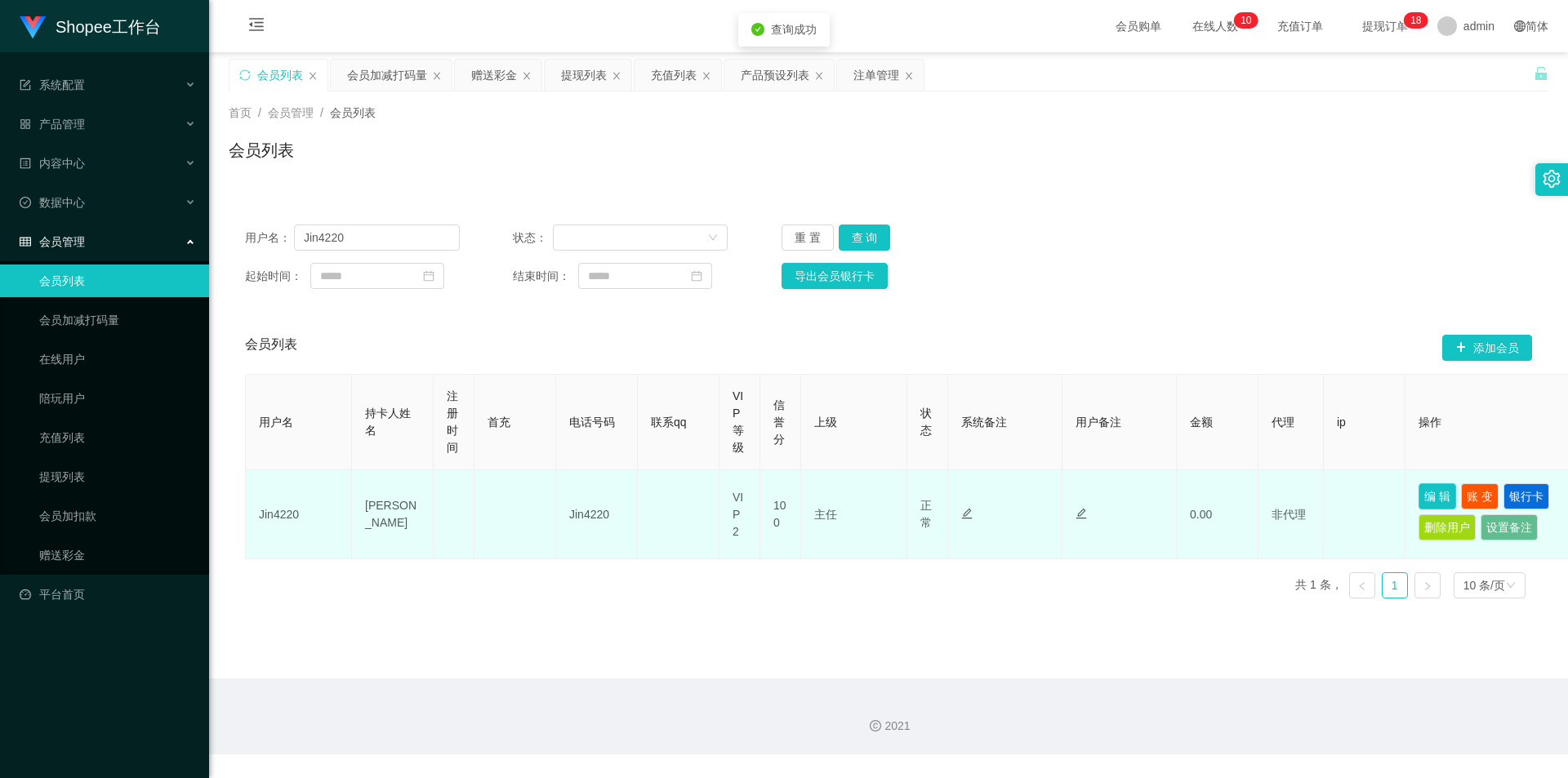
click at [1443, 496] on button "编 辑" at bounding box center [1437, 496] width 38 height 26
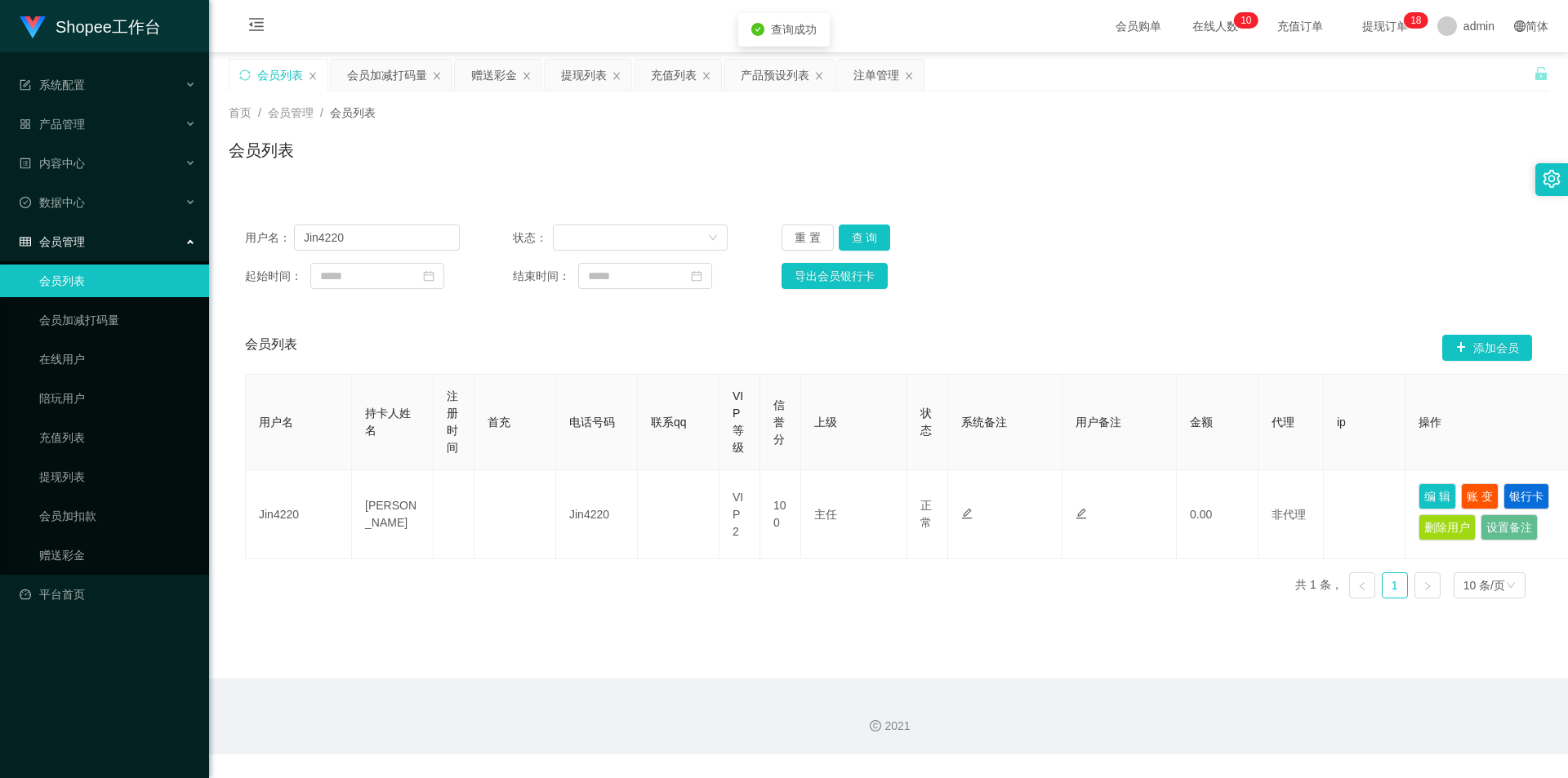
type input "Jin4220"
type input "Ho Koon hong"
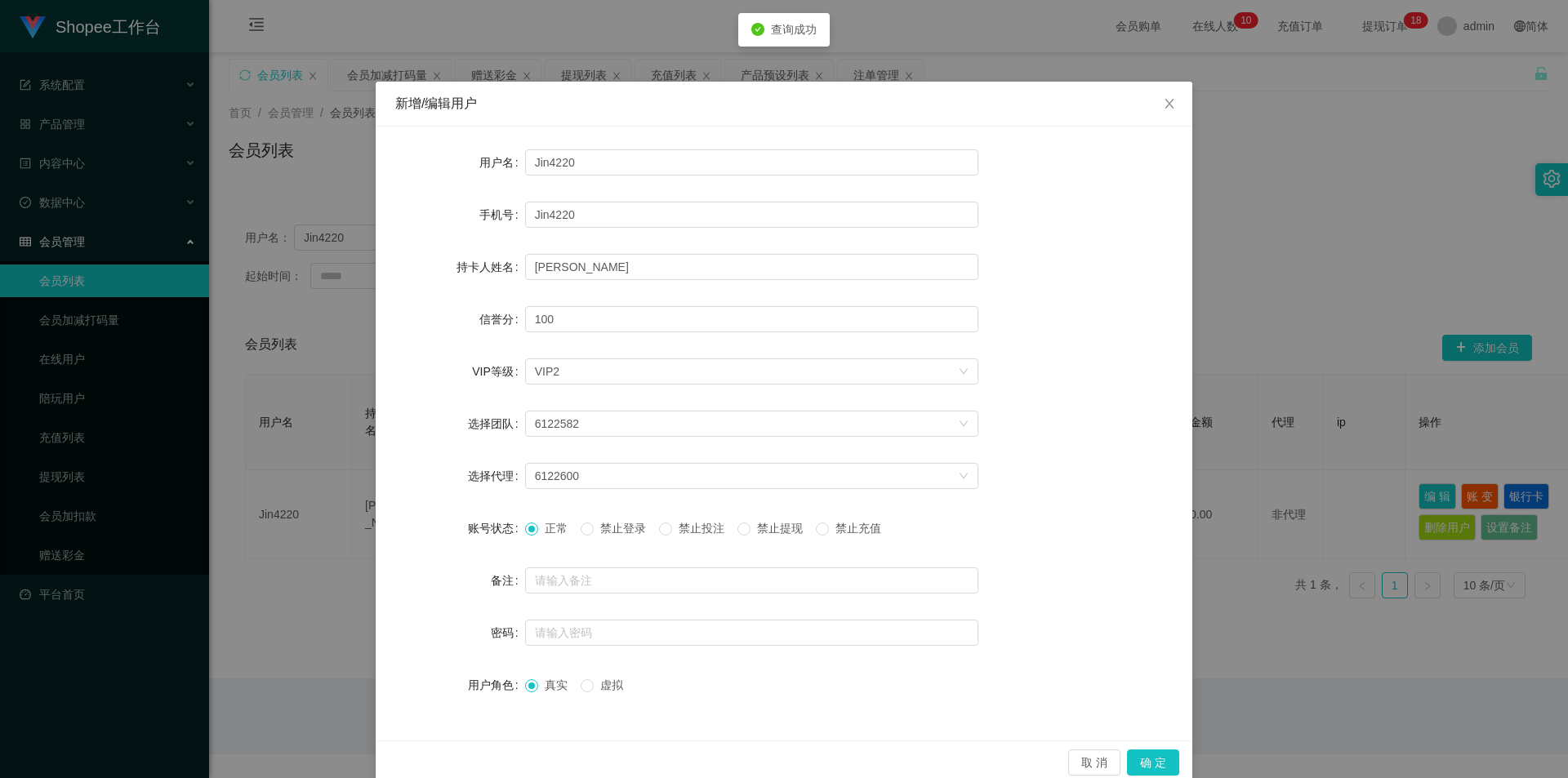
click at [684, 525] on span "禁止投注" at bounding box center [701, 527] width 59 height 13
drag, startPoint x: 1133, startPoint y: 756, endPoint x: 1117, endPoint y: 772, distance: 22.6
click at [1133, 756] on button "确 定" at bounding box center [1153, 763] width 52 height 26
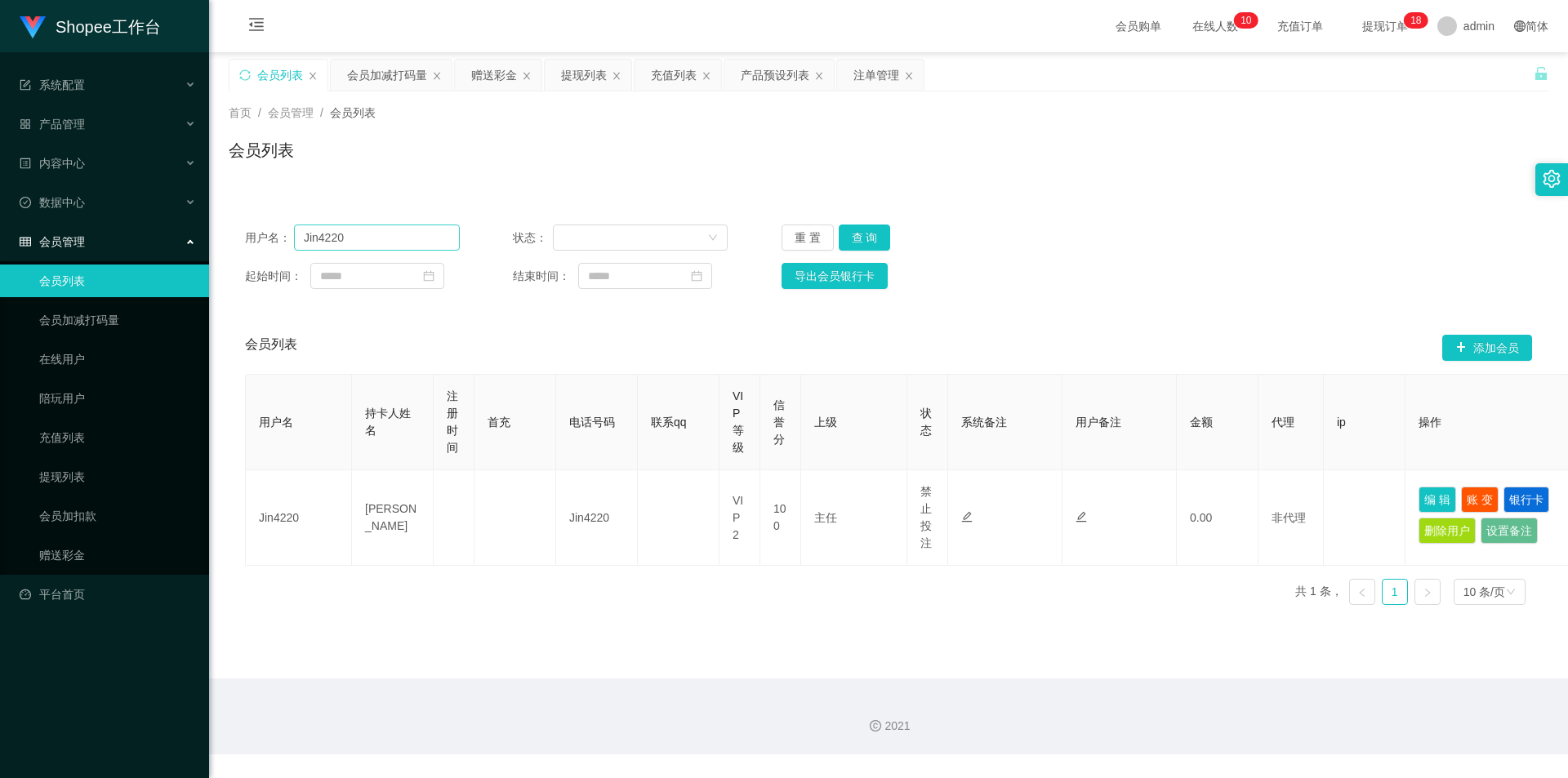
click at [367, 248] on div "用户名： Jin4220 状态： 重 置 查 询 起始时间： 结束时间： 导出会员银行卡" at bounding box center [888, 257] width 1319 height 97
click at [376, 245] on input "Jin4220" at bounding box center [377, 238] width 166 height 26
paste input "daibkia"
type input "daibkia"
click at [857, 236] on button "查 询" at bounding box center [865, 238] width 52 height 26
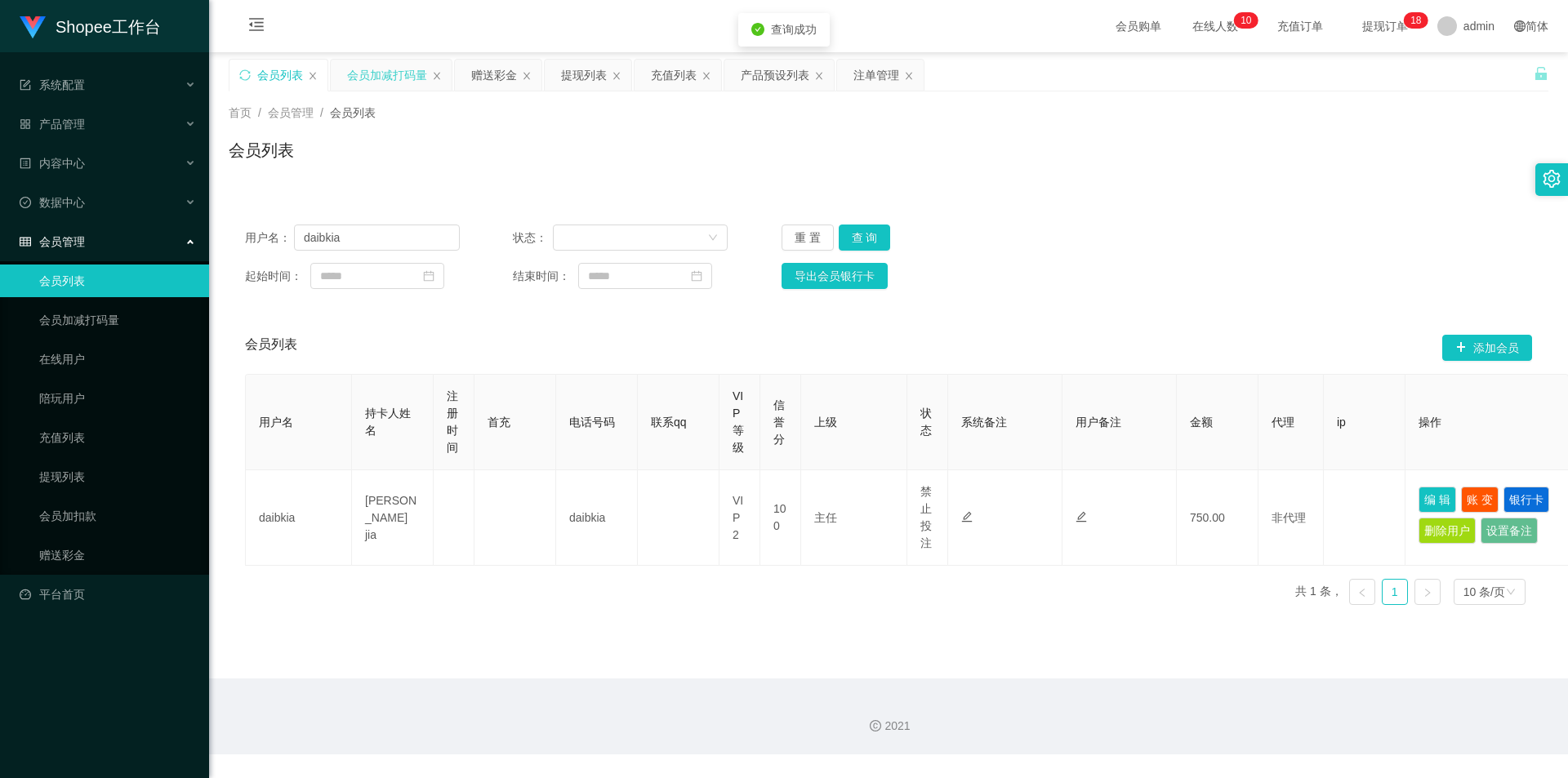
click at [408, 67] on div "会员加减打码量" at bounding box center [388, 75] width 80 height 31
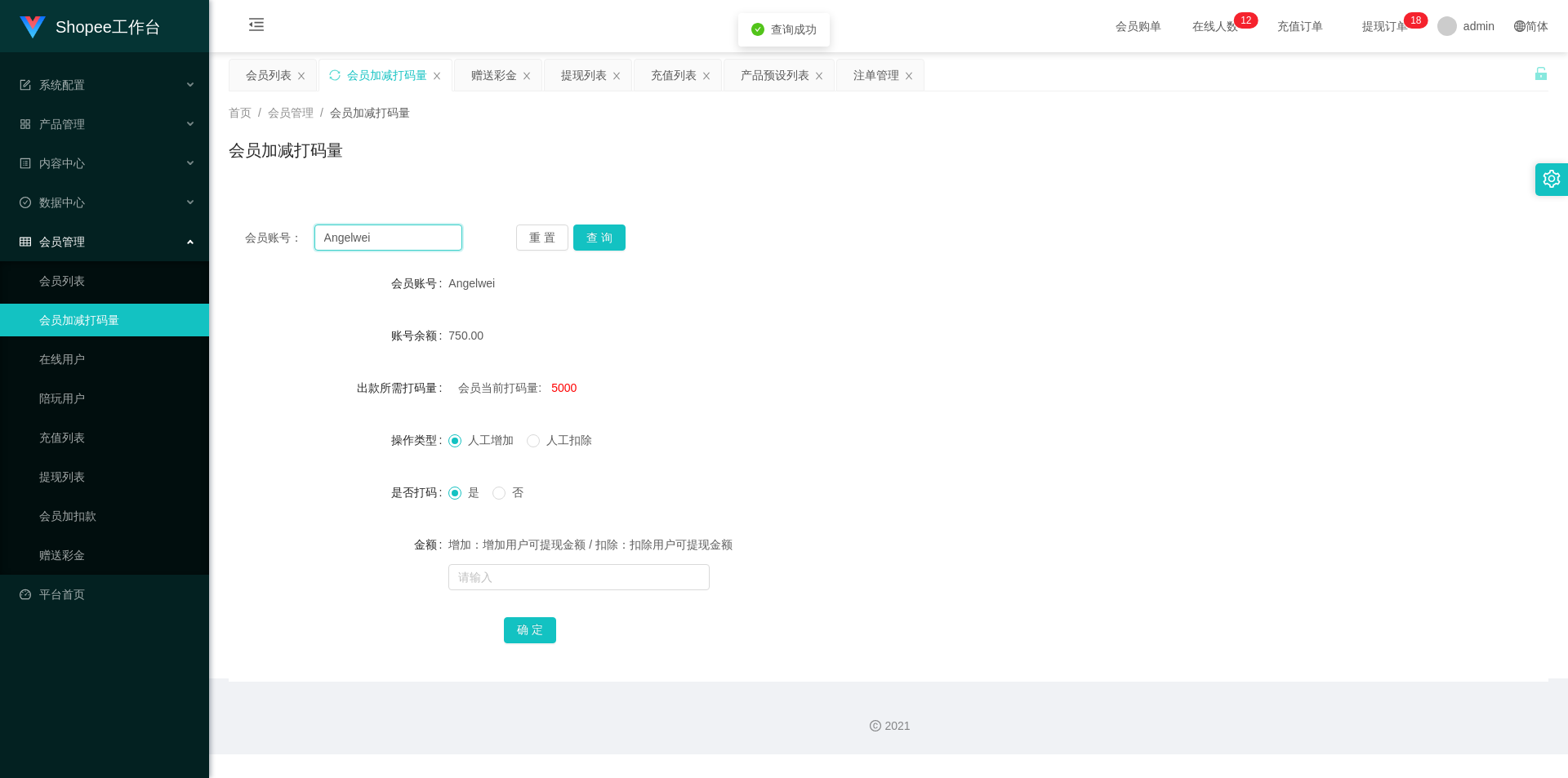
click at [409, 246] on input "Angelwei" at bounding box center [389, 238] width 148 height 26
paste input "daibkia"
type input "daibkia"
drag, startPoint x: 595, startPoint y: 239, endPoint x: 596, endPoint y: 249, distance: 10.0
click at [595, 239] on button "查 询" at bounding box center [599, 238] width 52 height 26
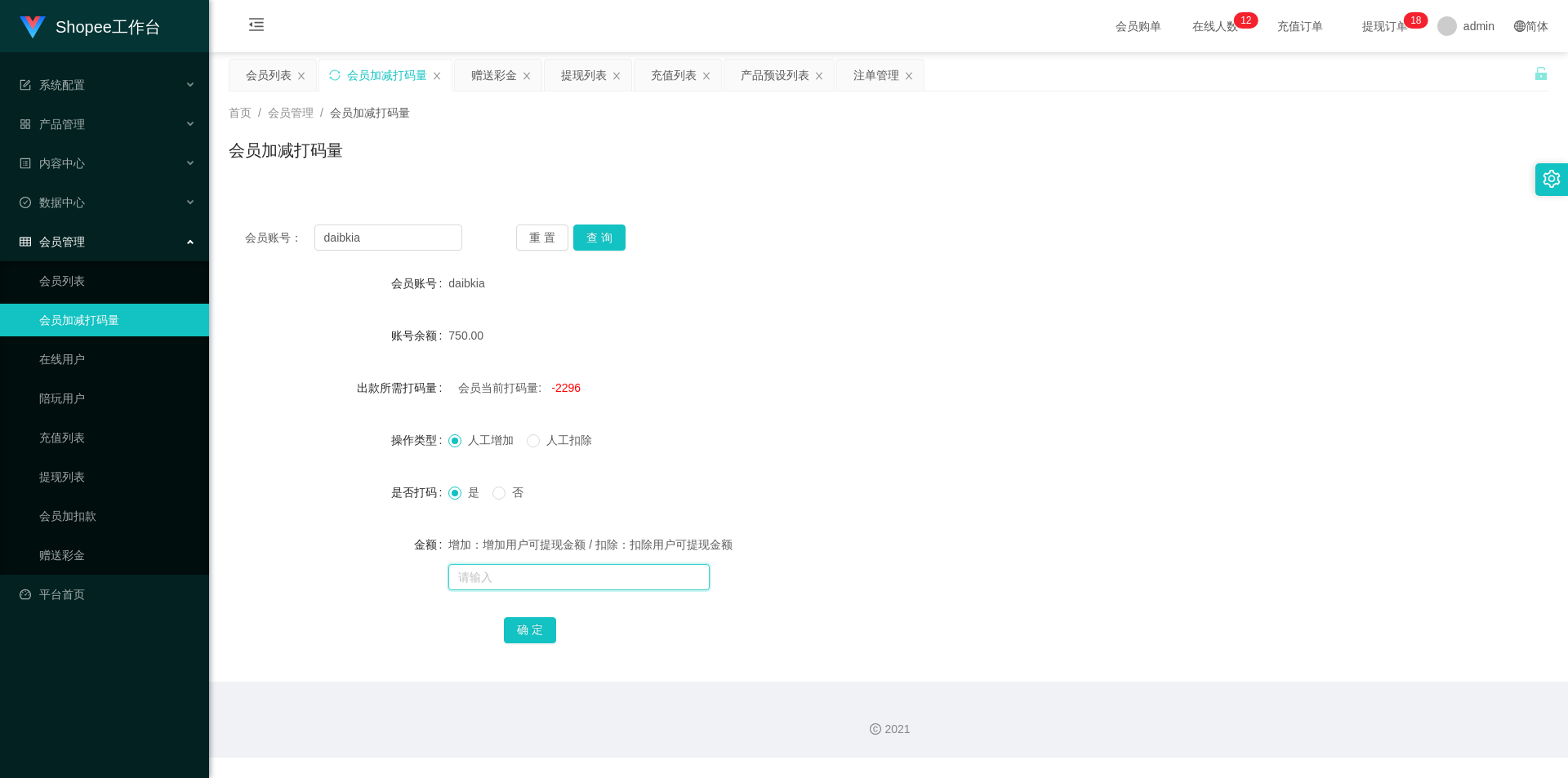
click at [522, 584] on input "text" at bounding box center [579, 577] width 262 height 26
type input "8000"
drag, startPoint x: 524, startPoint y: 626, endPoint x: 524, endPoint y: 661, distance: 35.0
click at [526, 629] on button "确 定" at bounding box center [529, 630] width 52 height 26
click at [269, 80] on div "会员列表" at bounding box center [269, 75] width 46 height 31
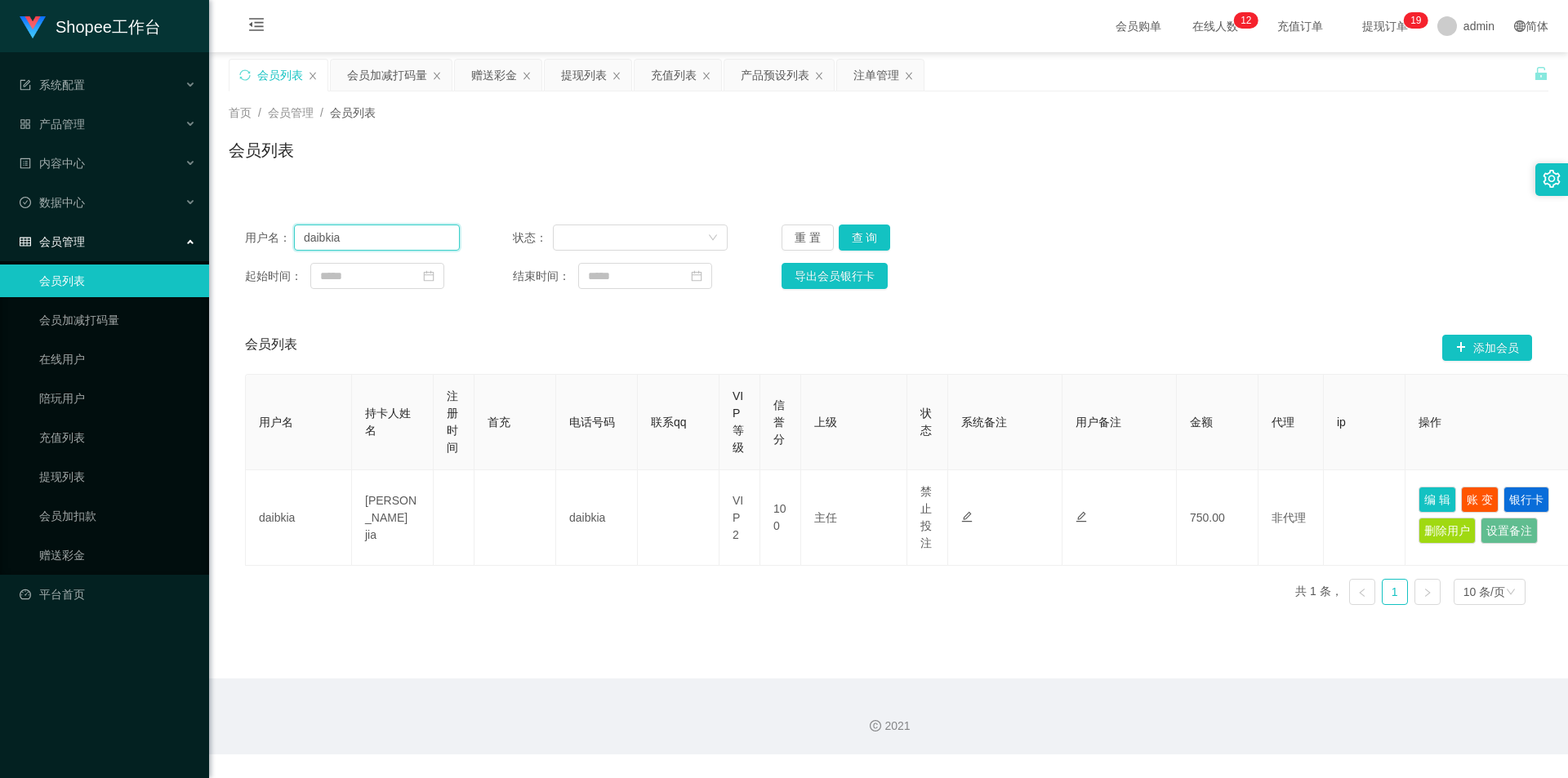
drag, startPoint x: 340, startPoint y: 235, endPoint x: 448, endPoint y: 255, distance: 109.8
click at [340, 235] on input "daibkia" at bounding box center [377, 238] width 166 height 26
paste input "qwek88"
type input "qwek88"
drag, startPoint x: 856, startPoint y: 228, endPoint x: 1055, endPoint y: 355, distance: 236.1
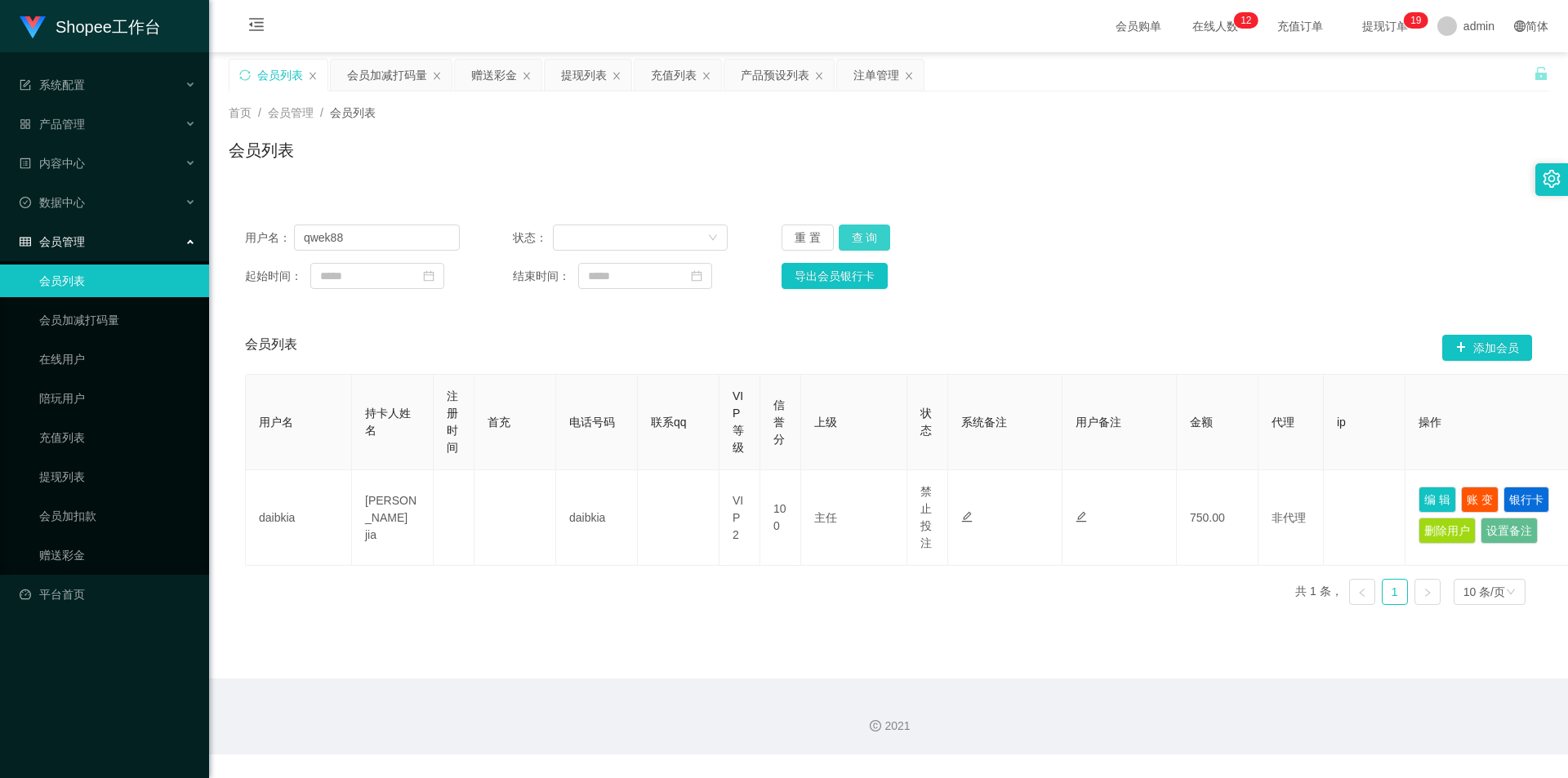
click at [856, 228] on button "查 询" at bounding box center [865, 238] width 52 height 26
click at [1438, 491] on button "编 辑" at bounding box center [1437, 499] width 38 height 26
type input "qwek88"
type input "[PERSON_NAME]"
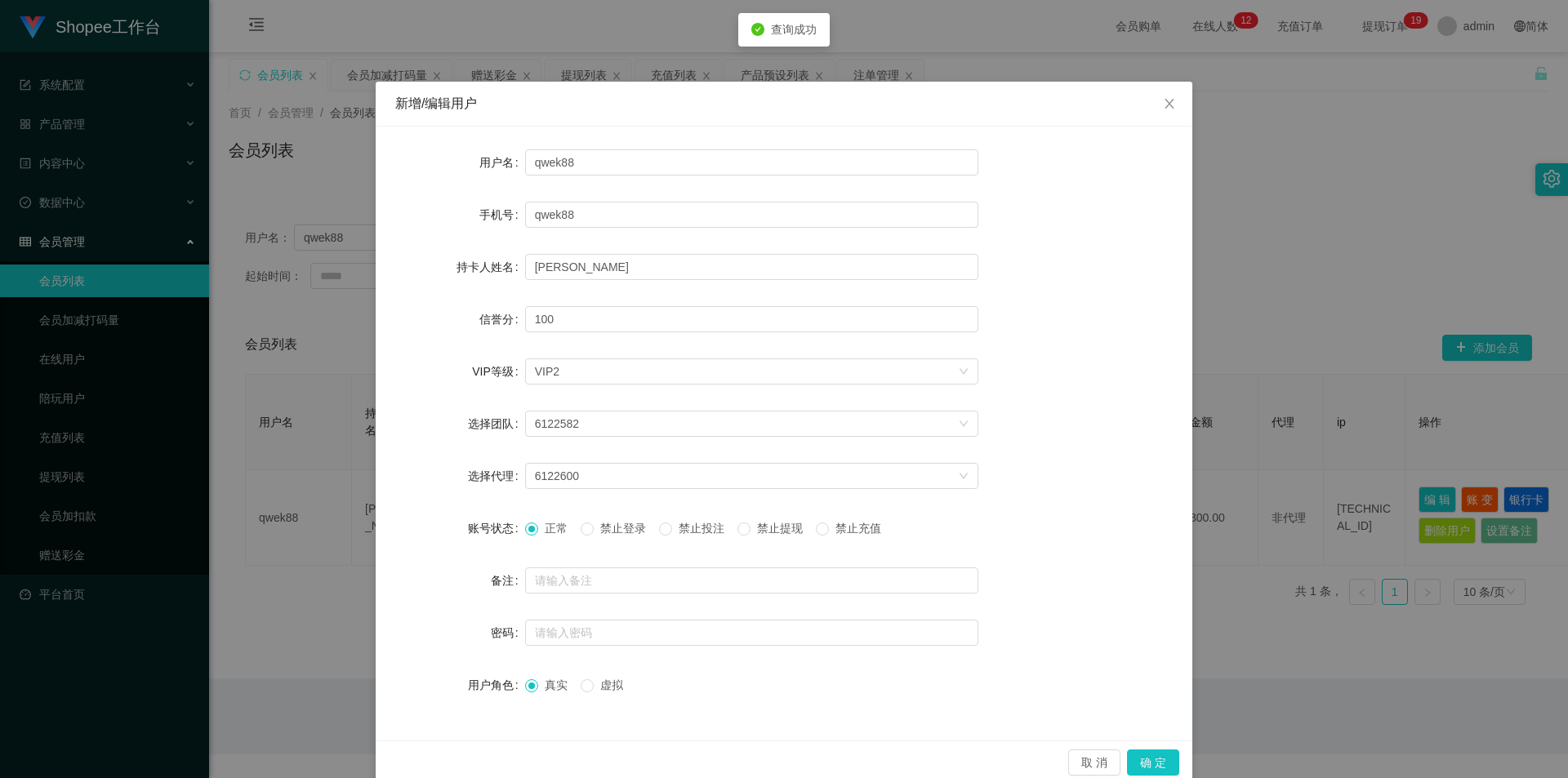
click at [1133, 747] on div "取 消 确 定" at bounding box center [784, 762] width 817 height 43
click at [1127, 757] on button "确 定" at bounding box center [1153, 763] width 52 height 26
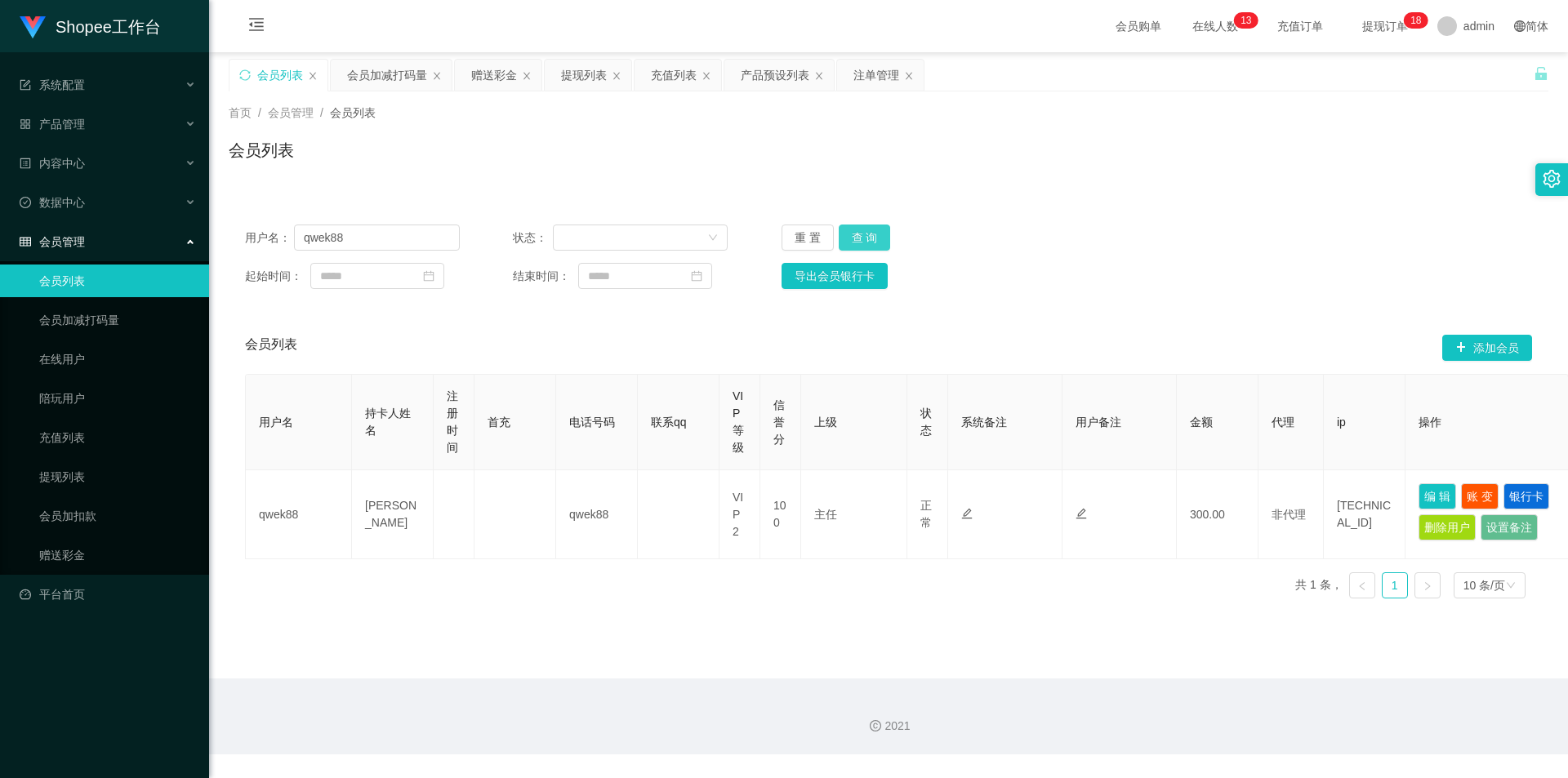
click at [870, 236] on button "查 询" at bounding box center [865, 238] width 52 height 26
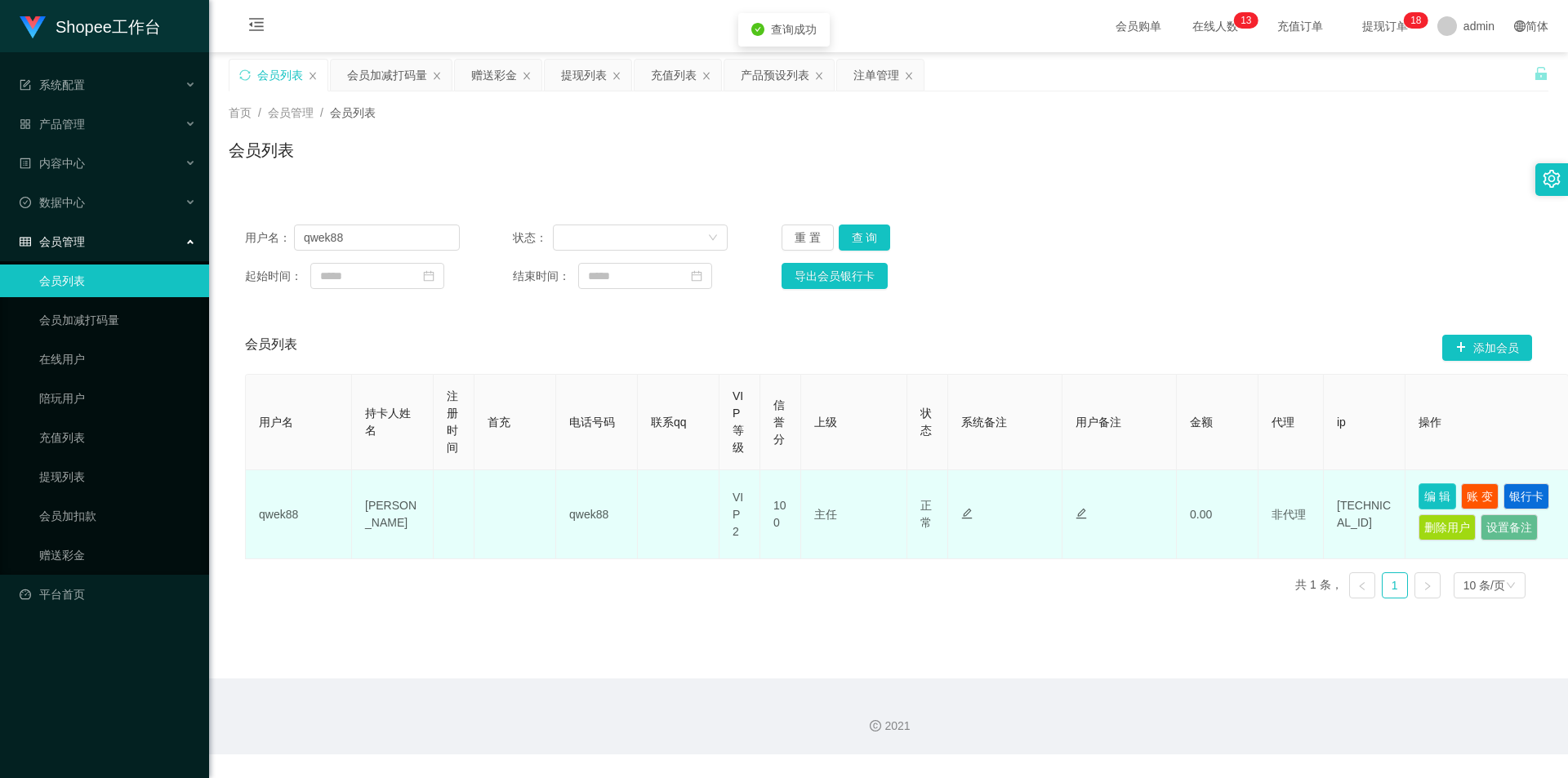
click at [1434, 487] on button "编 辑" at bounding box center [1437, 496] width 38 height 26
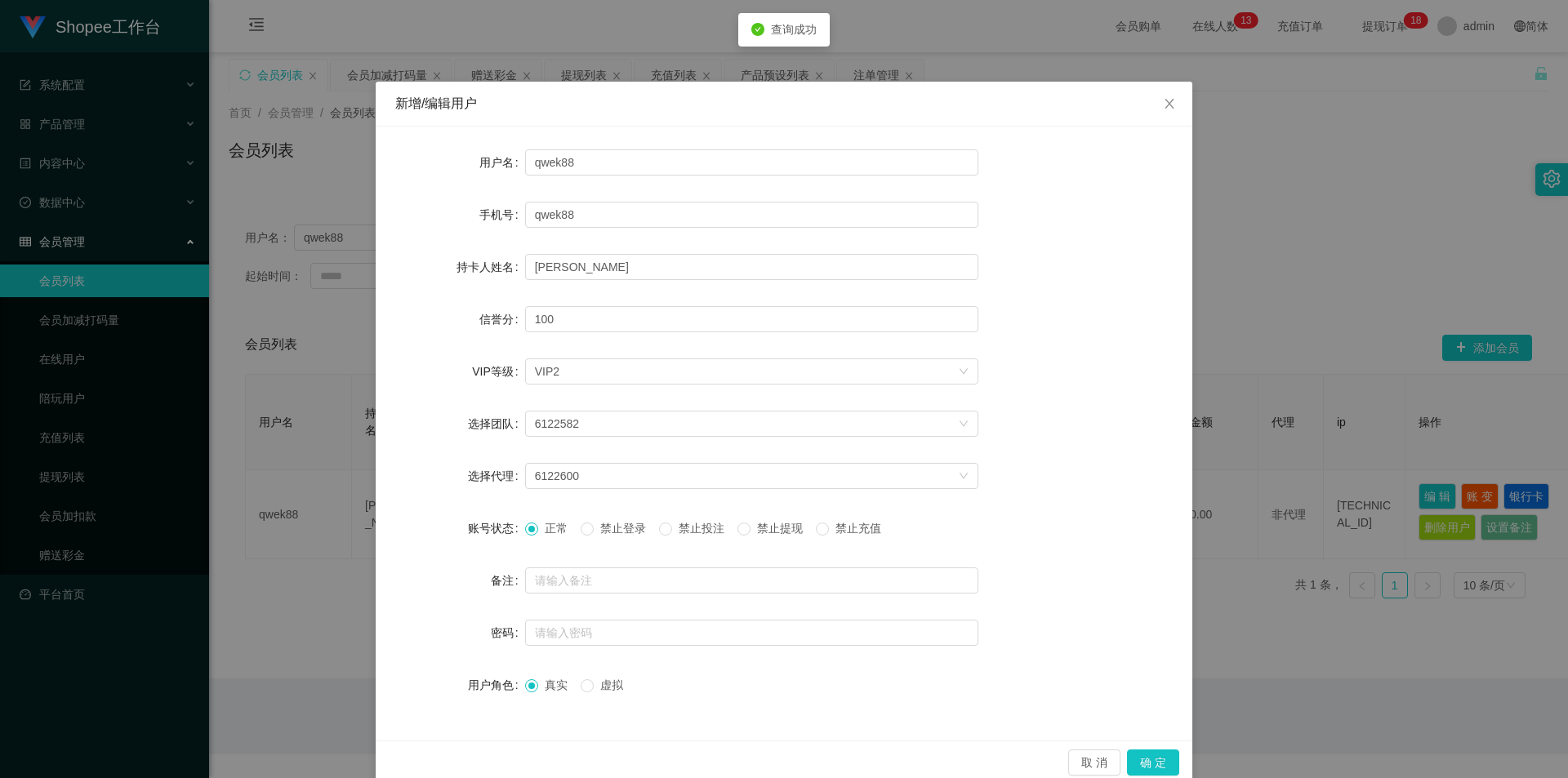
click at [676, 521] on span "禁止投注" at bounding box center [701, 527] width 59 height 13
click at [1158, 760] on button "确 定" at bounding box center [1153, 763] width 52 height 26
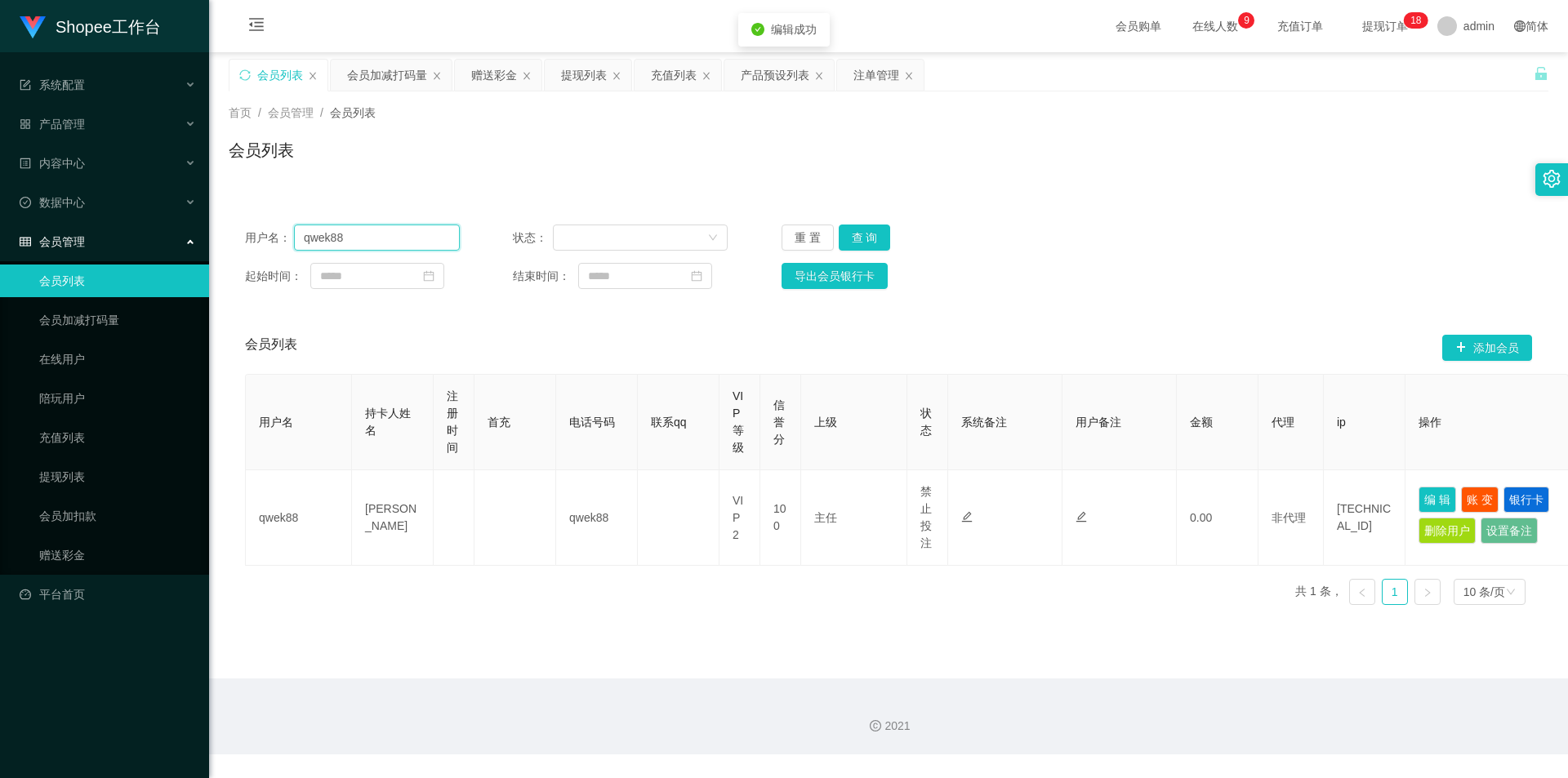
click at [387, 231] on input "qwek88" at bounding box center [377, 238] width 166 height 26
click at [388, 74] on div "会员加减打码量" at bounding box center [388, 75] width 80 height 31
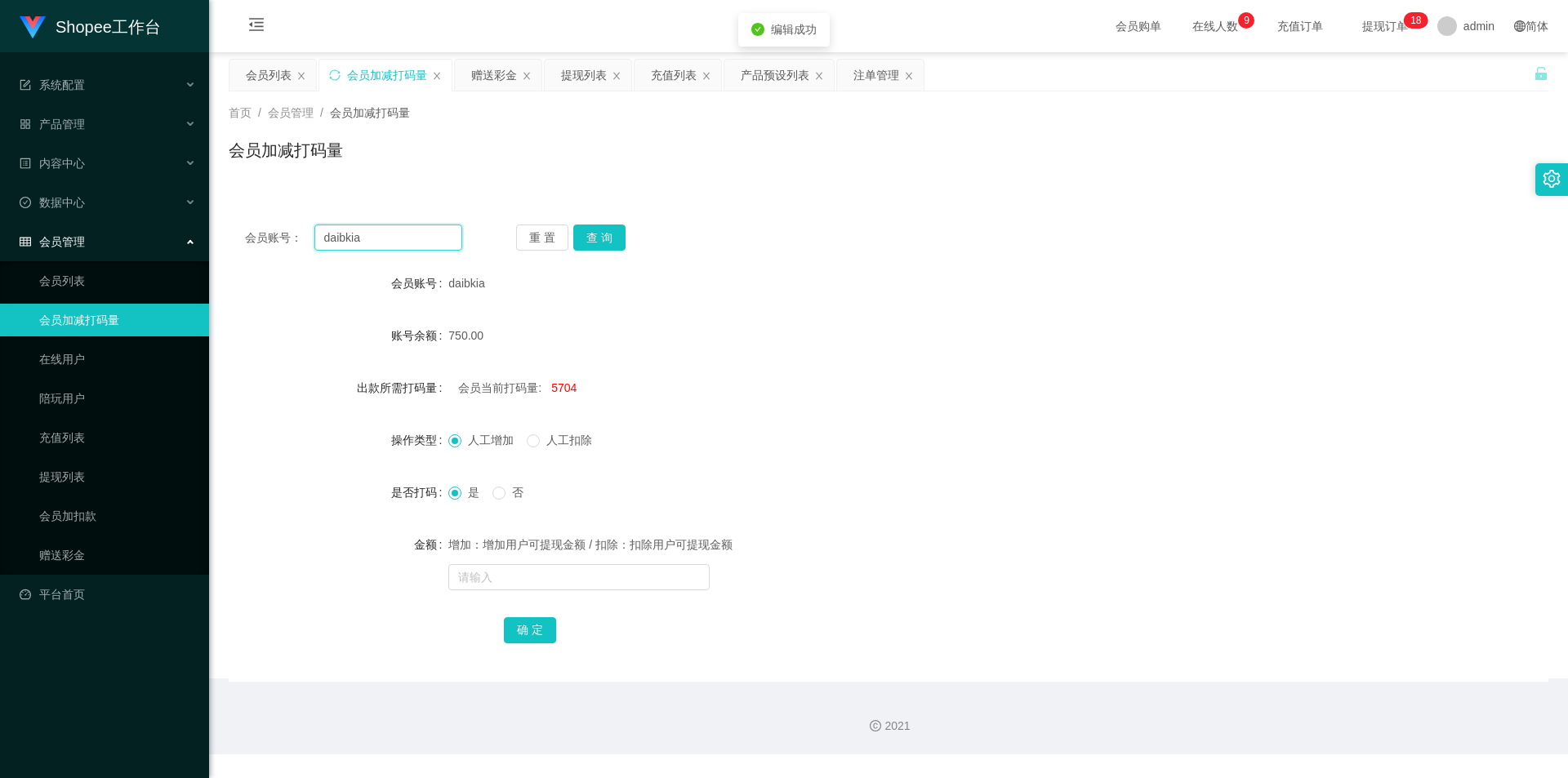
drag, startPoint x: 417, startPoint y: 229, endPoint x: 472, endPoint y: 248, distance: 58.2
click at [417, 229] on input "daibkia" at bounding box center [389, 238] width 148 height 26
paste input "qwek88"
type input "qwek88"
drag, startPoint x: 620, startPoint y: 231, endPoint x: 595, endPoint y: 242, distance: 27.3
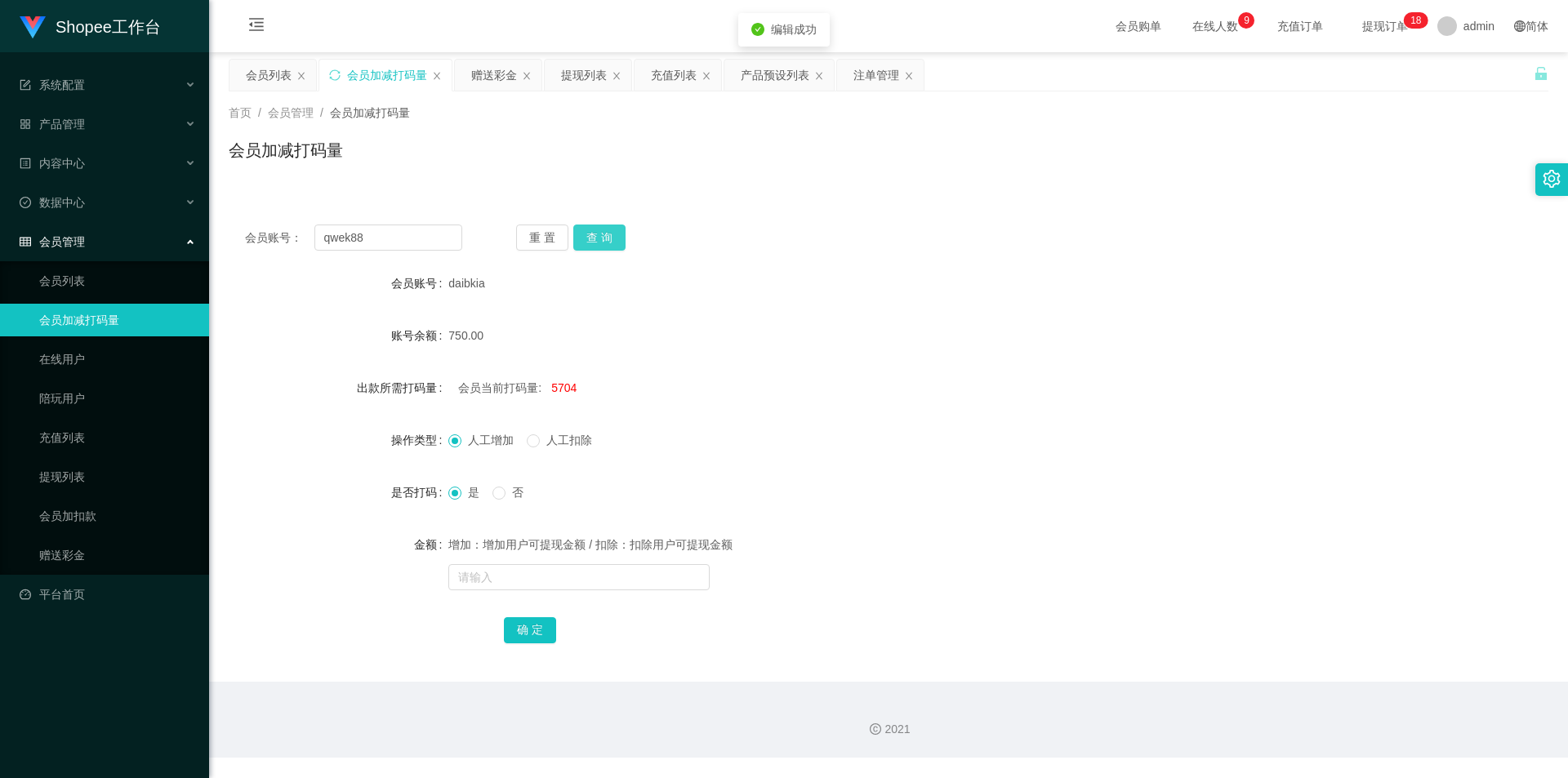
click at [620, 231] on button "查 询" at bounding box center [599, 238] width 52 height 26
click at [580, 75] on div "提现列表" at bounding box center [584, 75] width 46 height 31
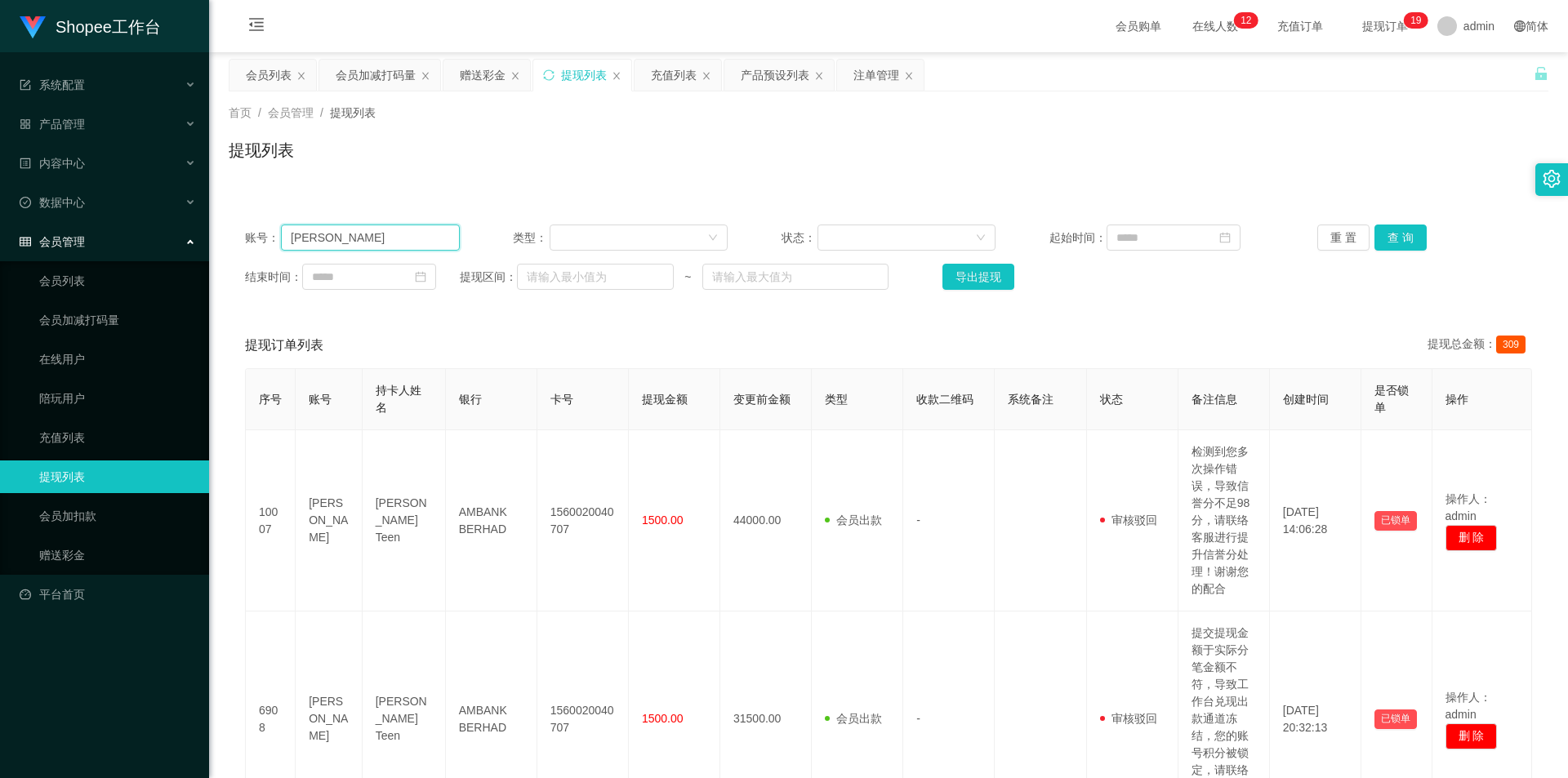
click at [441, 244] on input "Phoebe Kang" at bounding box center [370, 238] width 179 height 26
paste input "Jin4220"
type input "Jin4220"
click at [1417, 236] on button "查 询" at bounding box center [1400, 238] width 52 height 26
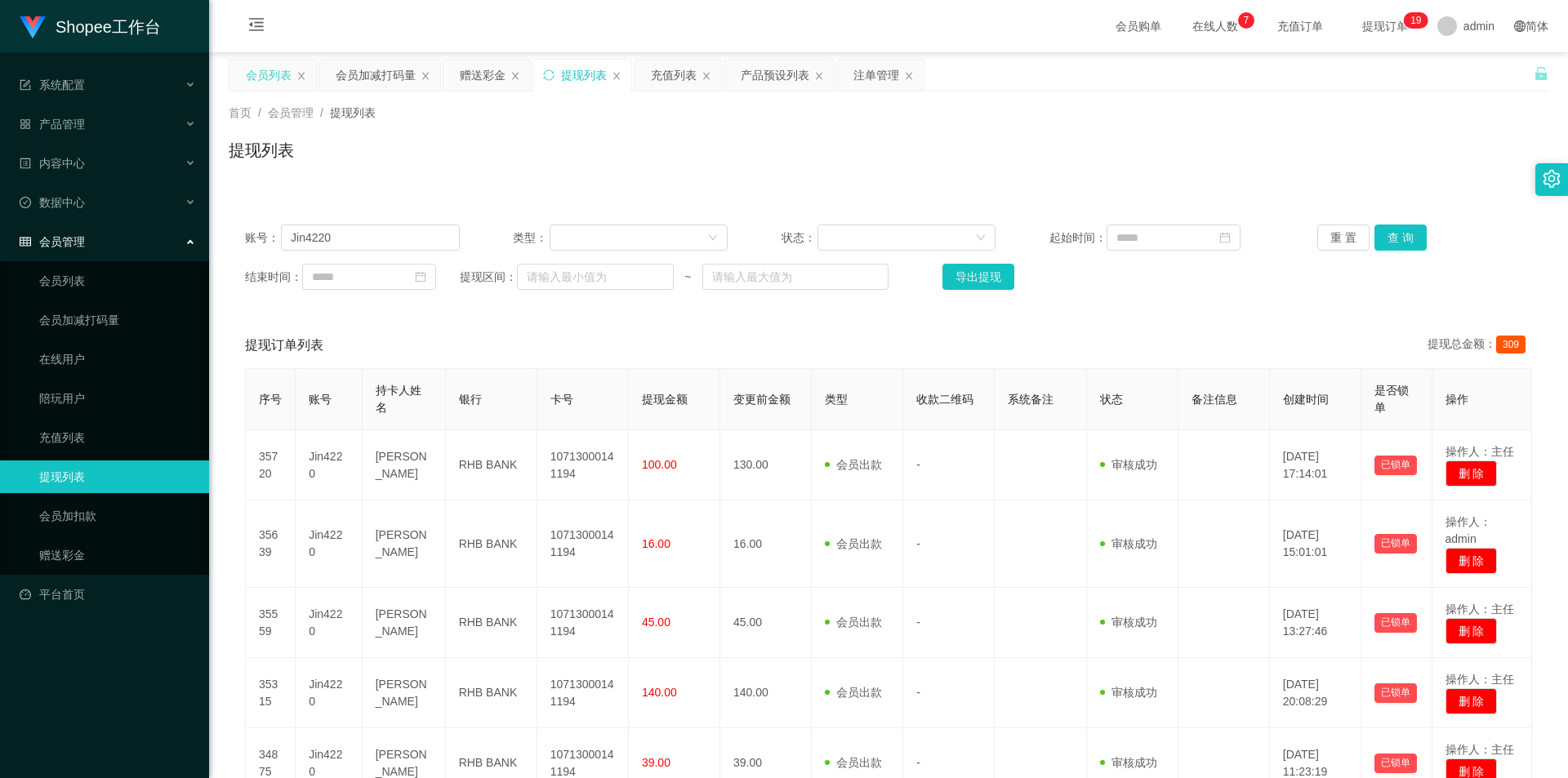
click at [262, 76] on div "会员列表" at bounding box center [269, 75] width 46 height 31
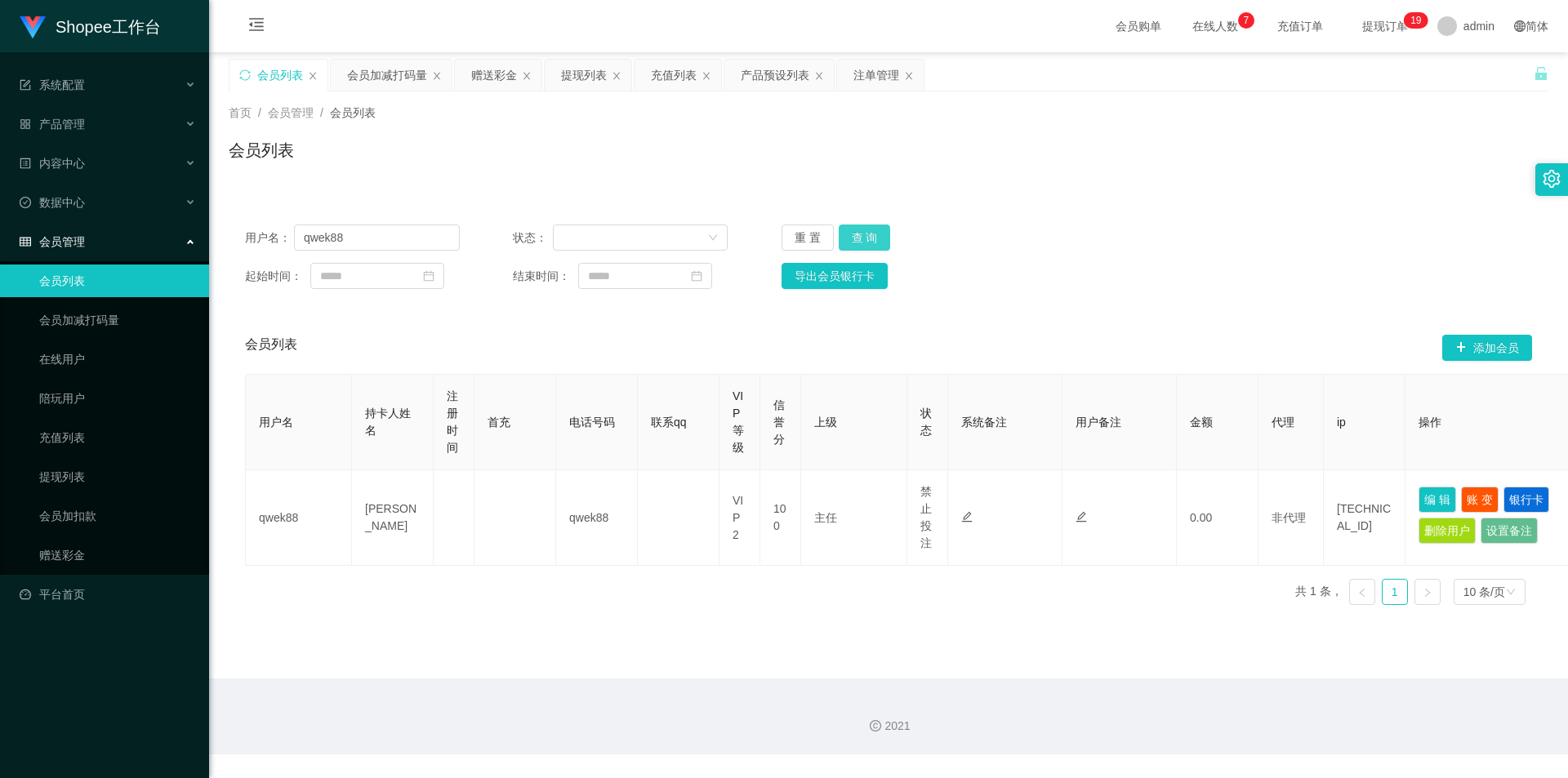
click at [858, 234] on button "查 询" at bounding box center [865, 238] width 52 height 26
click at [901, 210] on div "用户名： qwek88 状态： 重 置 查 询 起始时间： 结束时间： 导出会员银行卡" at bounding box center [888, 257] width 1319 height 97
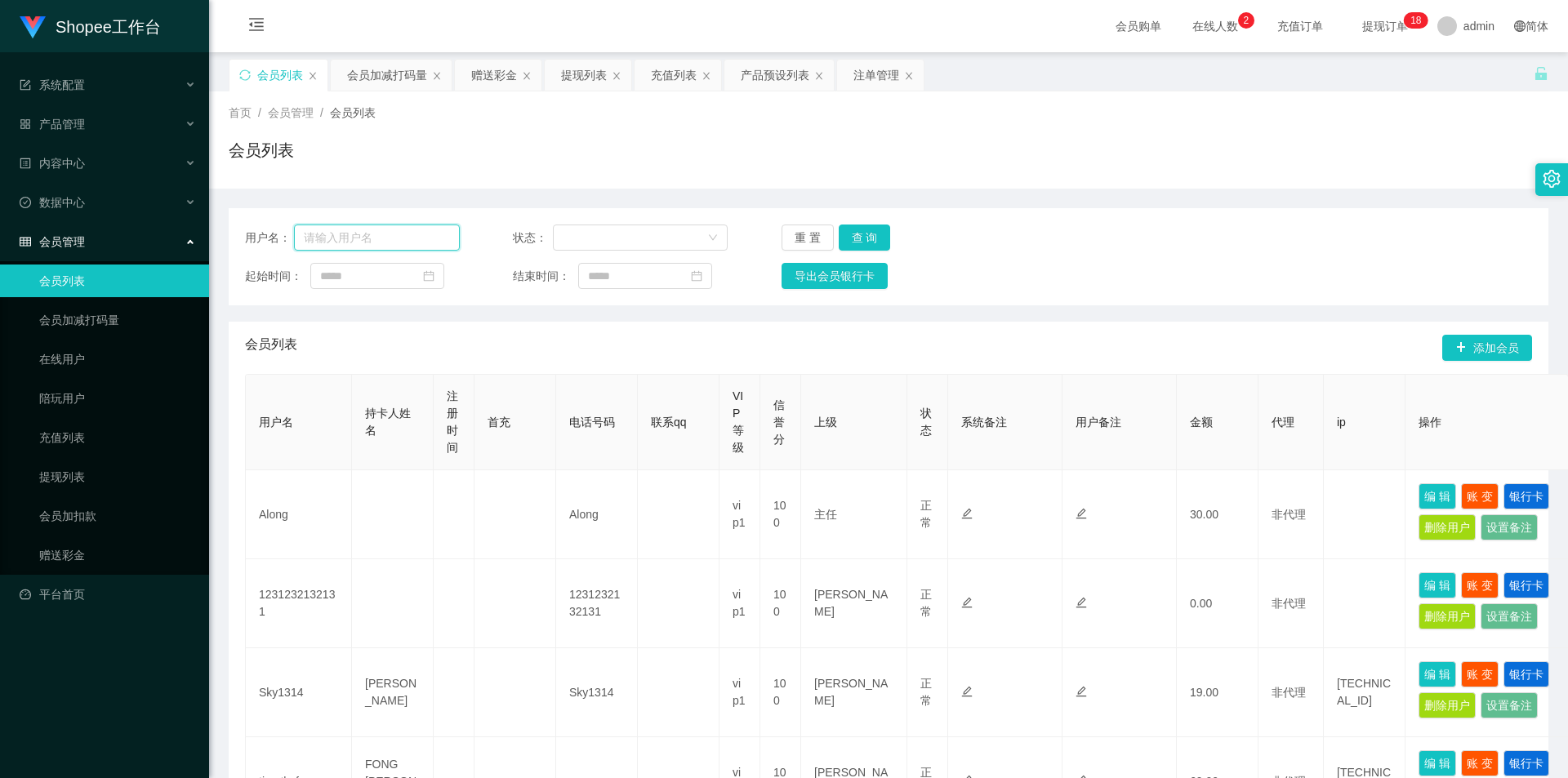
click at [400, 241] on input "text" at bounding box center [377, 238] width 166 height 26
paste input "qwek88"
type input "qwek88"
drag, startPoint x: 871, startPoint y: 234, endPoint x: 939, endPoint y: 276, distance: 79.9
click at [871, 234] on button "查 询" at bounding box center [865, 238] width 52 height 26
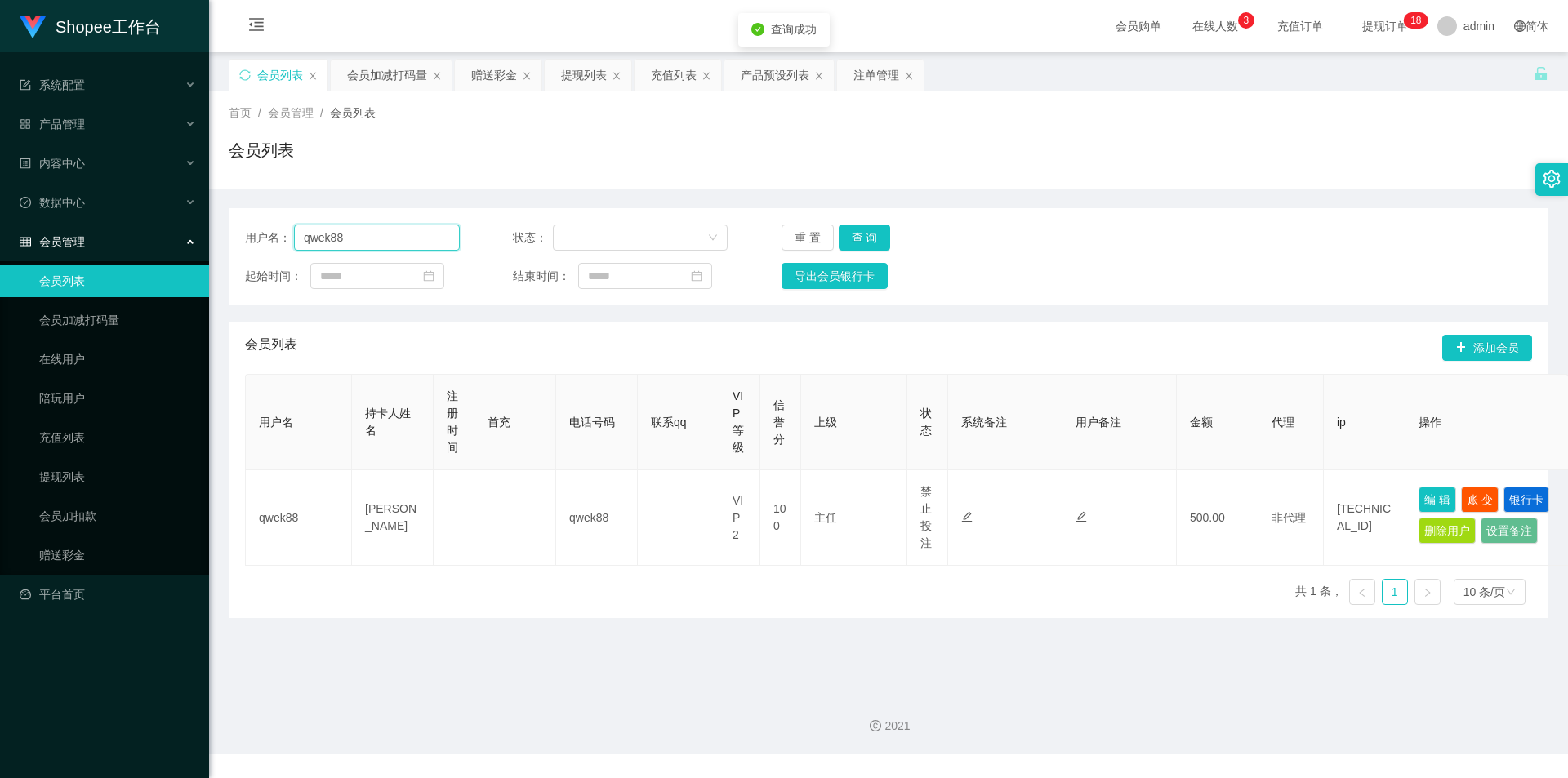
click at [422, 243] on input "qwek88" at bounding box center [377, 238] width 166 height 26
click at [383, 88] on div "会员加减打码量" at bounding box center [388, 75] width 80 height 31
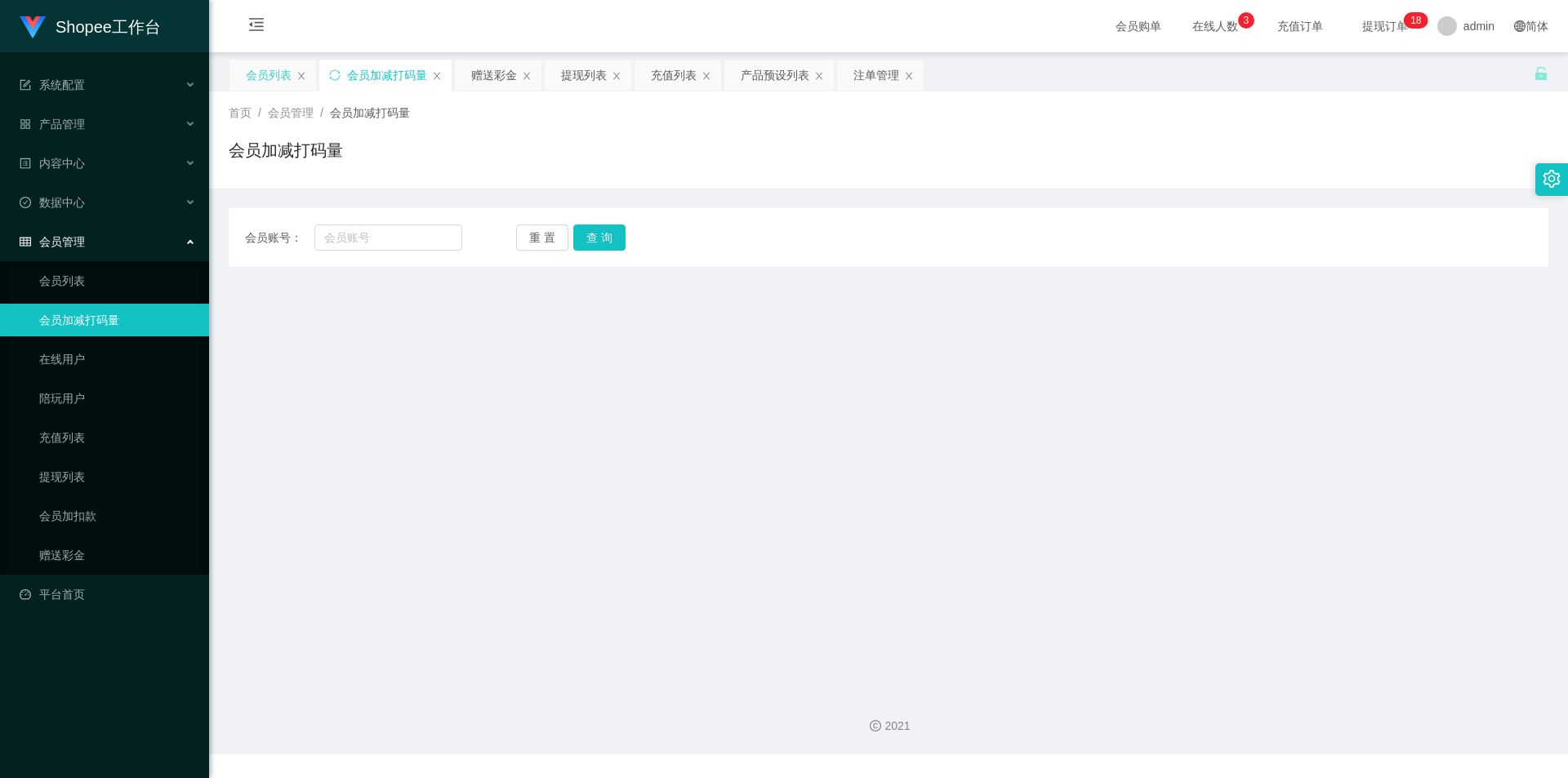
click at [276, 68] on div "会员列表" at bounding box center [269, 75] width 46 height 31
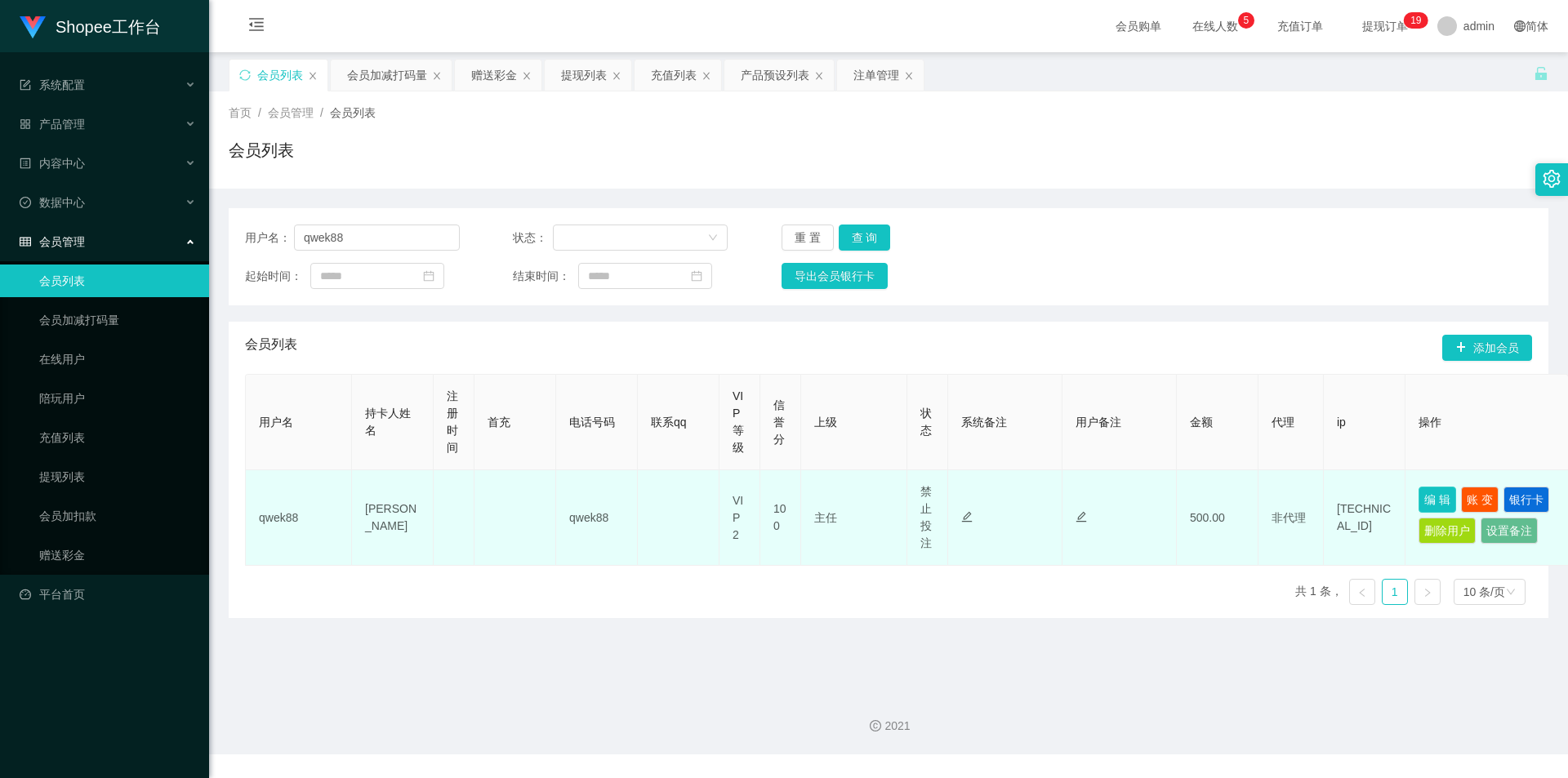
click at [1432, 501] on button "编 辑" at bounding box center [1437, 499] width 38 height 26
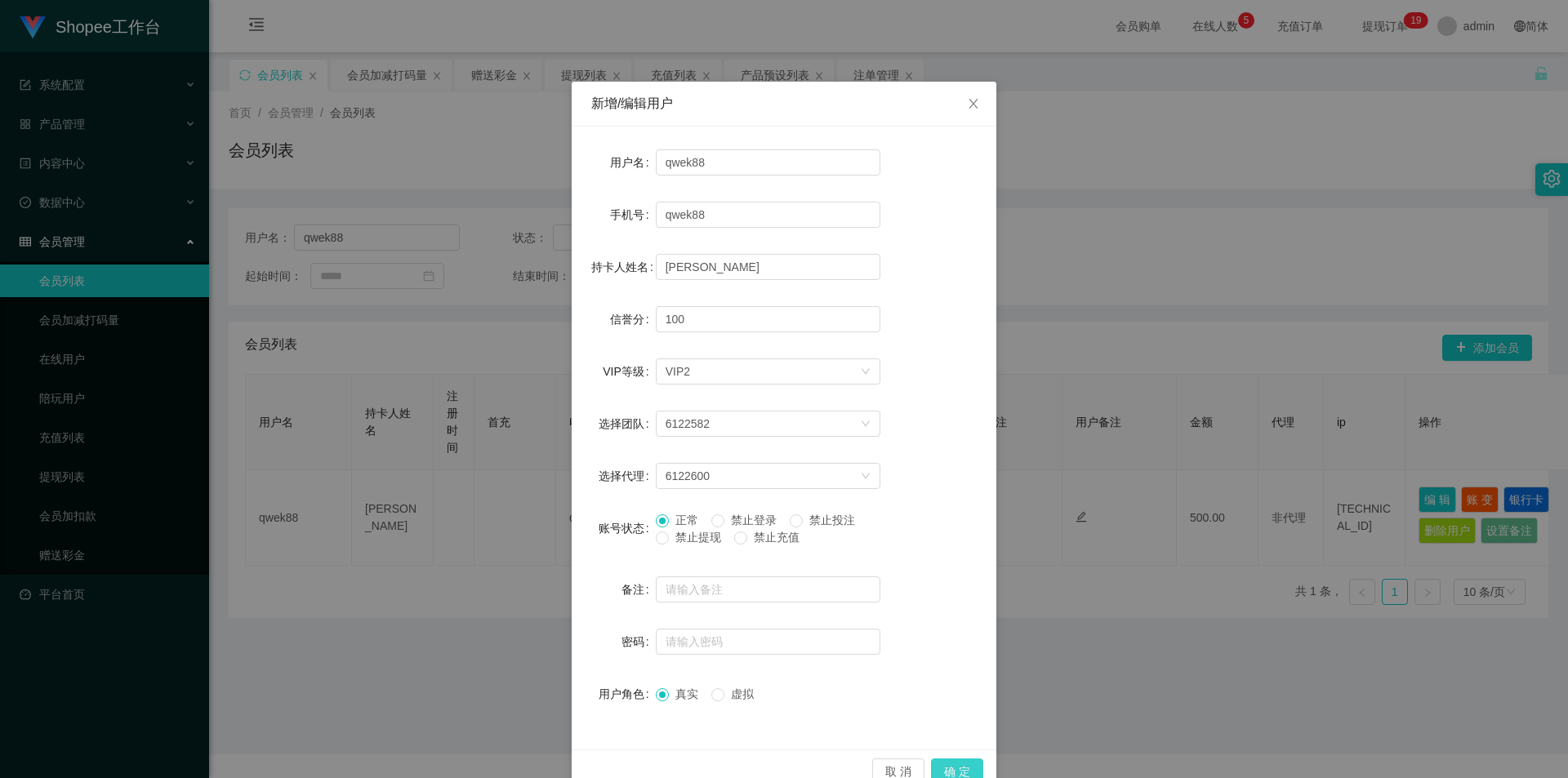
click at [969, 764] on button "确 定" at bounding box center [957, 772] width 52 height 26
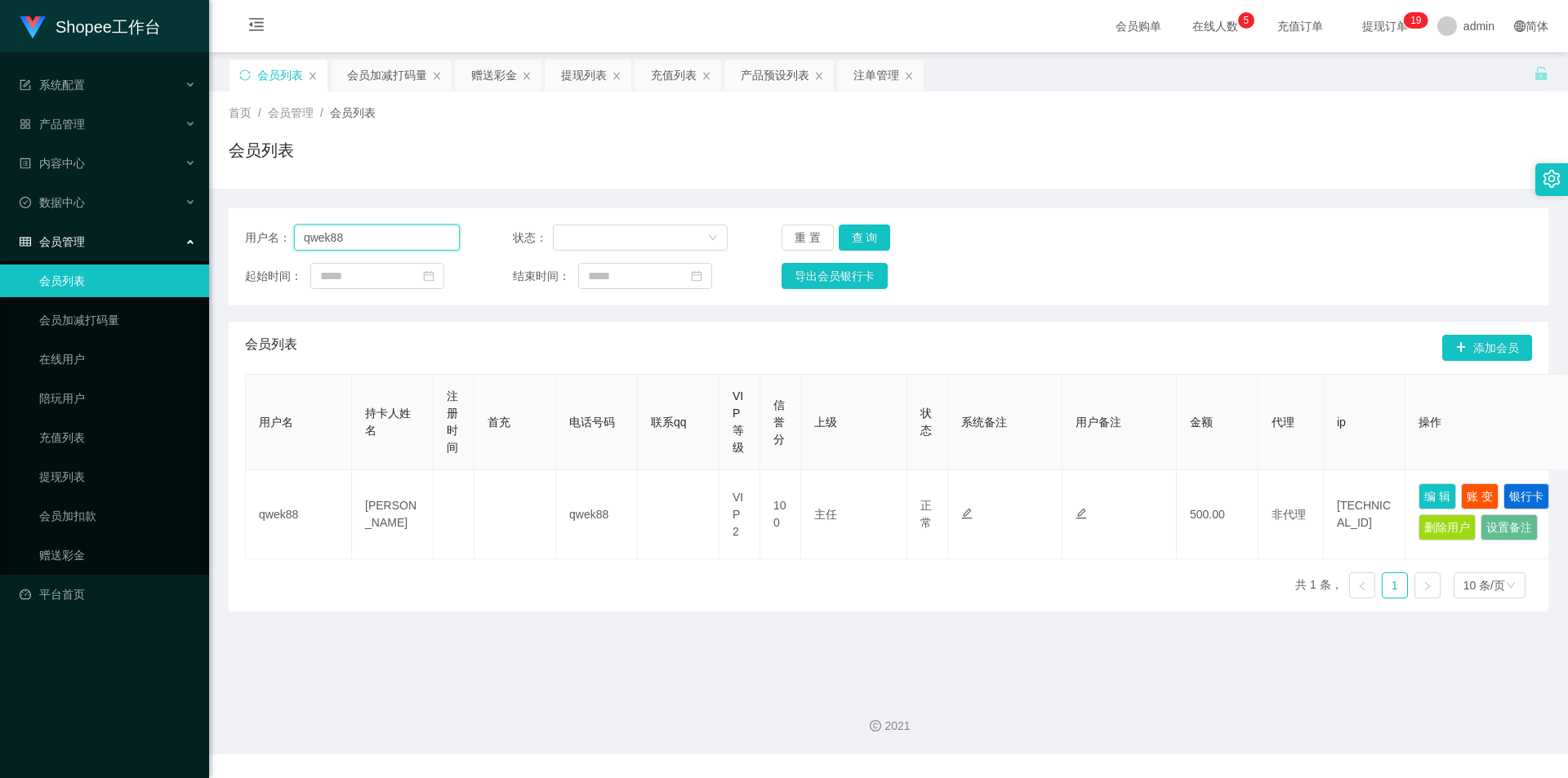
click at [418, 235] on input "qwek88" at bounding box center [377, 238] width 166 height 26
paste input "kenwei000"
type input "kenwei000"
drag, startPoint x: 873, startPoint y: 236, endPoint x: 967, endPoint y: 318, distance: 124.7
click at [873, 236] on button "查 询" at bounding box center [865, 238] width 52 height 26
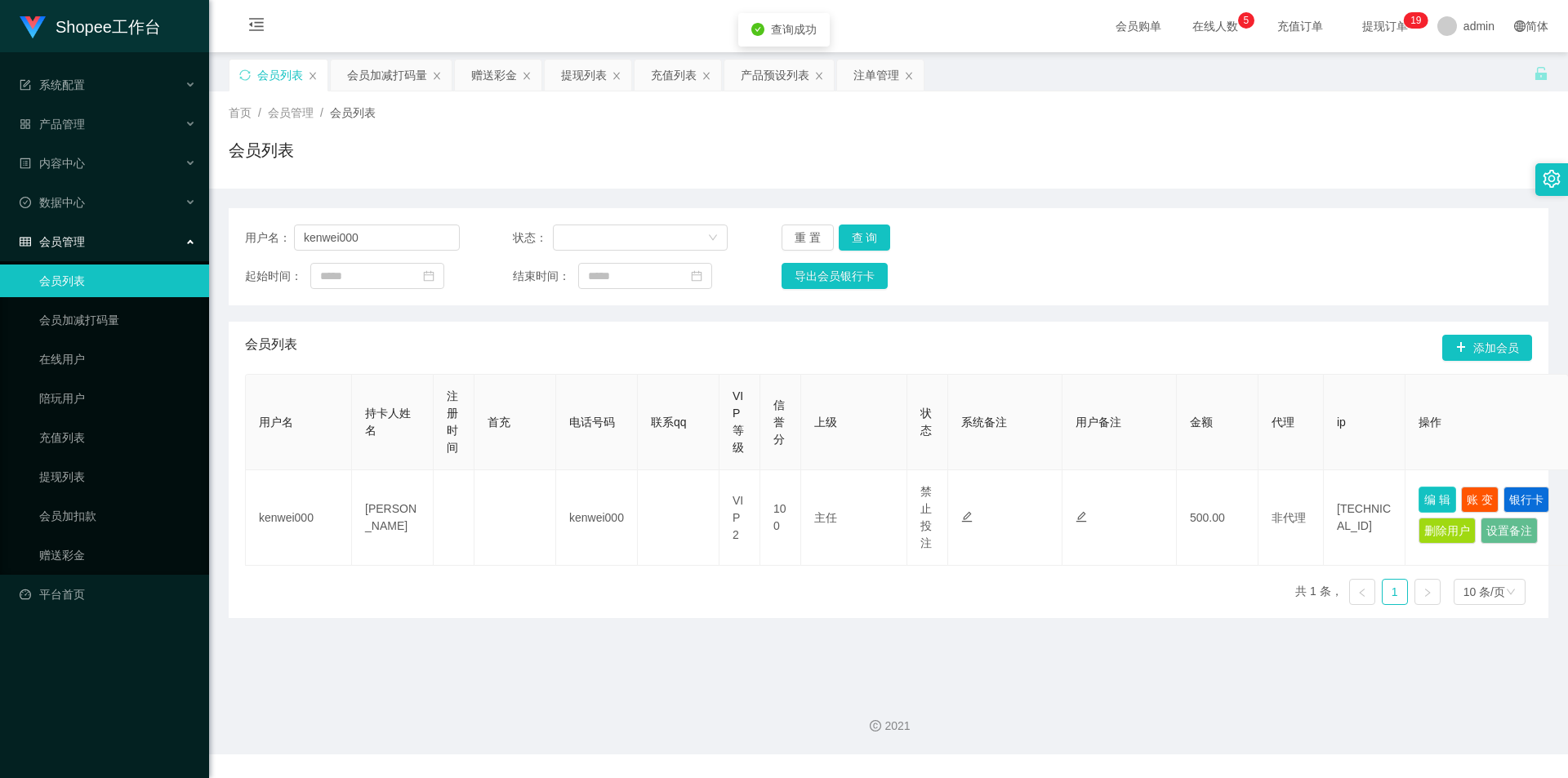
click at [1452, 498] on button "编 辑" at bounding box center [1437, 499] width 38 height 26
type input "kenwei000"
type input "[PERSON_NAME]"
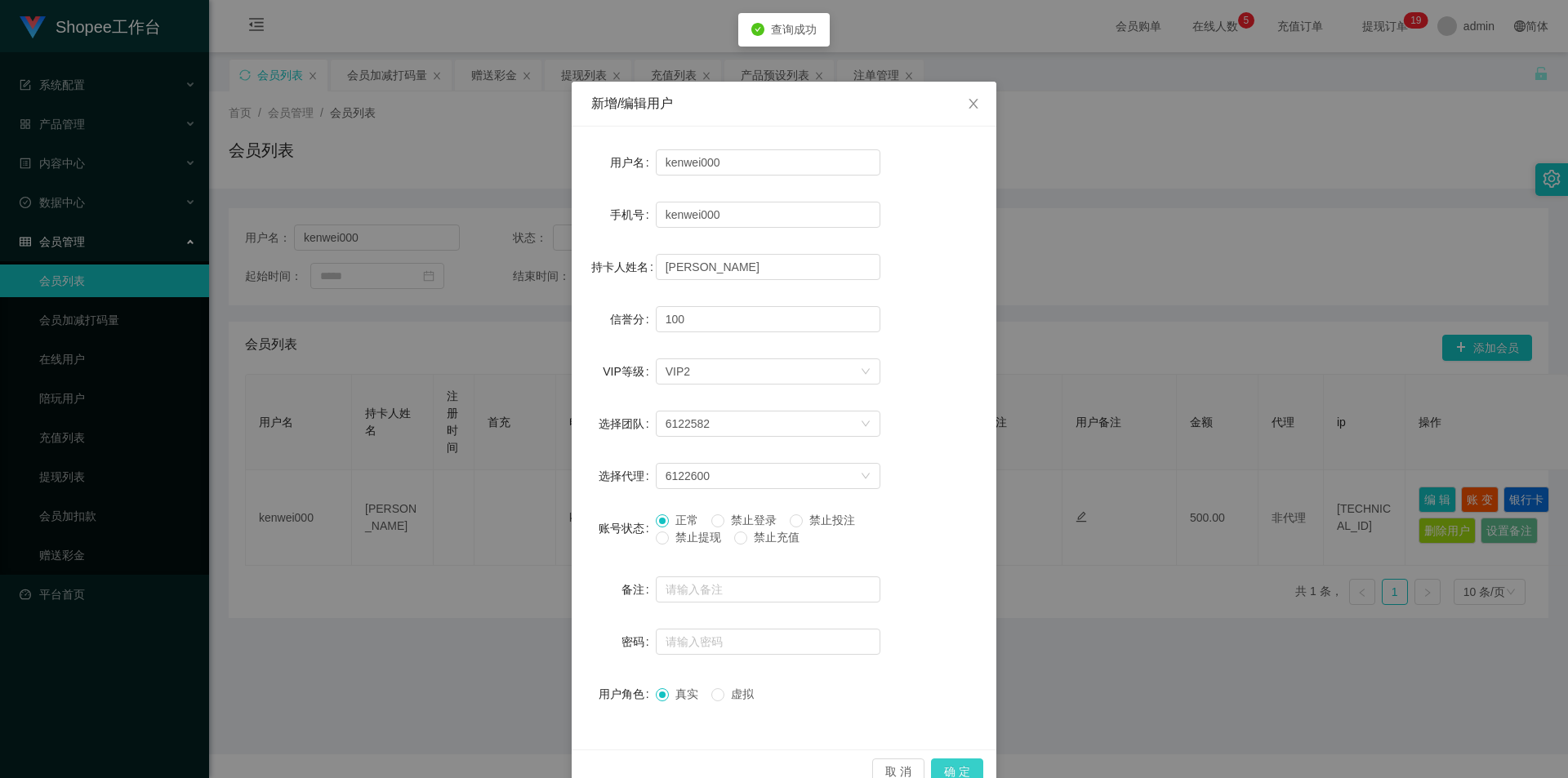
click at [954, 766] on button "确 定" at bounding box center [957, 772] width 52 height 26
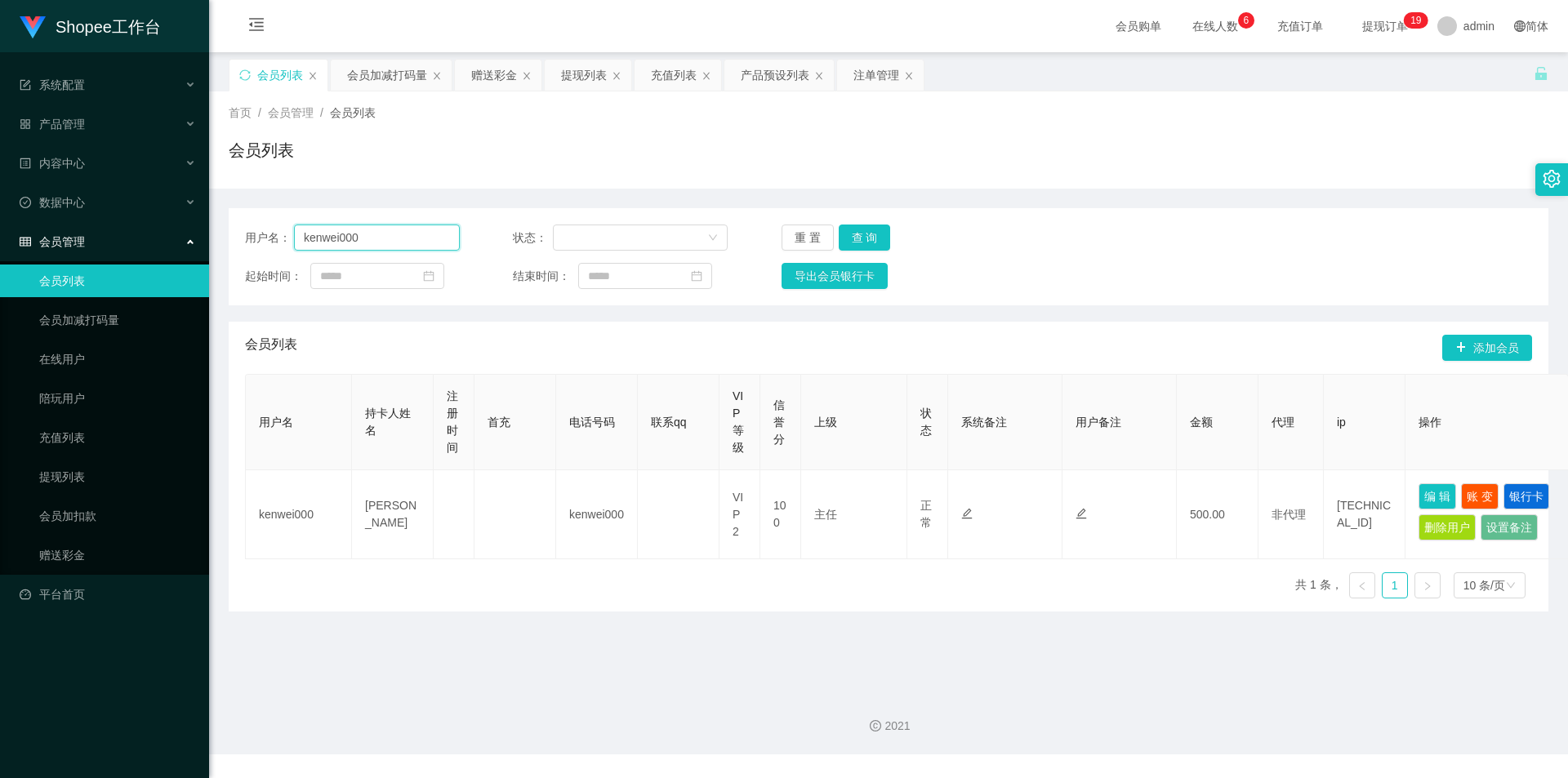
click at [374, 233] on input "kenwei000" at bounding box center [377, 238] width 166 height 26
type input "qwek88"
click at [839, 233] on button "查 询" at bounding box center [865, 238] width 52 height 26
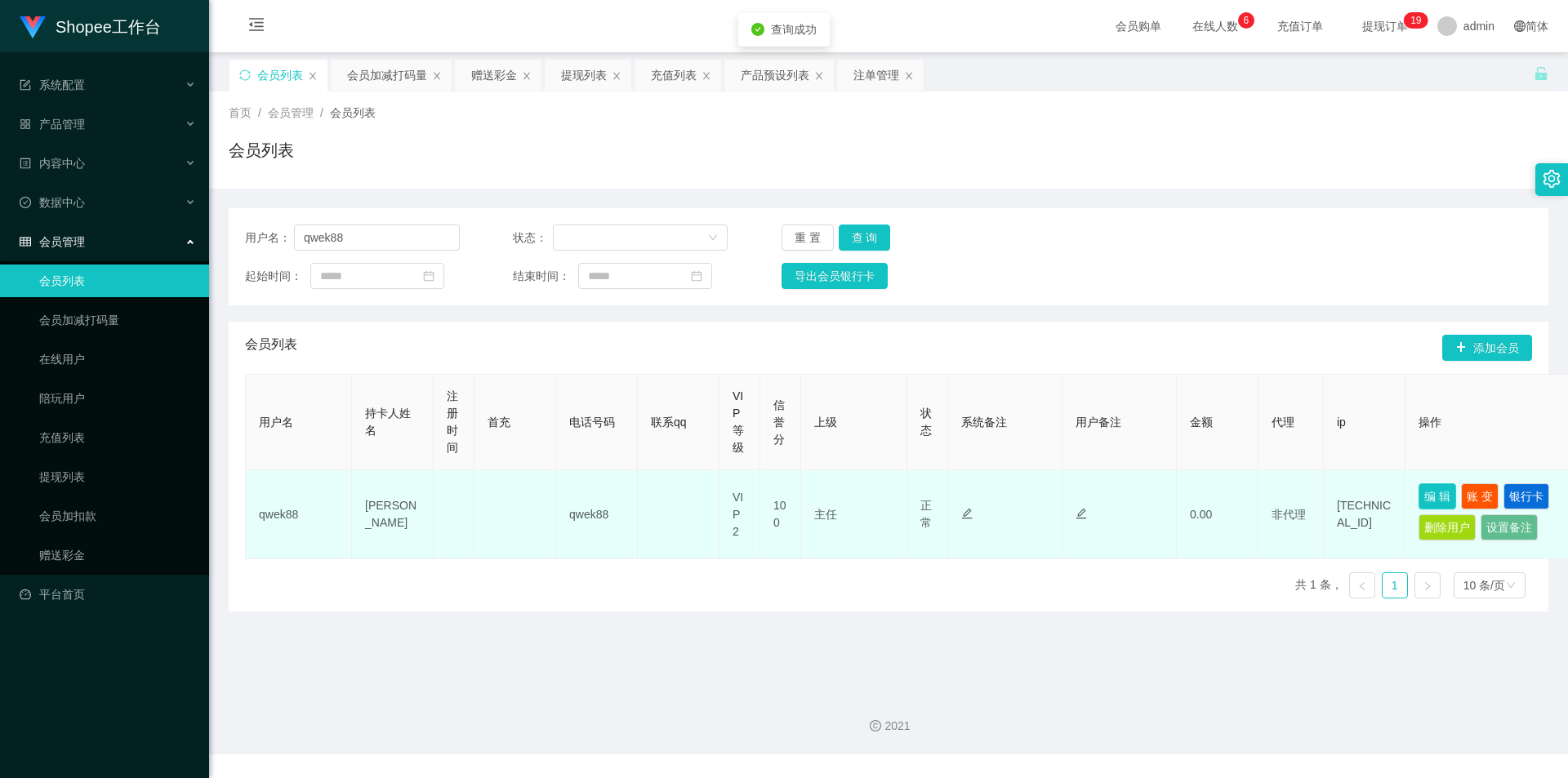
click at [1421, 499] on button "编 辑" at bounding box center [1437, 496] width 38 height 26
type input "qwek88"
type input "[PERSON_NAME]"
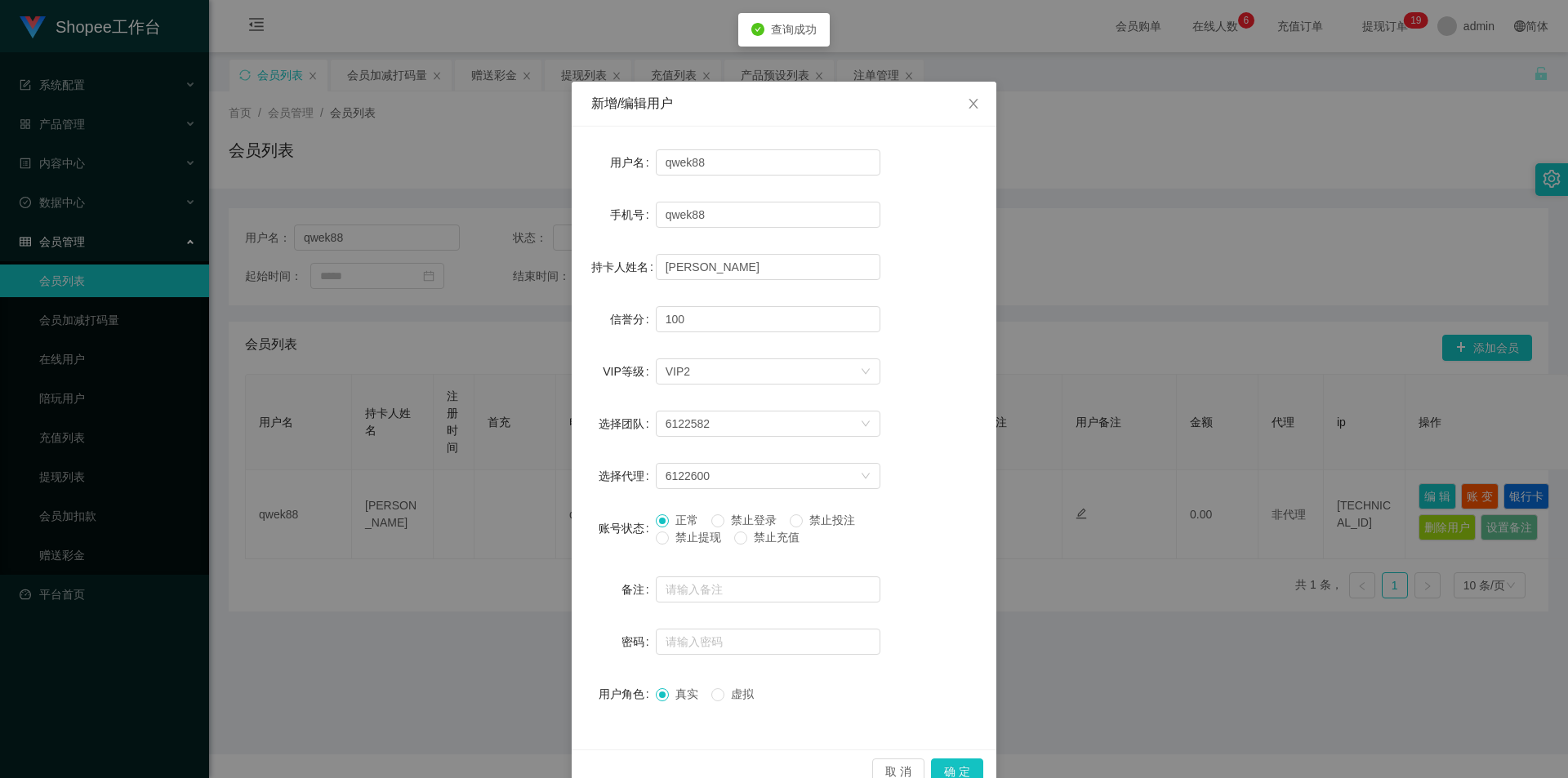
click at [824, 521] on span "禁止投注" at bounding box center [832, 519] width 59 height 13
click at [957, 764] on button "确 定" at bounding box center [957, 772] width 52 height 26
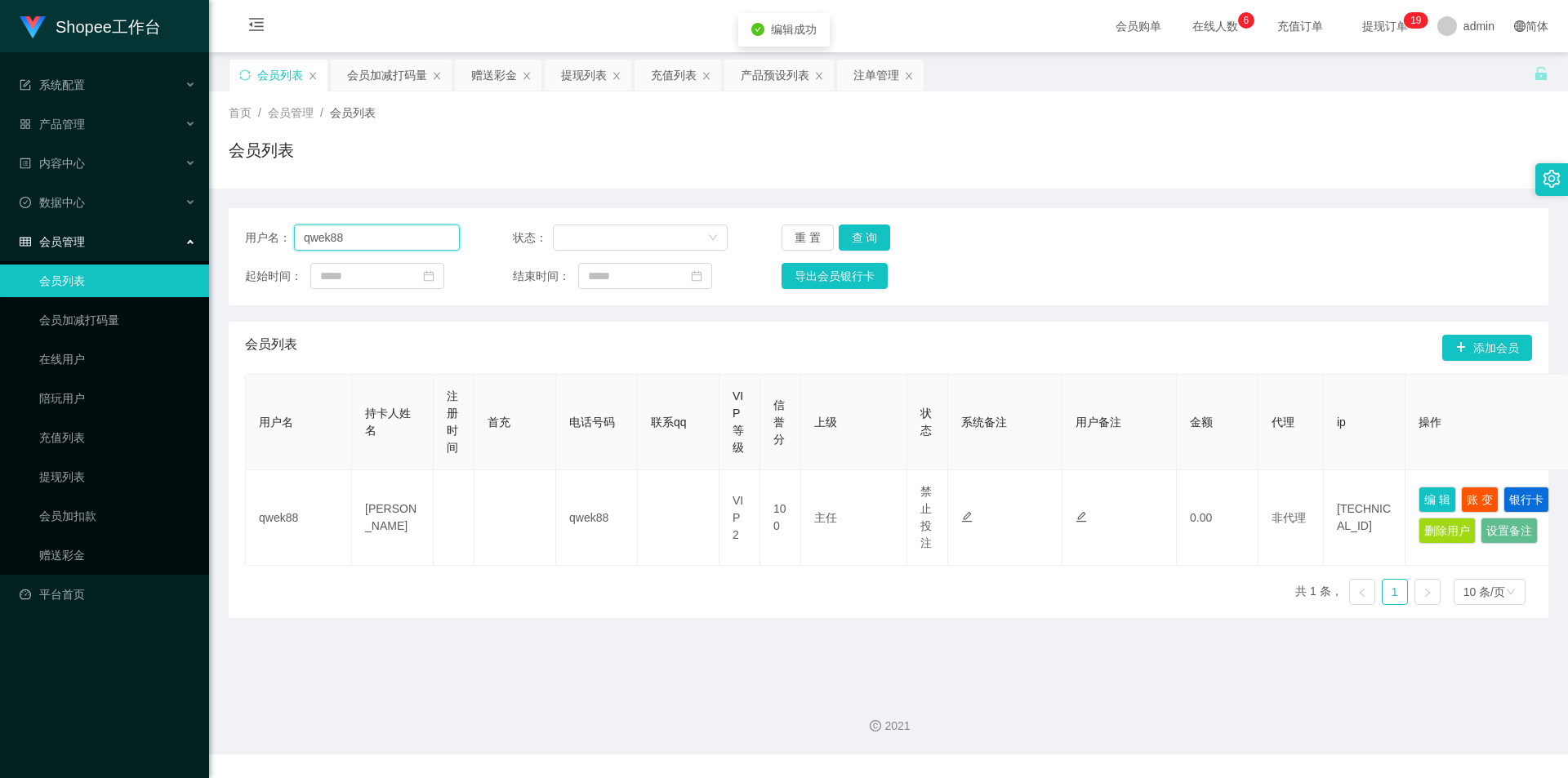
click at [361, 226] on input "qwek88" at bounding box center [377, 238] width 166 height 26
drag, startPoint x: 871, startPoint y: 79, endPoint x: 863, endPoint y: 84, distance: 9.4
click at [871, 79] on div "注单管理" at bounding box center [876, 75] width 46 height 31
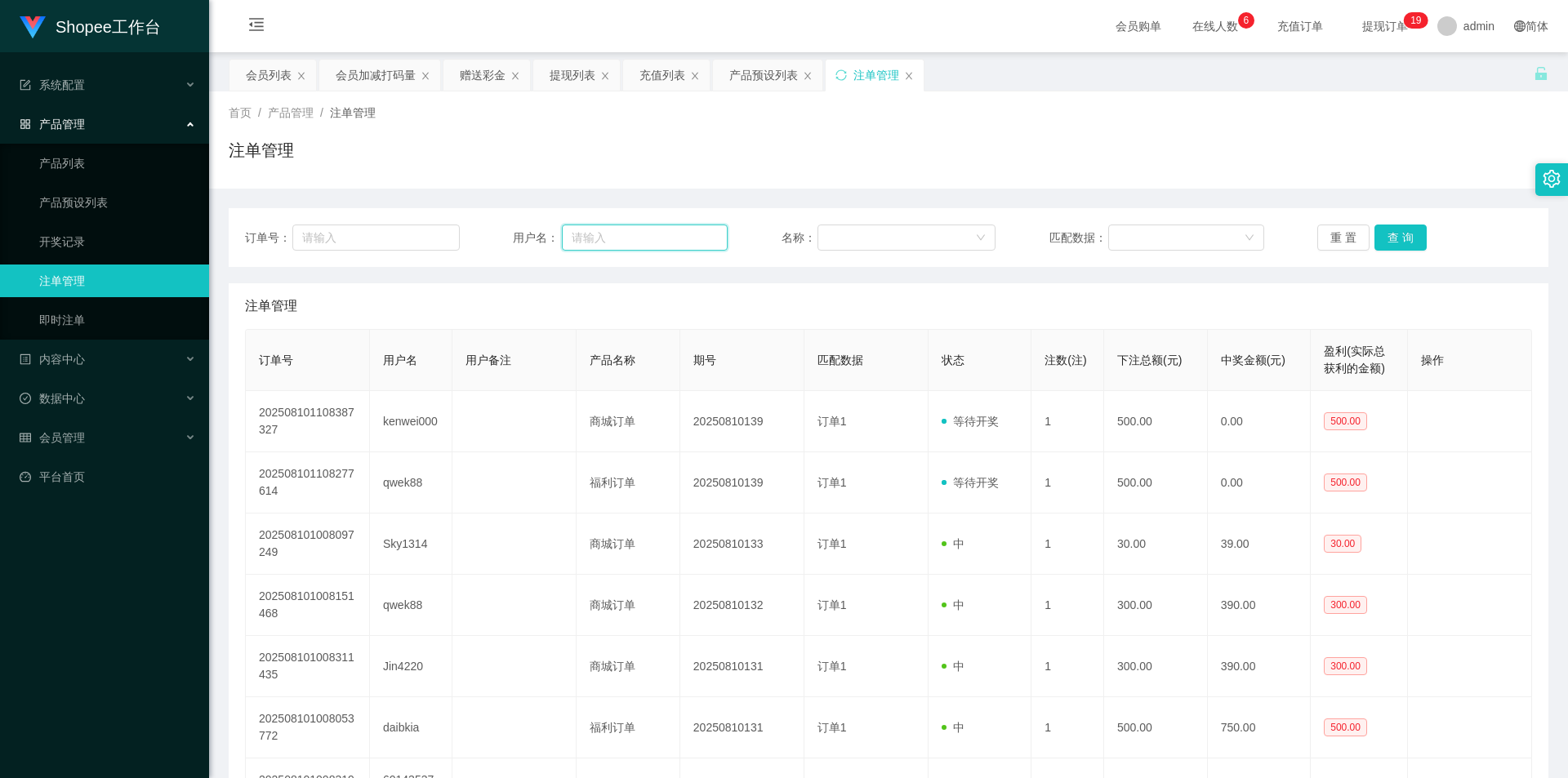
drag, startPoint x: 692, startPoint y: 245, endPoint x: 706, endPoint y: 245, distance: 14.0
click at [692, 245] on input "text" at bounding box center [645, 238] width 166 height 26
paste input "qwek88"
type input "qwek88"
click at [1390, 230] on button "查 询" at bounding box center [1400, 238] width 52 height 26
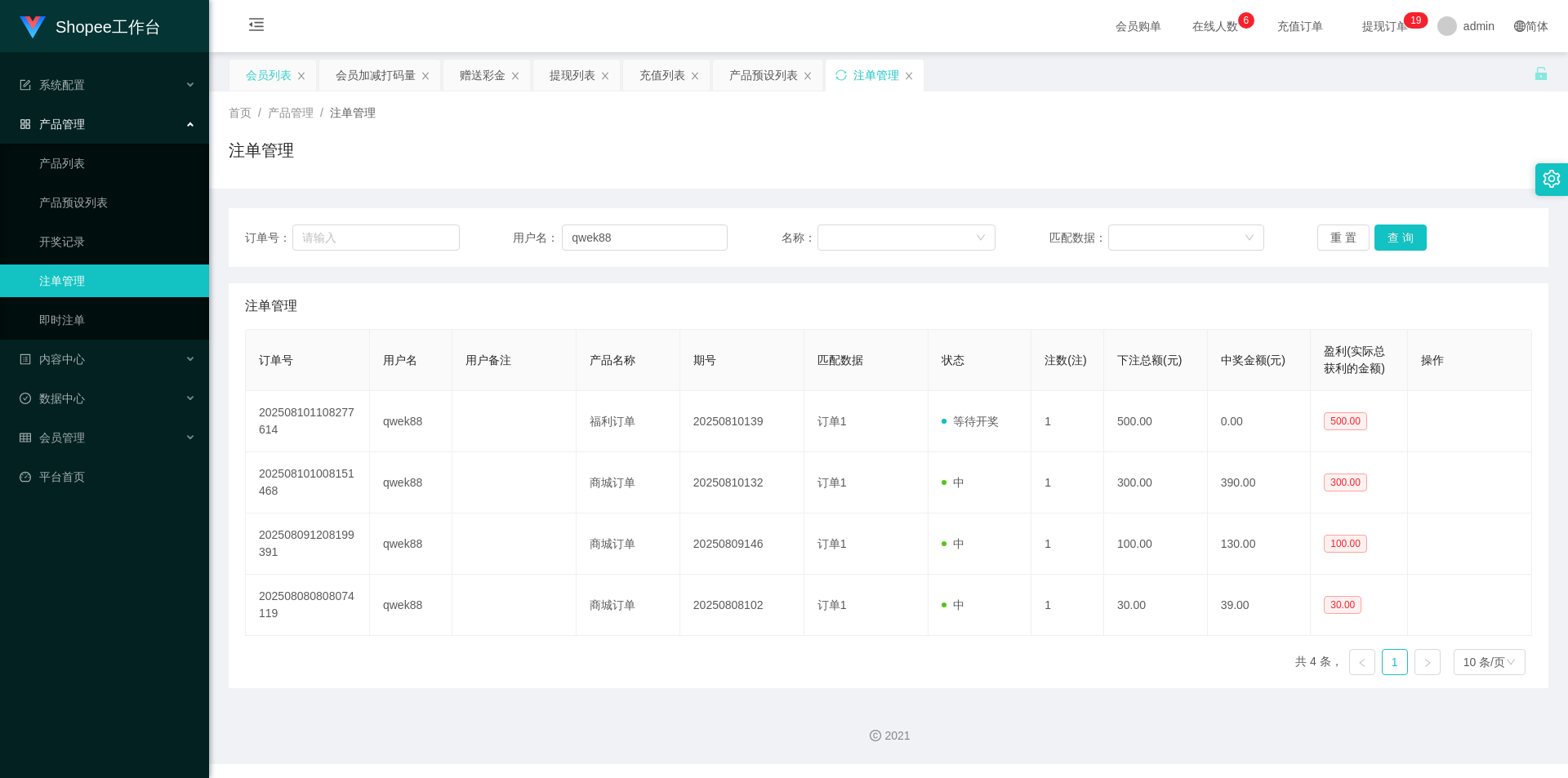
click at [258, 75] on div "会员列表" at bounding box center [269, 75] width 46 height 31
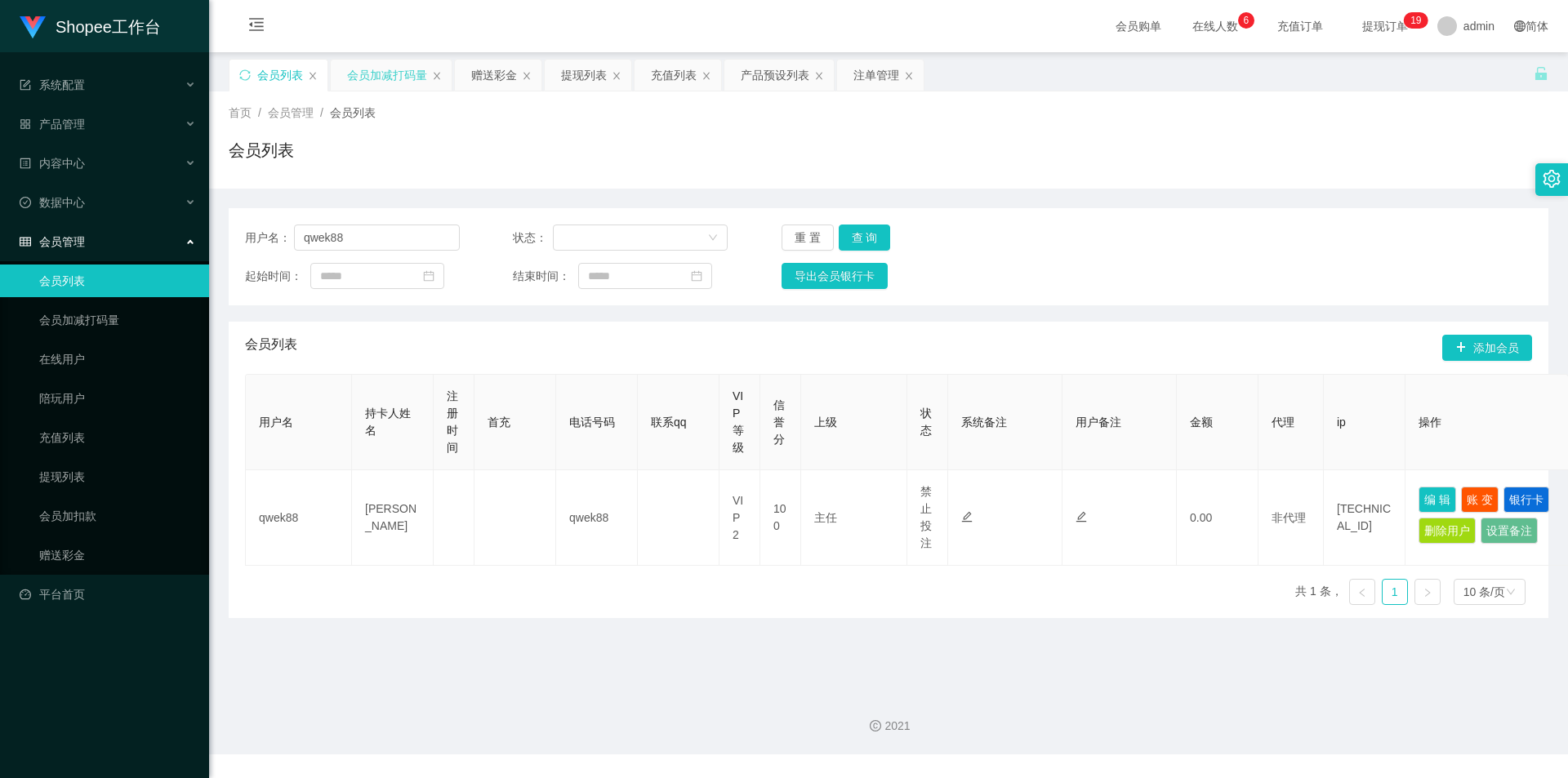
click at [392, 66] on div "会员加减打码量" at bounding box center [388, 75] width 80 height 31
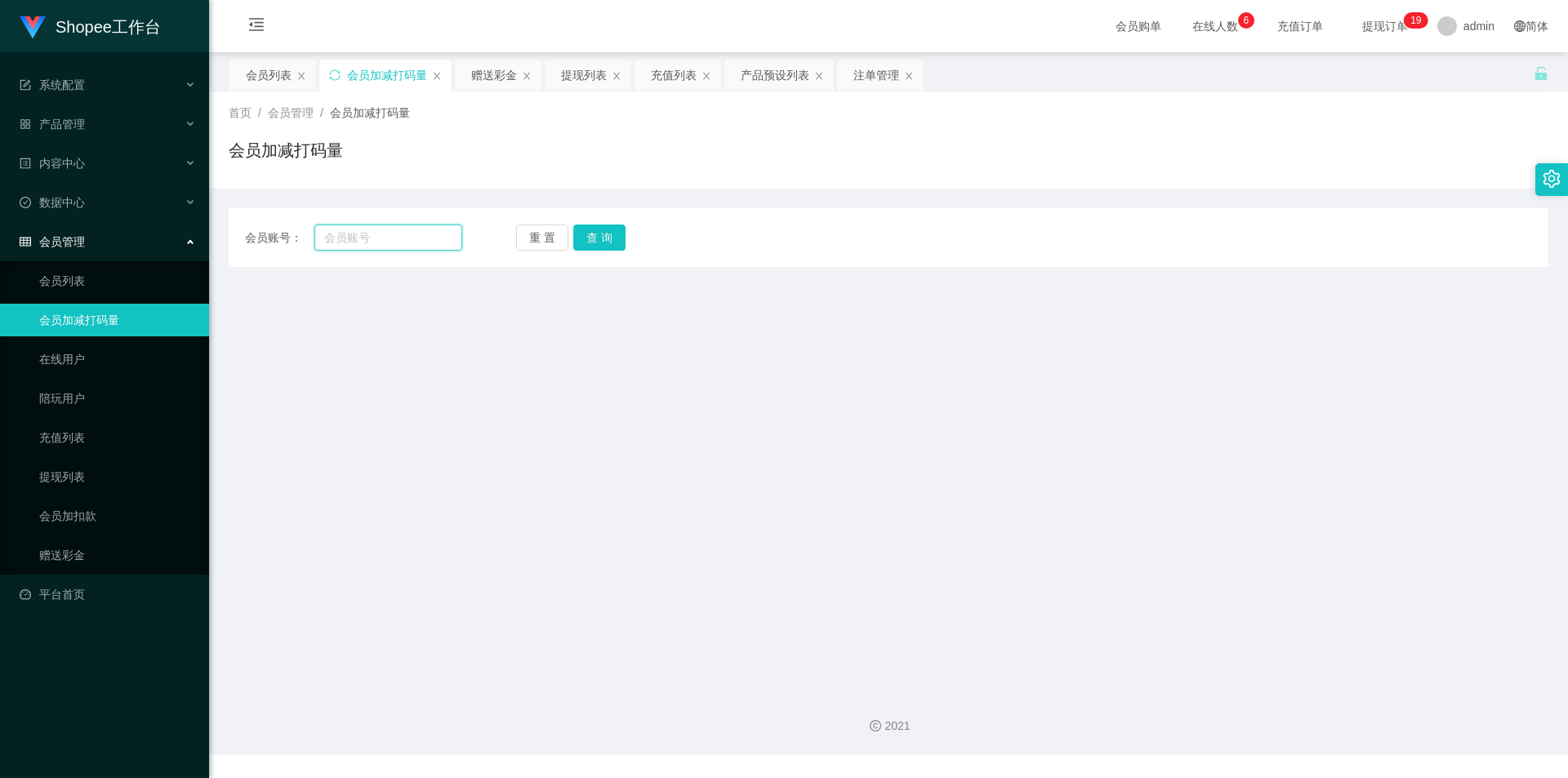
drag, startPoint x: 425, startPoint y: 242, endPoint x: 441, endPoint y: 259, distance: 23.3
click at [425, 242] on input "text" at bounding box center [389, 238] width 148 height 26
paste input "qwek88"
click at [588, 236] on button "查 询" at bounding box center [599, 238] width 52 height 26
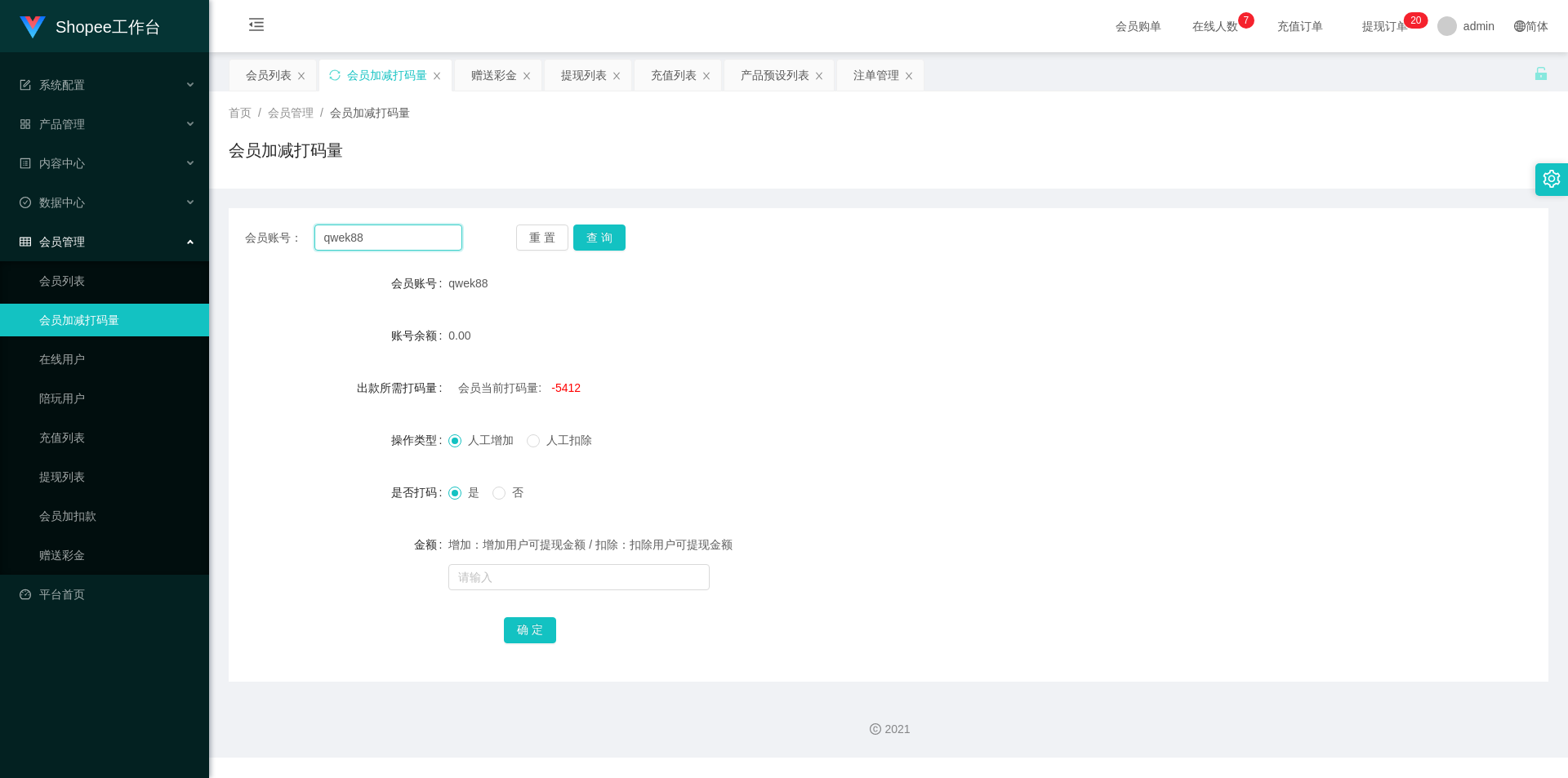
click at [430, 236] on input "qwek88" at bounding box center [389, 238] width 148 height 26
paste input "kenwei000"
type input "kenwei000"
drag, startPoint x: 593, startPoint y: 241, endPoint x: 602, endPoint y: 285, distance: 44.9
click at [593, 241] on button "查 询" at bounding box center [599, 238] width 52 height 26
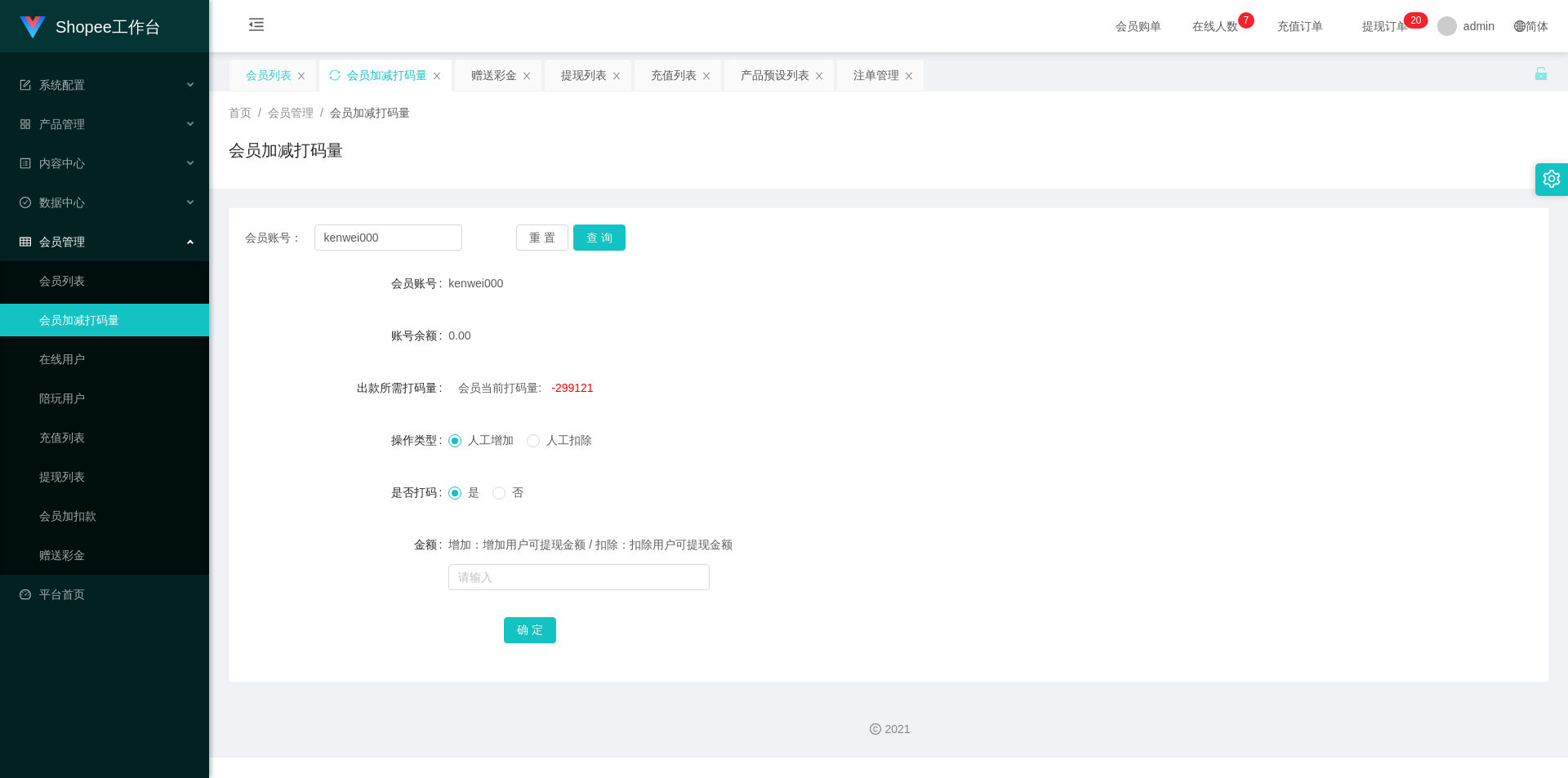
click at [249, 78] on div "会员列表" at bounding box center [269, 75] width 46 height 31
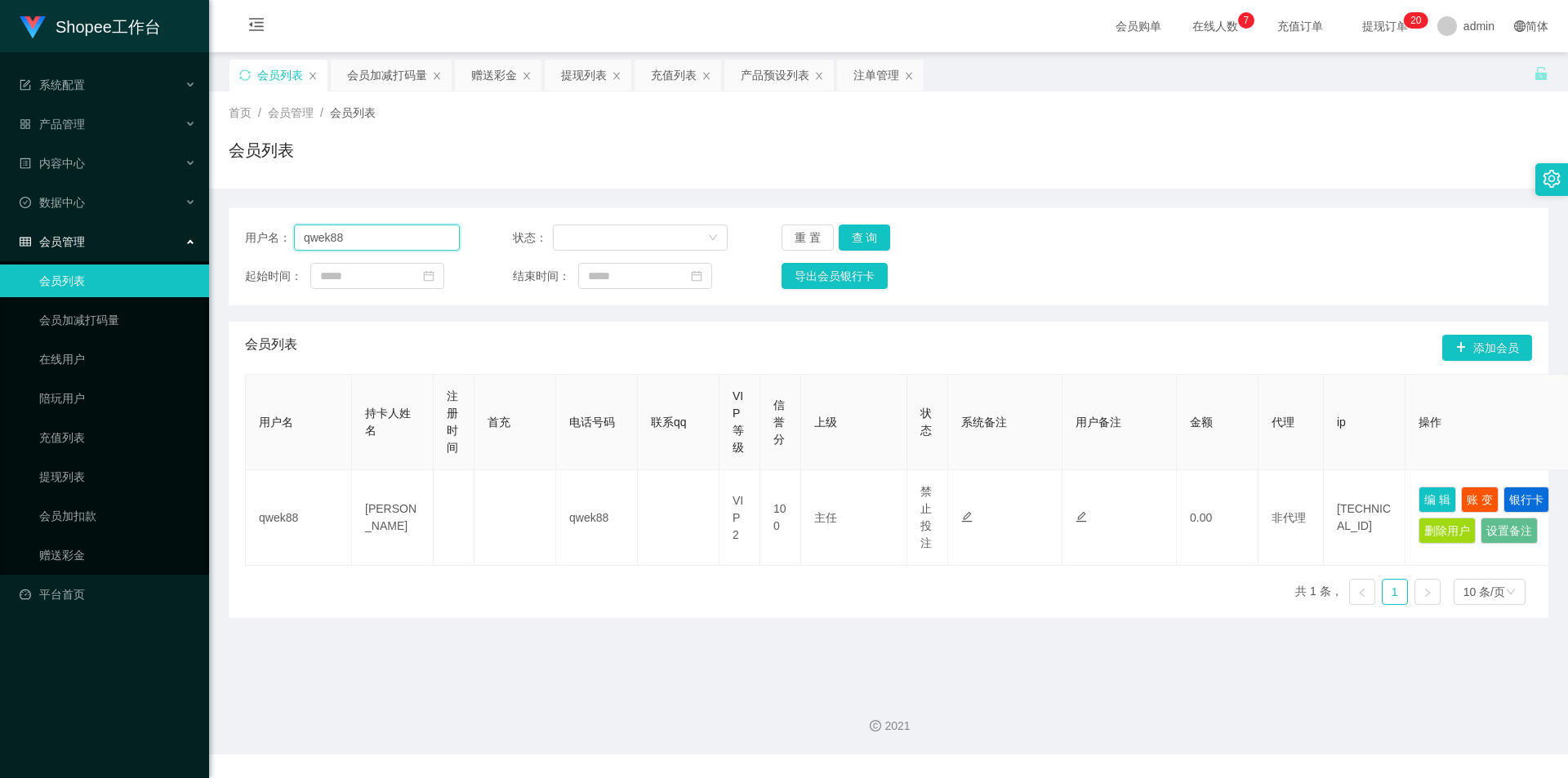
drag, startPoint x: 393, startPoint y: 230, endPoint x: 597, endPoint y: 262, distance: 206.5
click at [393, 230] on input "qwek88" at bounding box center [377, 238] width 166 height 26
paste input "kenwei000"
type input "kenwei000"
drag, startPoint x: 885, startPoint y: 244, endPoint x: 1073, endPoint y: 354, distance: 217.8
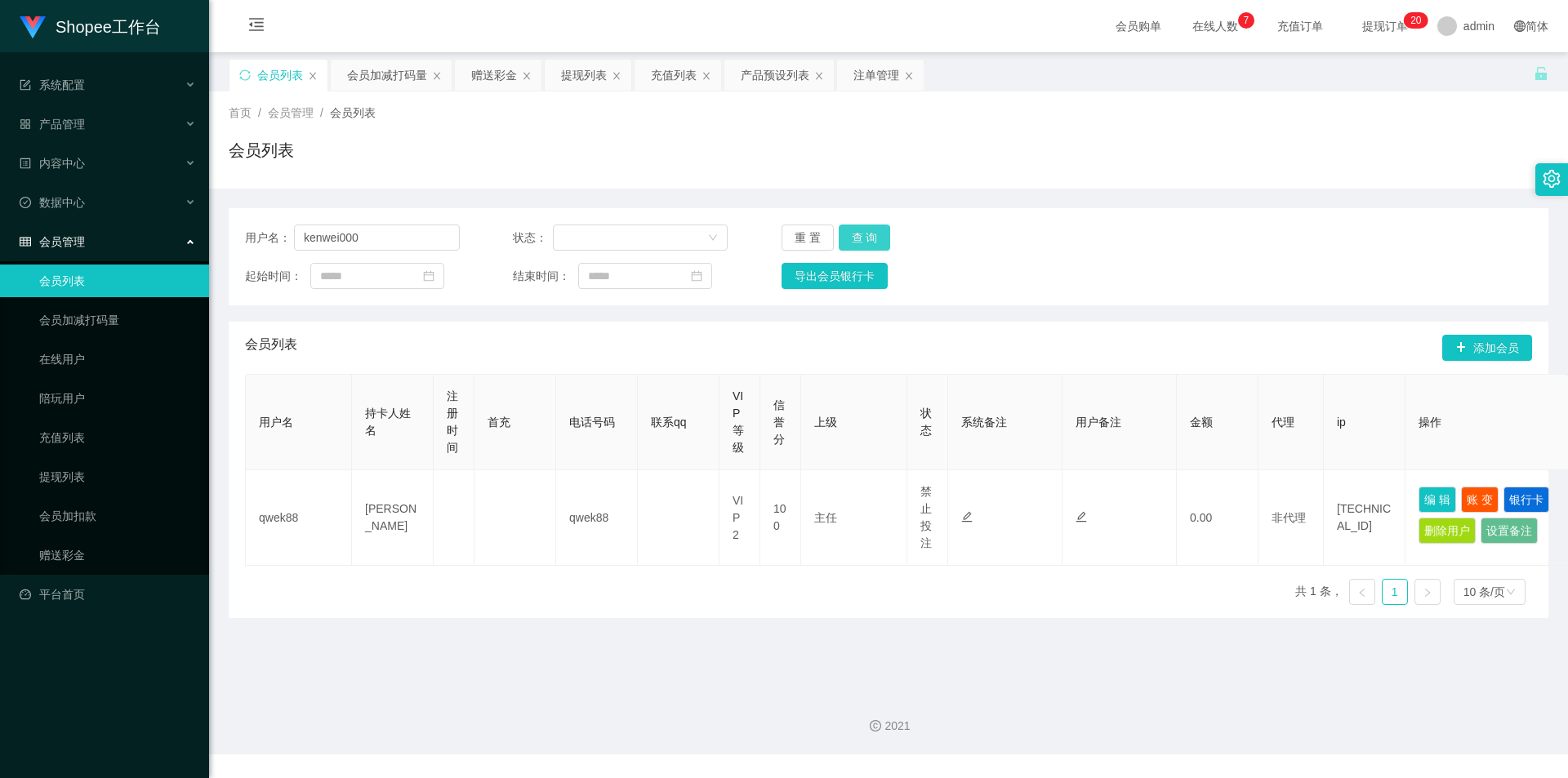
click at [885, 244] on button "查 询" at bounding box center [865, 238] width 52 height 26
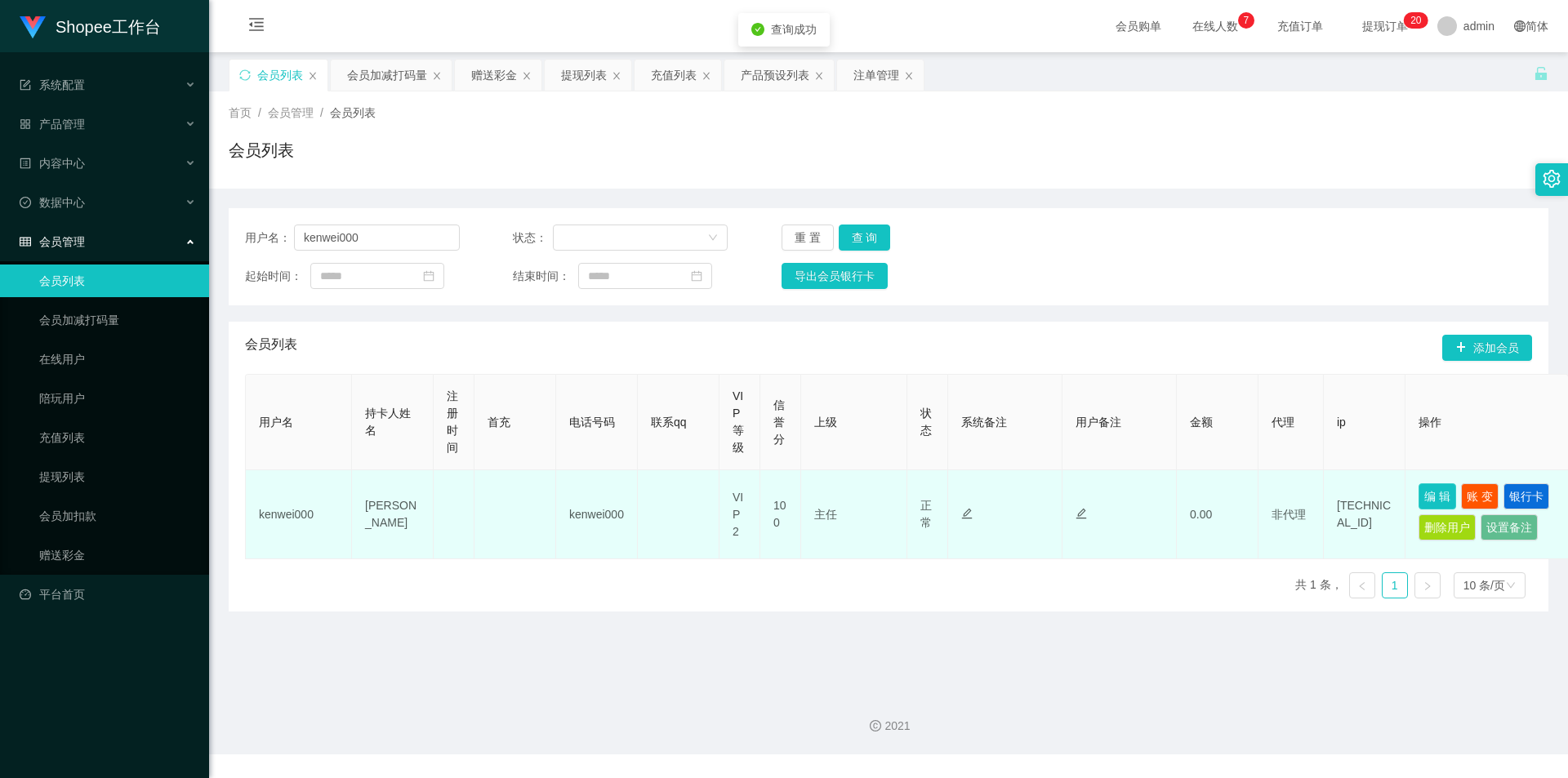
click at [1442, 502] on button "编 辑" at bounding box center [1437, 496] width 38 height 26
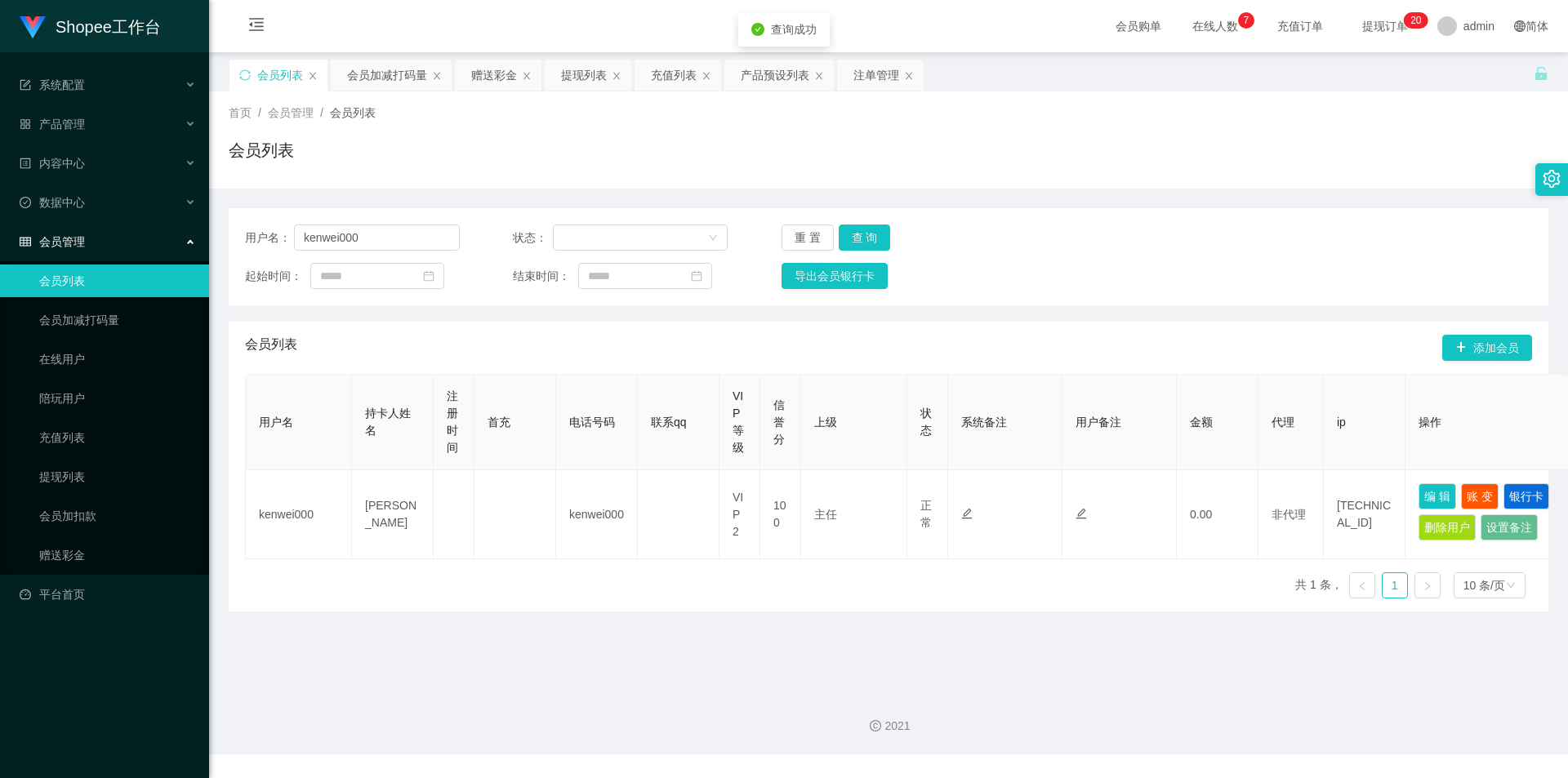
type input "kenwei000"
type input "[PERSON_NAME]"
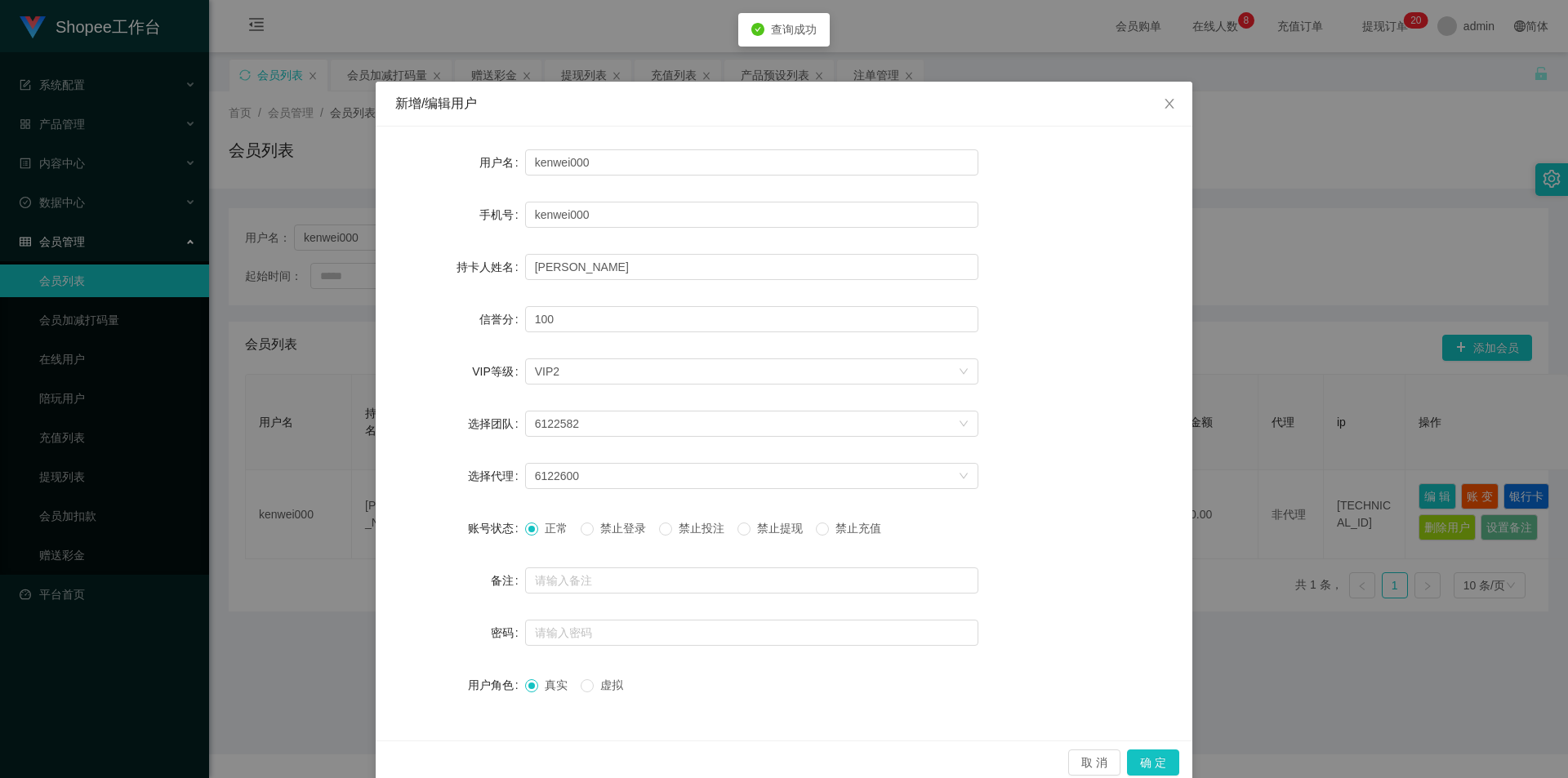
drag, startPoint x: 705, startPoint y: 530, endPoint x: 723, endPoint y: 529, distance: 18.0
click at [708, 529] on span "禁止投注" at bounding box center [701, 527] width 59 height 13
click at [1133, 755] on button "确 定" at bounding box center [1153, 763] width 52 height 26
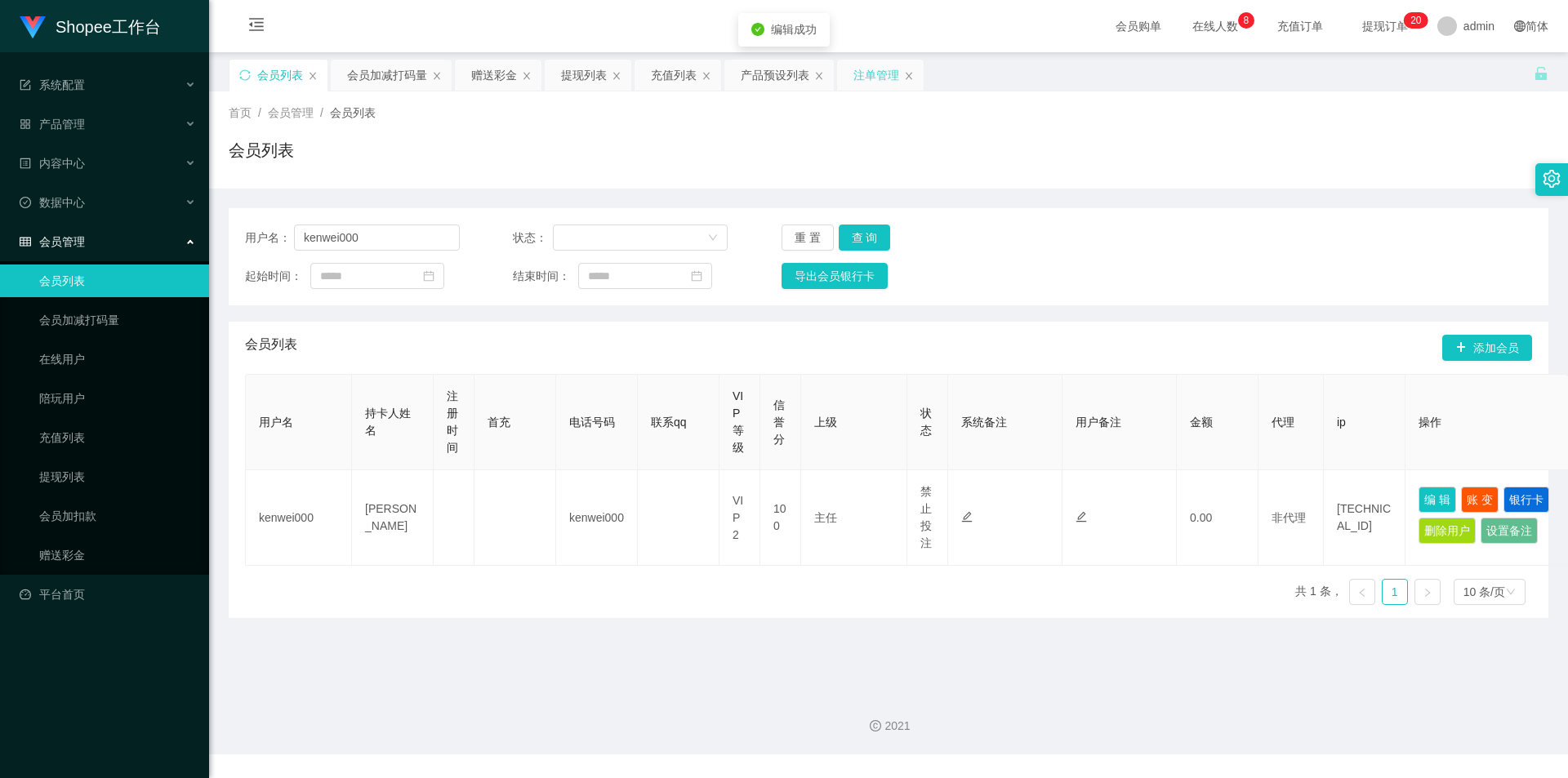
click at [869, 74] on div "注单管理" at bounding box center [876, 75] width 46 height 31
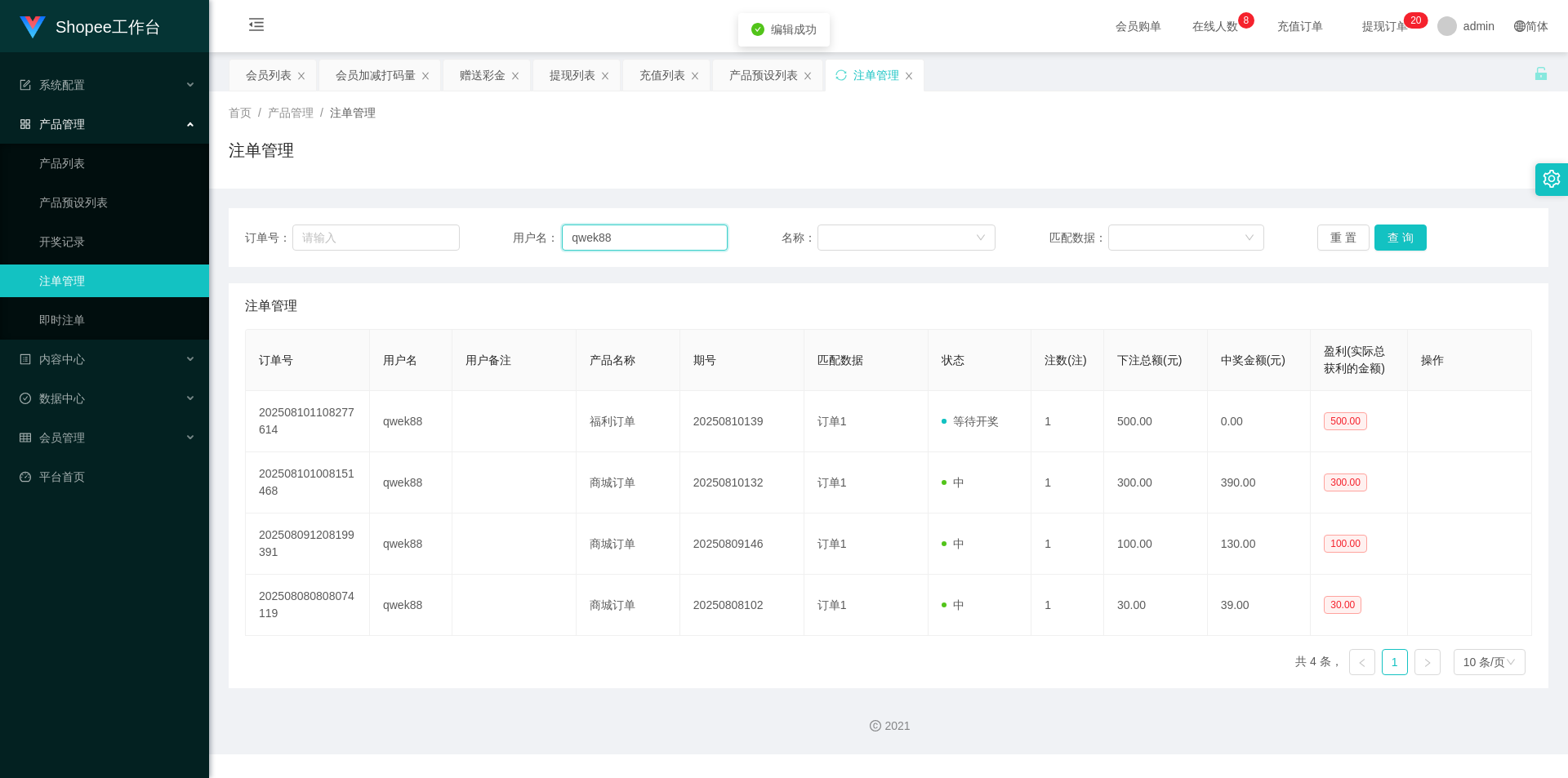
click at [635, 230] on input "qwek88" at bounding box center [645, 238] width 166 height 26
paste input "kenwei000"
type input "kenwei000"
drag, startPoint x: 1391, startPoint y: 230, endPoint x: 1269, endPoint y: 376, distance: 190.3
click at [1391, 230] on button "查 询" at bounding box center [1400, 238] width 52 height 26
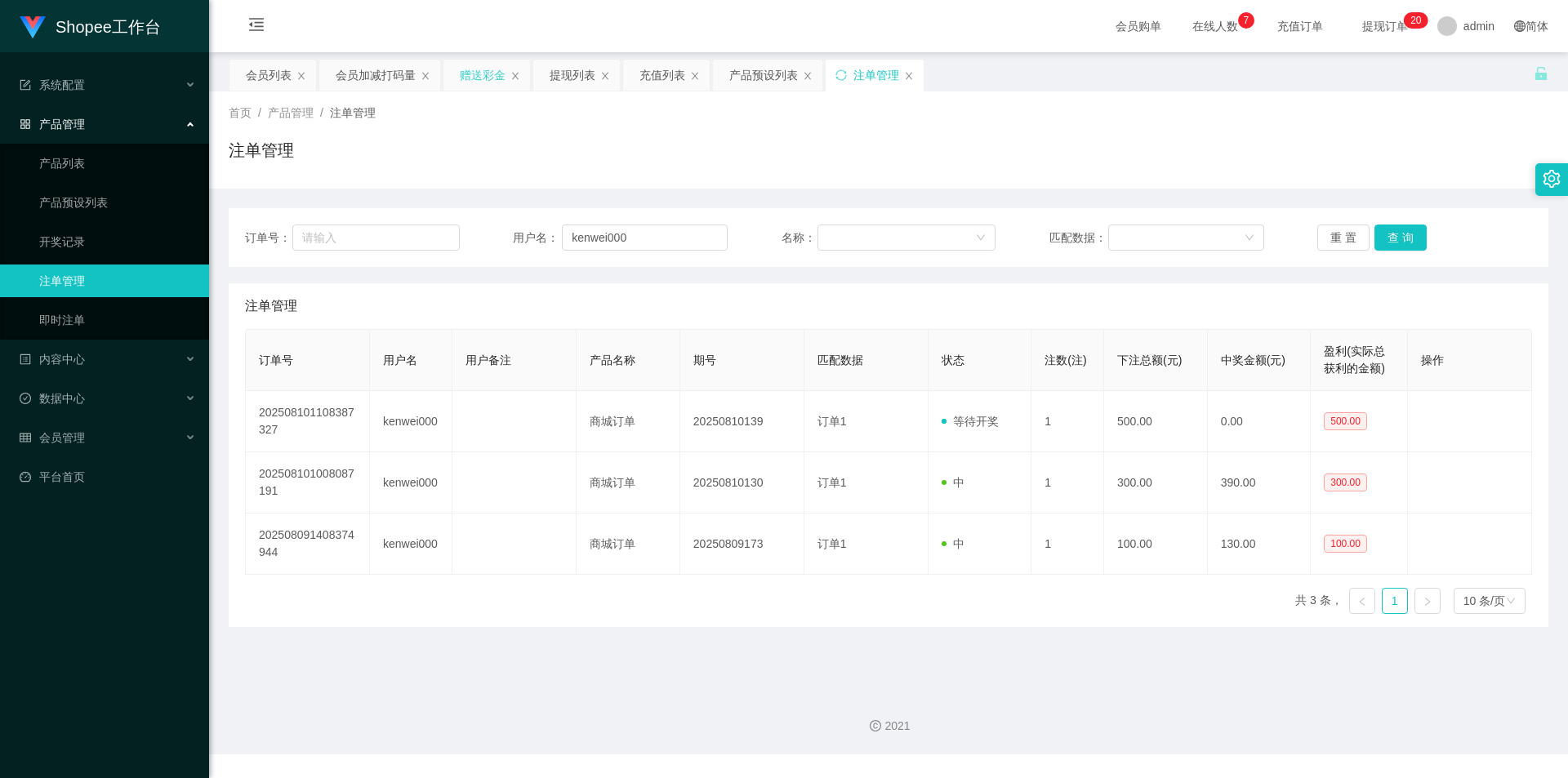
click at [483, 66] on div "赠送彩金" at bounding box center [482, 75] width 46 height 31
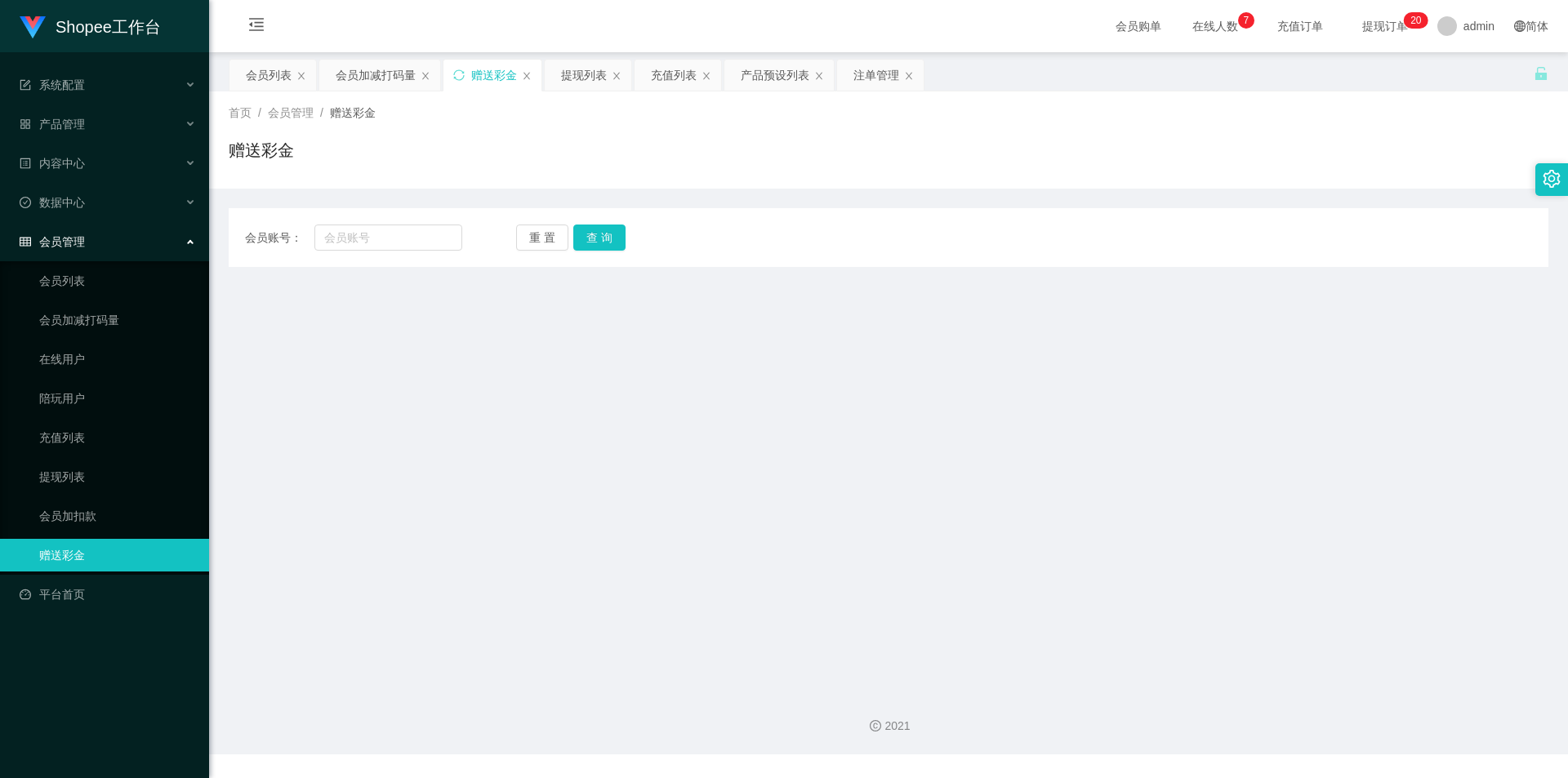
click at [395, 223] on div "会员账号： 重 置 查 询 会员账号 会员姓名 账号余额 操作类型 彩金加款 彩金扣款 金额 确 定" at bounding box center [888, 238] width 1319 height 59
drag, startPoint x: 445, startPoint y: 244, endPoint x: 479, endPoint y: 249, distance: 34.4
click at [445, 244] on input "text" at bounding box center [389, 238] width 148 height 26
paste input "kenwei000"
type input "kenwei000"
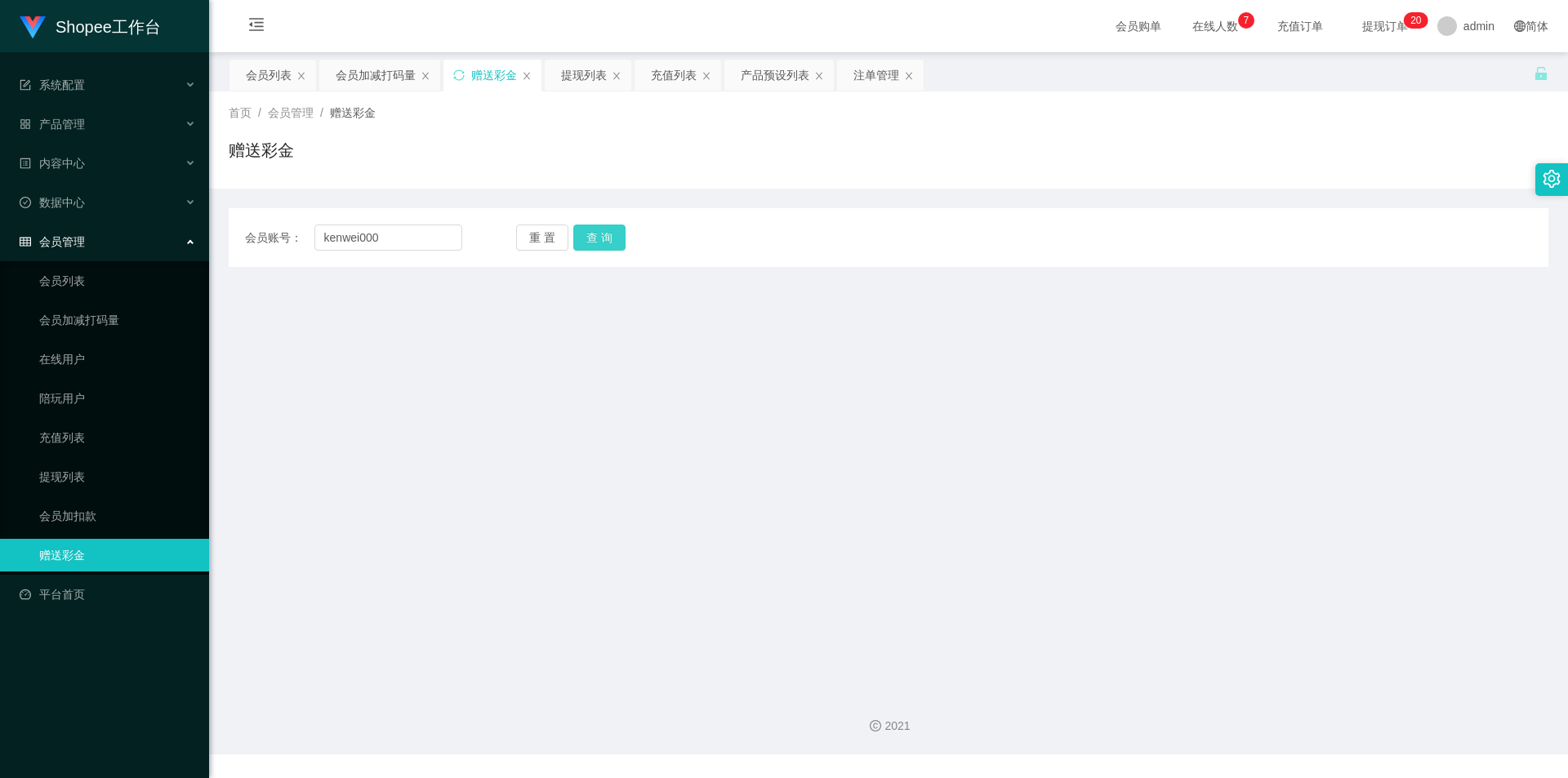
drag, startPoint x: 610, startPoint y: 237, endPoint x: 573, endPoint y: 312, distance: 83.6
click at [610, 237] on button "查 询" at bounding box center [599, 238] width 52 height 26
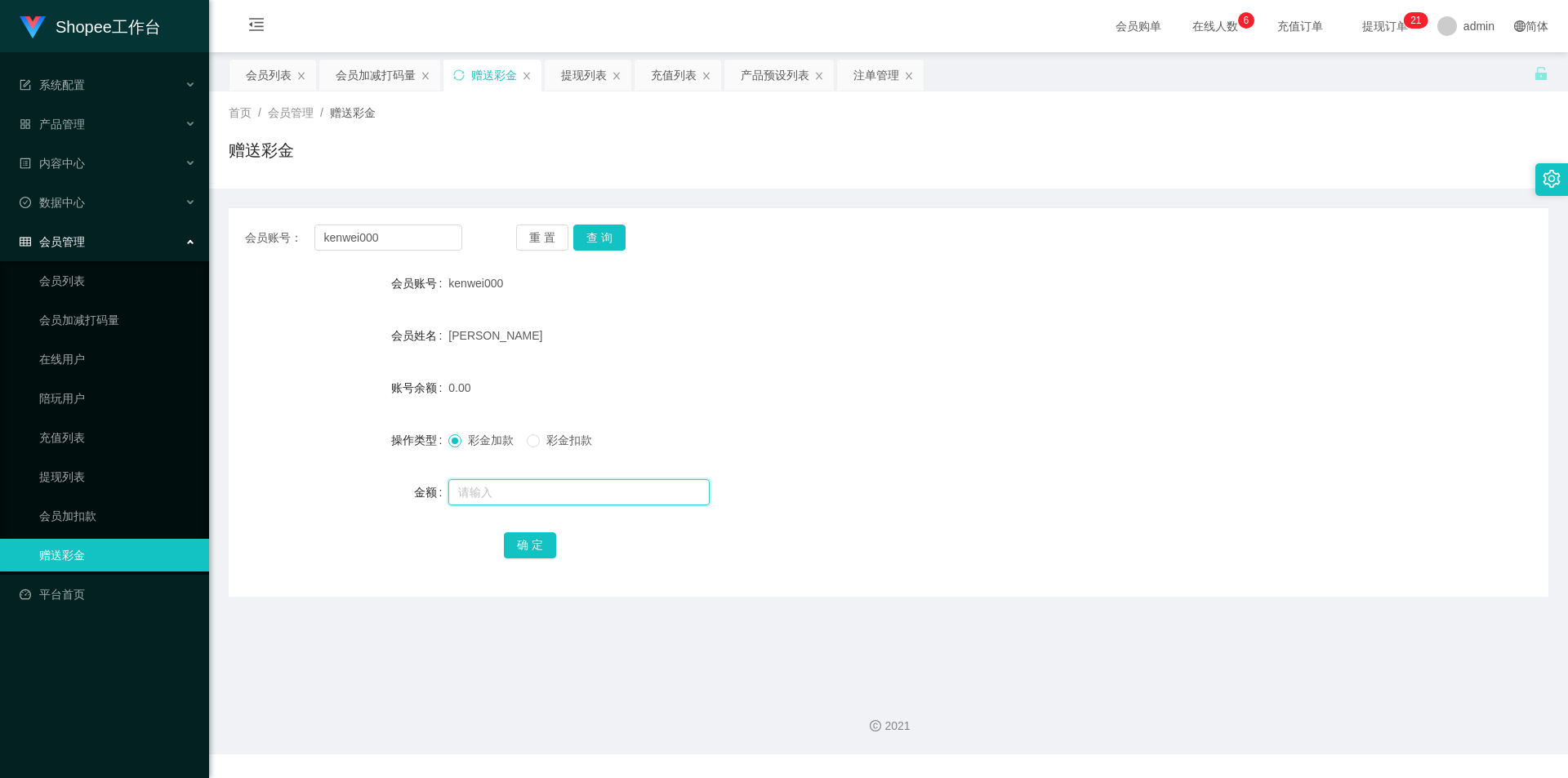
click at [564, 495] on input "text" at bounding box center [579, 492] width 262 height 26
type input "100"
click at [532, 541] on button "确 定" at bounding box center [529, 545] width 52 height 26
click at [268, 85] on div "会员列表" at bounding box center [269, 75] width 46 height 31
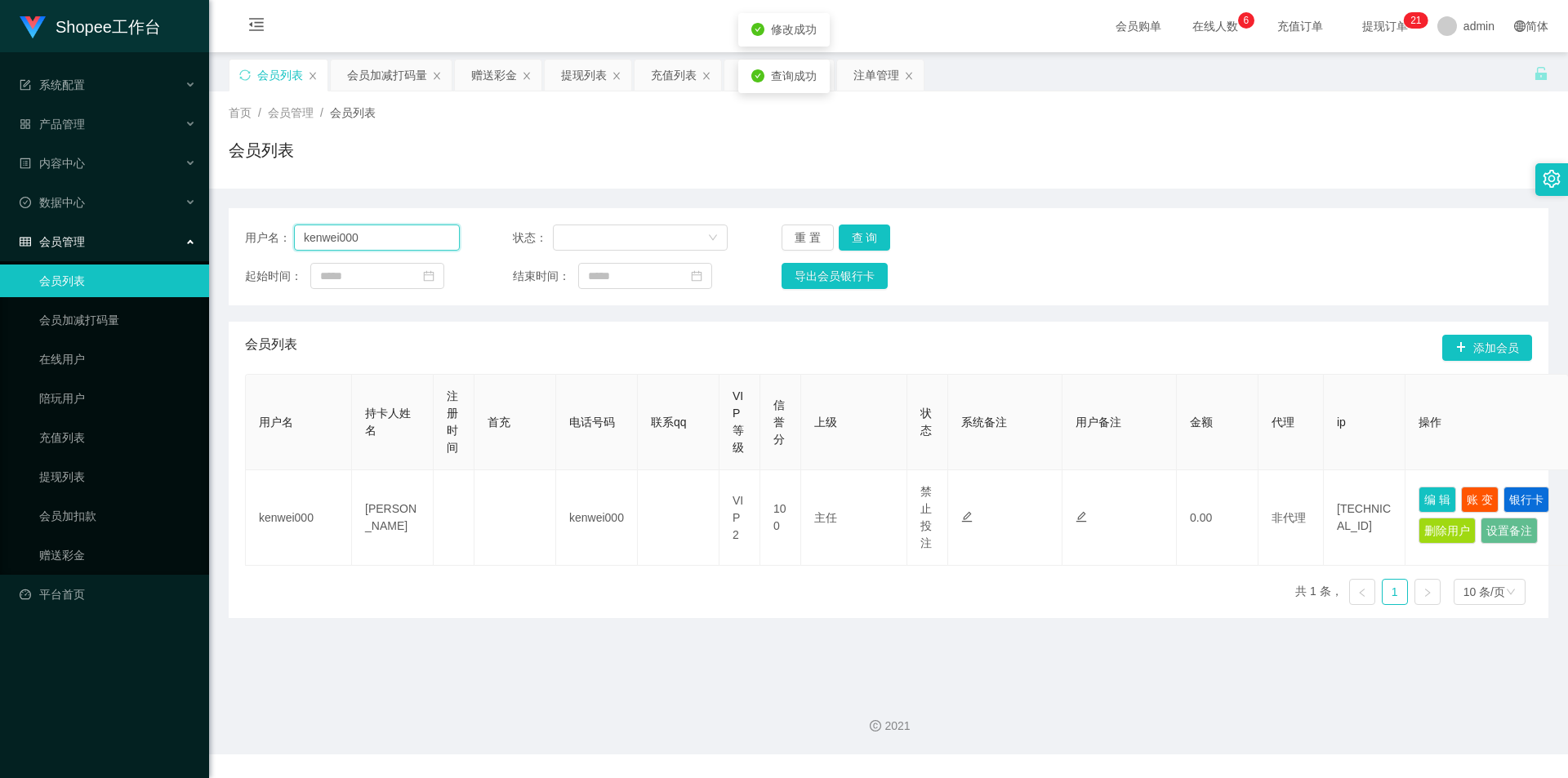
drag, startPoint x: 344, startPoint y: 230, endPoint x: 410, endPoint y: 249, distance: 68.7
click at [344, 230] on input "kenwei000" at bounding box center [377, 238] width 166 height 26
paste input "cbkia96"
type input "cbkia96"
drag, startPoint x: 877, startPoint y: 240, endPoint x: 945, endPoint y: 268, distance: 73.5
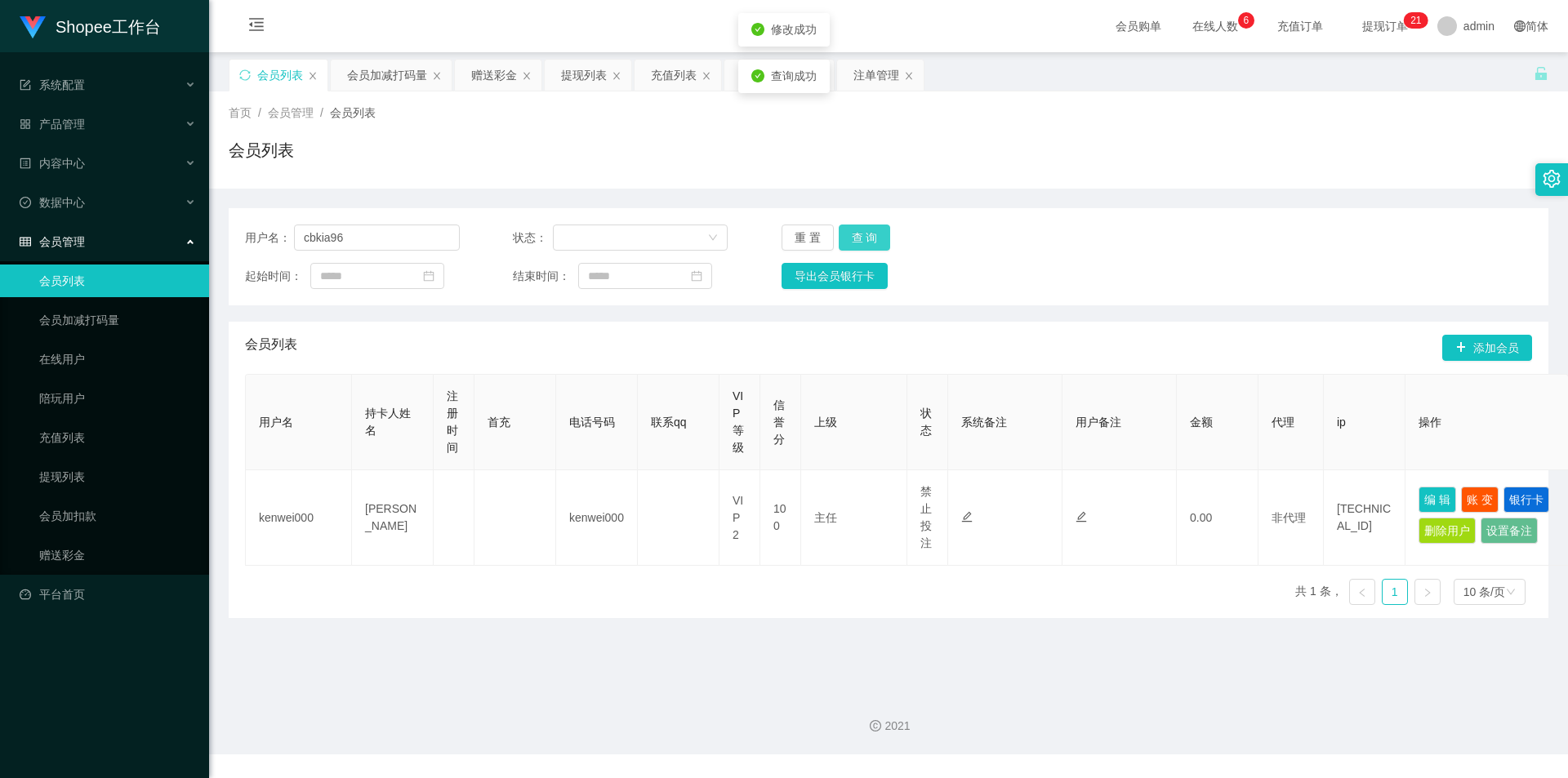
click at [877, 240] on button "查 询" at bounding box center [865, 238] width 52 height 26
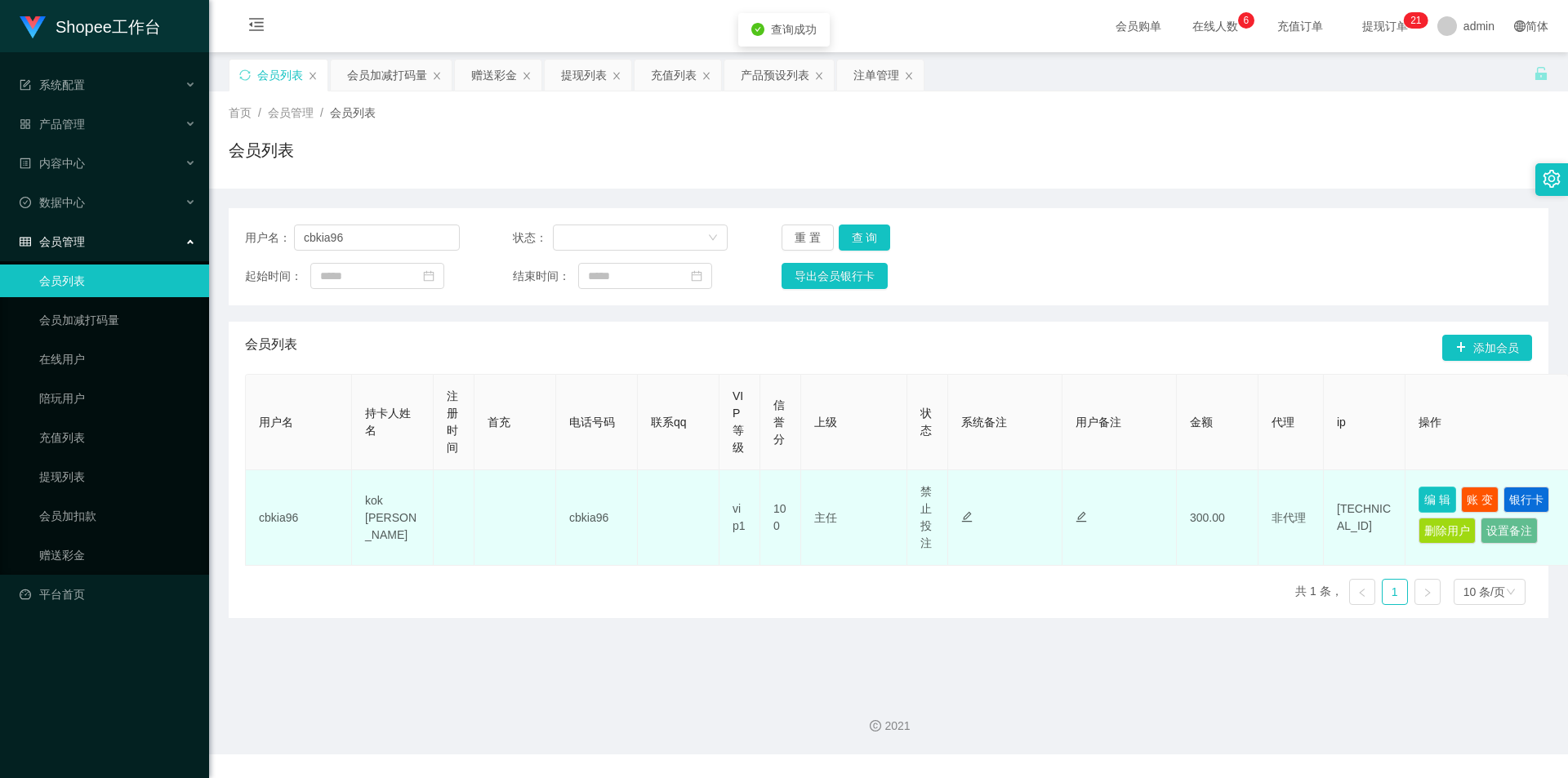
click at [1435, 499] on button "编 辑" at bounding box center [1437, 499] width 38 height 26
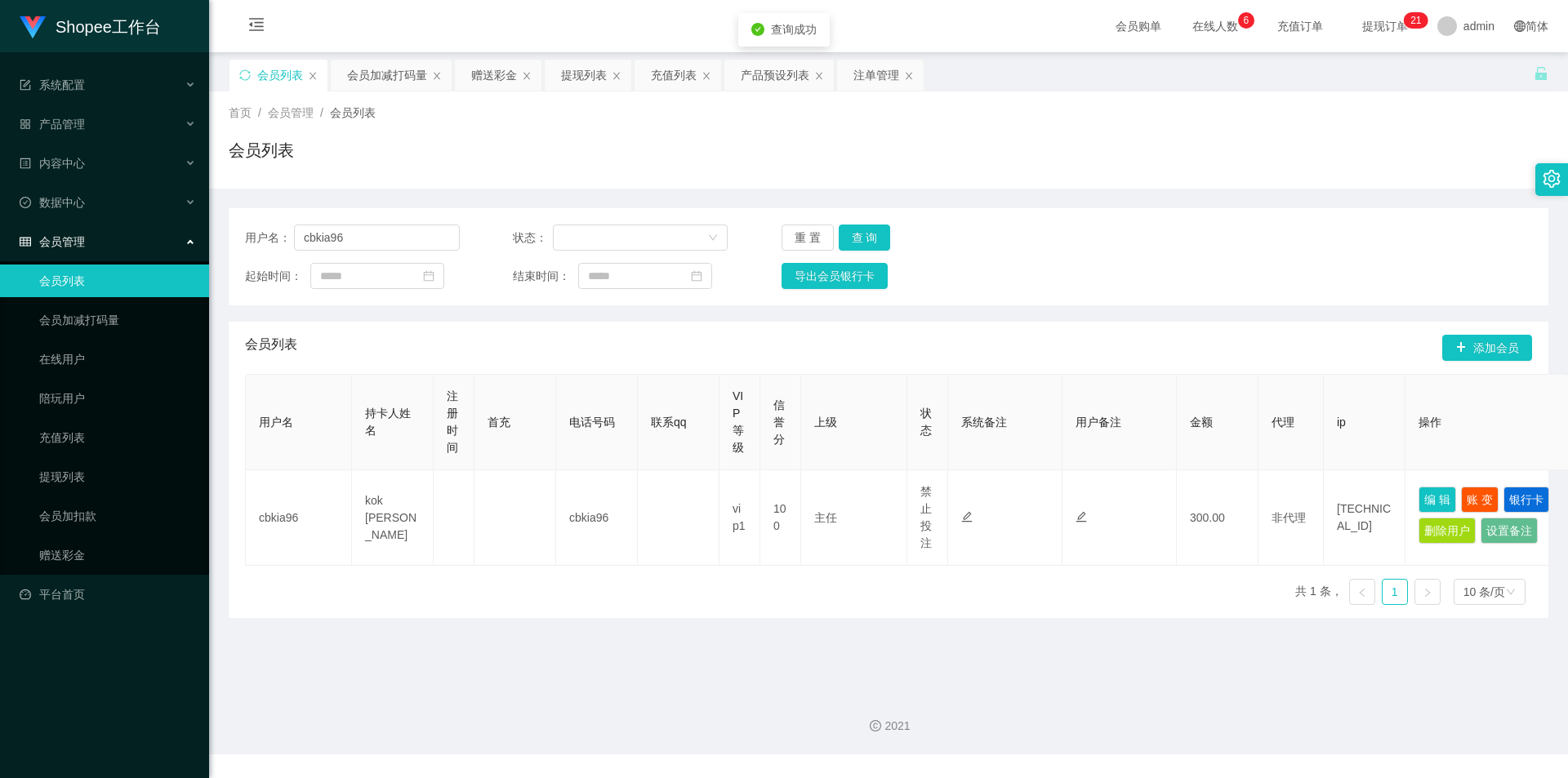
type input "cbkia96"
type input "kok [PERSON_NAME]"
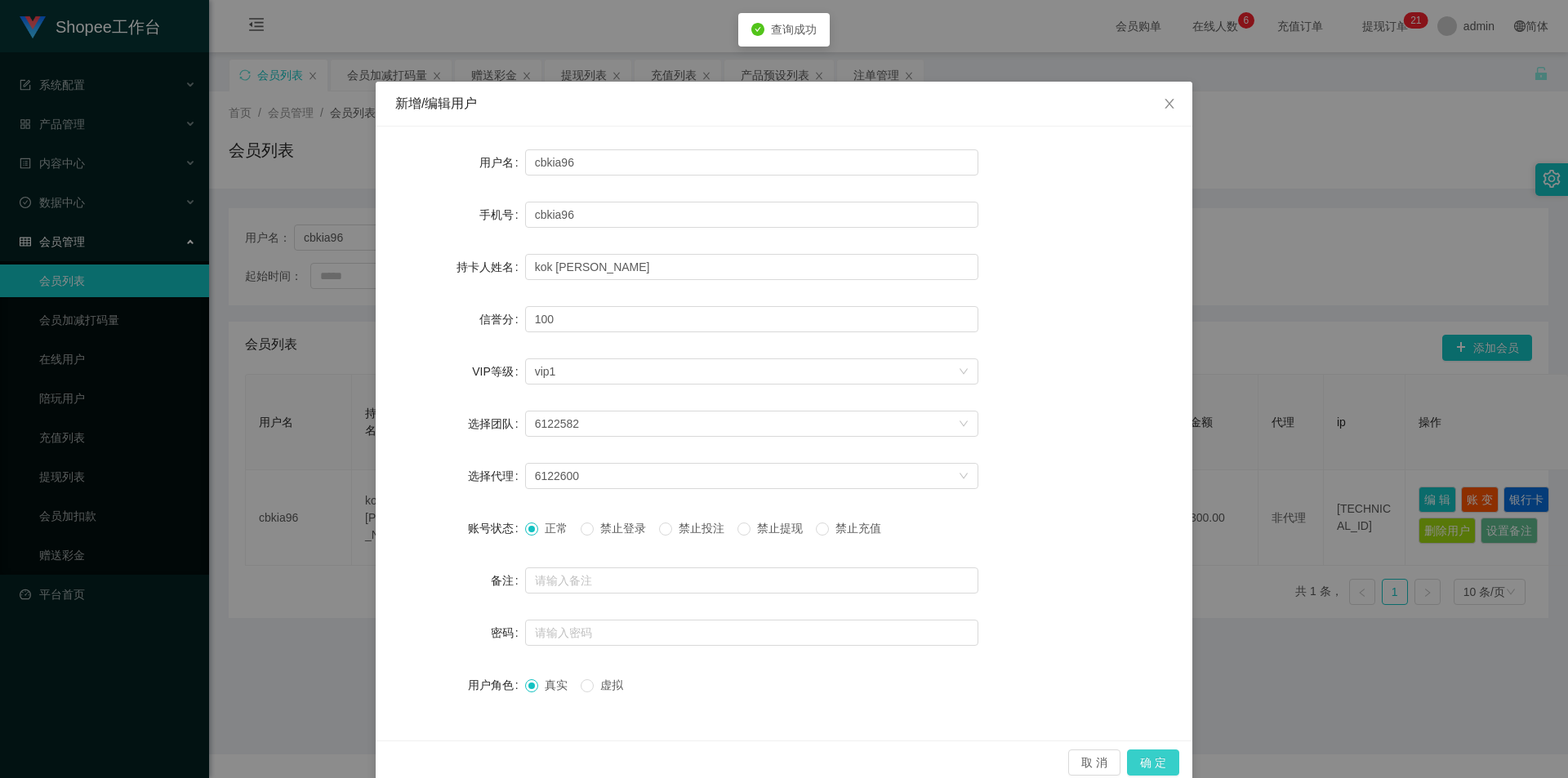
click at [1146, 757] on button "确 定" at bounding box center [1153, 763] width 52 height 26
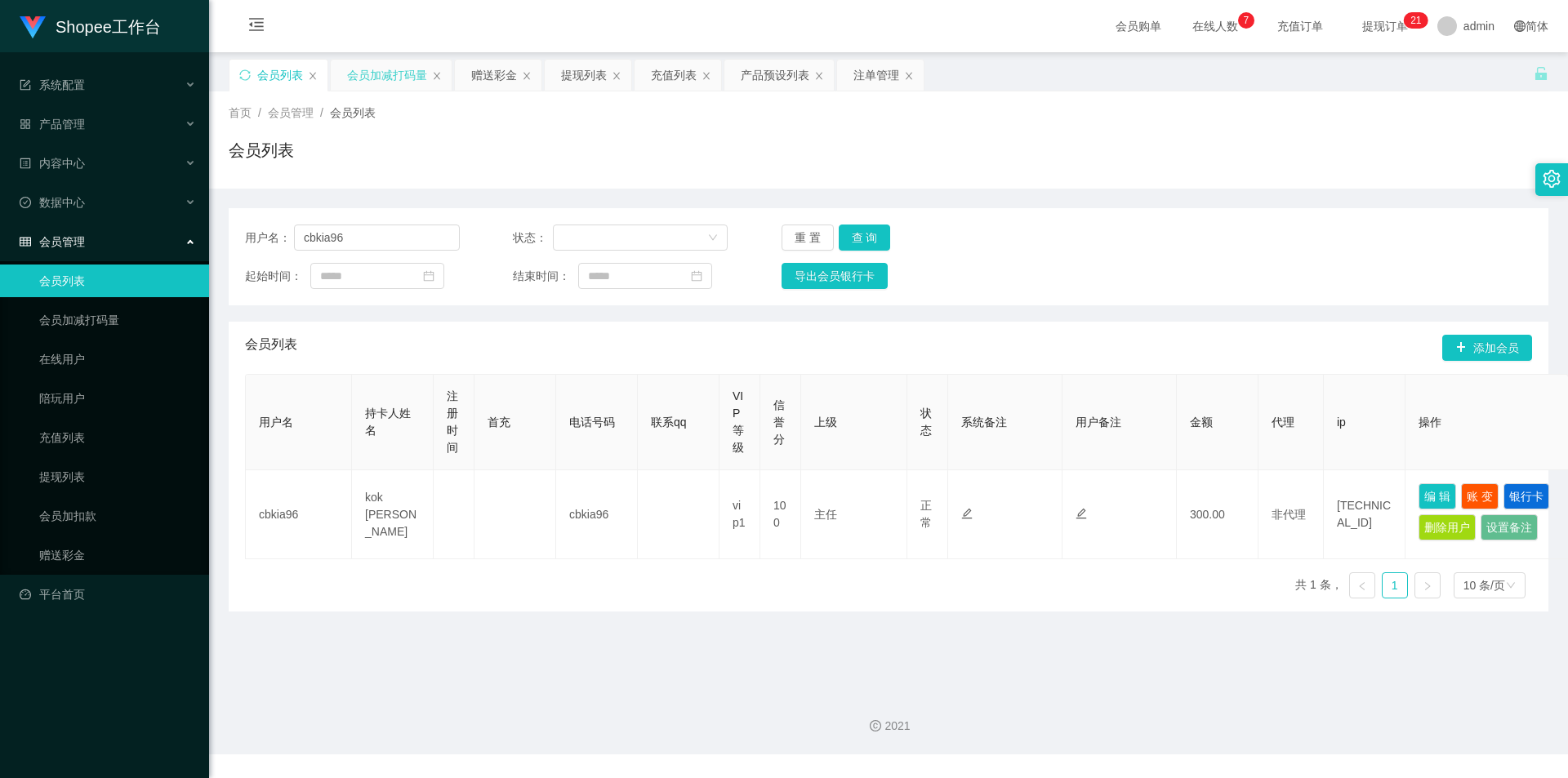
click at [388, 70] on div "会员加减打码量" at bounding box center [388, 75] width 80 height 31
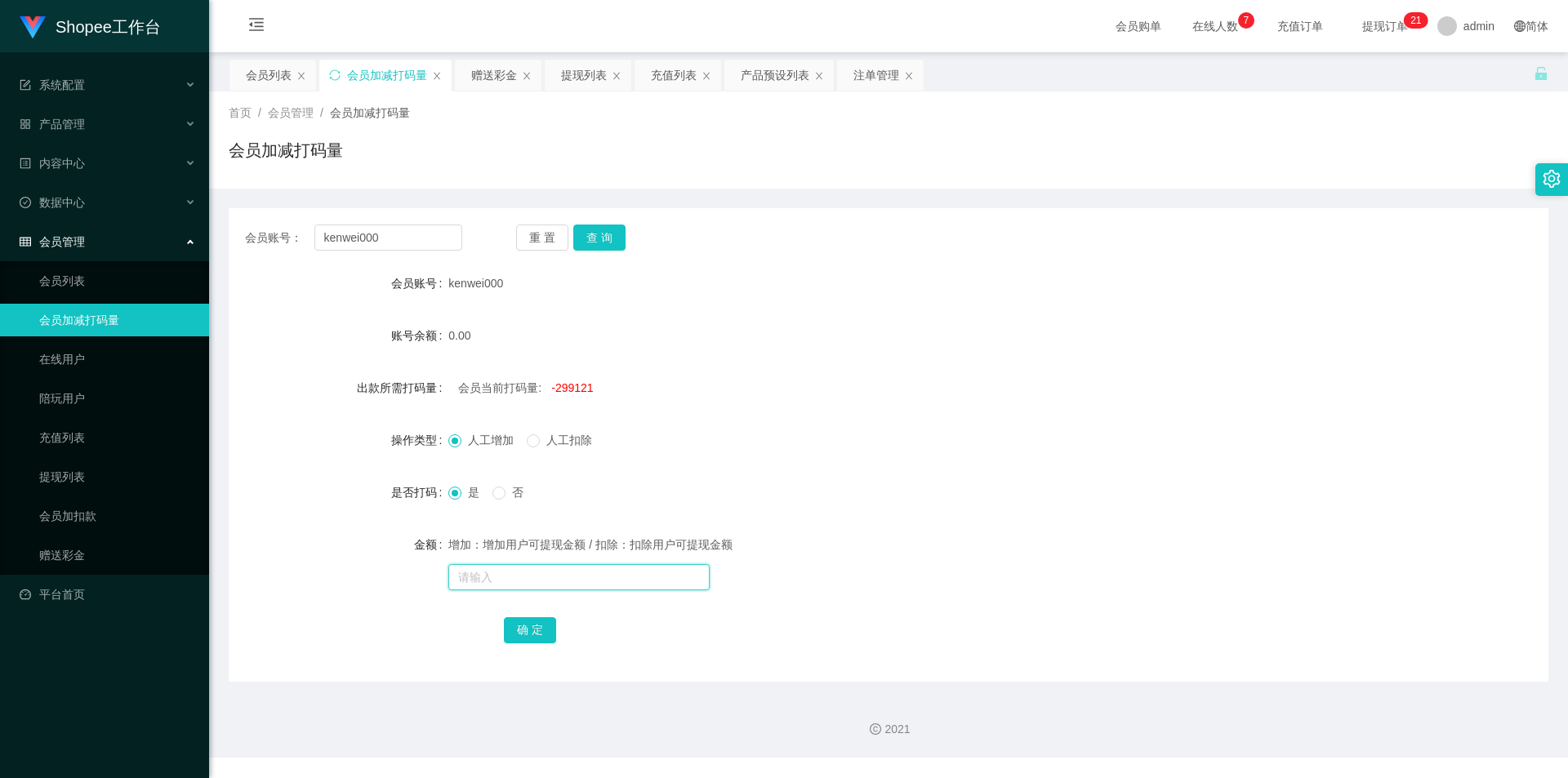
click at [571, 576] on input "text" at bounding box center [579, 577] width 262 height 26
click at [578, 389] on span "-299121" at bounding box center [572, 388] width 42 height 13
copy span "299121"
click at [518, 571] on input "text" at bounding box center [579, 577] width 262 height 26
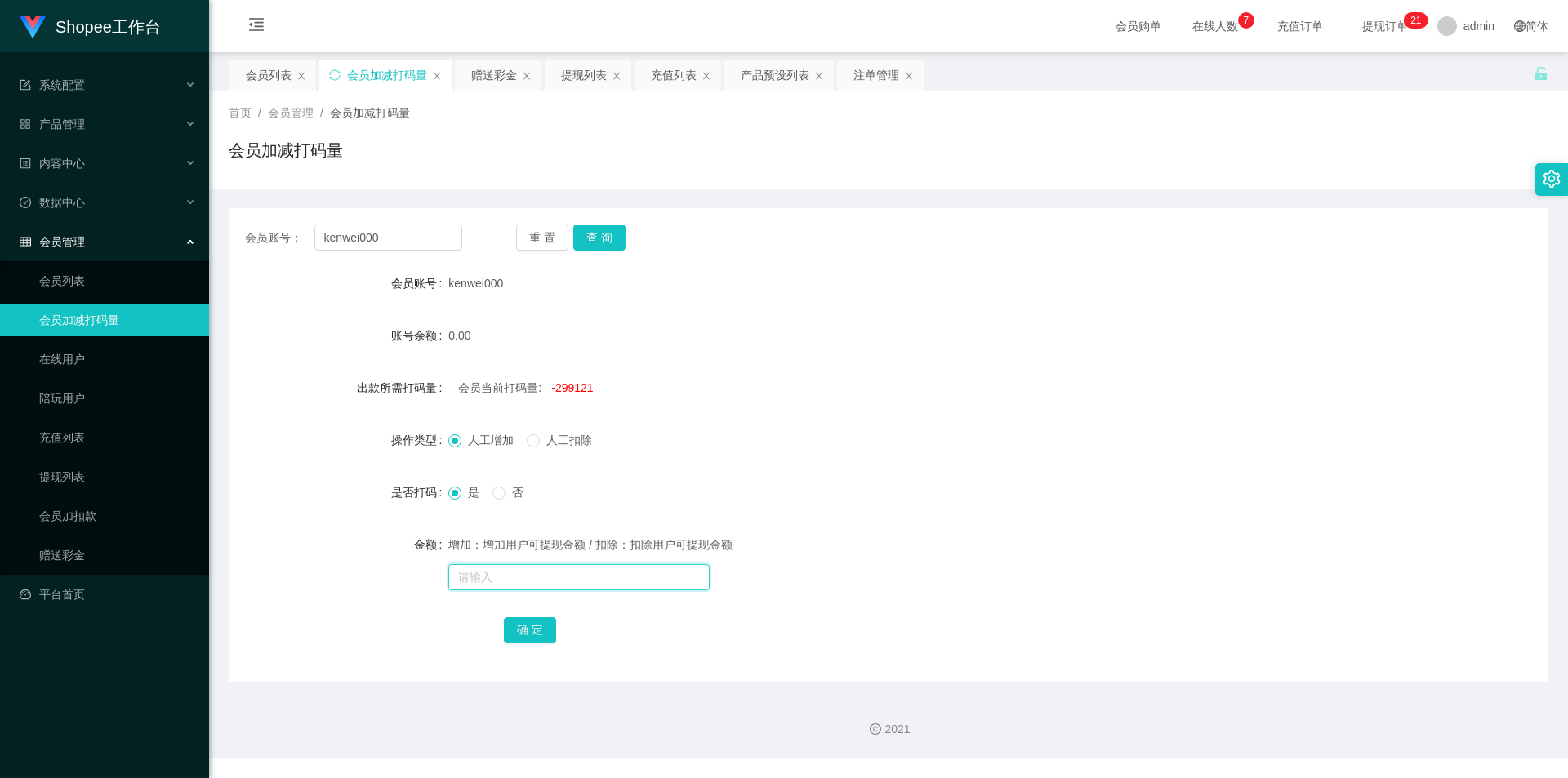
paste input "299121"
type input "299121"
click at [524, 630] on button "确 定" at bounding box center [529, 630] width 52 height 26
click at [539, 575] on input "text" at bounding box center [579, 577] width 262 height 26
type input "5000"
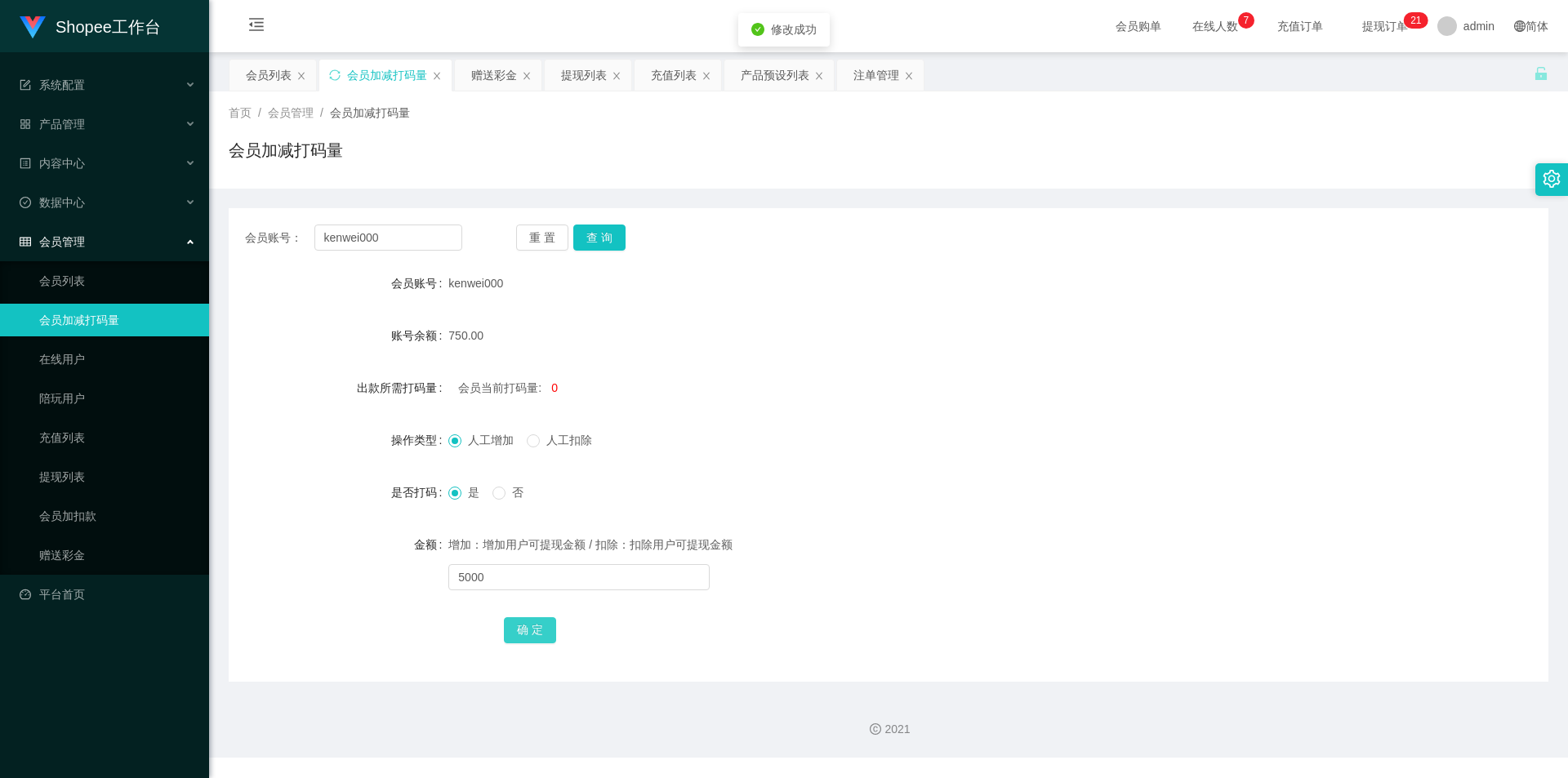
click at [527, 637] on button "确 定" at bounding box center [529, 630] width 52 height 26
click at [444, 226] on input "kenwei000" at bounding box center [389, 238] width 148 height 26
paste input "qwek88"
type input "qwek88"
click at [613, 249] on button "查 询" at bounding box center [599, 238] width 52 height 26
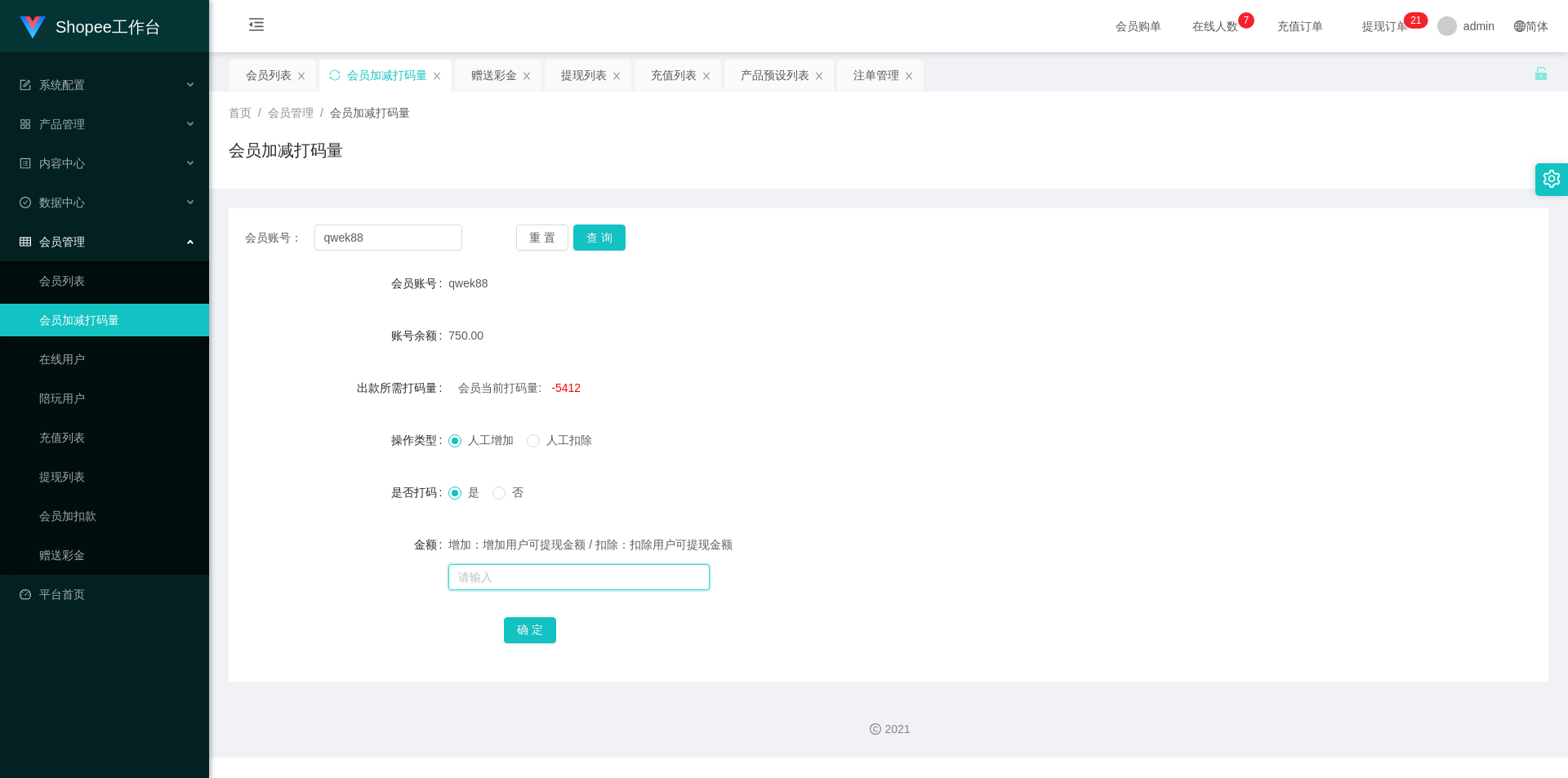
click at [602, 574] on input "text" at bounding box center [579, 577] width 262 height 26
type input "9000"
drag, startPoint x: 517, startPoint y: 626, endPoint x: 500, endPoint y: 642, distance: 23.3
click at [517, 626] on button "确 定" at bounding box center [529, 630] width 52 height 26
click at [608, 240] on button "查 询" at bounding box center [599, 238] width 52 height 26
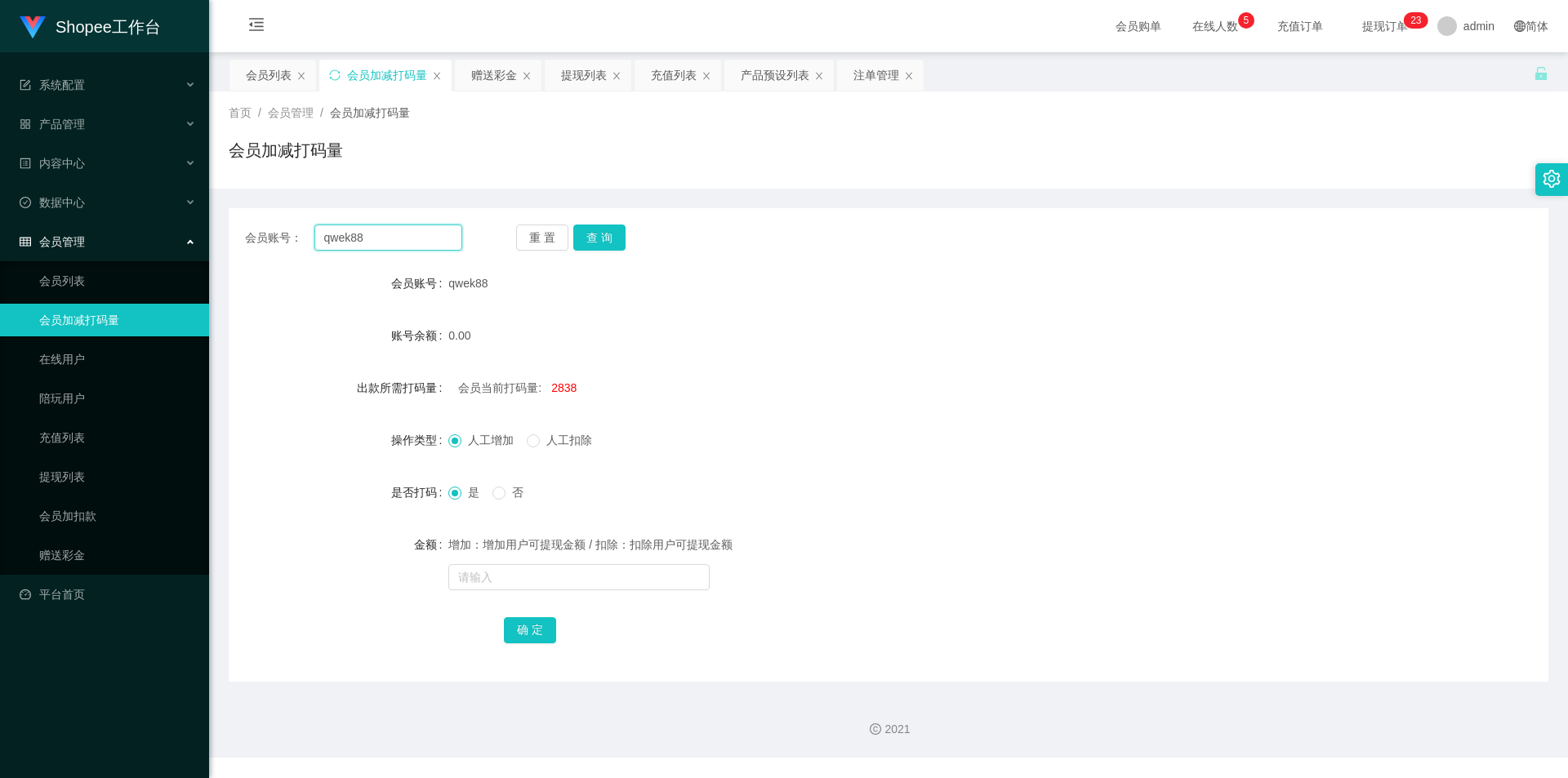
click at [408, 245] on input "qwek88" at bounding box center [389, 238] width 148 height 26
paste input "kenwei000"
drag, startPoint x: 612, startPoint y: 245, endPoint x: 605, endPoint y: 249, distance: 8.1
click at [612, 245] on button "查 询" at bounding box center [599, 238] width 52 height 26
click at [438, 233] on input "kenwei000" at bounding box center [389, 238] width 148 height 26
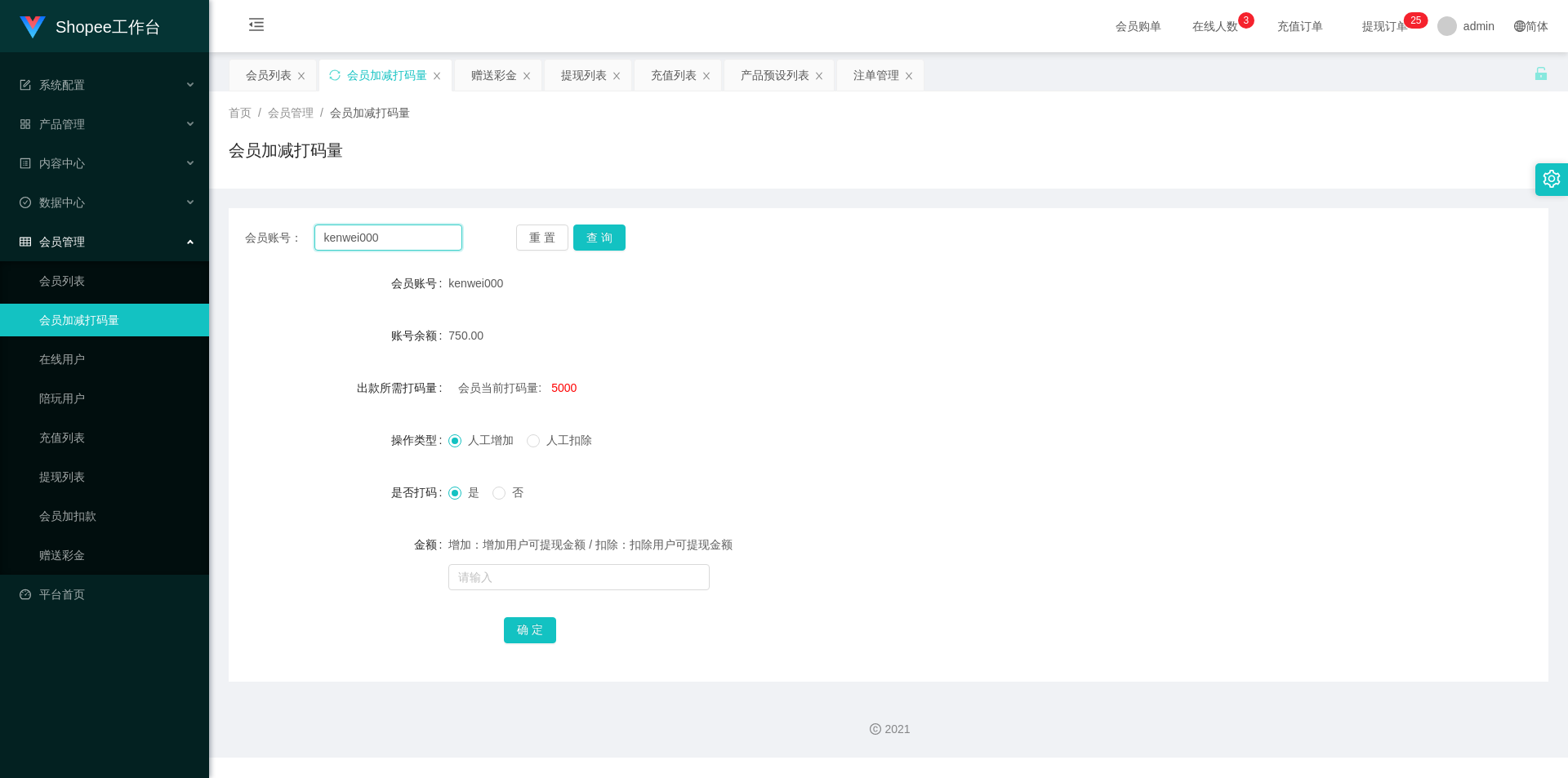
paste input "cbkia96"
type input "cbkia96"
drag, startPoint x: 581, startPoint y: 226, endPoint x: 585, endPoint y: 246, distance: 20.4
click at [581, 226] on button "查 询" at bounding box center [599, 238] width 52 height 26
click at [247, 77] on div "会员列表" at bounding box center [269, 75] width 46 height 31
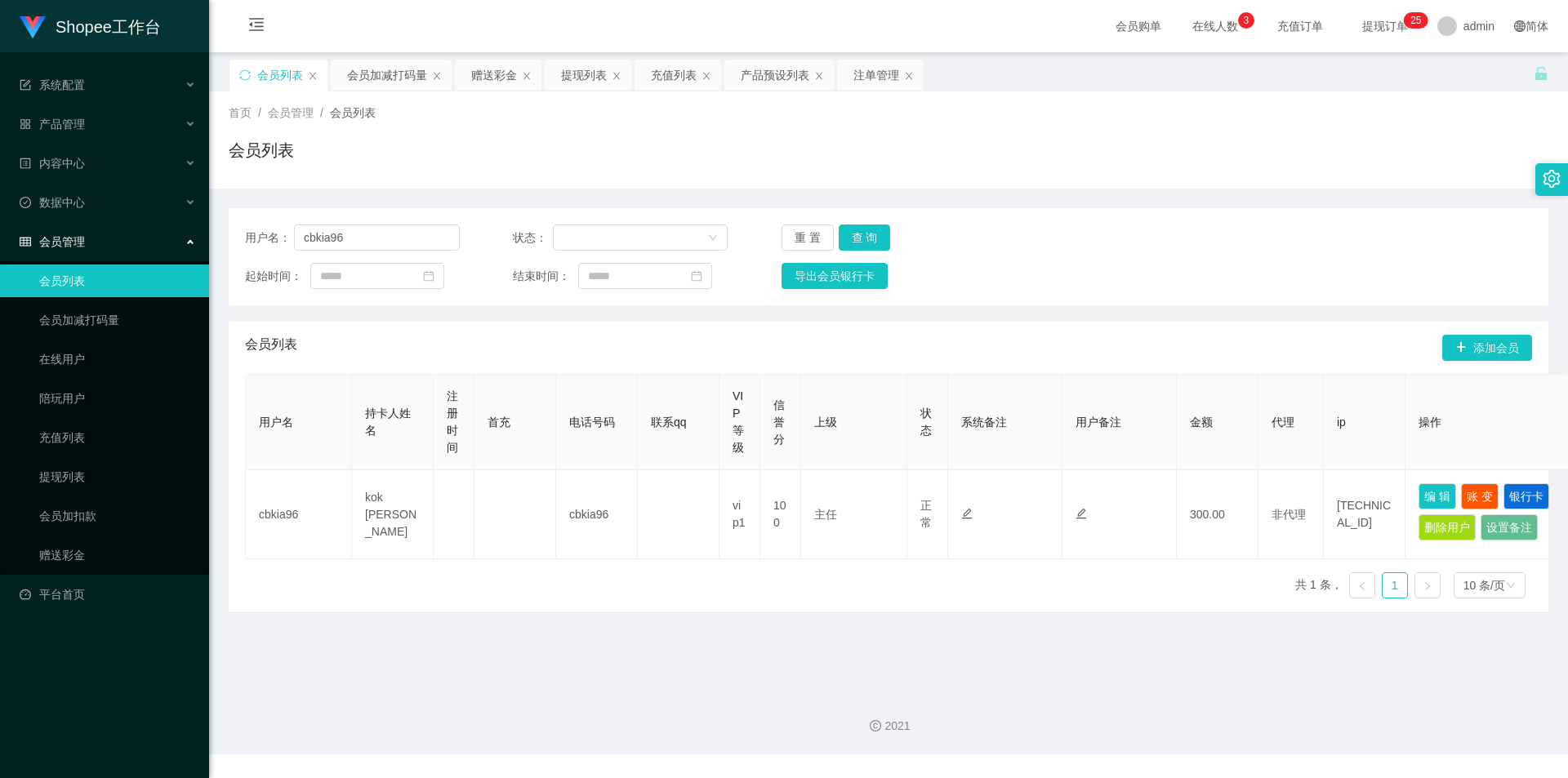
click at [383, 224] on div "用户名： cbkia96 状态： 重 置 查 询 起始时间： 结束时间： 导出会员银行卡" at bounding box center [888, 257] width 1319 height 97
click at [403, 240] on input "cbkia96" at bounding box center [377, 238] width 166 height 26
drag, startPoint x: 877, startPoint y: 240, endPoint x: 965, endPoint y: 346, distance: 137.8
click at [877, 240] on button "查 询" at bounding box center [865, 238] width 52 height 26
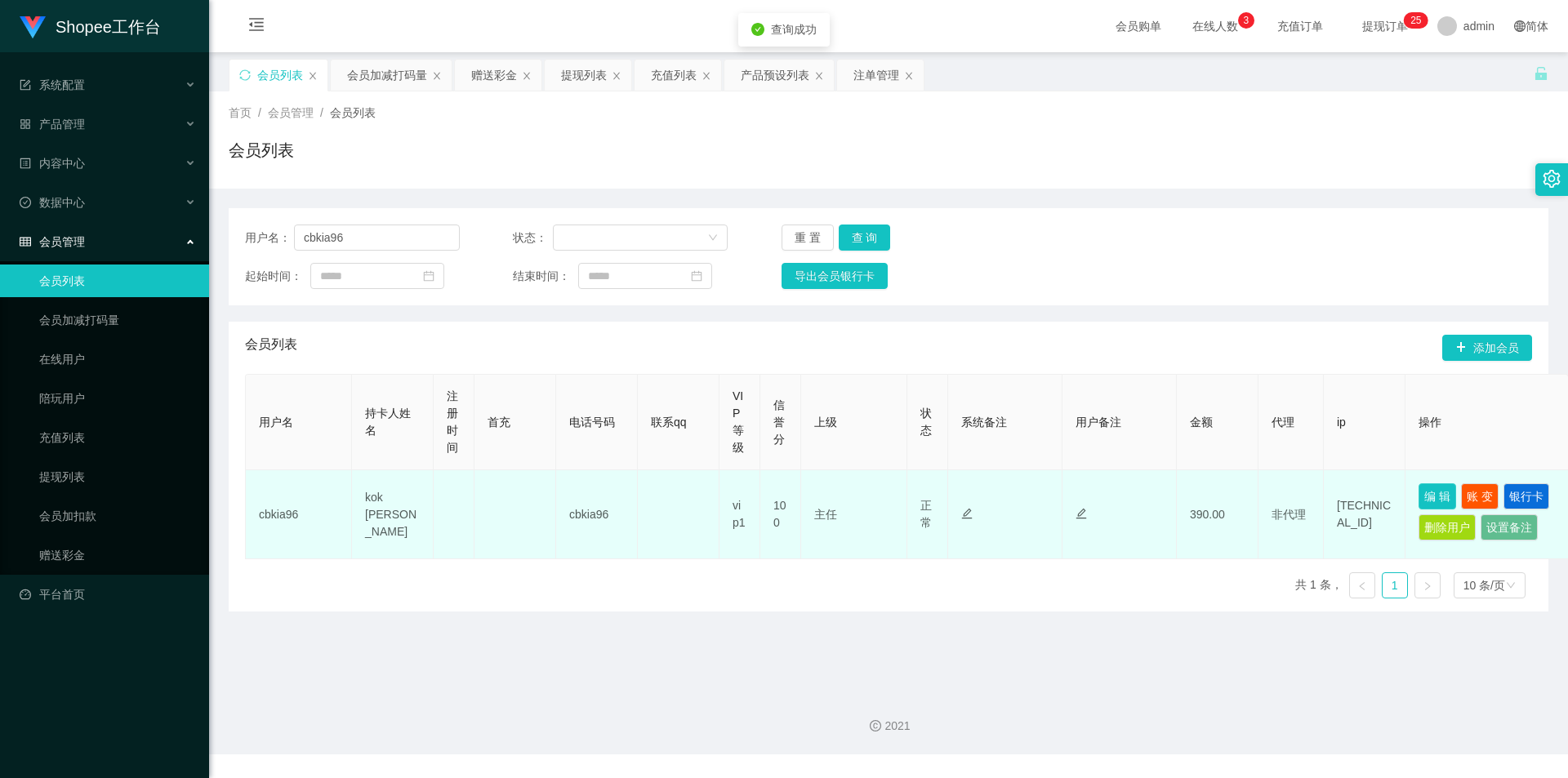
click at [1442, 500] on button "编 辑" at bounding box center [1437, 496] width 38 height 26
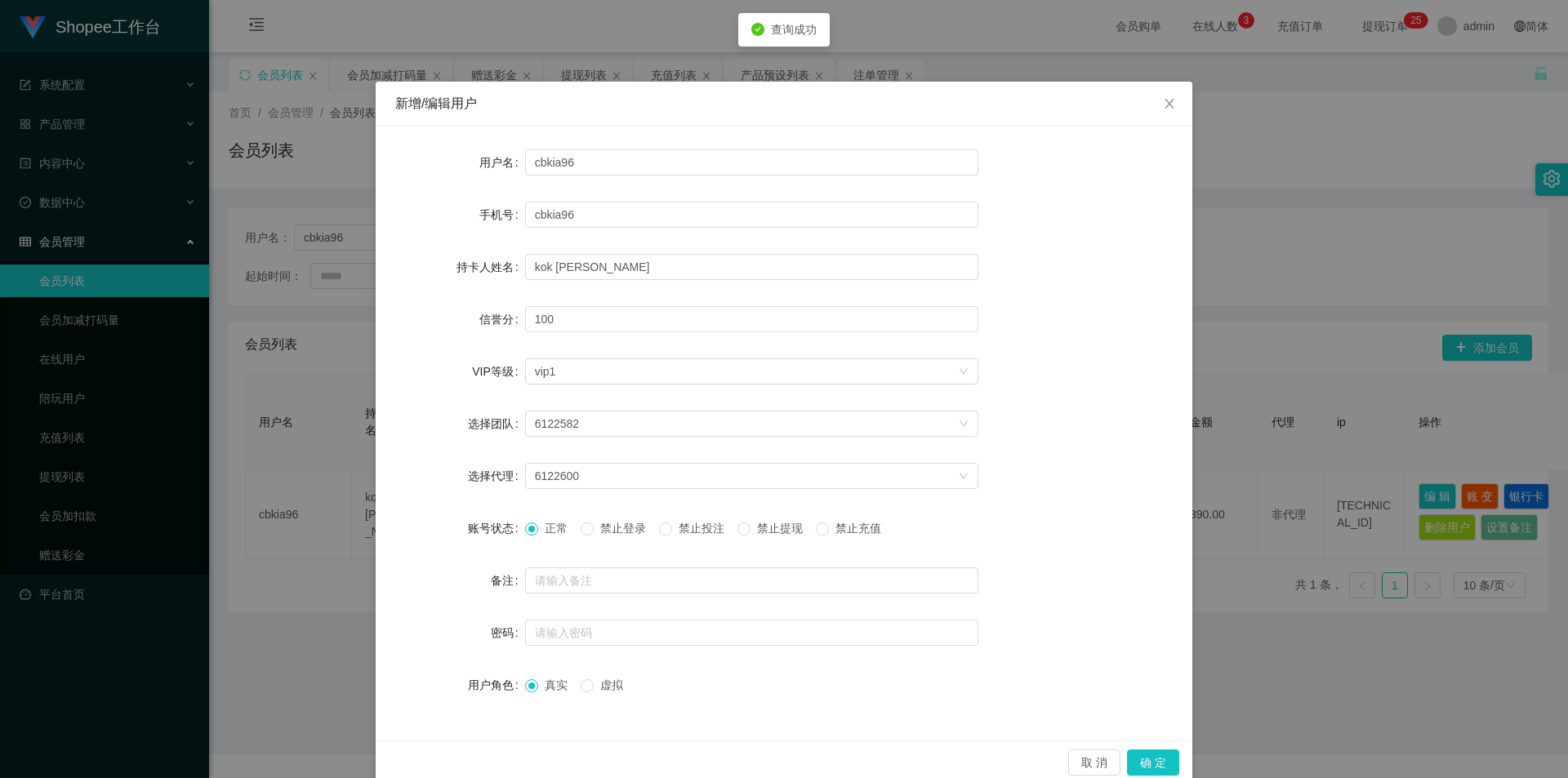
click at [695, 525] on span "禁止投注" at bounding box center [701, 527] width 59 height 13
click at [1141, 763] on button "确 定" at bounding box center [1153, 763] width 52 height 26
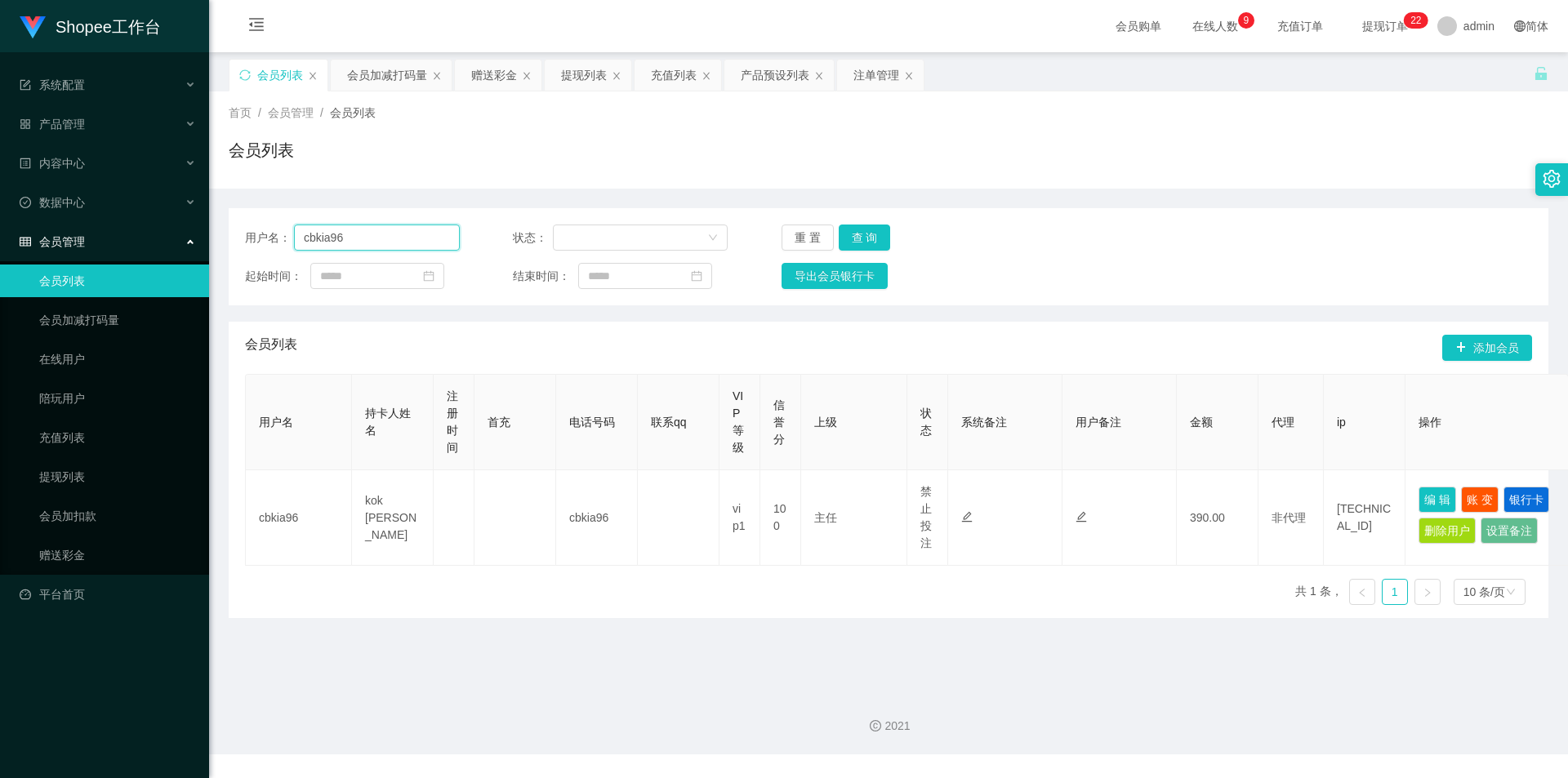
click at [409, 231] on input "cbkia96" at bounding box center [377, 238] width 166 height 26
paste input "春天的花開了"
drag, startPoint x: 858, startPoint y: 237, endPoint x: 883, endPoint y: 269, distance: 40.6
click at [858, 237] on button "查 询" at bounding box center [865, 238] width 52 height 26
click at [399, 244] on input "春天的花開了" at bounding box center [377, 238] width 166 height 26
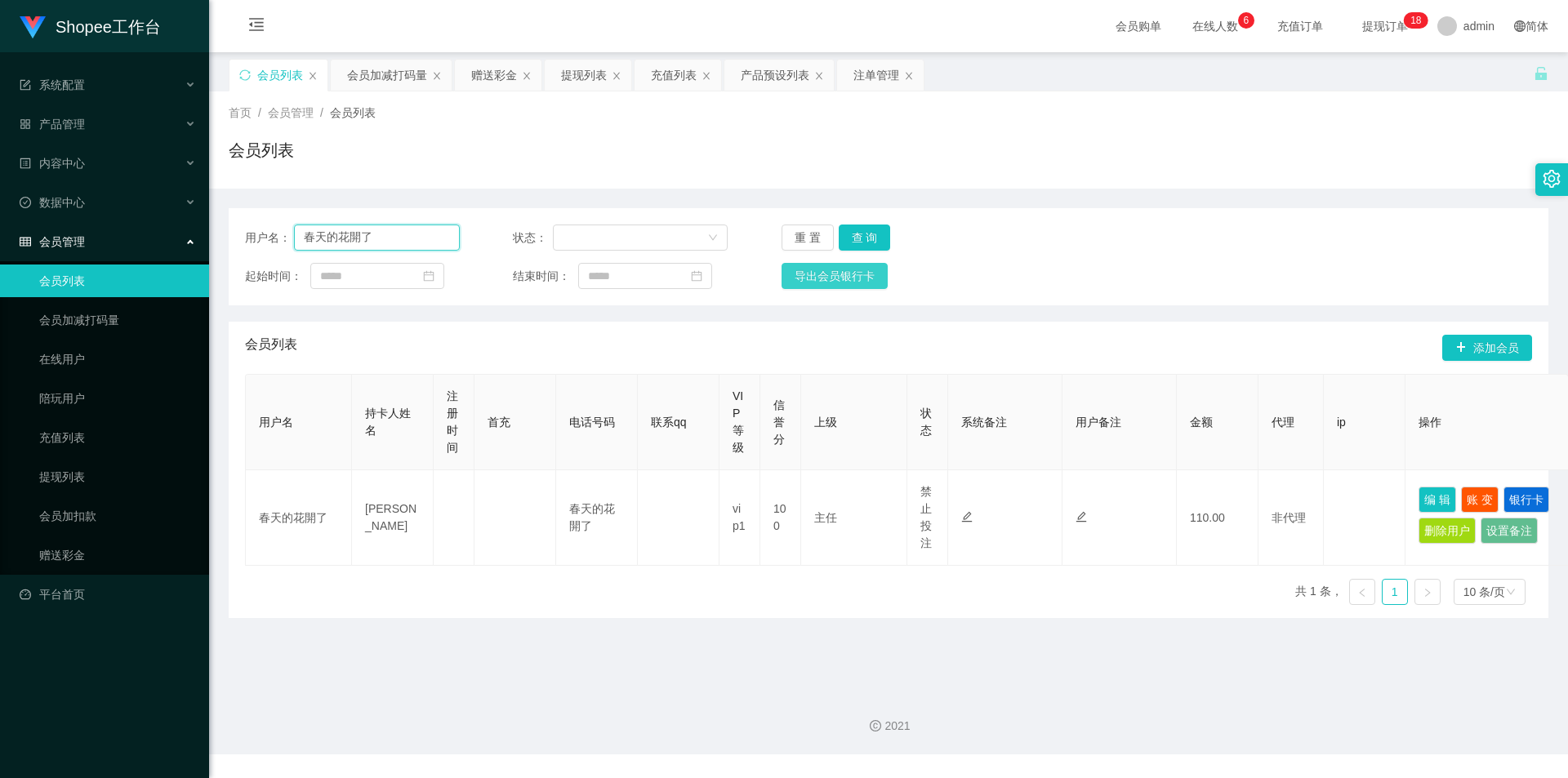
paste input "AAtonyAAtony88"
type input "AAtonyAAtony88"
click at [877, 240] on button "查 询" at bounding box center [865, 238] width 52 height 26
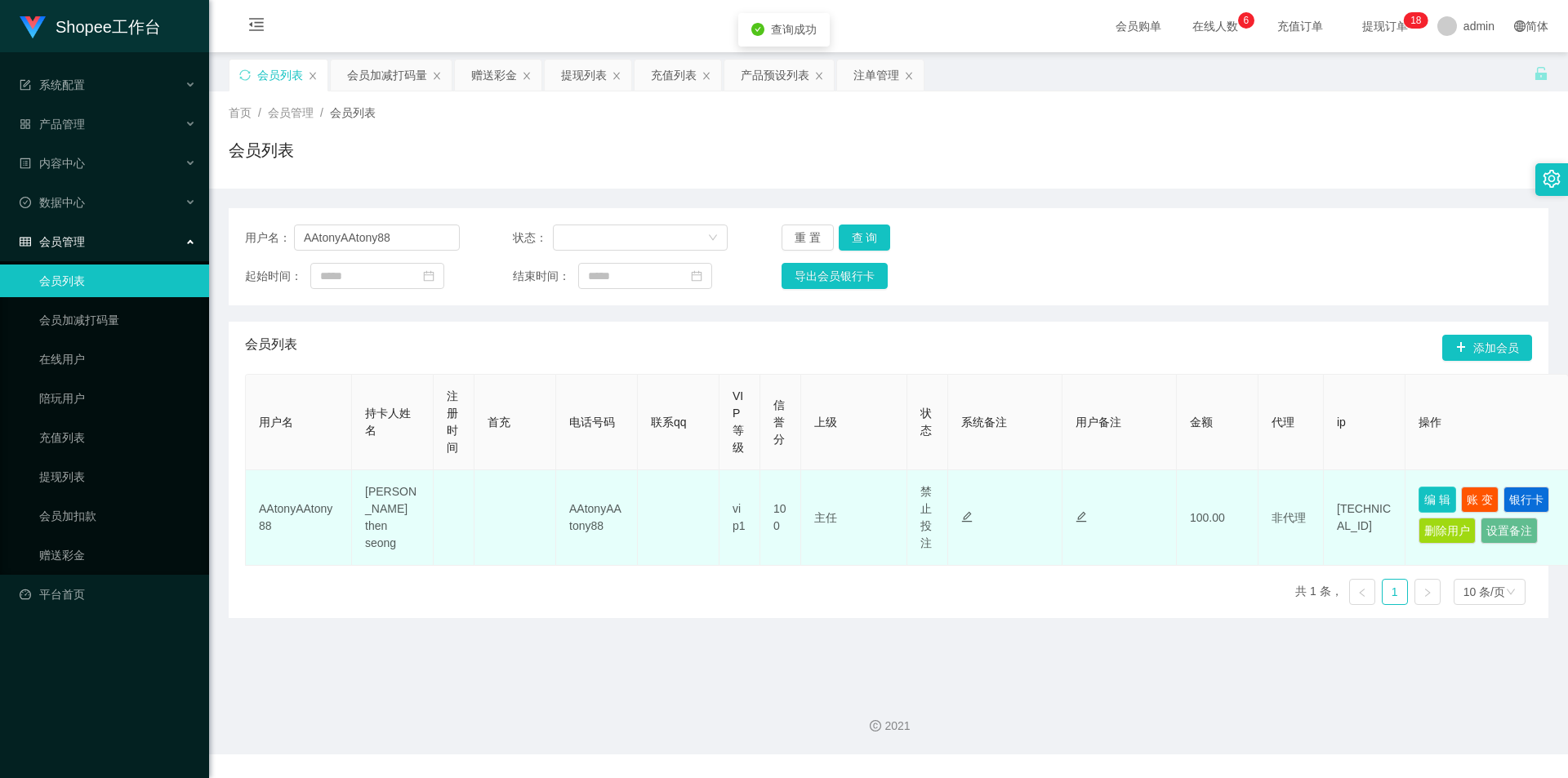
click at [1449, 503] on button "编 辑" at bounding box center [1437, 499] width 38 height 26
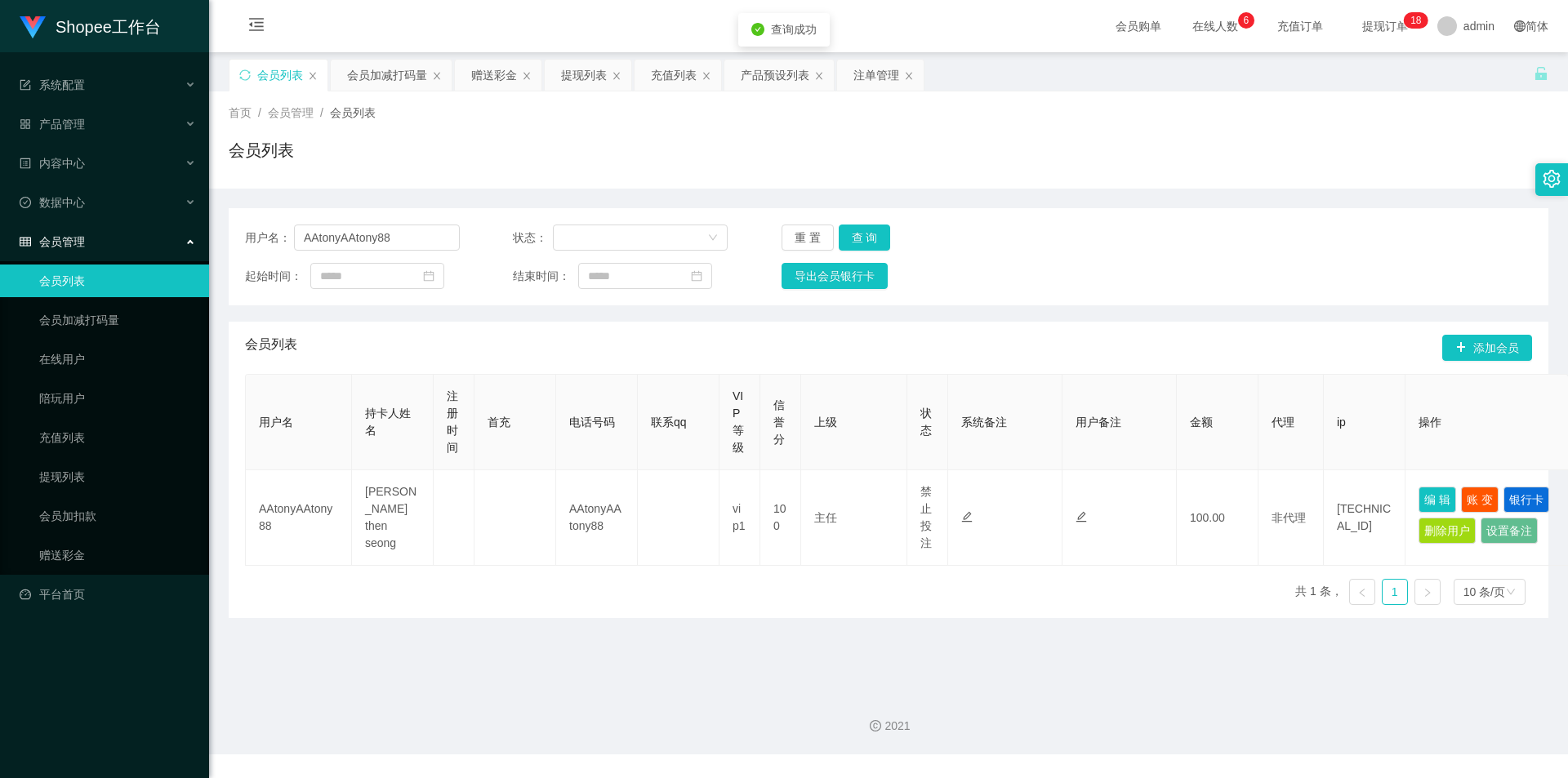
type input "AAtonyAAtony88"
type input "[PERSON_NAME] then seong"
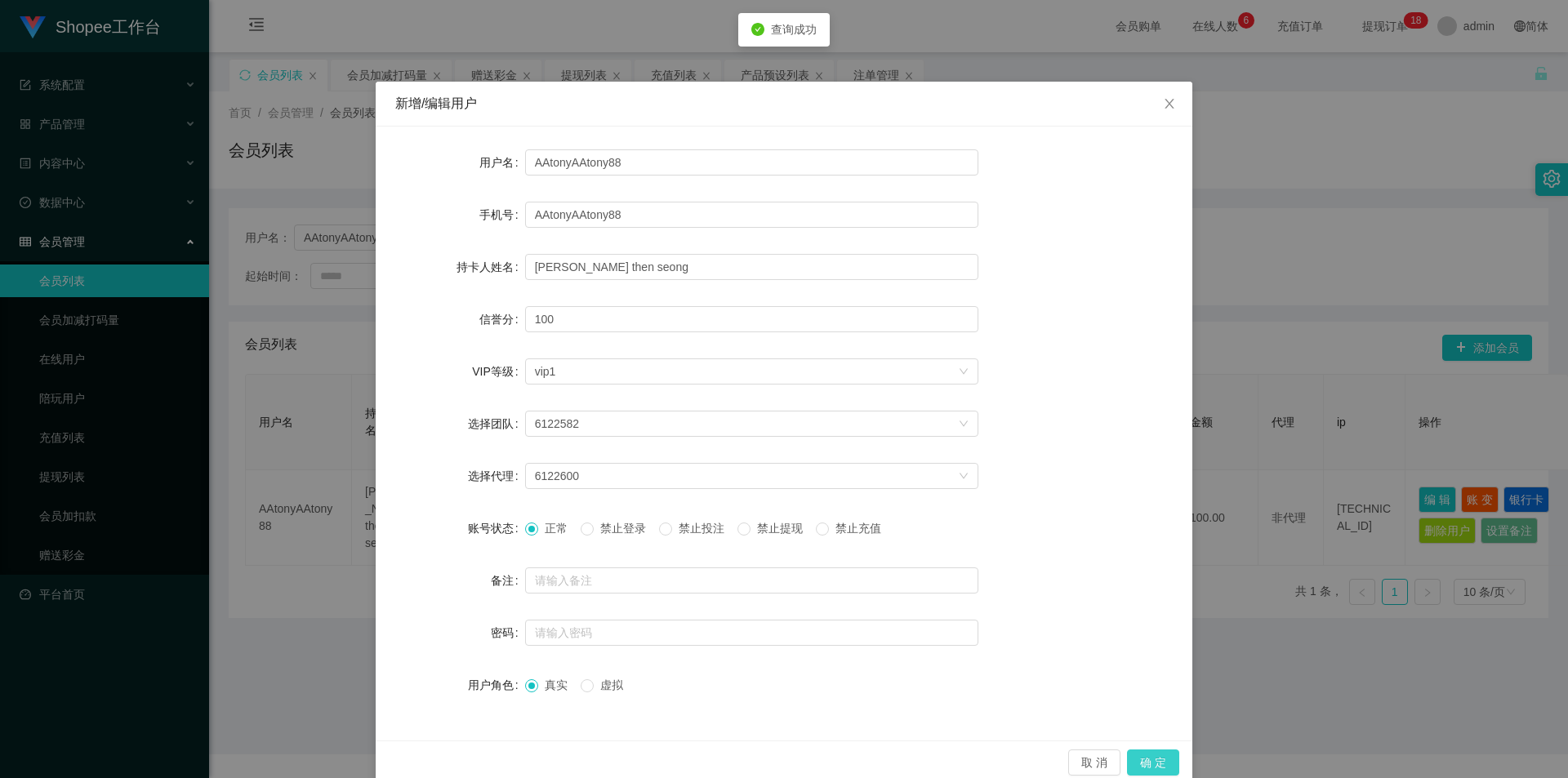
click at [1149, 758] on button "确 定" at bounding box center [1153, 763] width 52 height 26
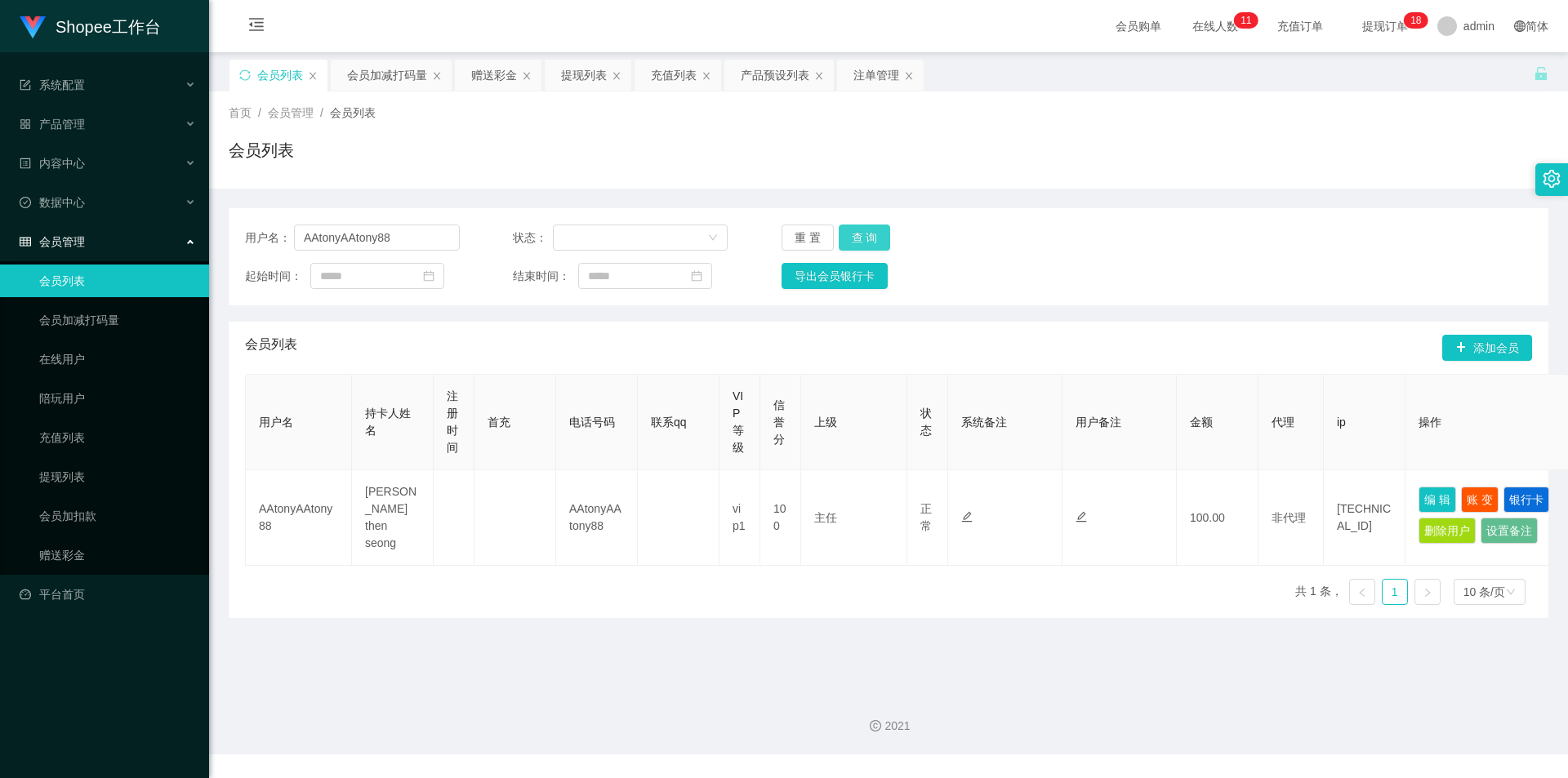
click at [878, 229] on button "查 询" at bounding box center [865, 238] width 52 height 26
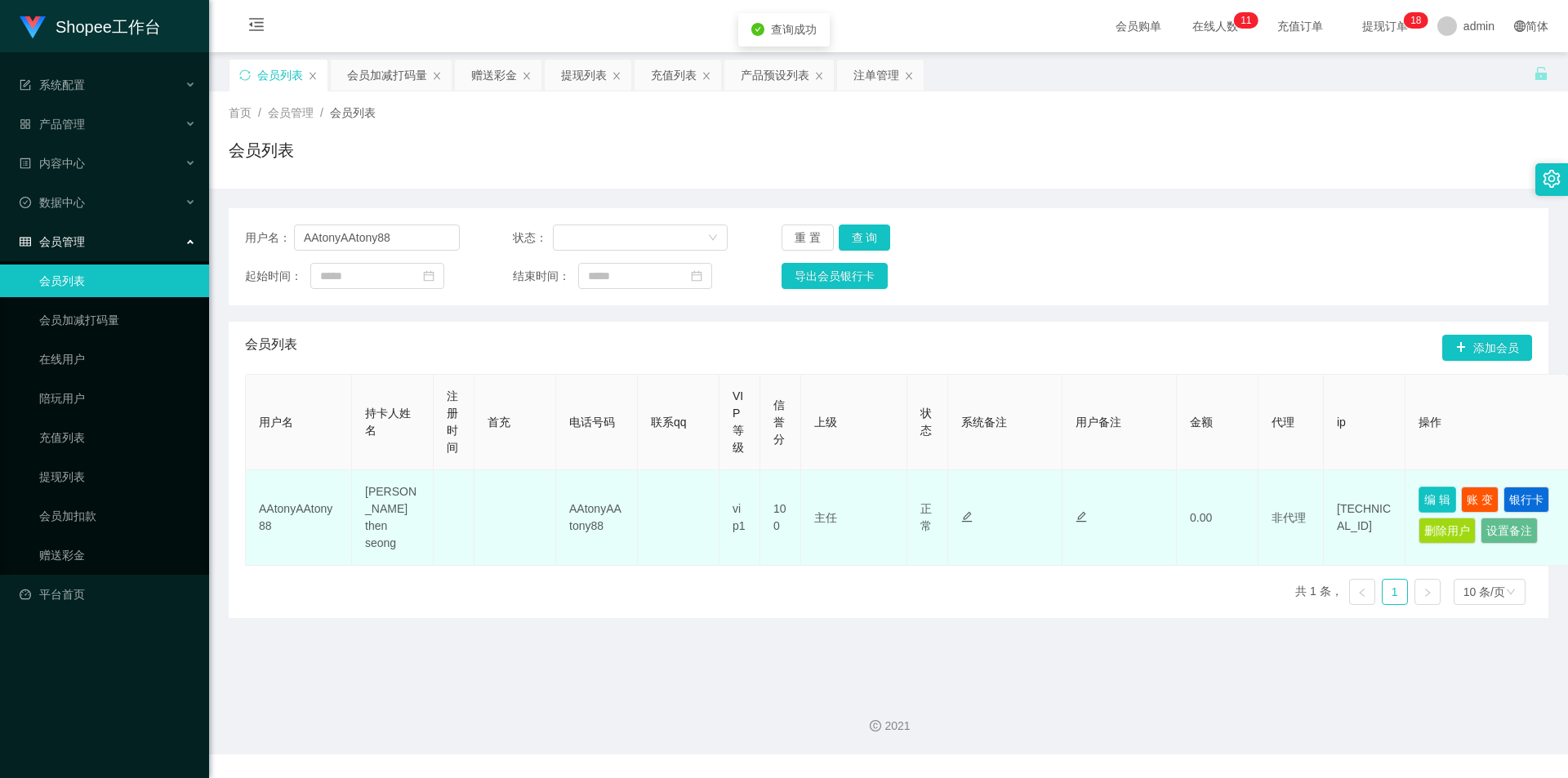
click at [1434, 498] on button "编 辑" at bounding box center [1437, 499] width 38 height 26
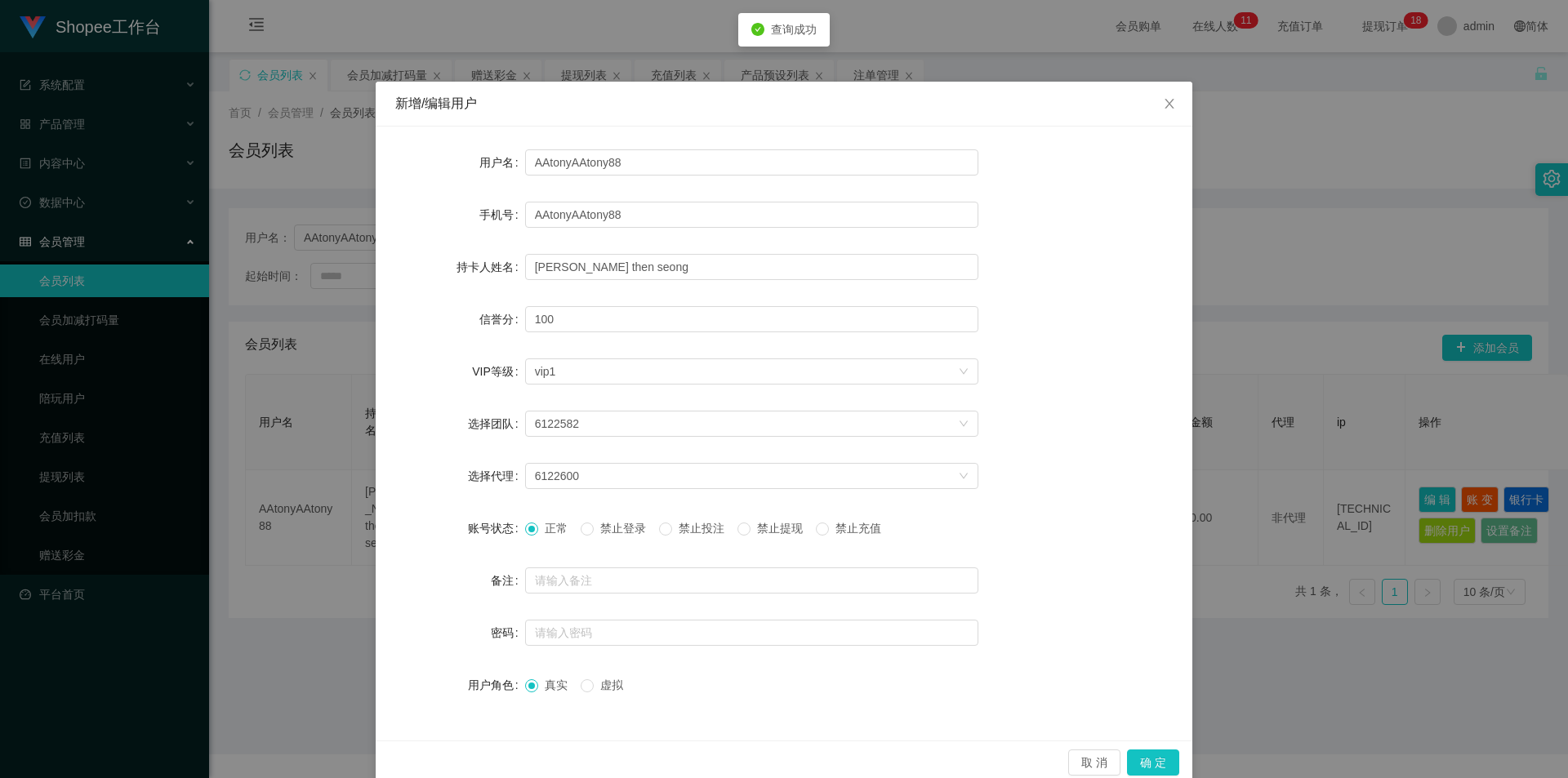
click at [701, 530] on span "禁止投注" at bounding box center [701, 527] width 59 height 13
click at [1160, 767] on button "确 定" at bounding box center [1153, 763] width 52 height 26
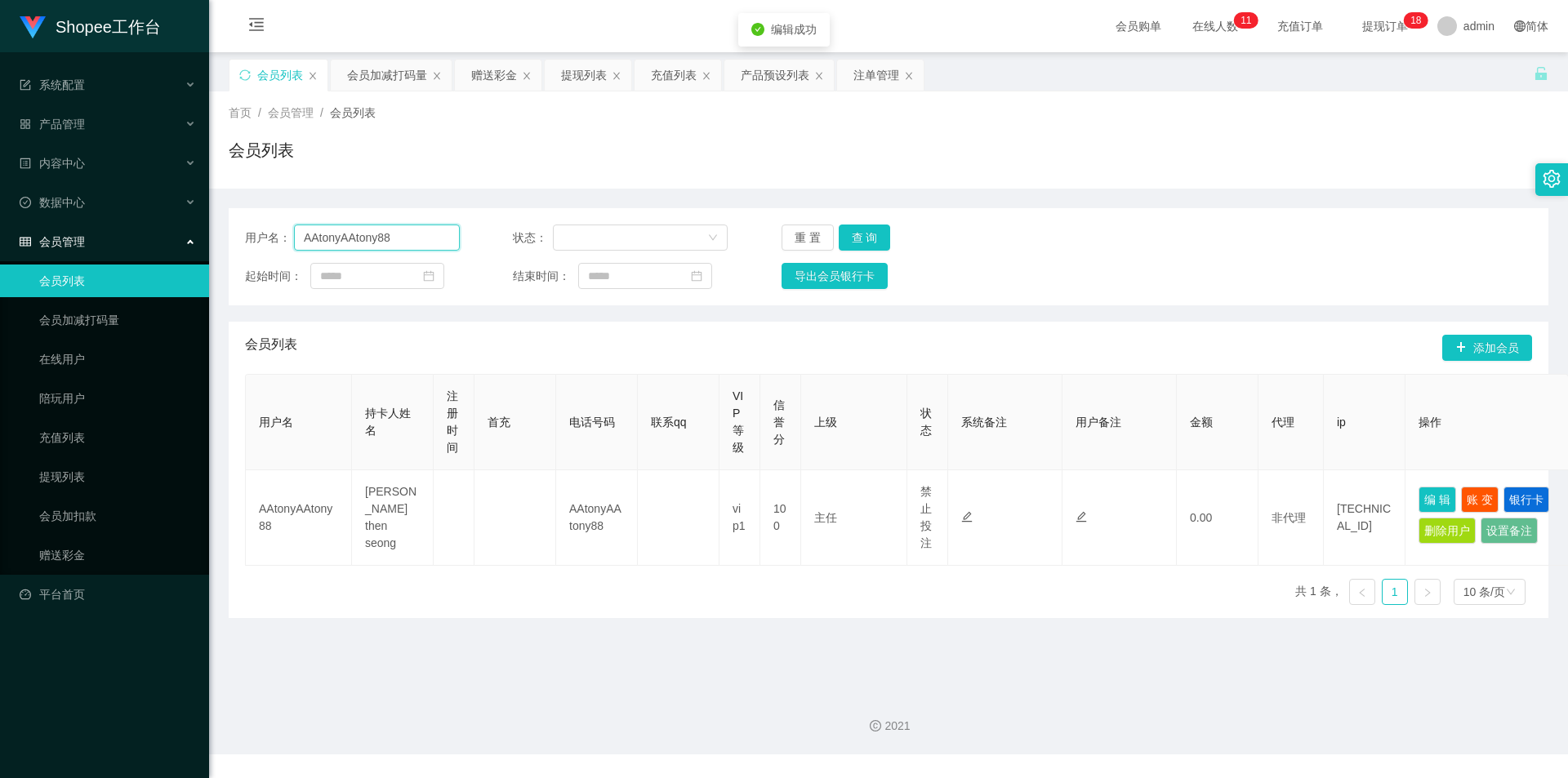
click at [395, 231] on input "AAtonyAAtony88" at bounding box center [377, 238] width 166 height 26
paste input "cbkia96"
type input "cbkia96"
click at [865, 232] on button "查 询" at bounding box center [865, 238] width 52 height 26
click at [413, 249] on input "cbkia96" at bounding box center [377, 238] width 166 height 26
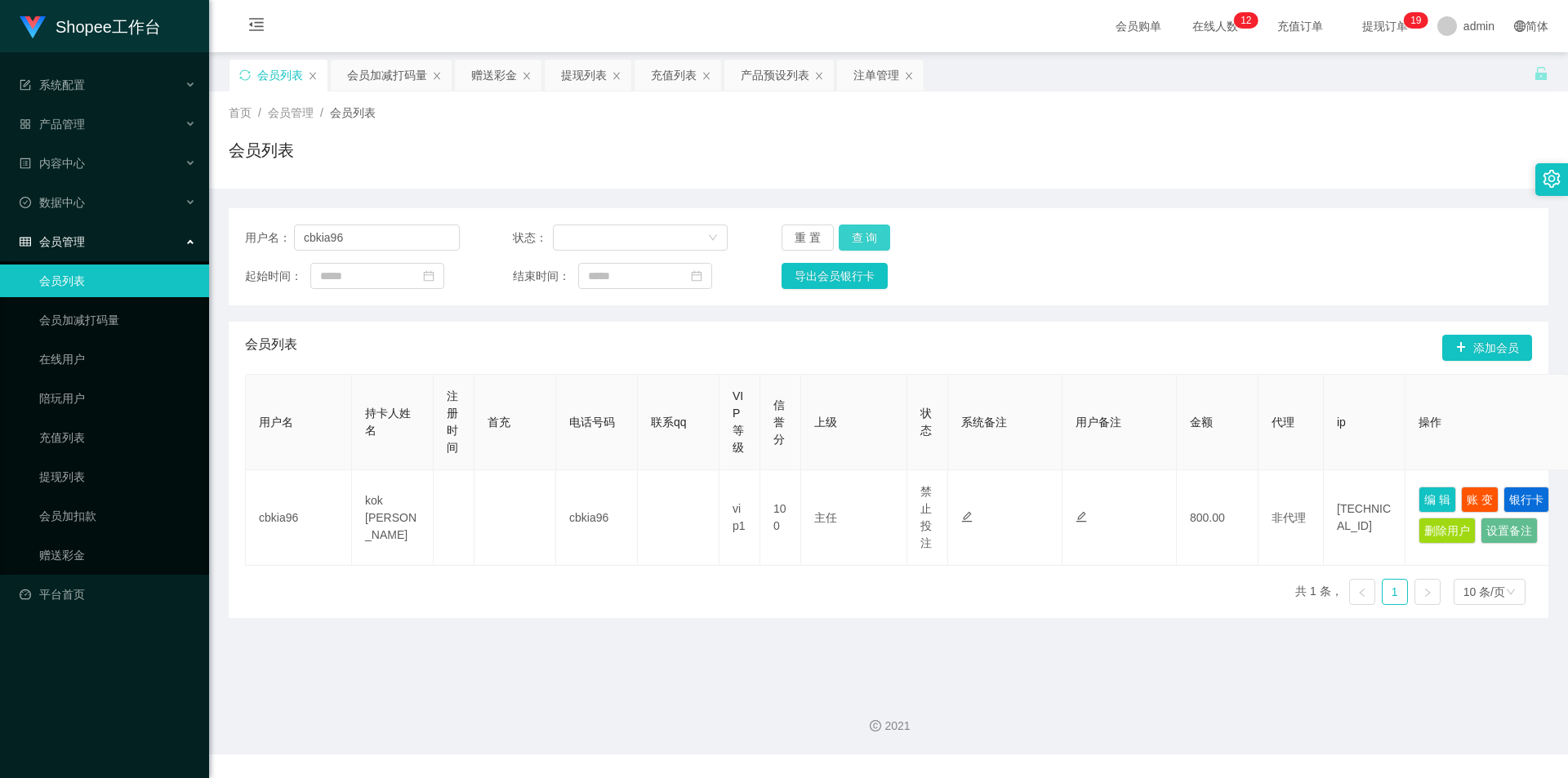
click at [877, 231] on button "查 询" at bounding box center [865, 238] width 52 height 26
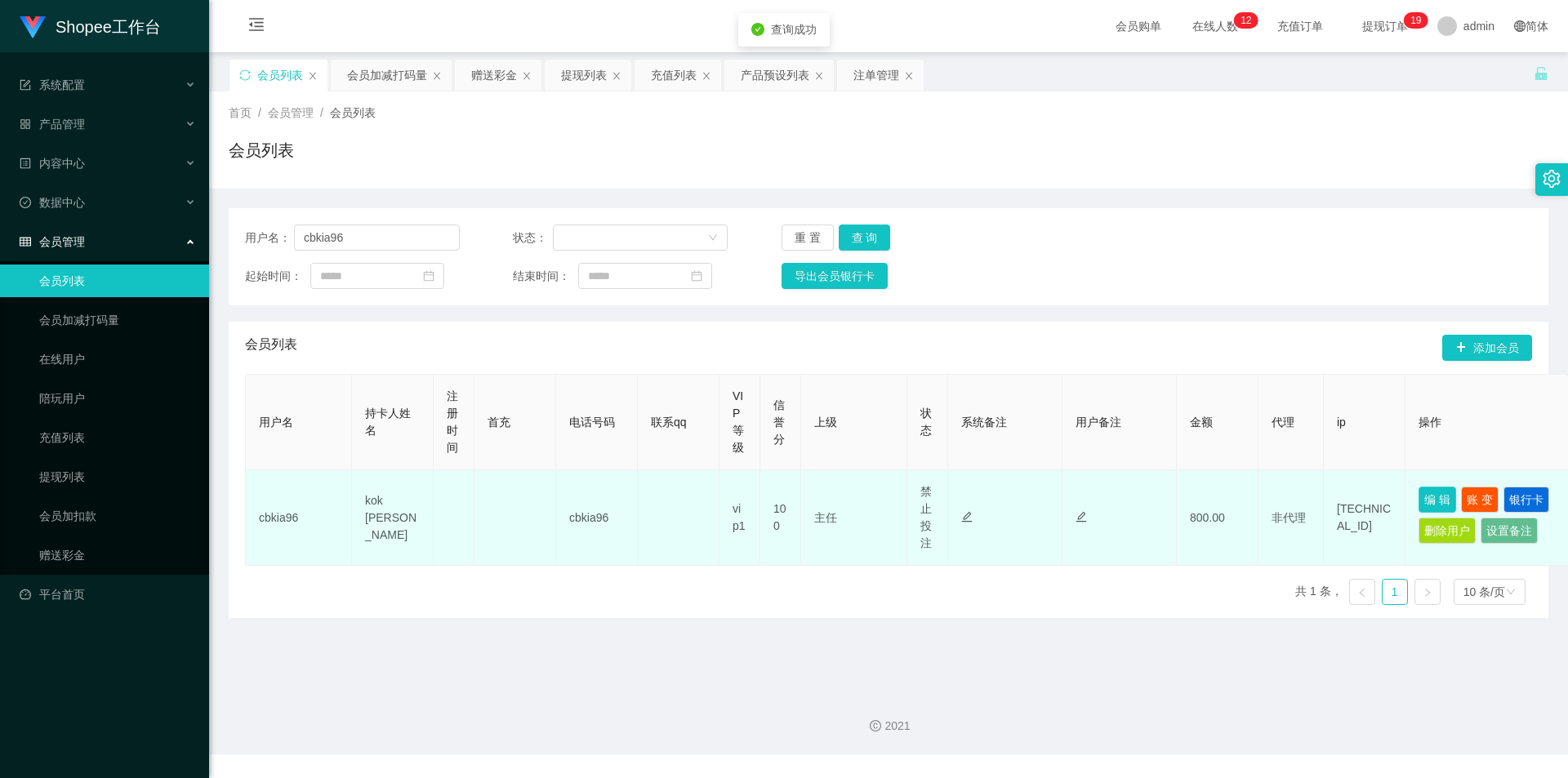
click at [1421, 489] on button "编 辑" at bounding box center [1437, 499] width 38 height 26
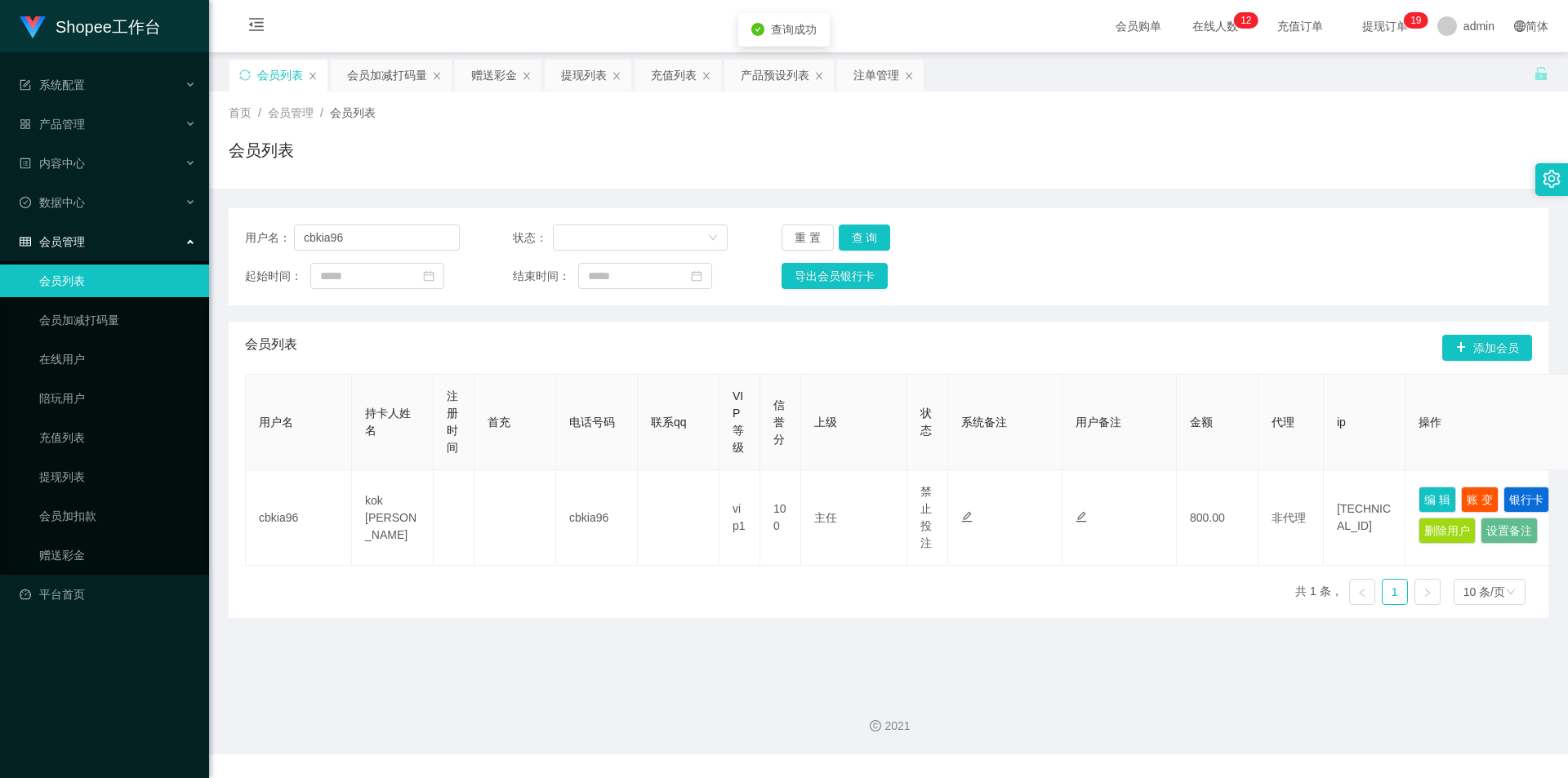
type input "cbkia96"
type input "kok [PERSON_NAME]"
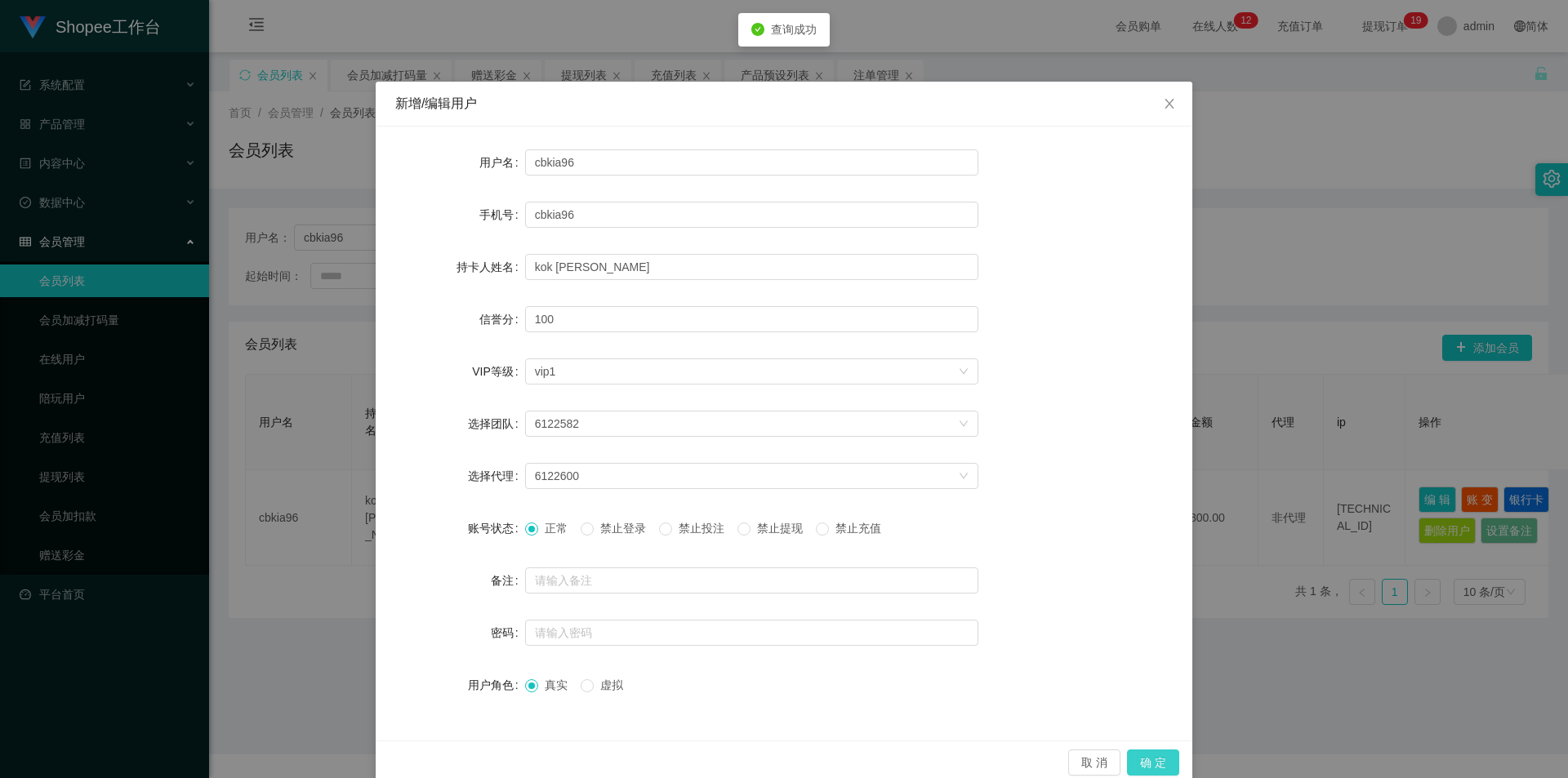
drag, startPoint x: 1140, startPoint y: 758, endPoint x: 1106, endPoint y: 768, distance: 35.4
click at [1142, 758] on button "确 定" at bounding box center [1153, 763] width 52 height 26
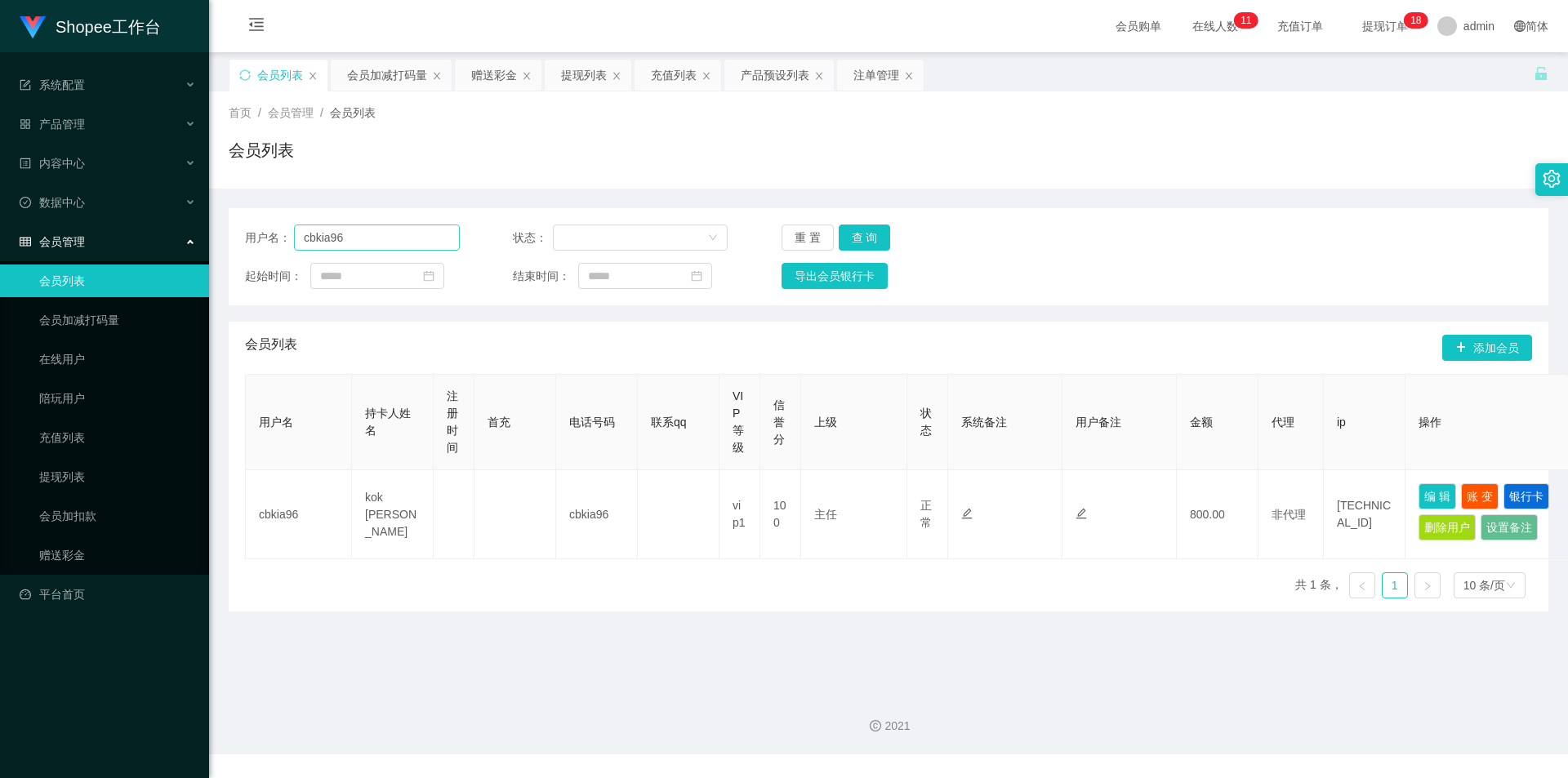
drag, startPoint x: 391, startPoint y: 253, endPoint x: 440, endPoint y: 250, distance: 49.1
click at [392, 253] on div "用户名： cbkia96 状态： 重 置 查 询 起始时间： 结束时间： 导出会员银行卡" at bounding box center [888, 257] width 1319 height 97
click at [880, 248] on button "查 询" at bounding box center [865, 238] width 52 height 26
click at [1068, 282] on div "起始时间： 结束时间： 导出会员银行卡" at bounding box center [888, 276] width 1287 height 26
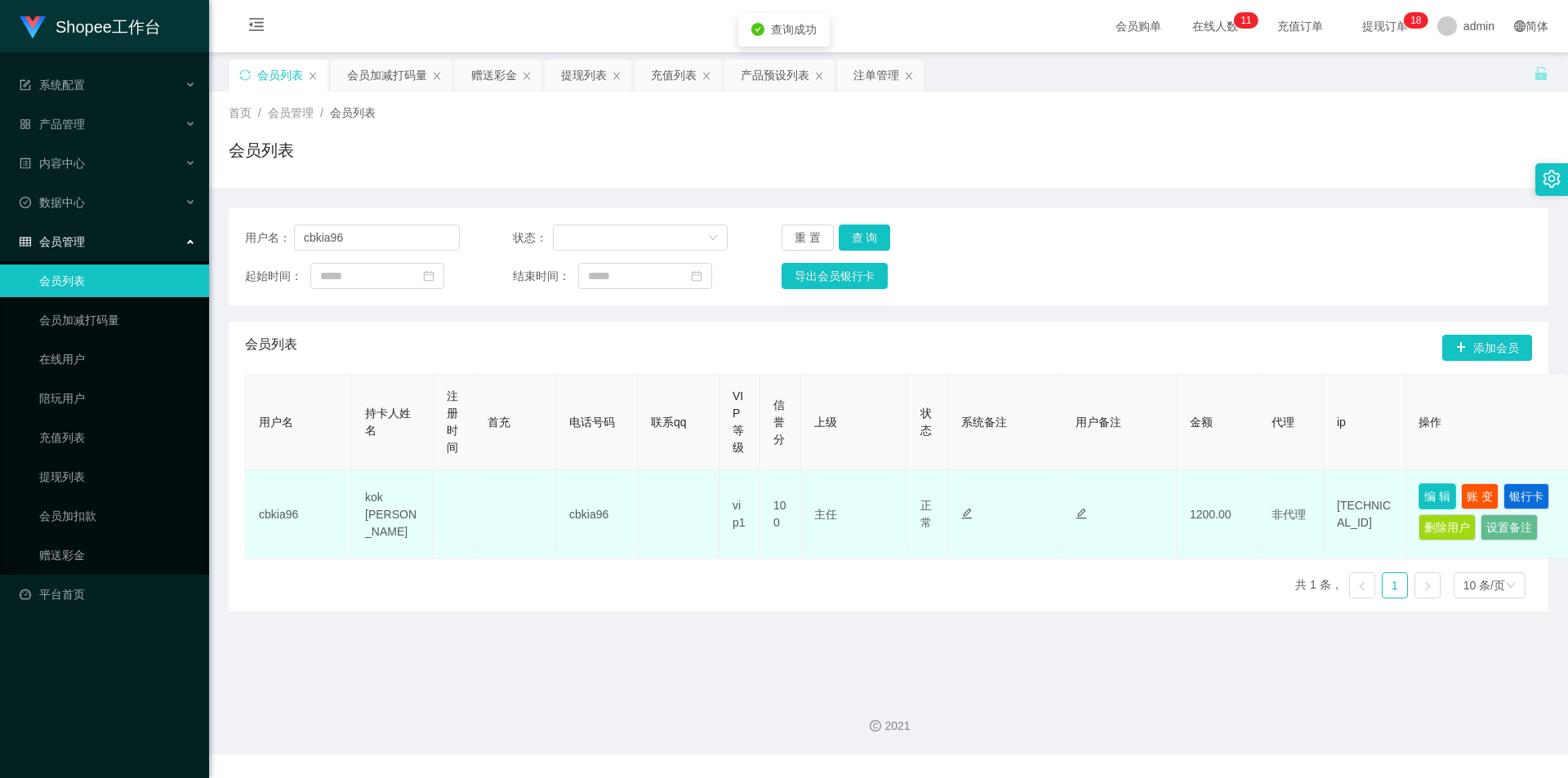
click at [1428, 490] on button "编 辑" at bounding box center [1437, 496] width 38 height 26
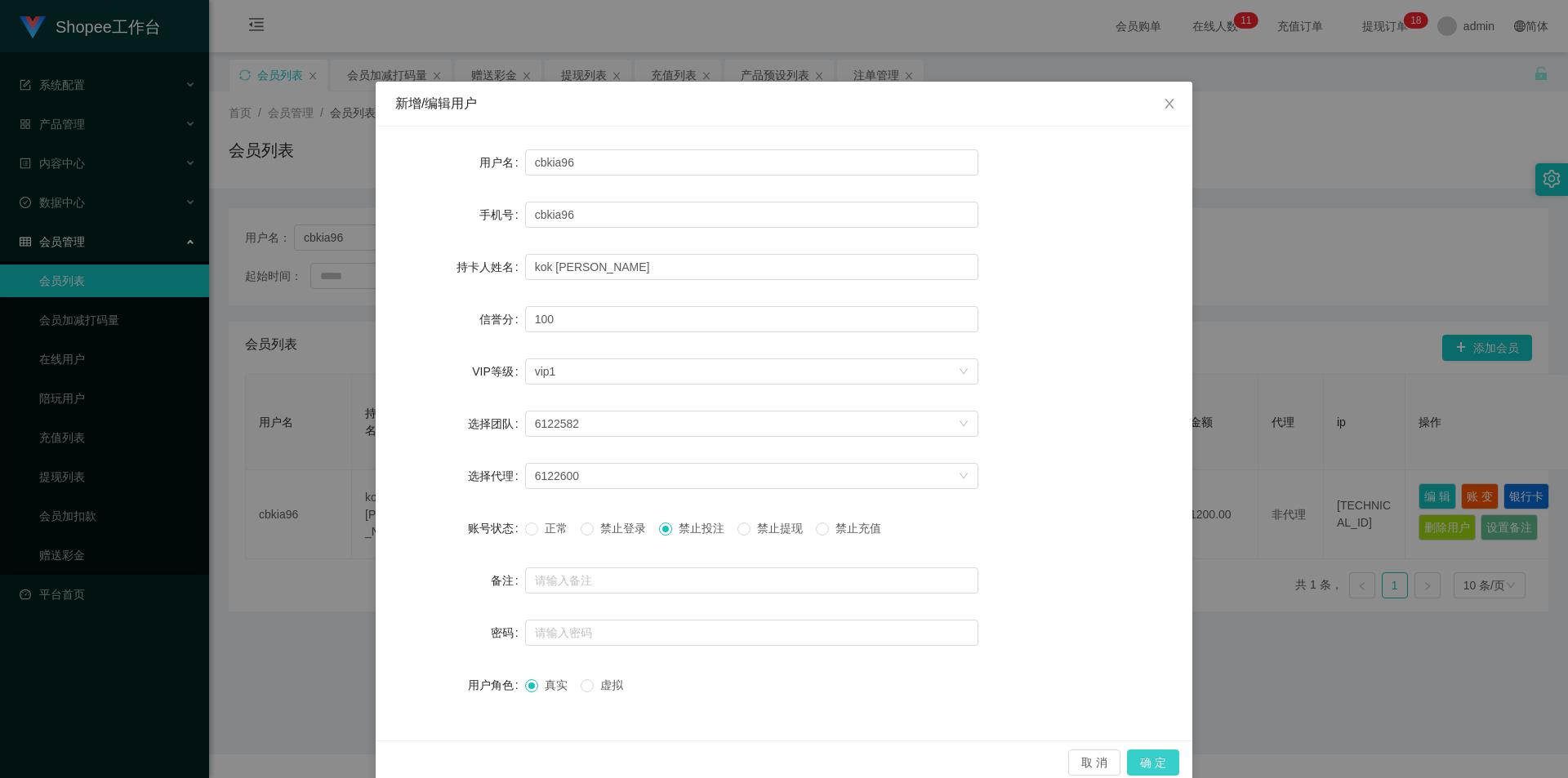
click at [1154, 756] on button "确 定" at bounding box center [1153, 763] width 52 height 26
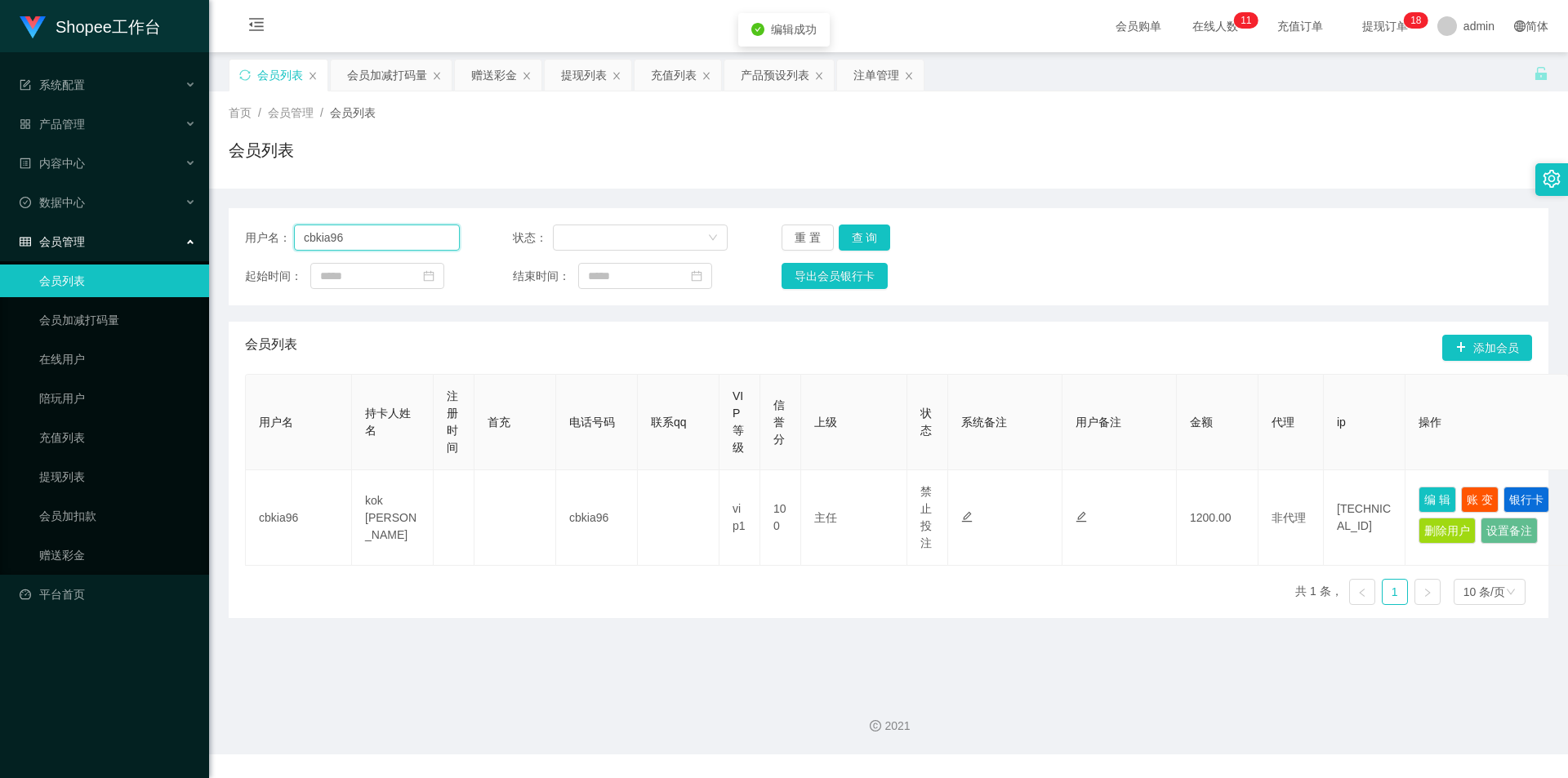
drag, startPoint x: 373, startPoint y: 231, endPoint x: 429, endPoint y: 257, distance: 61.7
click at [373, 231] on input "cbkia96" at bounding box center [377, 238] width 166 height 26
paste input "春天的花開了"
type input "春天的花開了"
click at [858, 233] on button "查 询" at bounding box center [865, 238] width 52 height 26
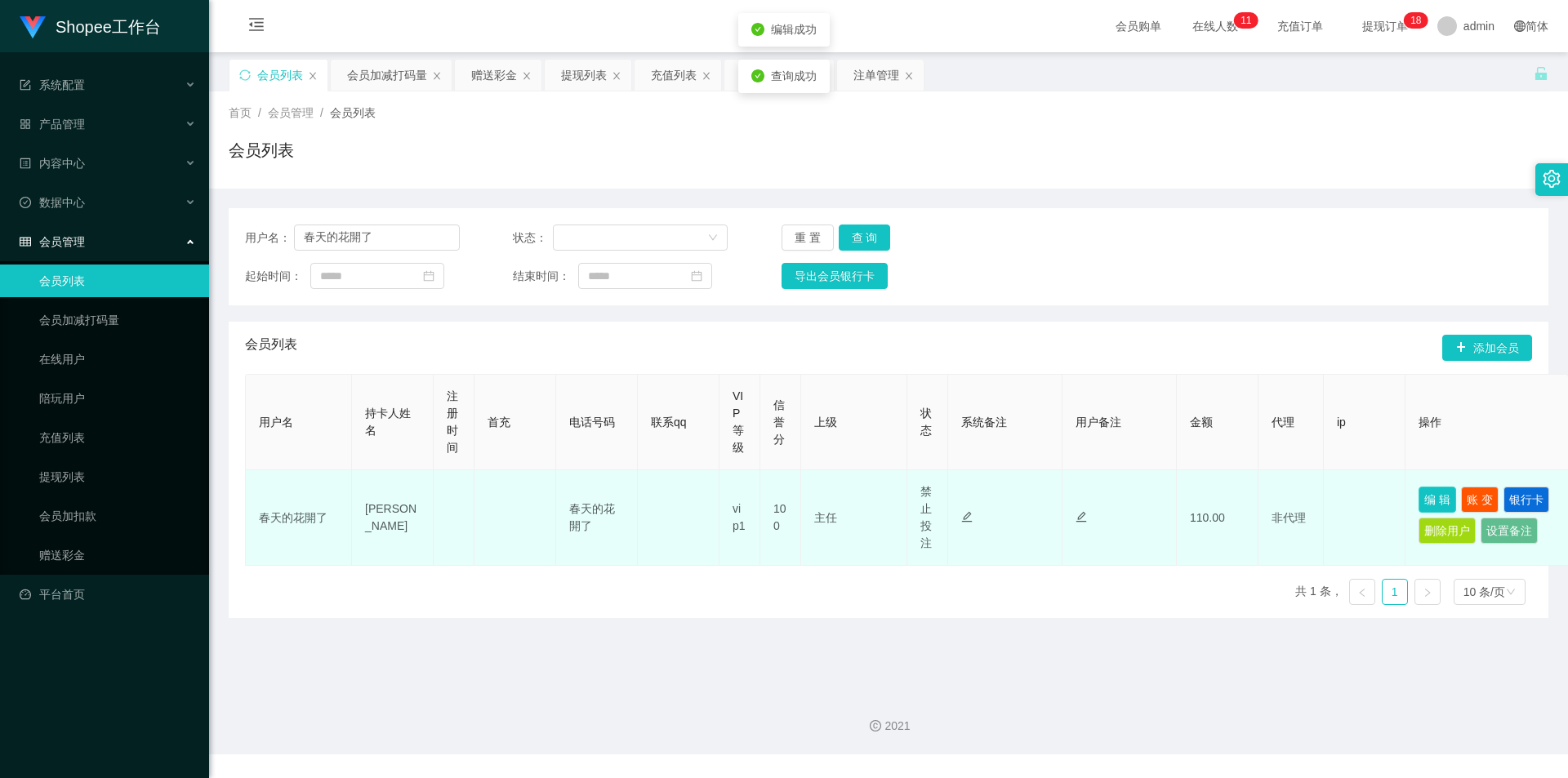
click at [1435, 496] on button "编 辑" at bounding box center [1437, 499] width 38 height 26
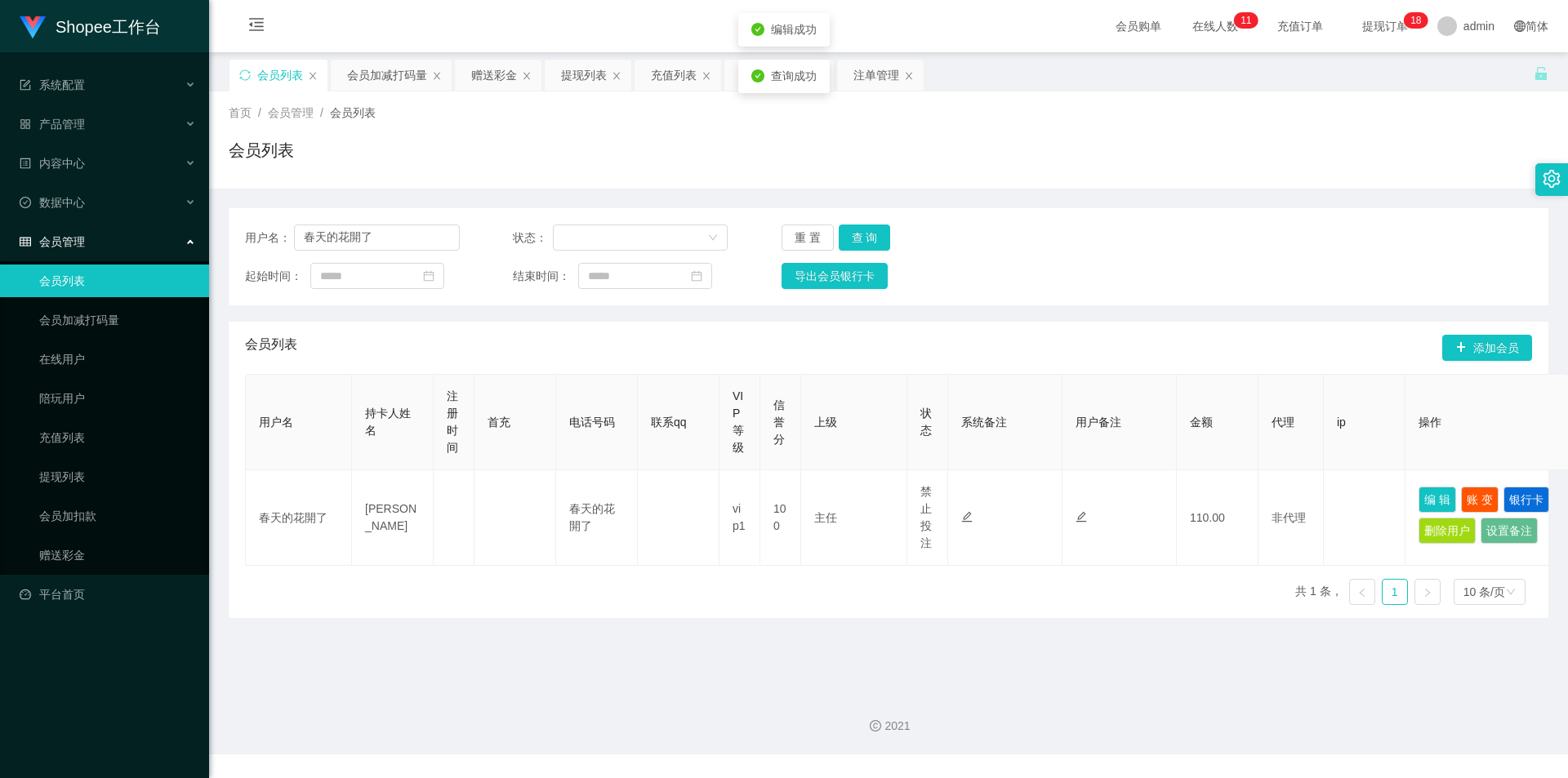
type input "春天的花開了"
type input "[PERSON_NAME]"
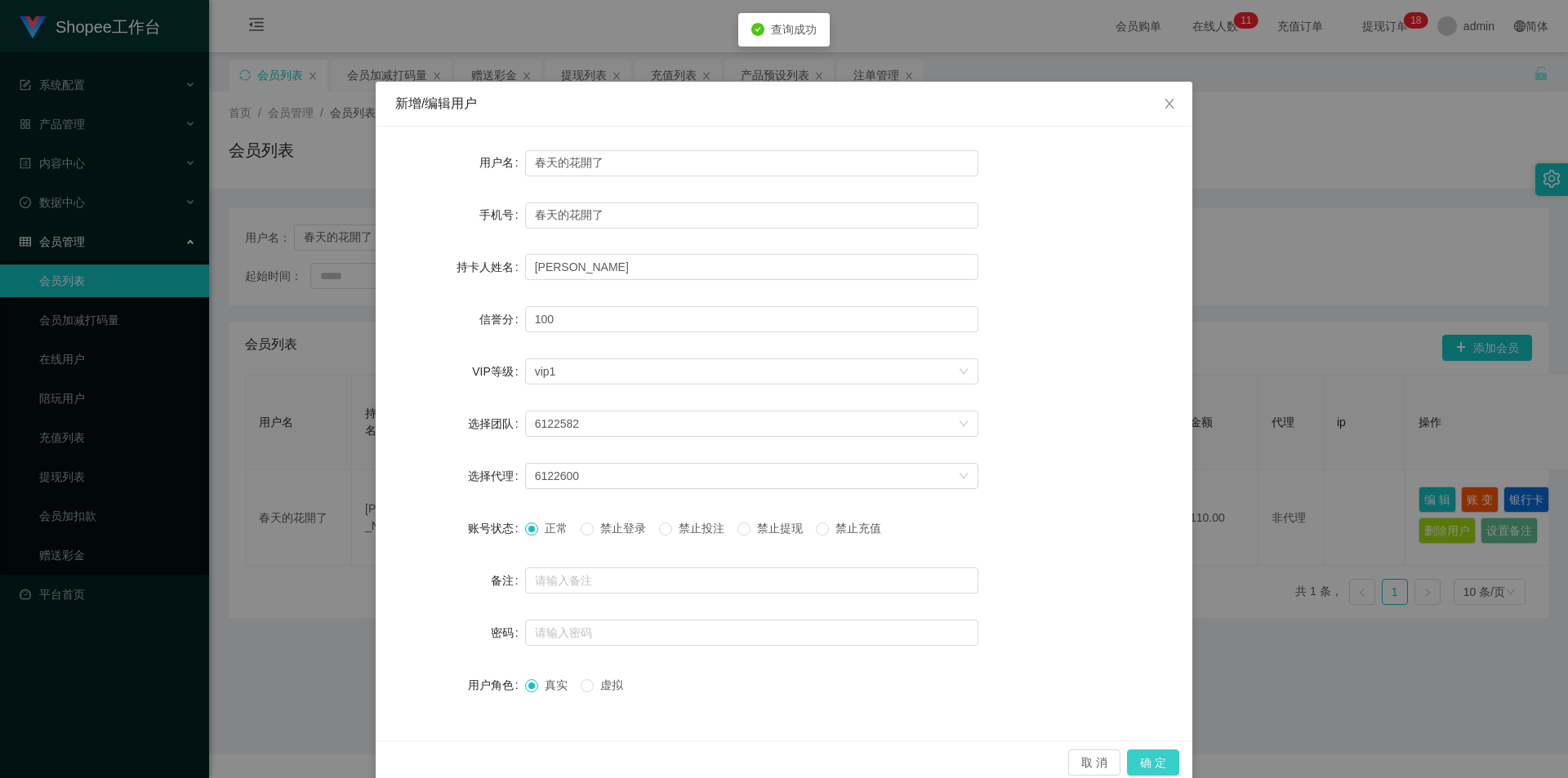
click at [1140, 760] on button "确 定" at bounding box center [1153, 763] width 52 height 26
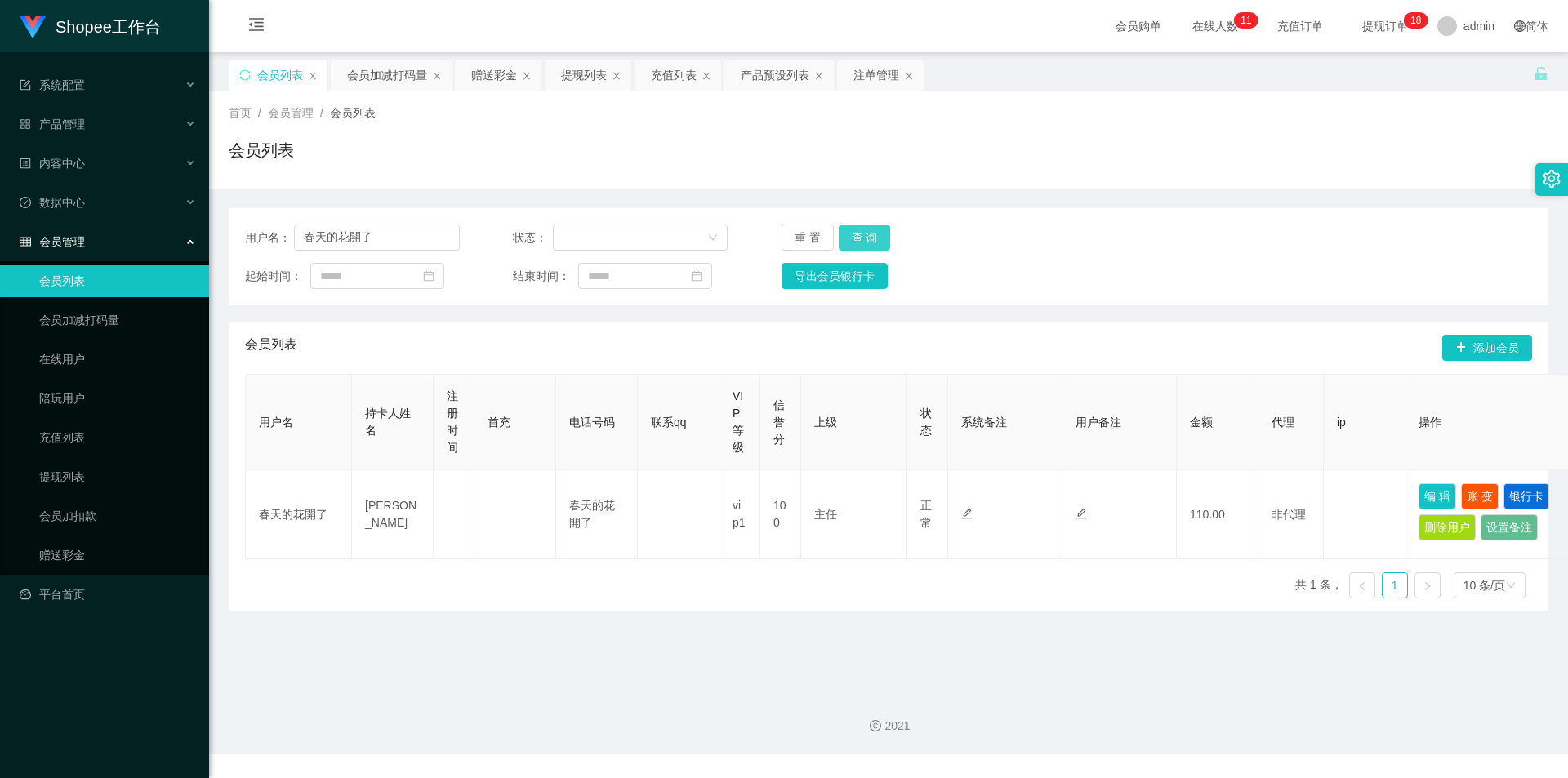
click at [870, 231] on button "查 询" at bounding box center [865, 238] width 52 height 26
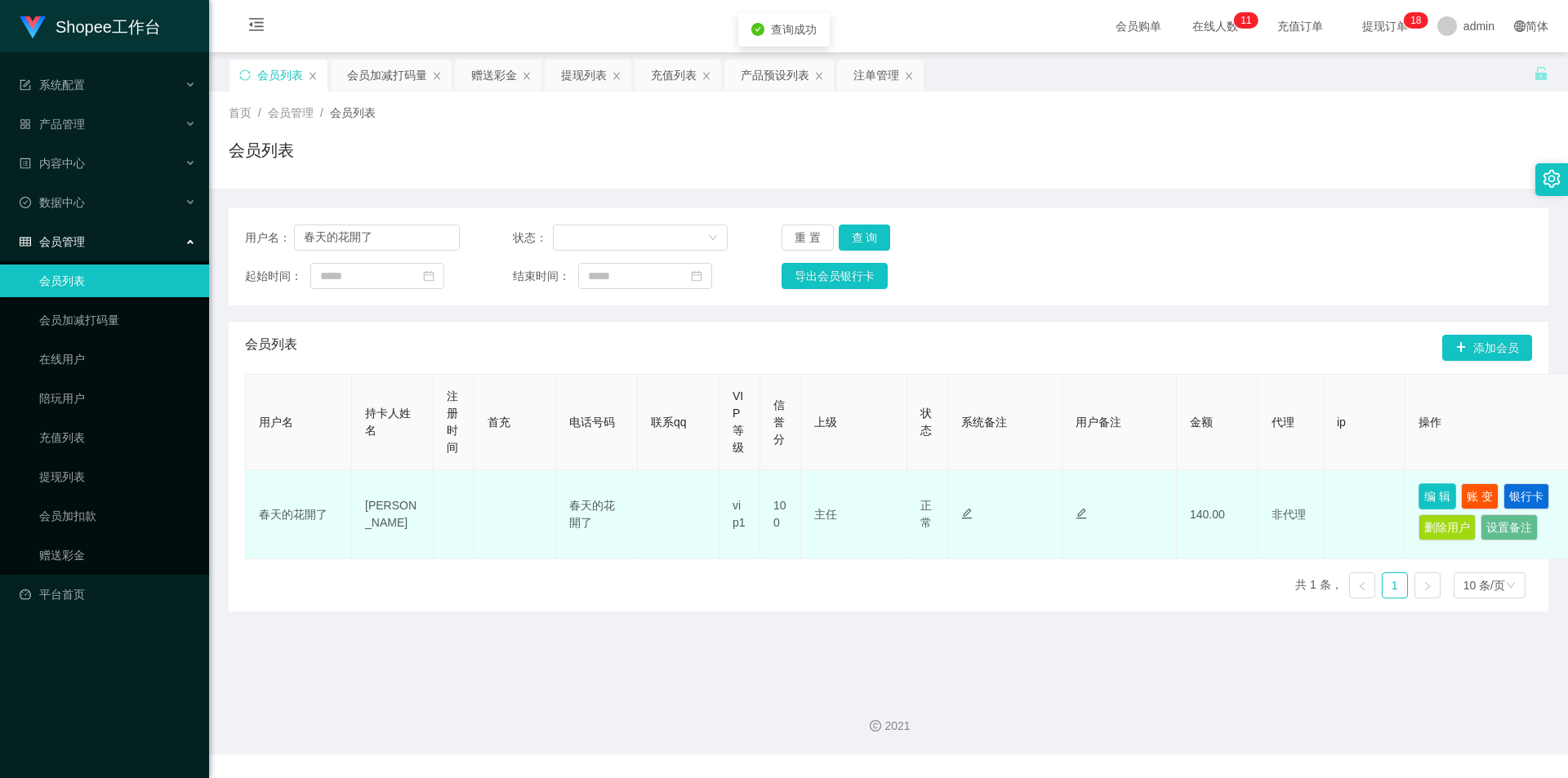
click at [1448, 498] on button "编 辑" at bounding box center [1437, 496] width 38 height 26
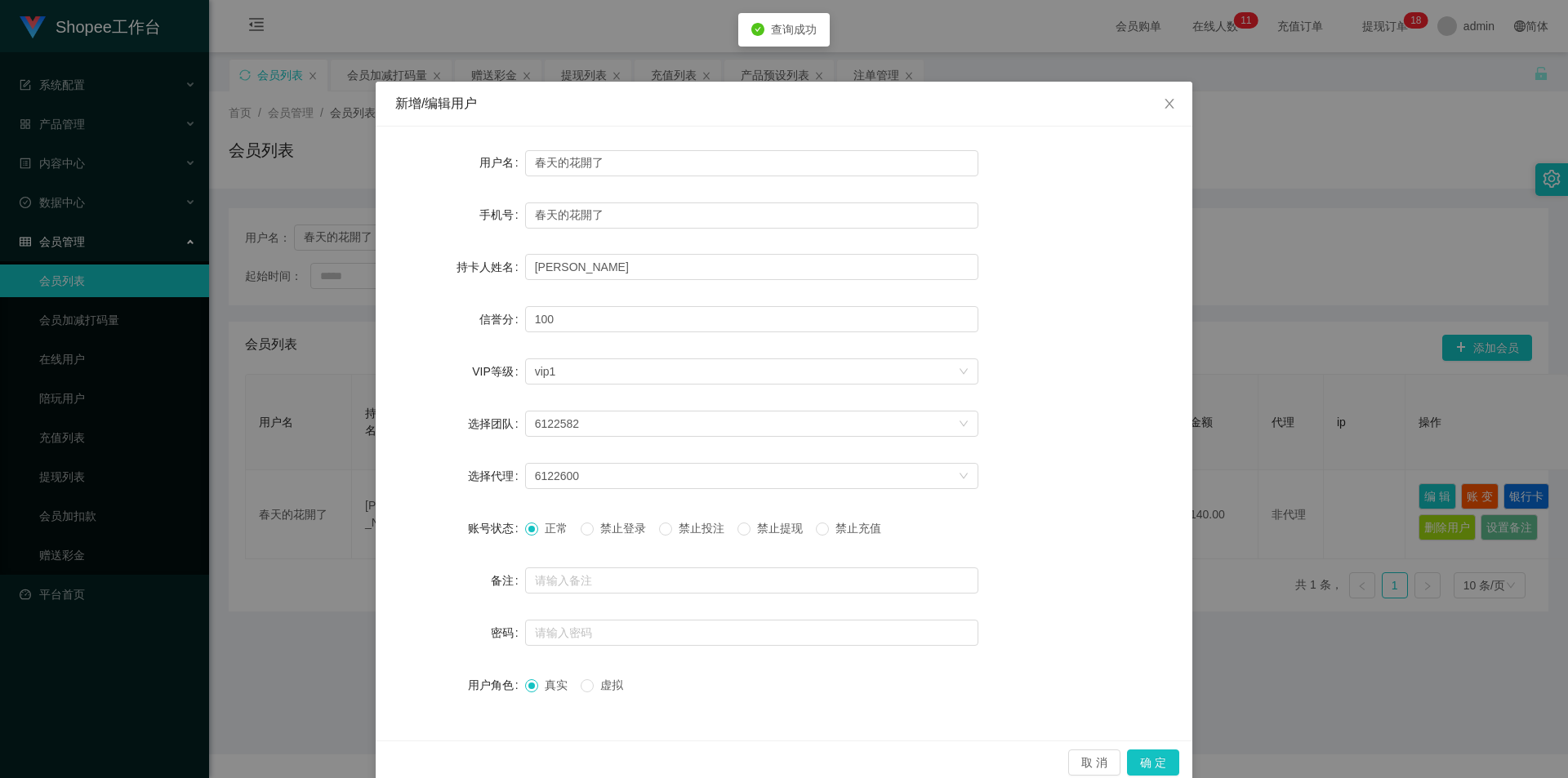
click at [688, 522] on span "禁止投注" at bounding box center [701, 527] width 59 height 13
click at [1157, 764] on button "确 定" at bounding box center [1153, 763] width 52 height 26
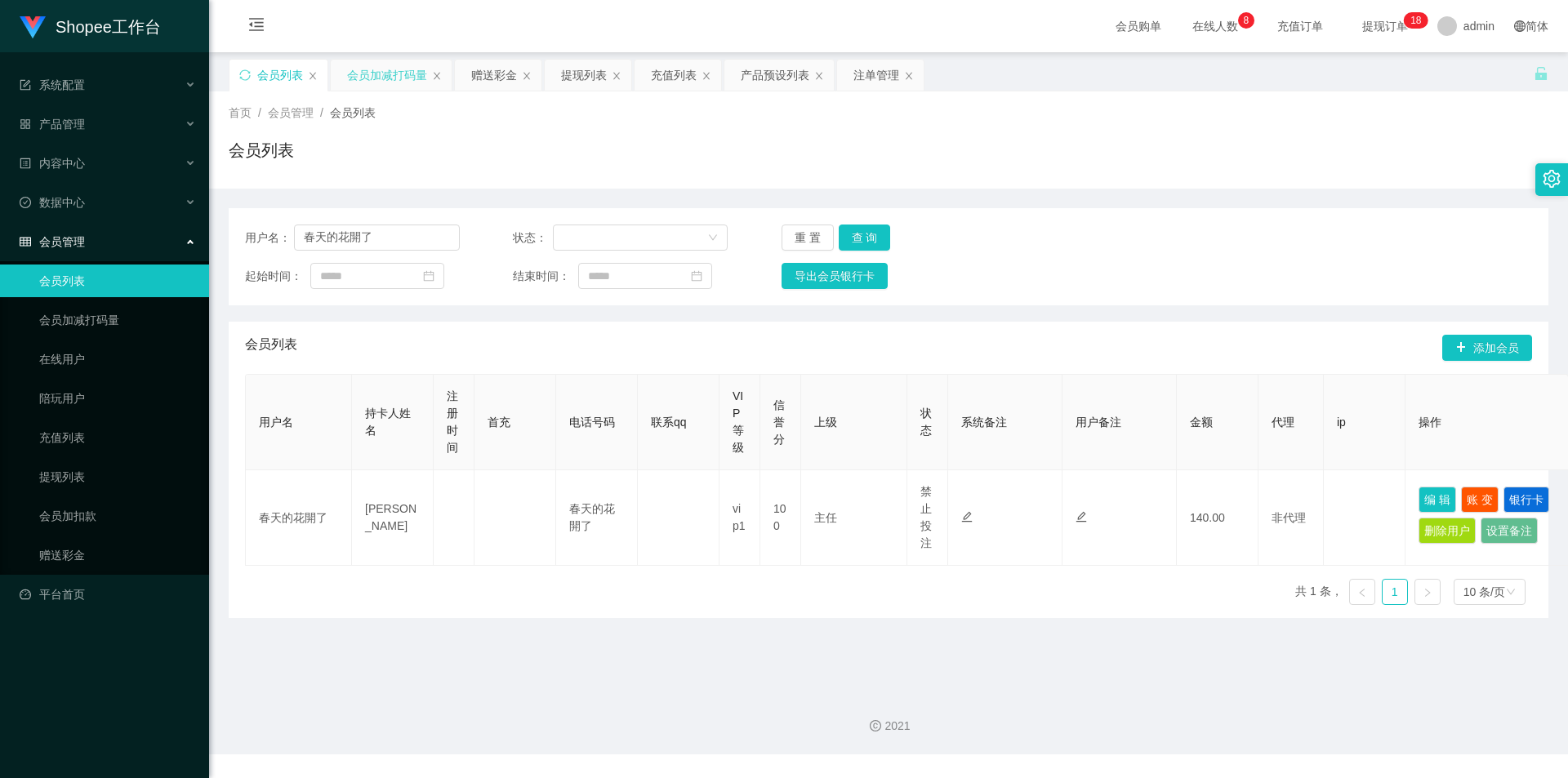
click at [405, 74] on div "会员加减打码量" at bounding box center [388, 75] width 80 height 31
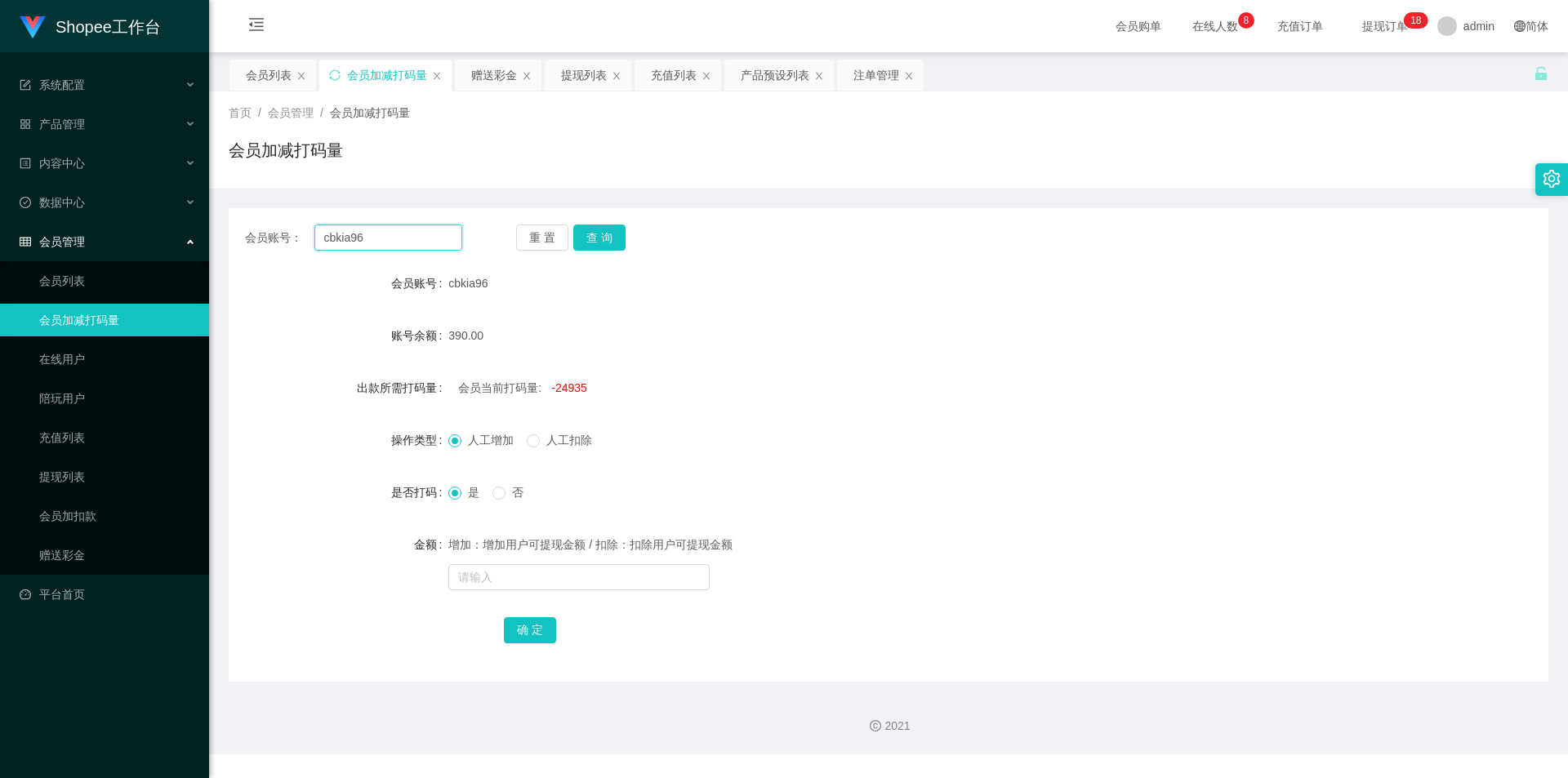
click at [423, 241] on input "cbkia96" at bounding box center [389, 238] width 148 height 26
paste input "春天的花開了"
type input "春天的花開了"
click at [625, 240] on div "重 置 查 询" at bounding box center [624, 238] width 217 height 26
click at [590, 241] on button "查 询" at bounding box center [599, 238] width 52 height 26
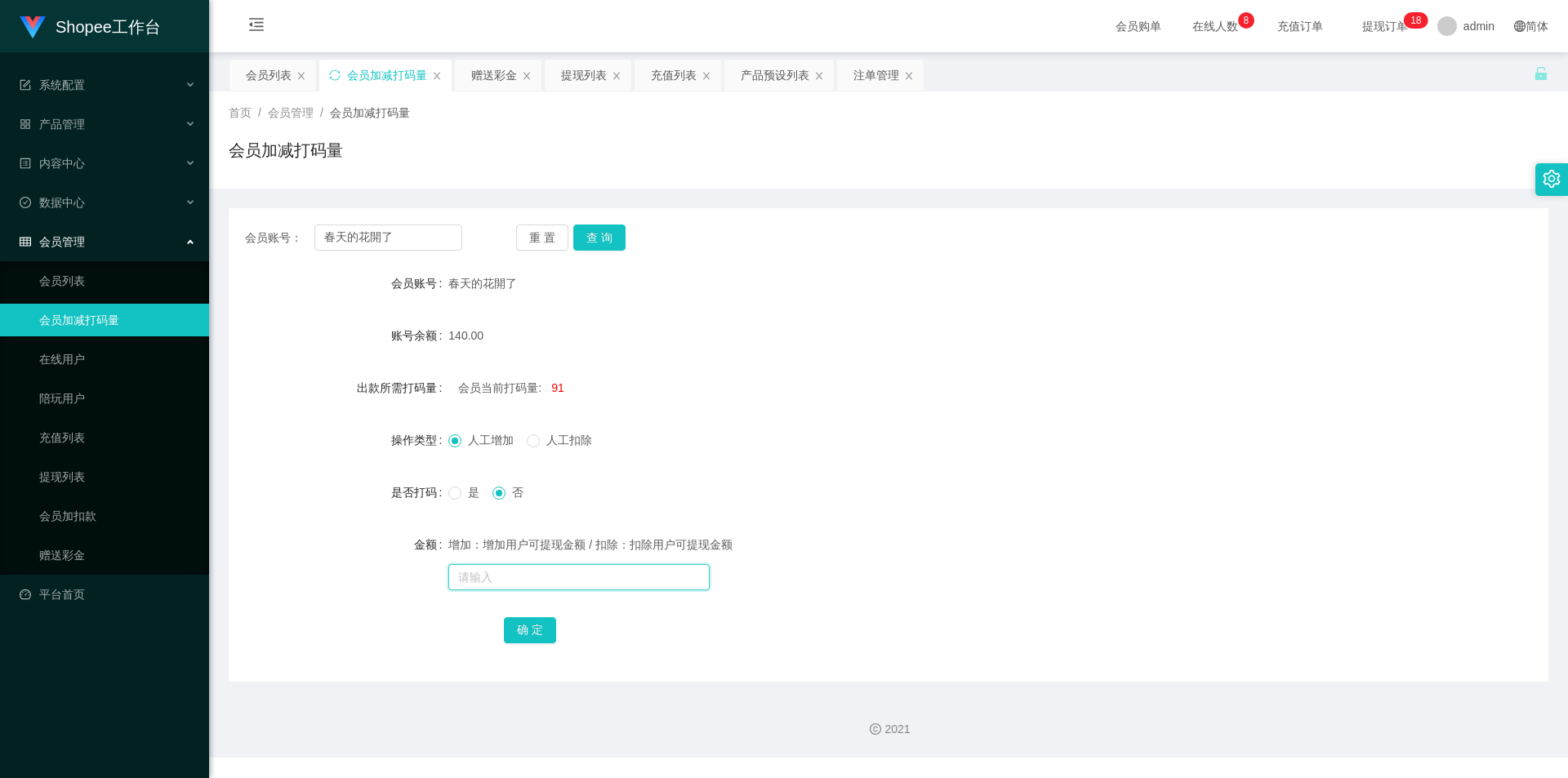
click at [620, 564] on input "text" at bounding box center [579, 577] width 262 height 26
type input "5623"
drag, startPoint x: 521, startPoint y: 630, endPoint x: 495, endPoint y: 629, distance: 26.0
click at [521, 630] on button "确 定" at bounding box center [529, 630] width 52 height 26
